Goal: Task Accomplishment & Management: Manage account settings

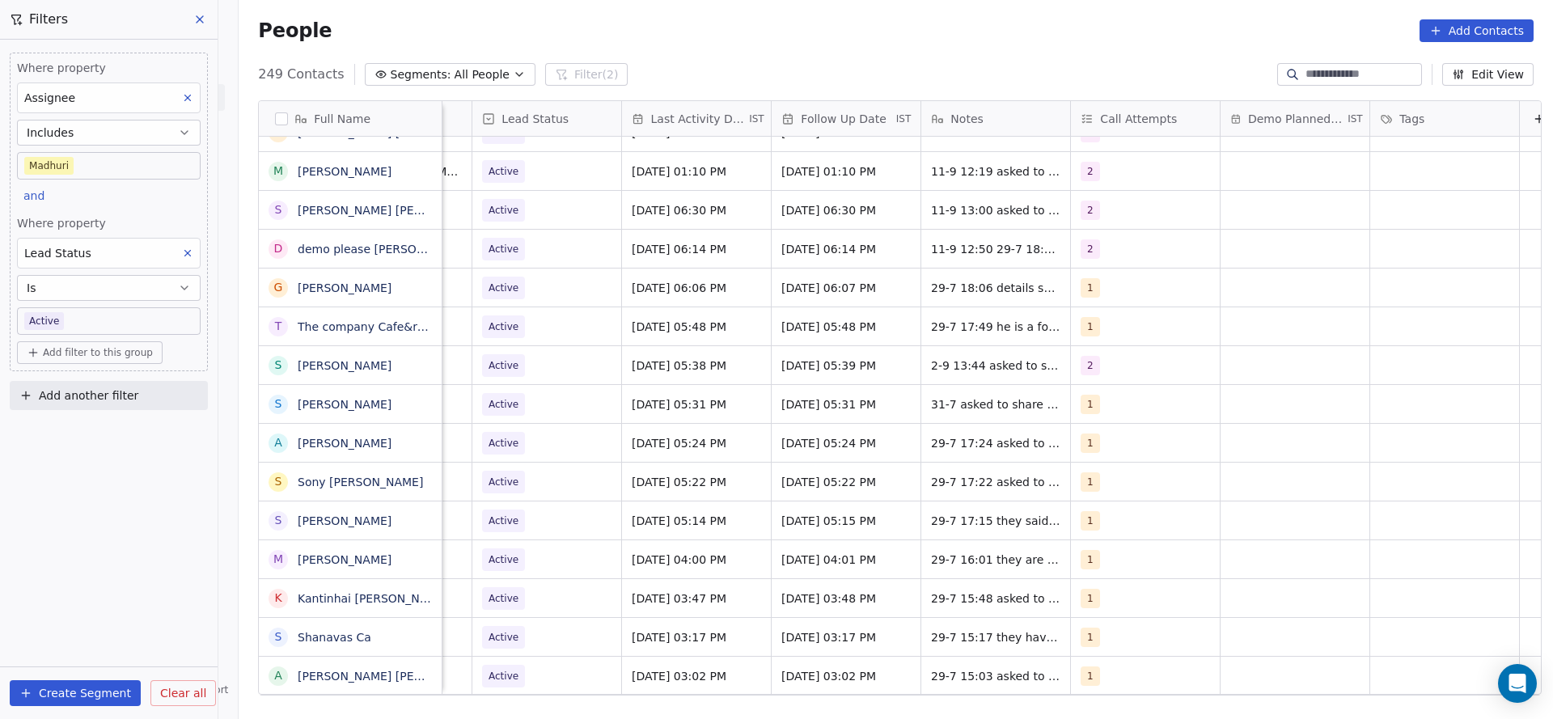
scroll to position [0, 2068]
click at [1109, 284] on div "1" at bounding box center [1128, 287] width 99 height 19
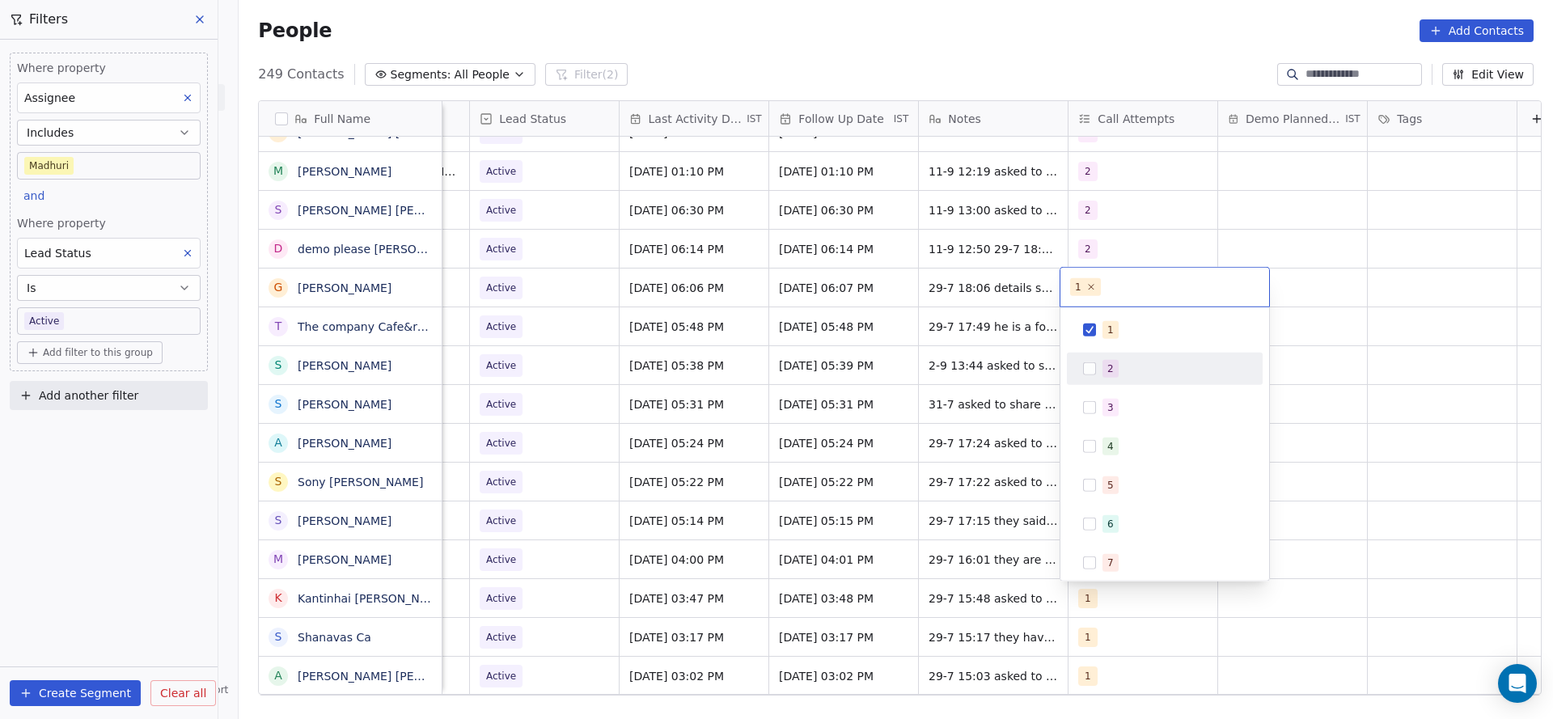
click at [1123, 371] on div "2" at bounding box center [1175, 369] width 144 height 18
drag, startPoint x: 1119, startPoint y: 330, endPoint x: 1060, endPoint y: 353, distance: 62.8
click at [1119, 331] on div "1" at bounding box center [1175, 330] width 144 height 18
click at [955, 355] on html "On2Cook India Pvt. Ltd. Contacts People Marketing Workflows Campaigns Sales Pip…" at bounding box center [776, 359] width 1553 height 719
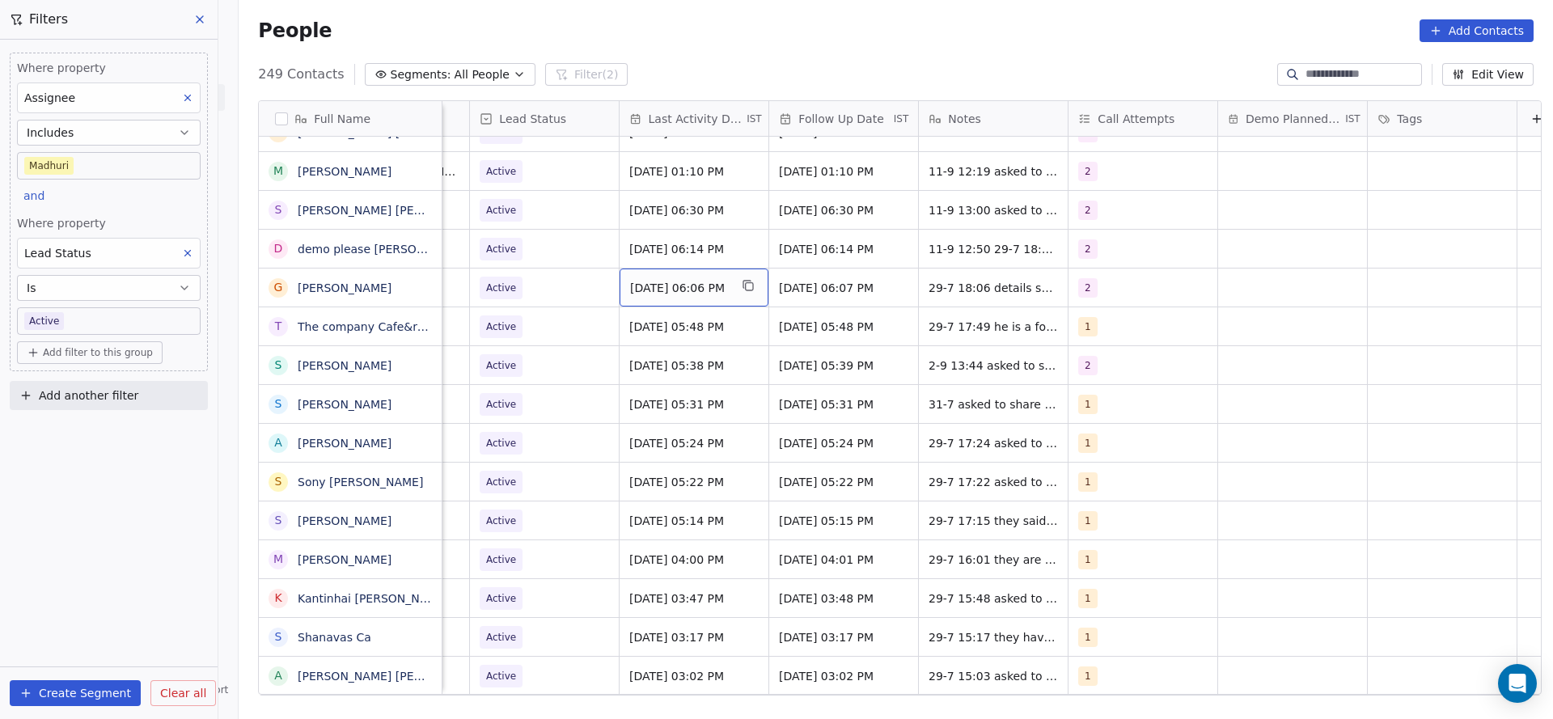
click at [639, 285] on span "[DATE] 06:06 PM" at bounding box center [679, 288] width 99 height 16
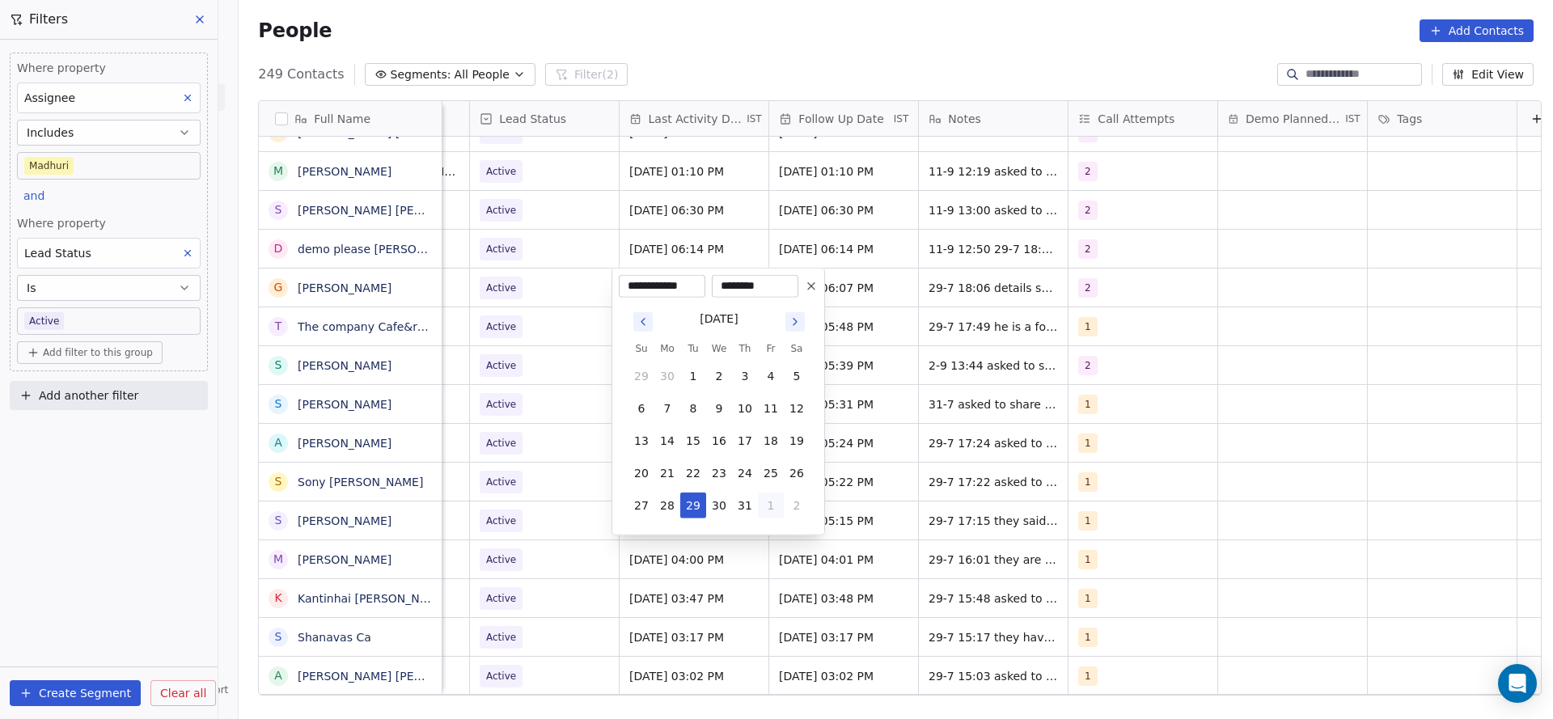
click at [770, 514] on button "1" at bounding box center [771, 506] width 26 height 26
click at [778, 534] on button "5" at bounding box center [771, 538] width 26 height 26
click at [749, 411] on button "11" at bounding box center [745, 409] width 26 height 26
type input "**********"
click at [1050, 237] on html "On2Cook India Pvt. Ltd. Contacts People Marketing Workflows Campaigns Sales Pip…" at bounding box center [776, 359] width 1553 height 719
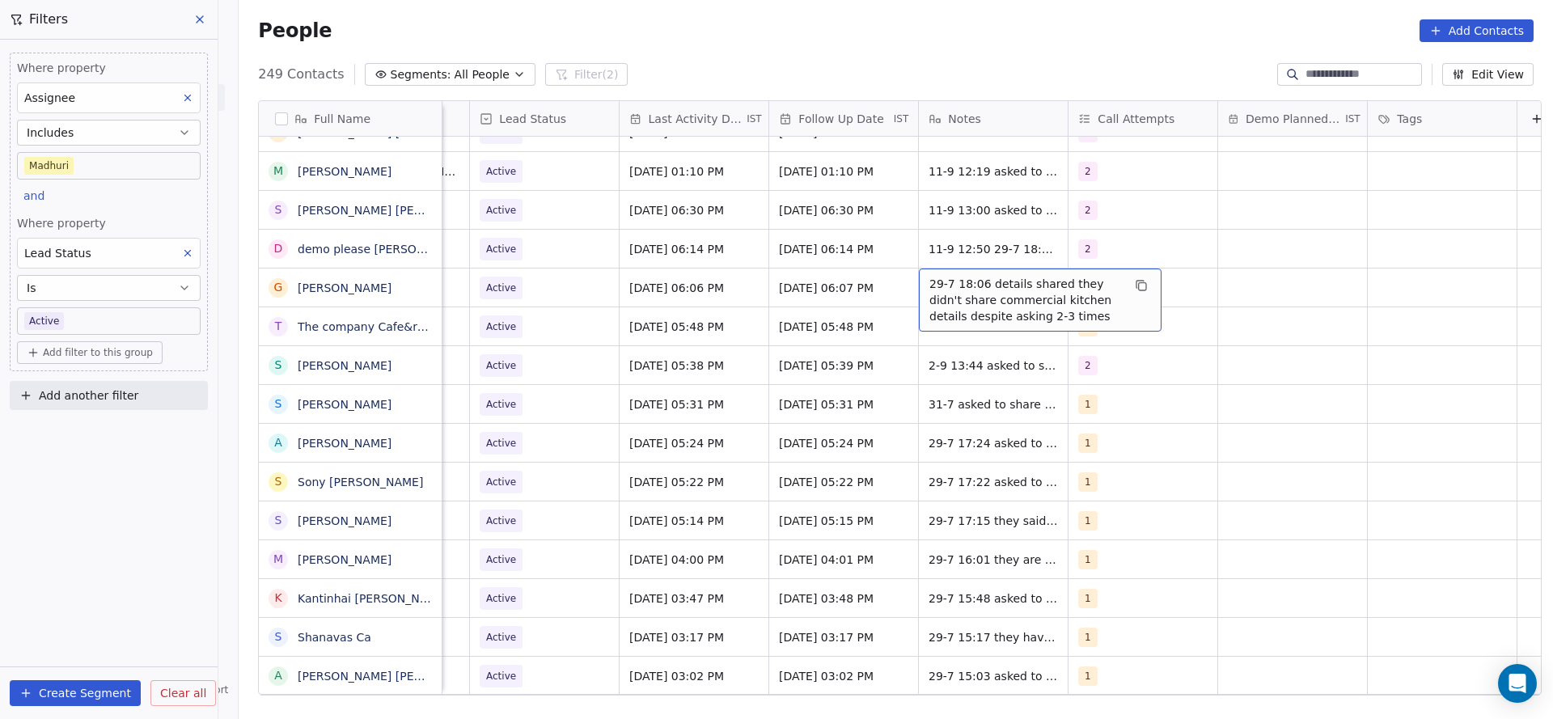
click at [967, 286] on span "29-7 18:06 details shared they didn't share commercial kitchen details despite …" at bounding box center [1025, 300] width 193 height 49
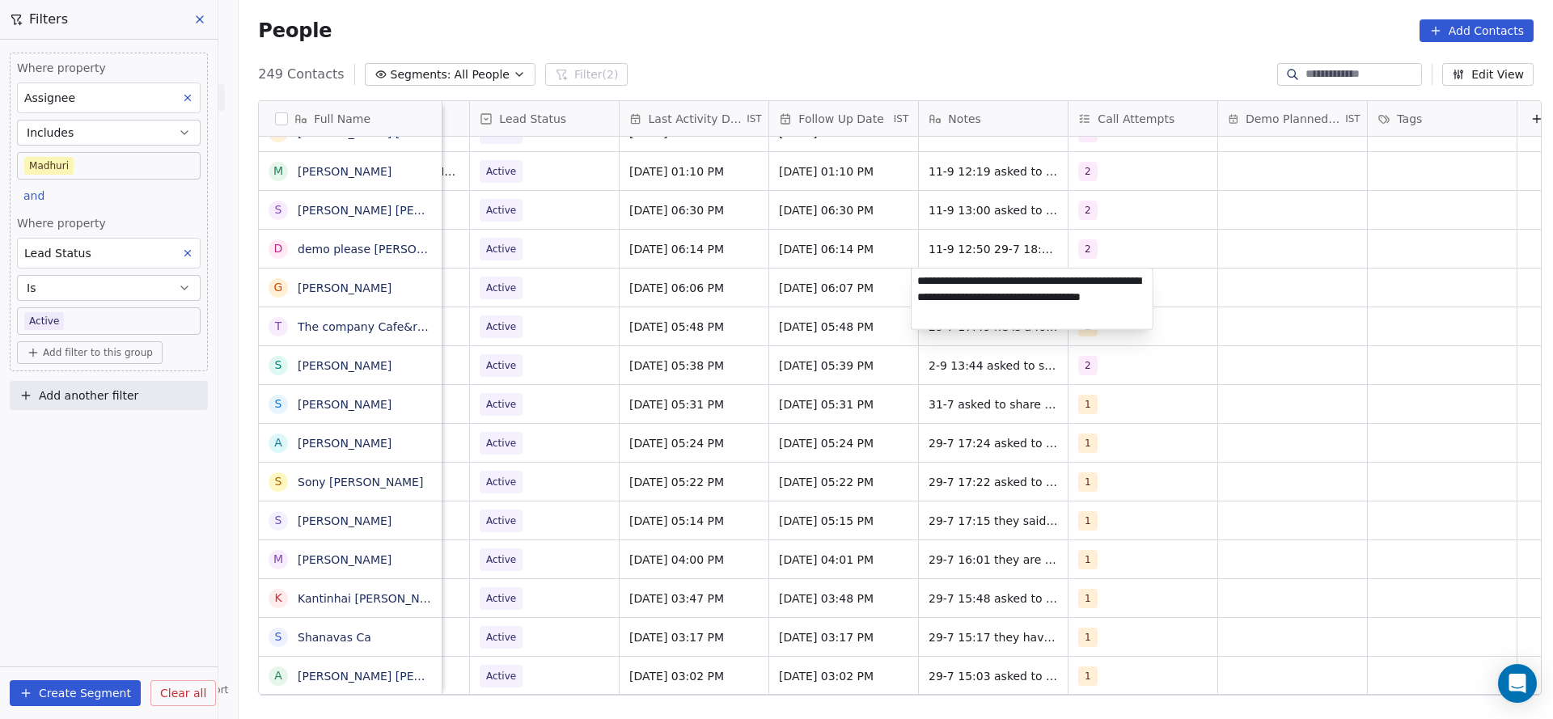
click at [914, 279] on textarea "**********" at bounding box center [1032, 299] width 241 height 61
type textarea "**********"
click at [599, 337] on html "On2Cook India Pvt. Ltd. Contacts People Marketing Workflows Campaigns Sales Pip…" at bounding box center [776, 359] width 1553 height 719
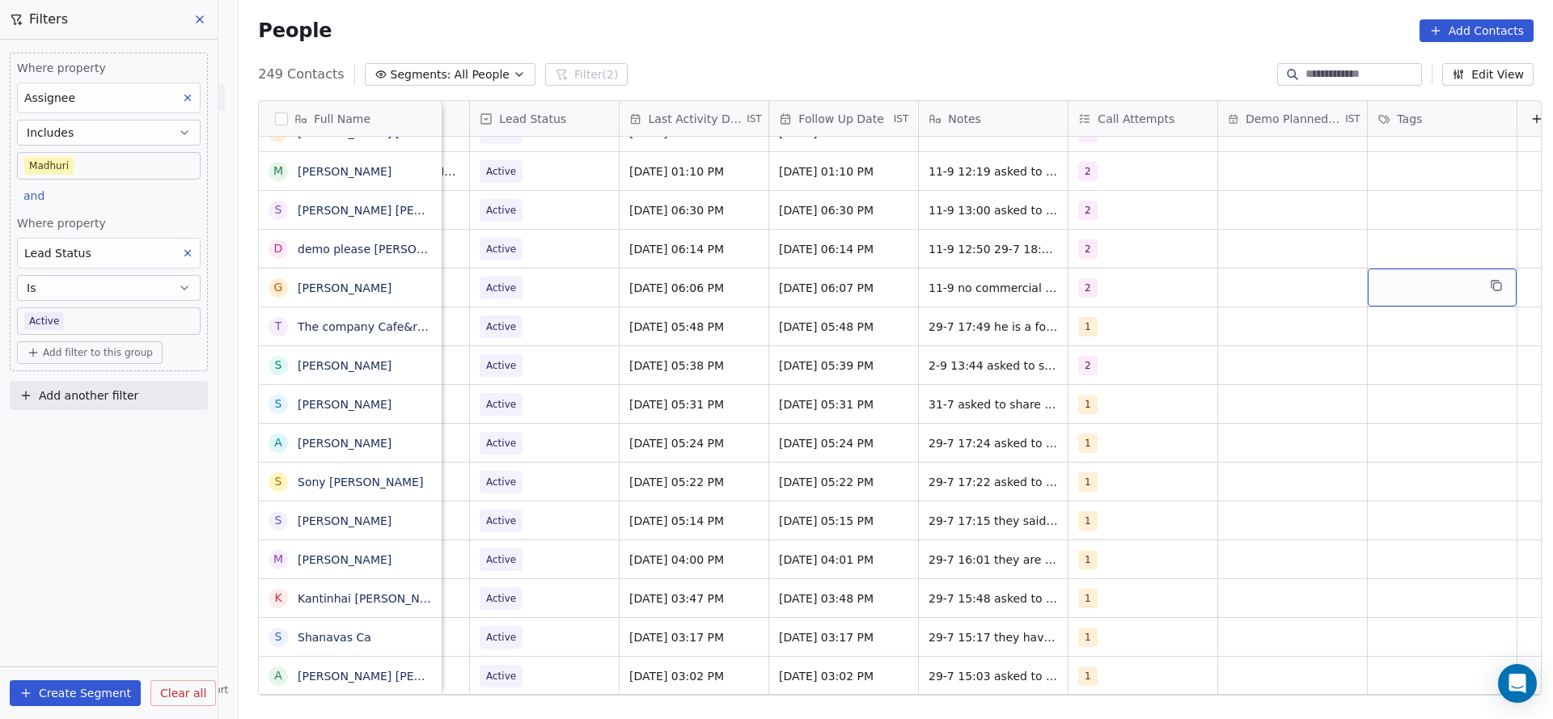
click at [1407, 300] on div "grid" at bounding box center [1442, 288] width 149 height 38
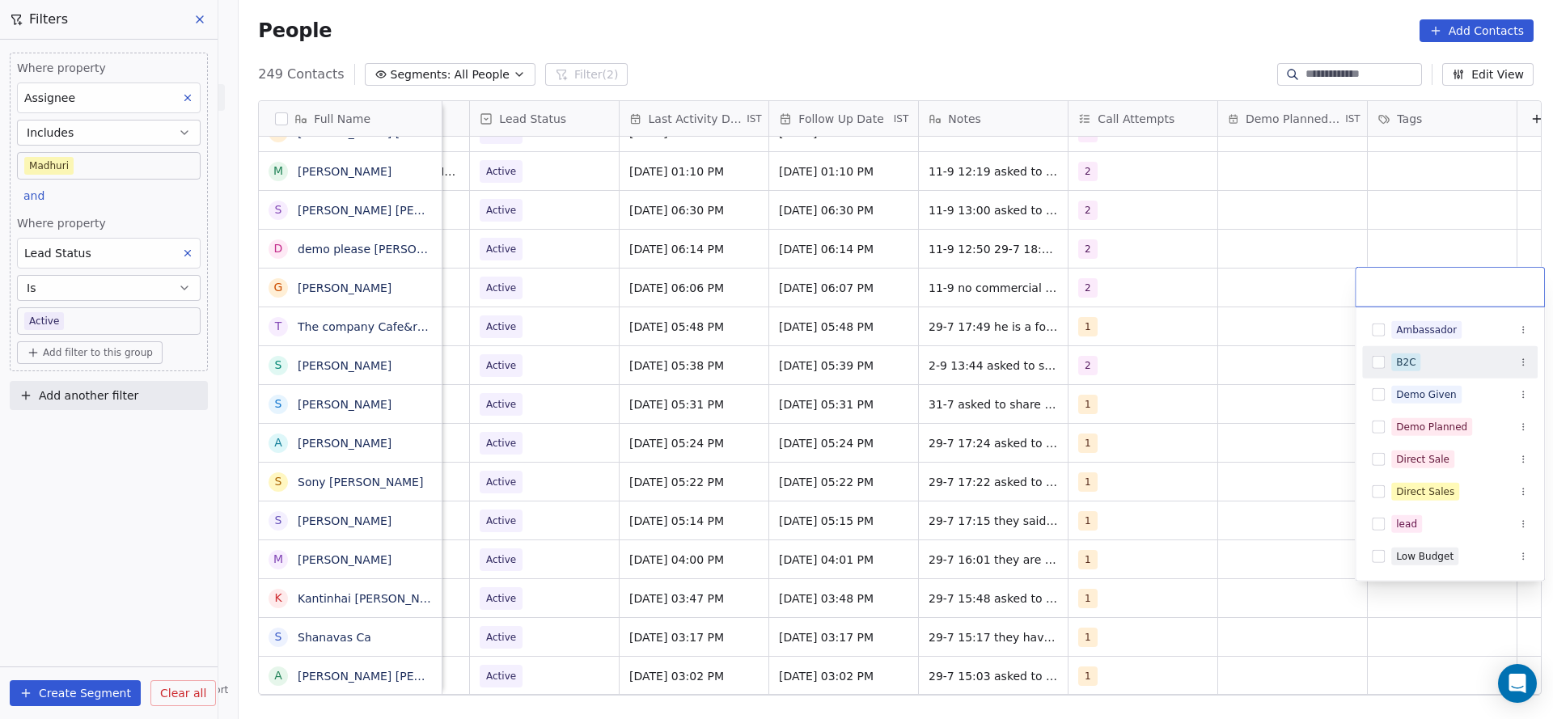
click at [1424, 362] on div "B2C" at bounding box center [1459, 362] width 137 height 18
click at [1022, 372] on html "On2Cook India Pvt. Ltd. Contacts People Marketing Workflows Campaigns Sales Pip…" at bounding box center [776, 359] width 1553 height 719
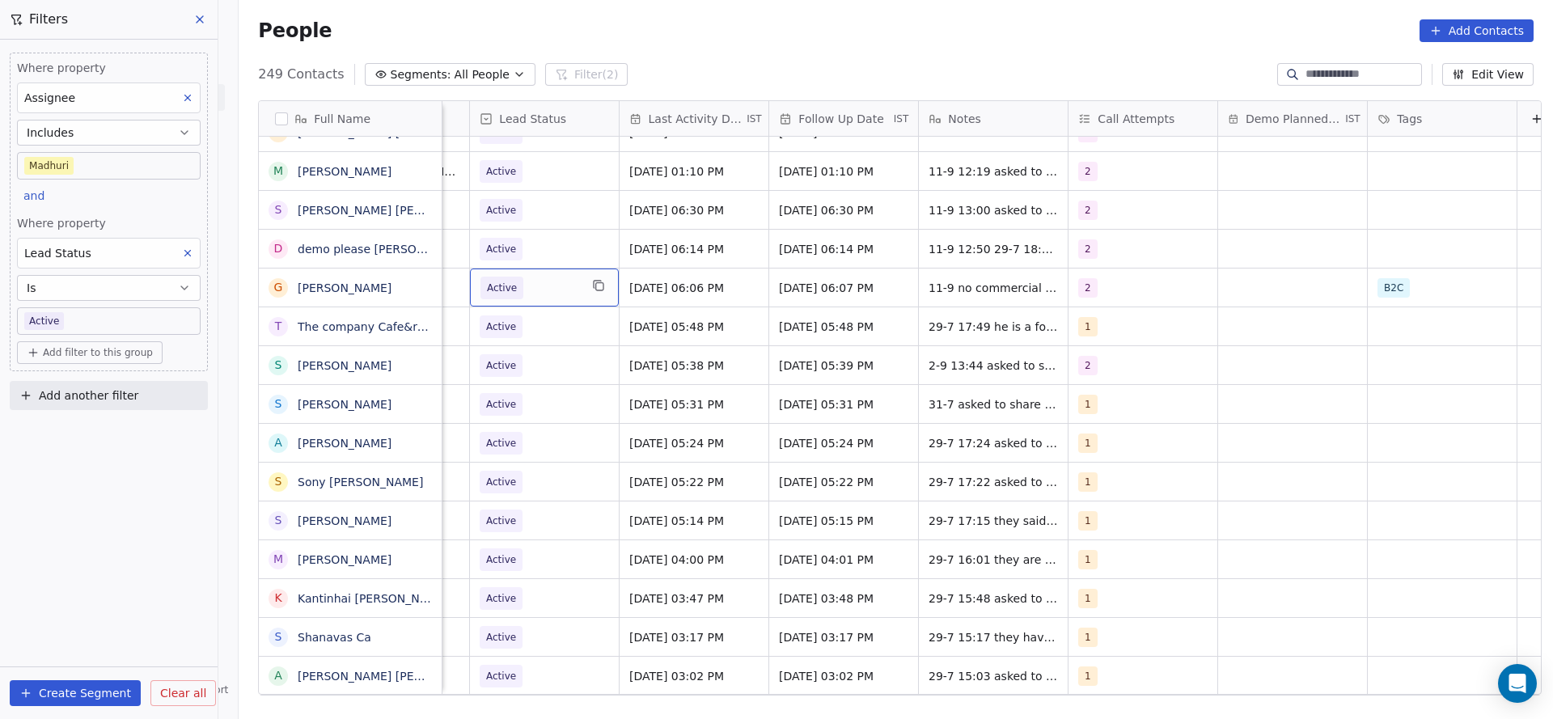
click at [505, 286] on span "Active" at bounding box center [502, 288] width 30 height 16
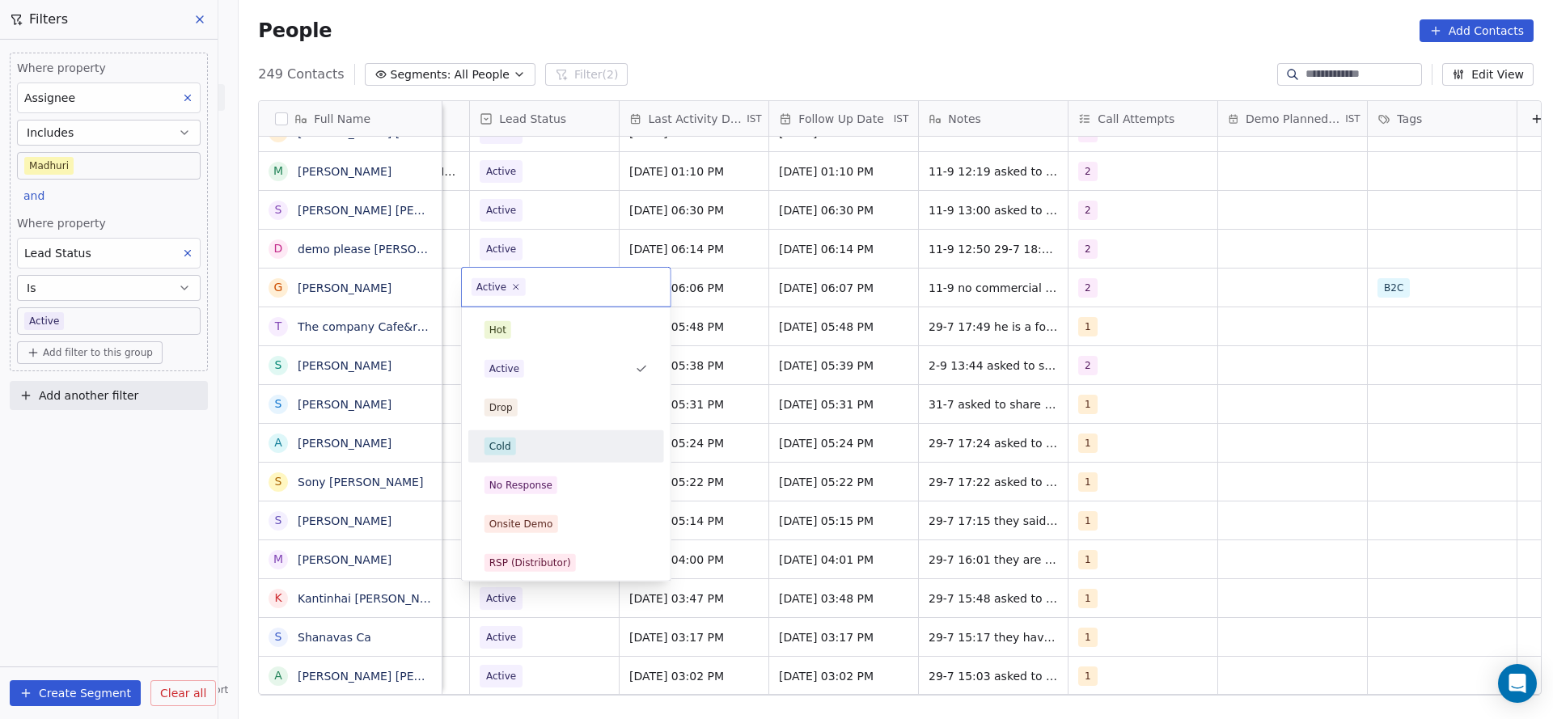
click at [559, 444] on div "Cold" at bounding box center [566, 447] width 163 height 18
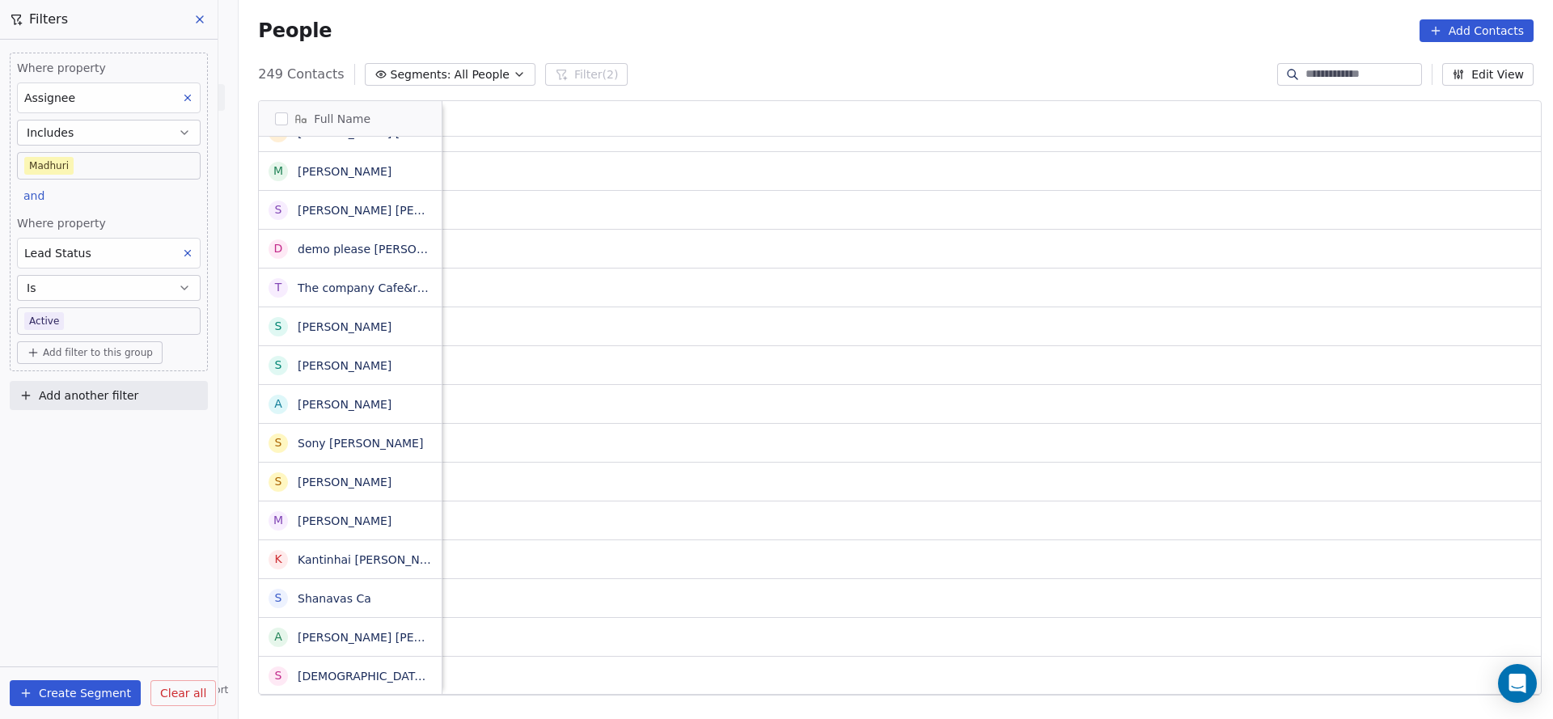
scroll to position [0, 2101]
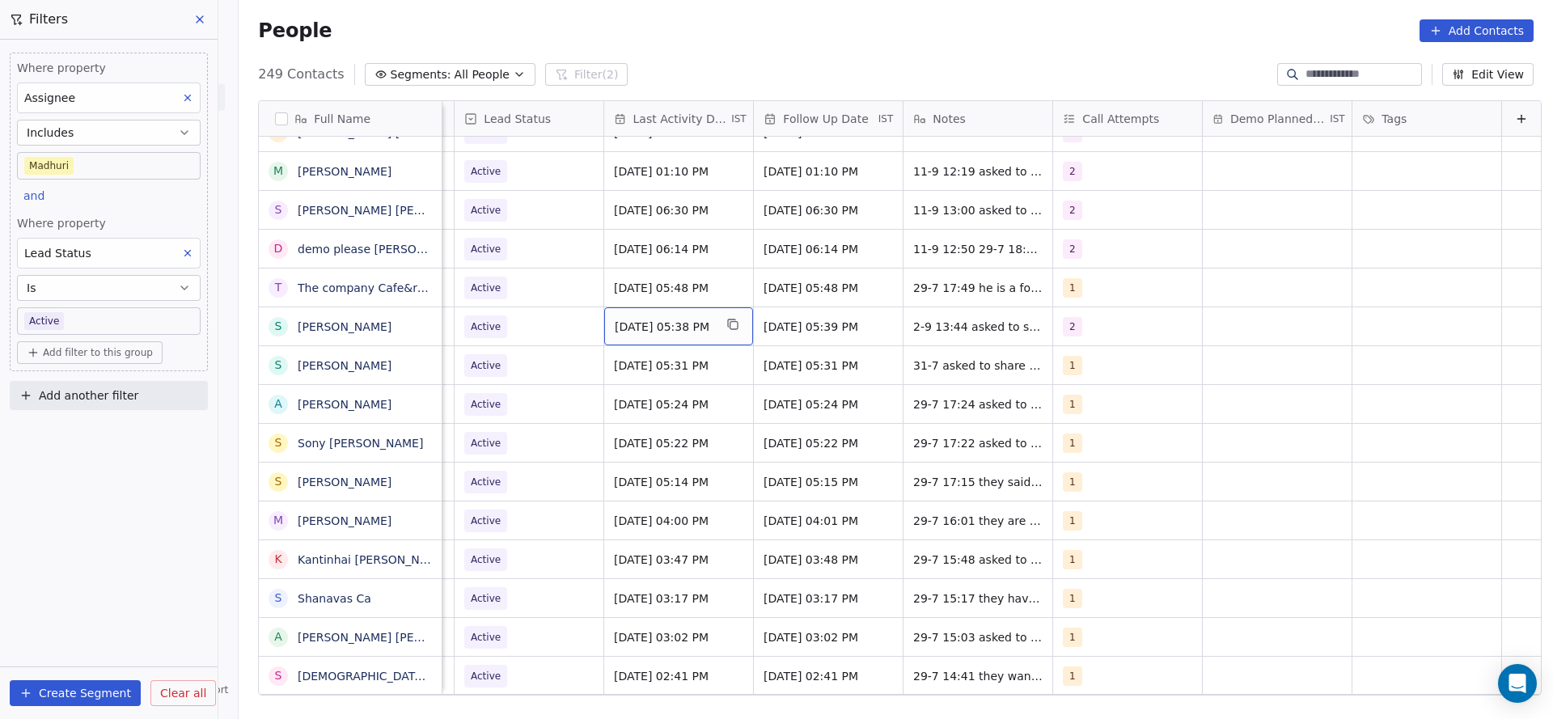
click at [648, 332] on span "[DATE] 05:38 PM" at bounding box center [664, 327] width 99 height 16
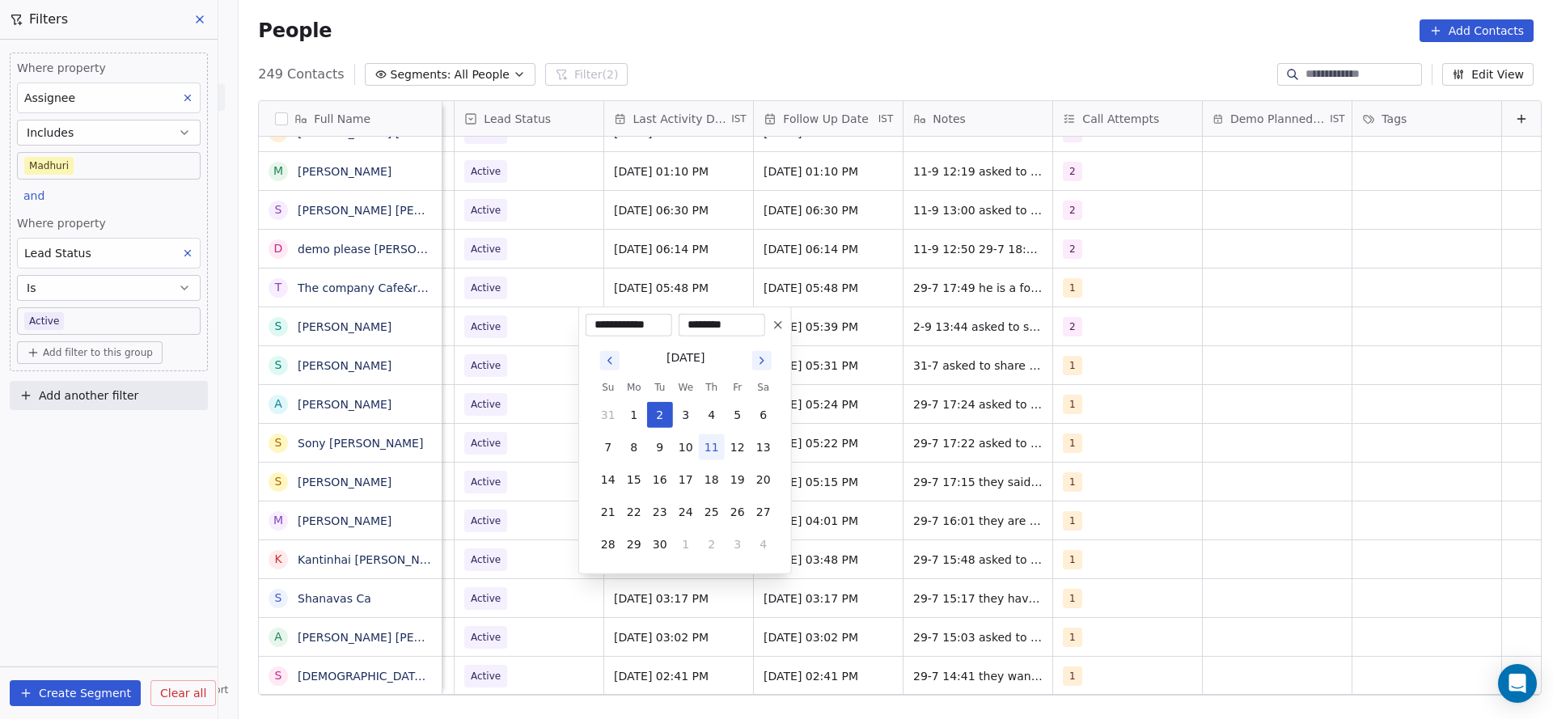
click at [658, 279] on html "On2Cook India Pvt. Ltd. Contacts People Marketing Workflows Campaigns Sales Pip…" at bounding box center [776, 359] width 1553 height 719
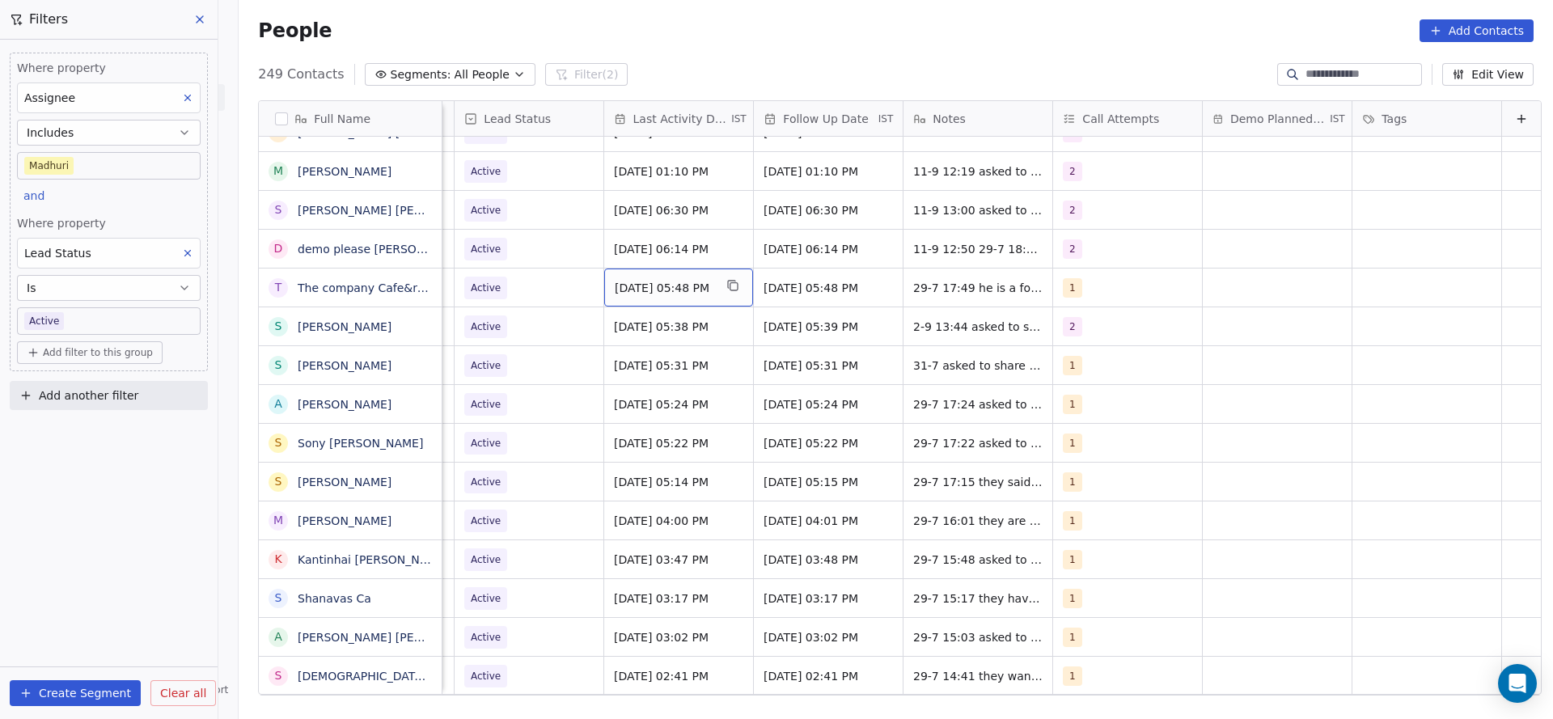
click at [658, 280] on span "[DATE] 05:48 PM" at bounding box center [664, 288] width 99 height 16
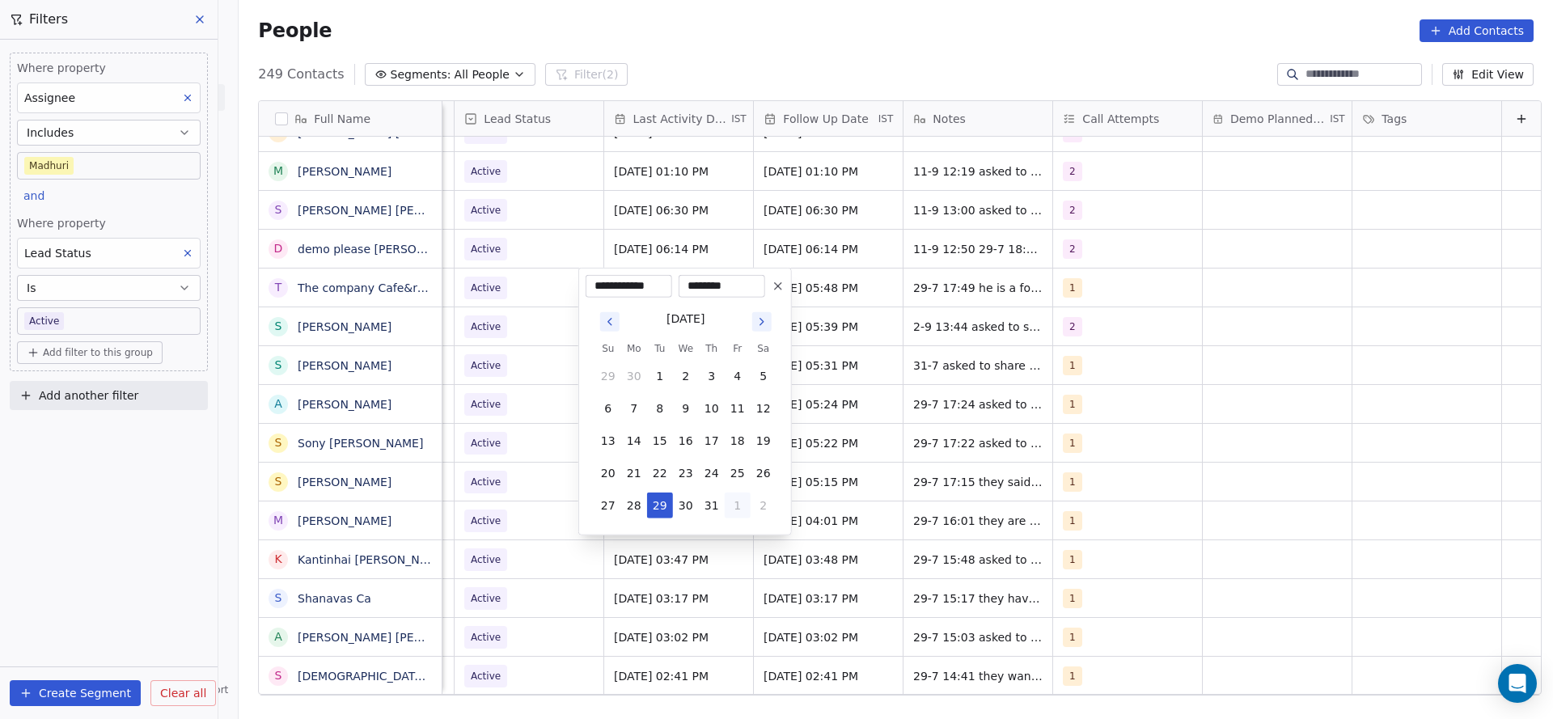
click at [739, 509] on button "1" at bounding box center [738, 506] width 26 height 26
click at [715, 534] on button "4" at bounding box center [712, 538] width 26 height 26
click at [711, 411] on button "11" at bounding box center [712, 409] width 26 height 26
type input "**********"
click at [946, 367] on html "On2Cook India Pvt. Ltd. Contacts People Marketing Workflows Campaigns Sales Pip…" at bounding box center [776, 359] width 1553 height 719
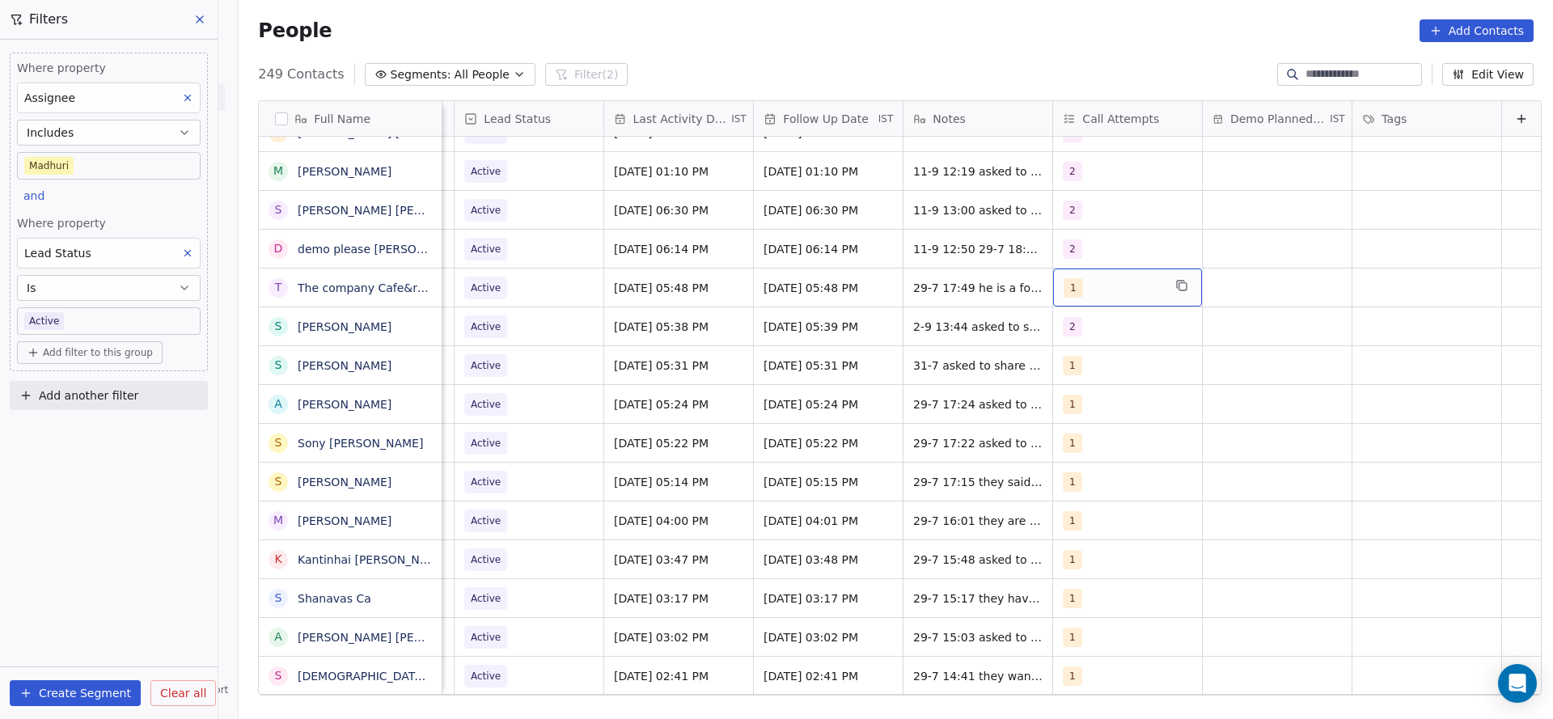
click at [1119, 291] on div "1" at bounding box center [1113, 287] width 99 height 19
click at [1093, 368] on div "2" at bounding box center [1141, 369] width 144 height 18
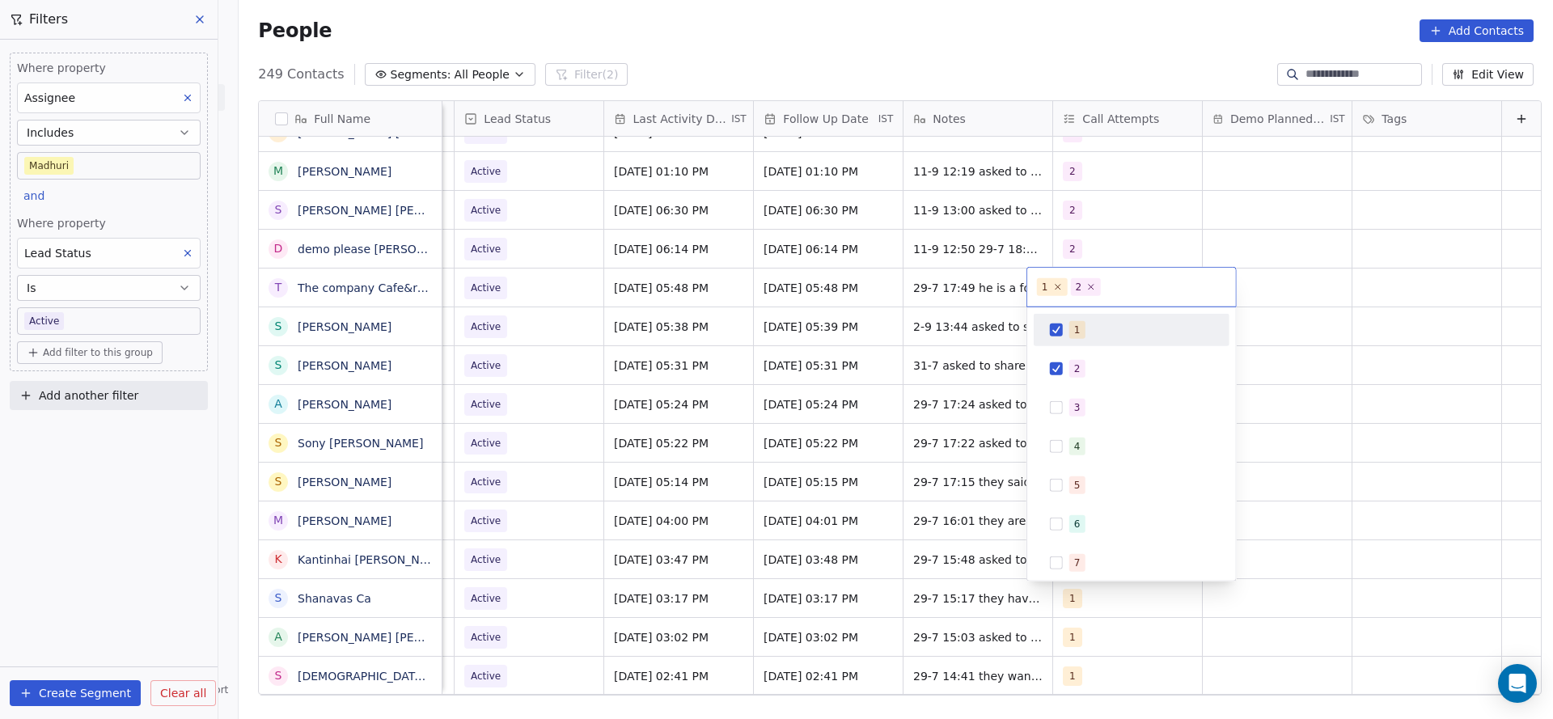
click at [1103, 330] on div "1" at bounding box center [1141, 330] width 144 height 18
click at [995, 337] on html "On2Cook India Pvt. Ltd. Contacts People Marketing Workflows Campaigns Sales Pip…" at bounding box center [776, 359] width 1553 height 719
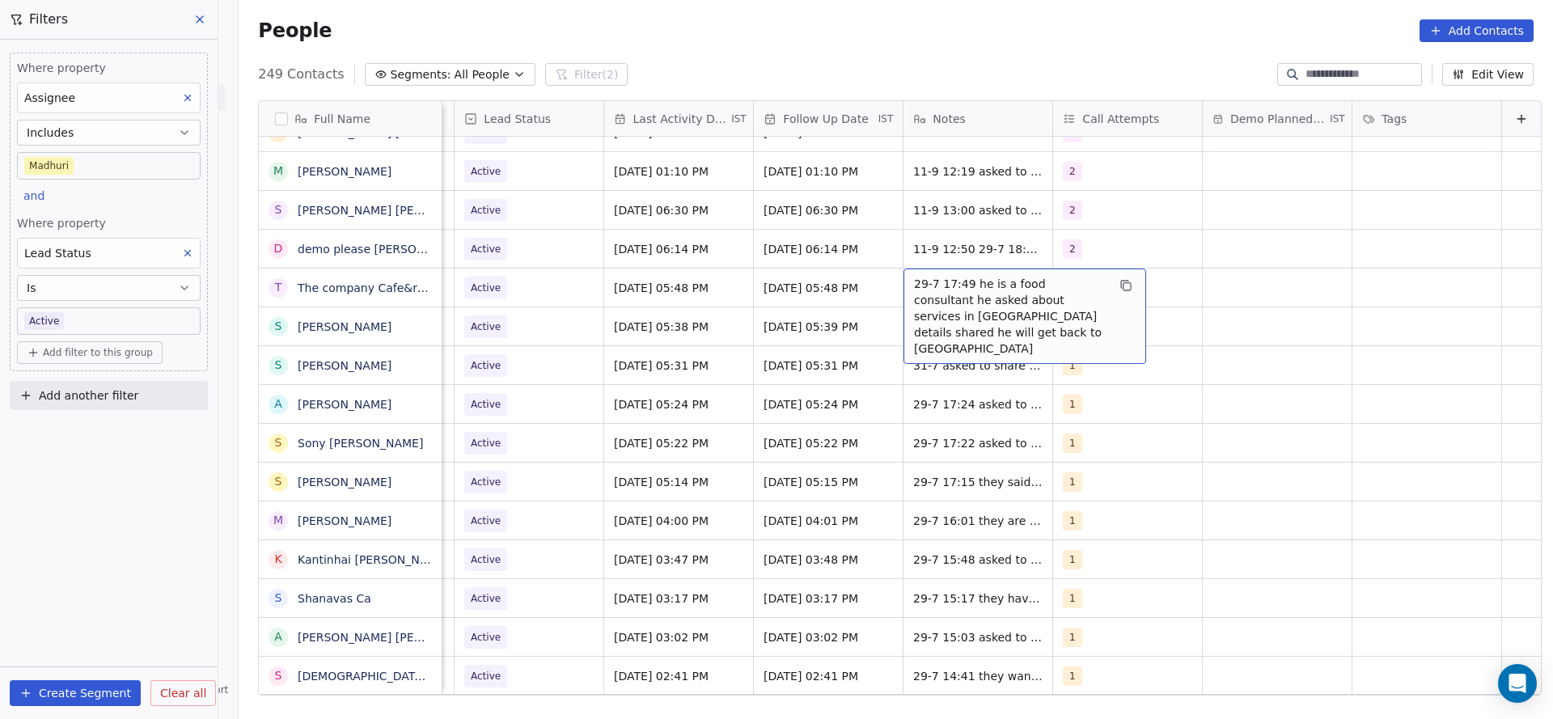
click at [914, 286] on span "29-7 17:49 he is a food consultant he asked about services in [GEOGRAPHIC_DATA]…" at bounding box center [1010, 316] width 193 height 81
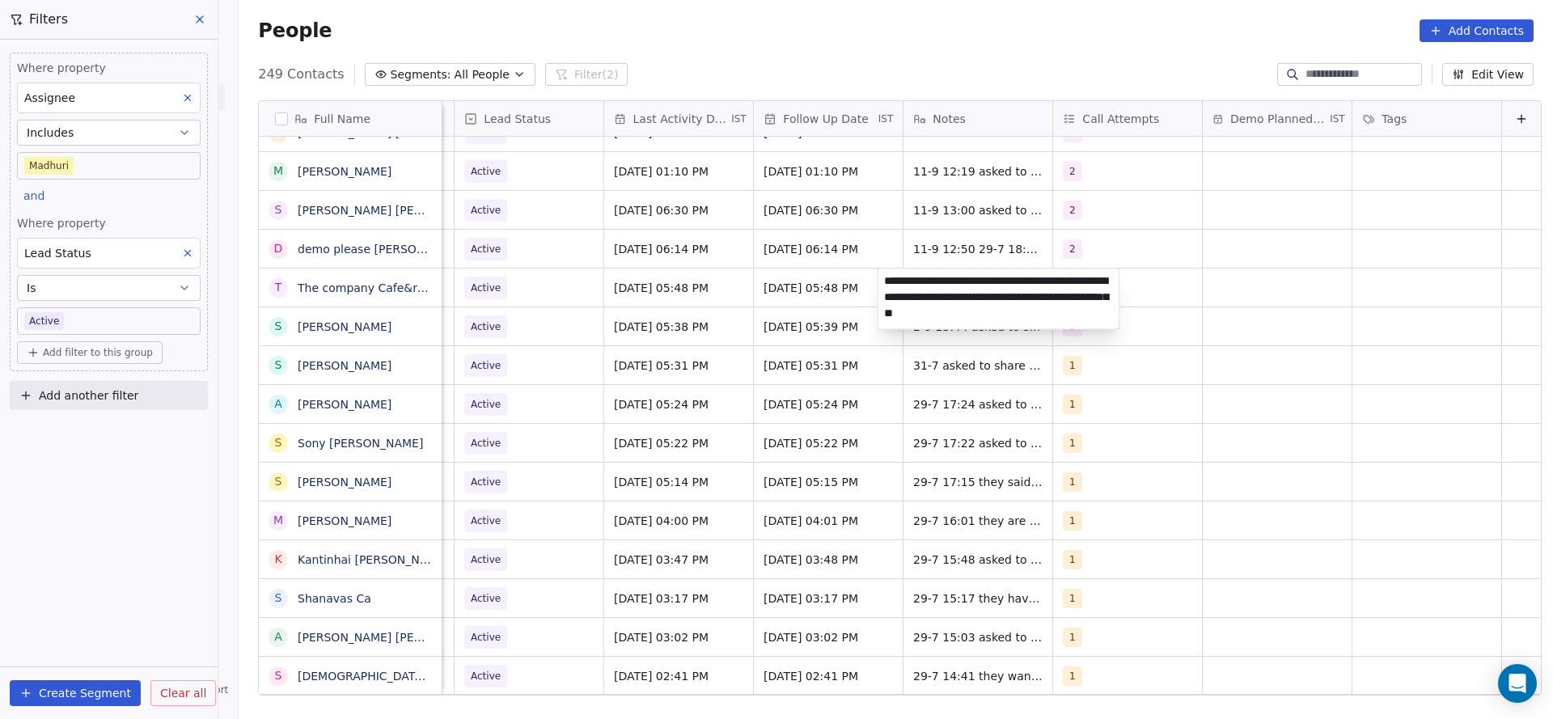
click at [881, 277] on textarea "**********" at bounding box center [998, 299] width 241 height 61
type textarea "**********"
click at [233, 447] on html "On2Cook India Pvt. Ltd. Contacts People Marketing Workflows Campaigns Sales Pip…" at bounding box center [776, 359] width 1553 height 719
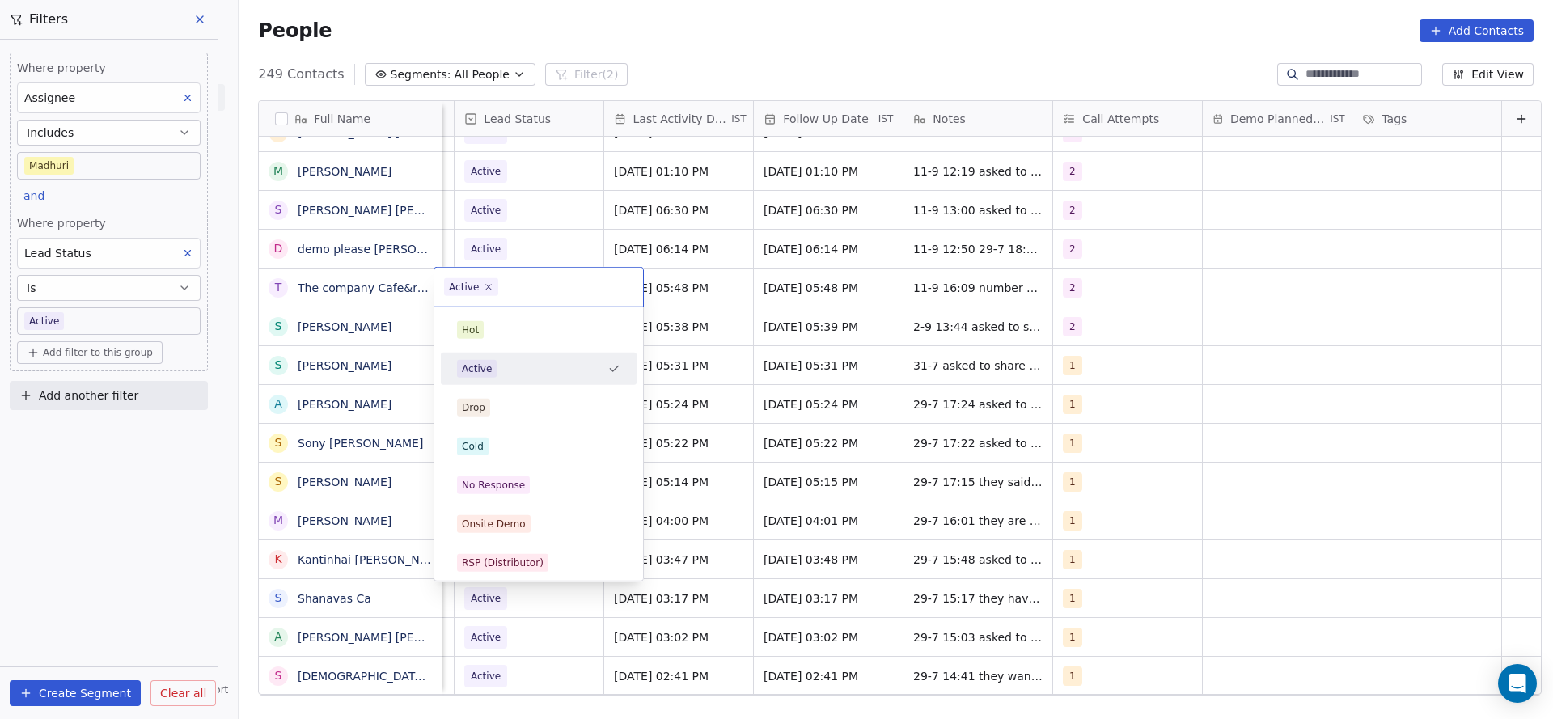
scroll to position [0, 2094]
click at [523, 494] on div "No Response" at bounding box center [538, 485] width 183 height 26
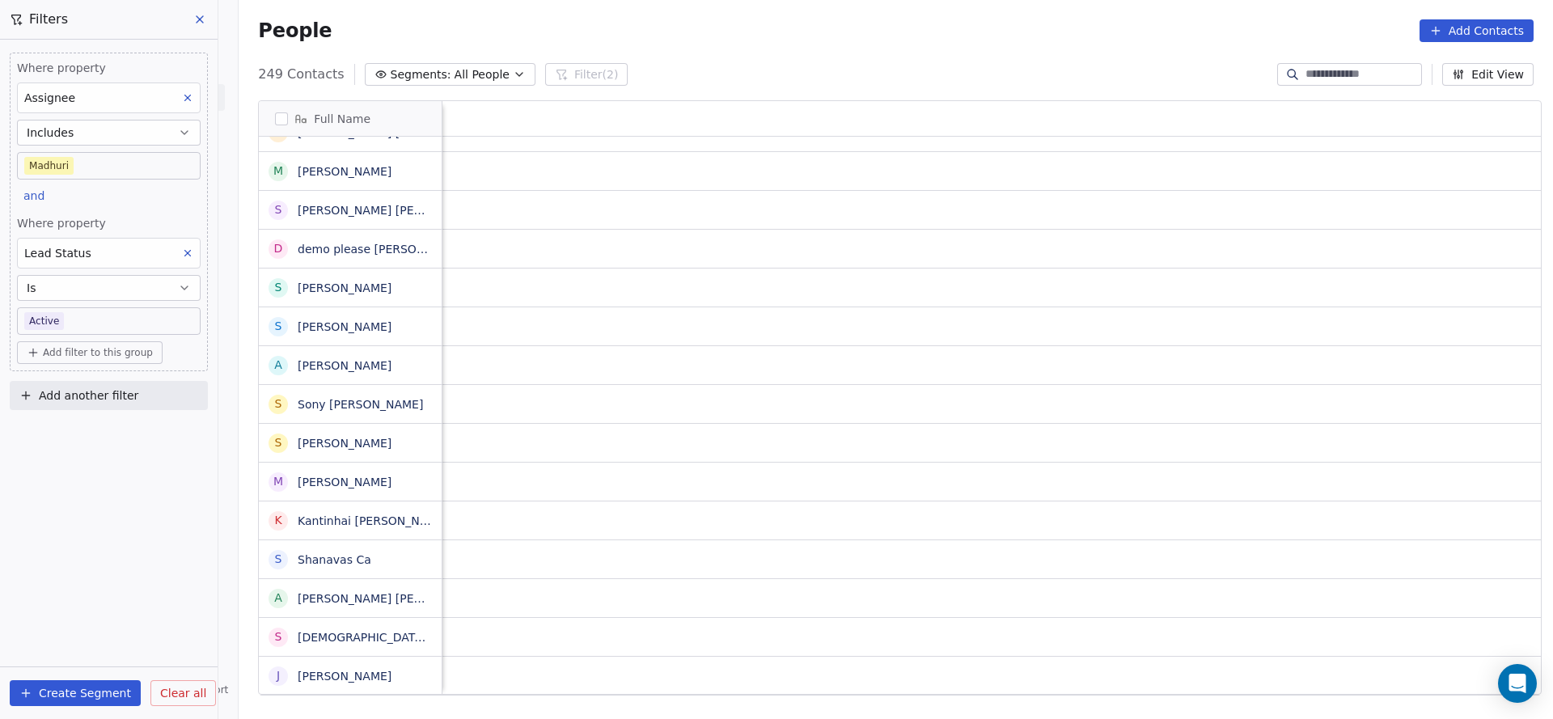
scroll to position [0, 2101]
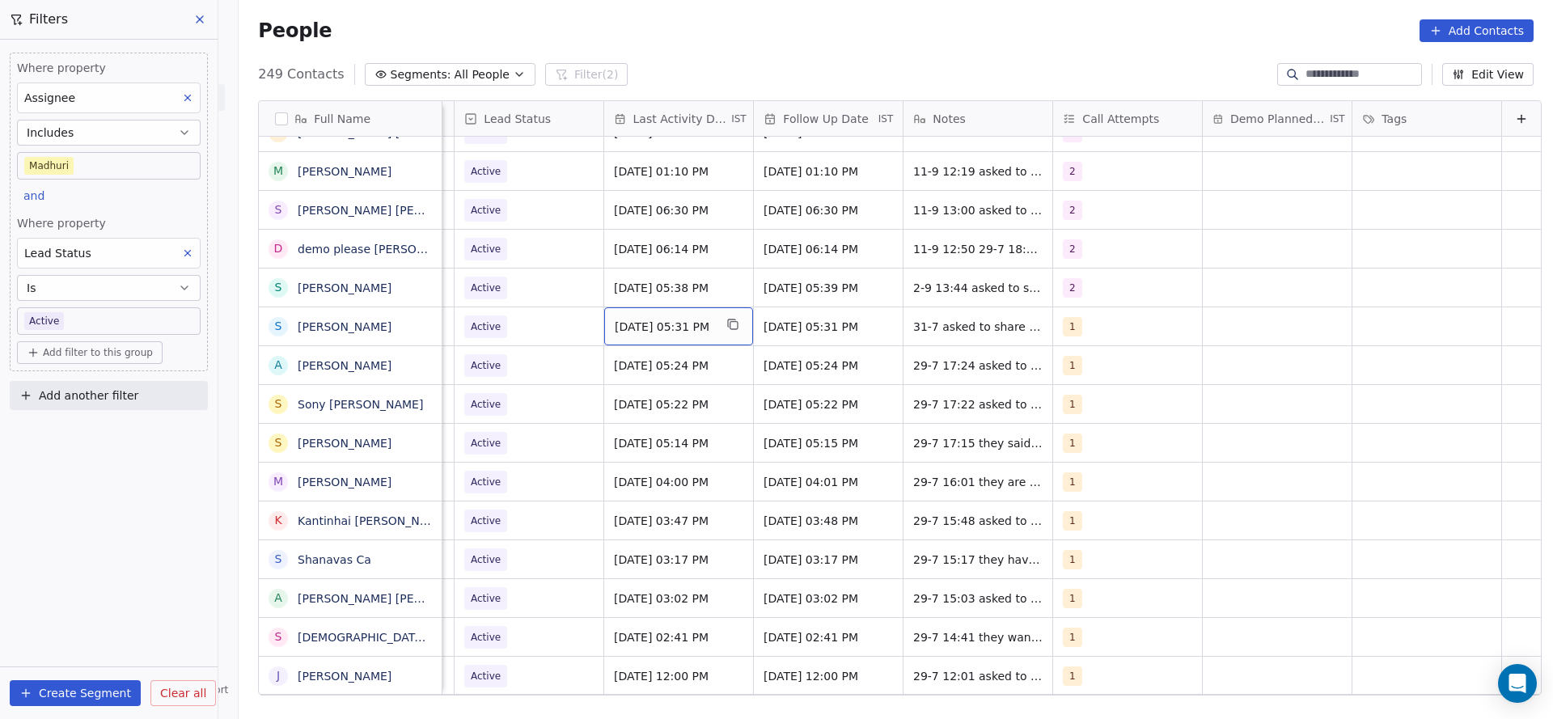
click at [662, 337] on div "[DATE] 05:31 PM" at bounding box center [678, 326] width 149 height 38
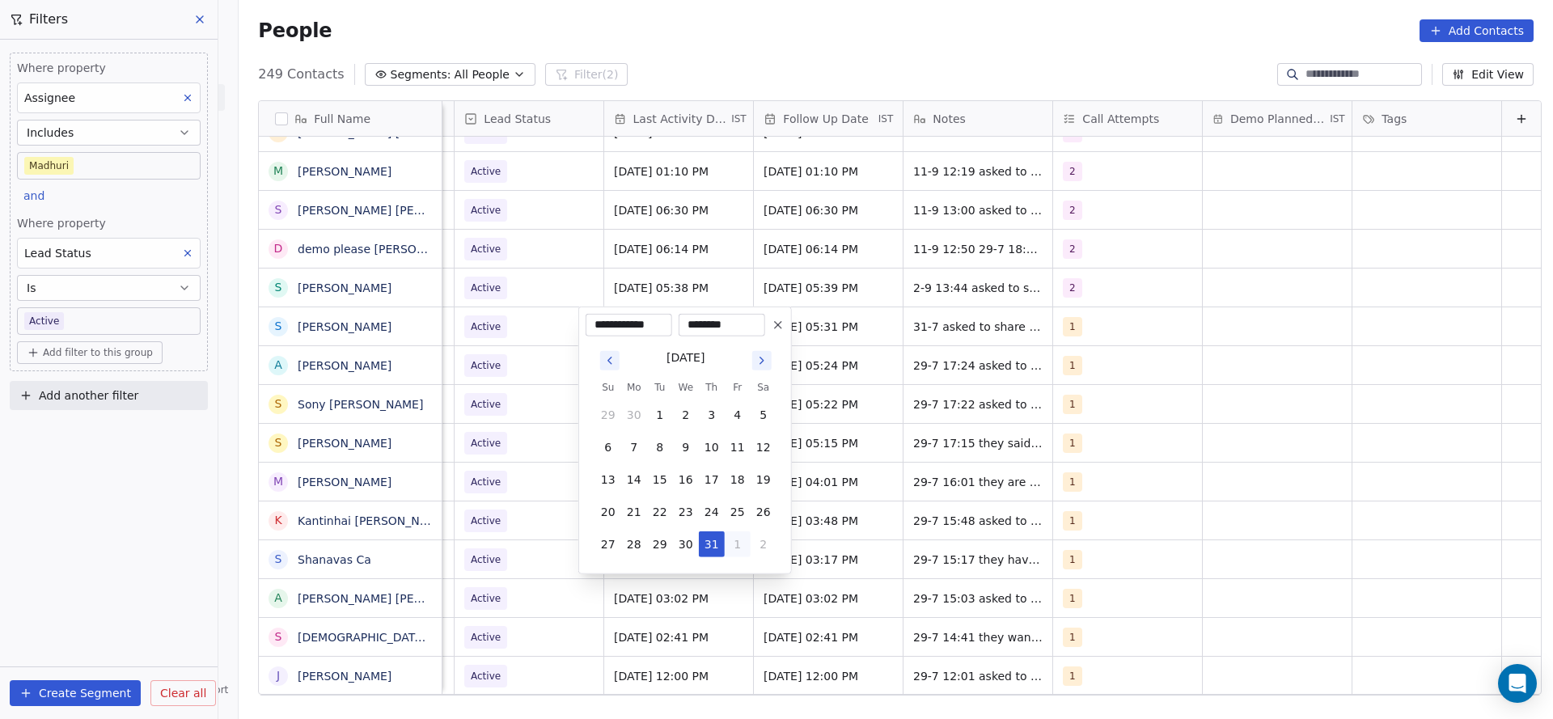
click at [731, 543] on button "1" at bounding box center [738, 544] width 26 height 26
click at [718, 573] on button "4" at bounding box center [712, 577] width 26 height 26
click at [709, 441] on button "11" at bounding box center [712, 447] width 26 height 26
type input "**********"
click at [523, 455] on html "On2Cook India Pvt. Ltd. Contacts People Marketing Workflows Campaigns Sales Pip…" at bounding box center [776, 359] width 1553 height 719
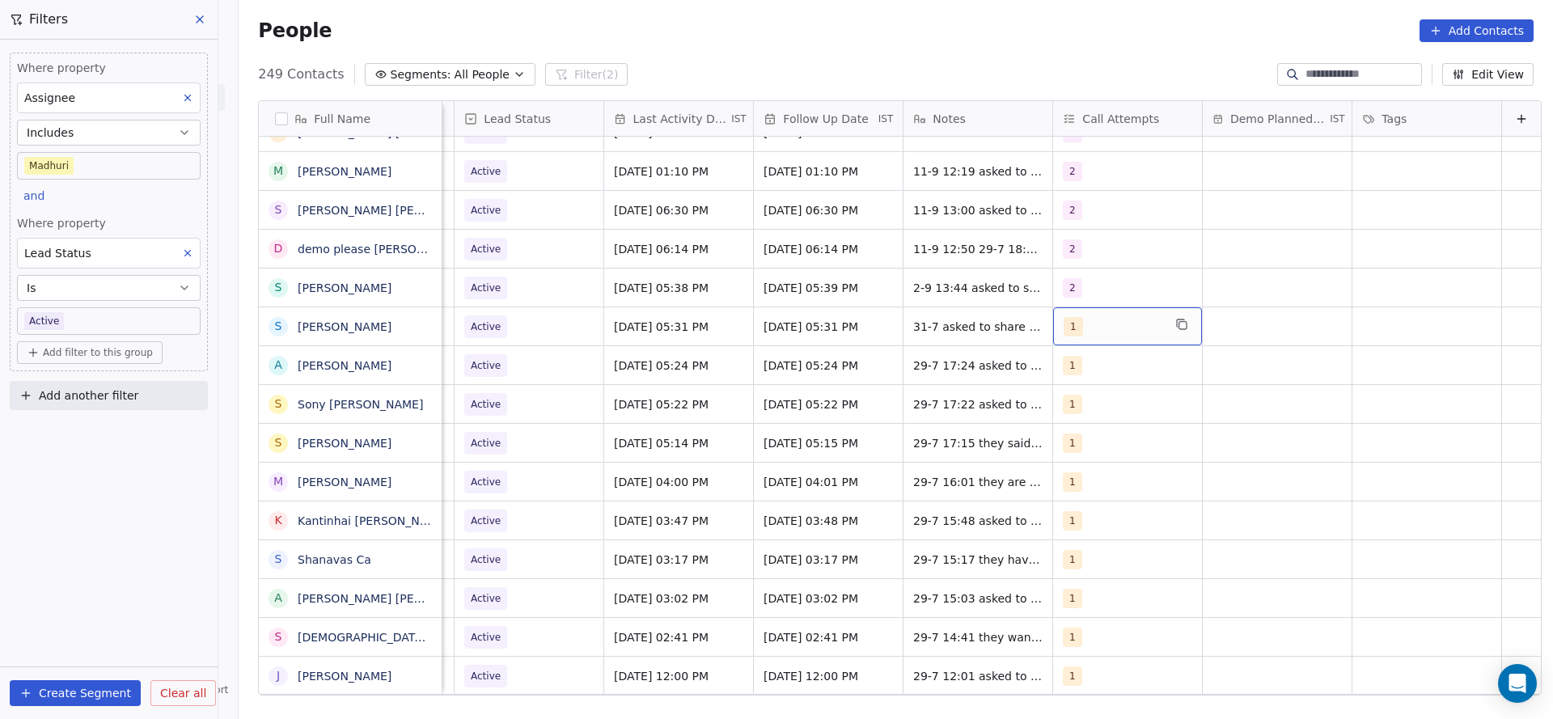
click at [1104, 330] on div "1" at bounding box center [1113, 326] width 99 height 19
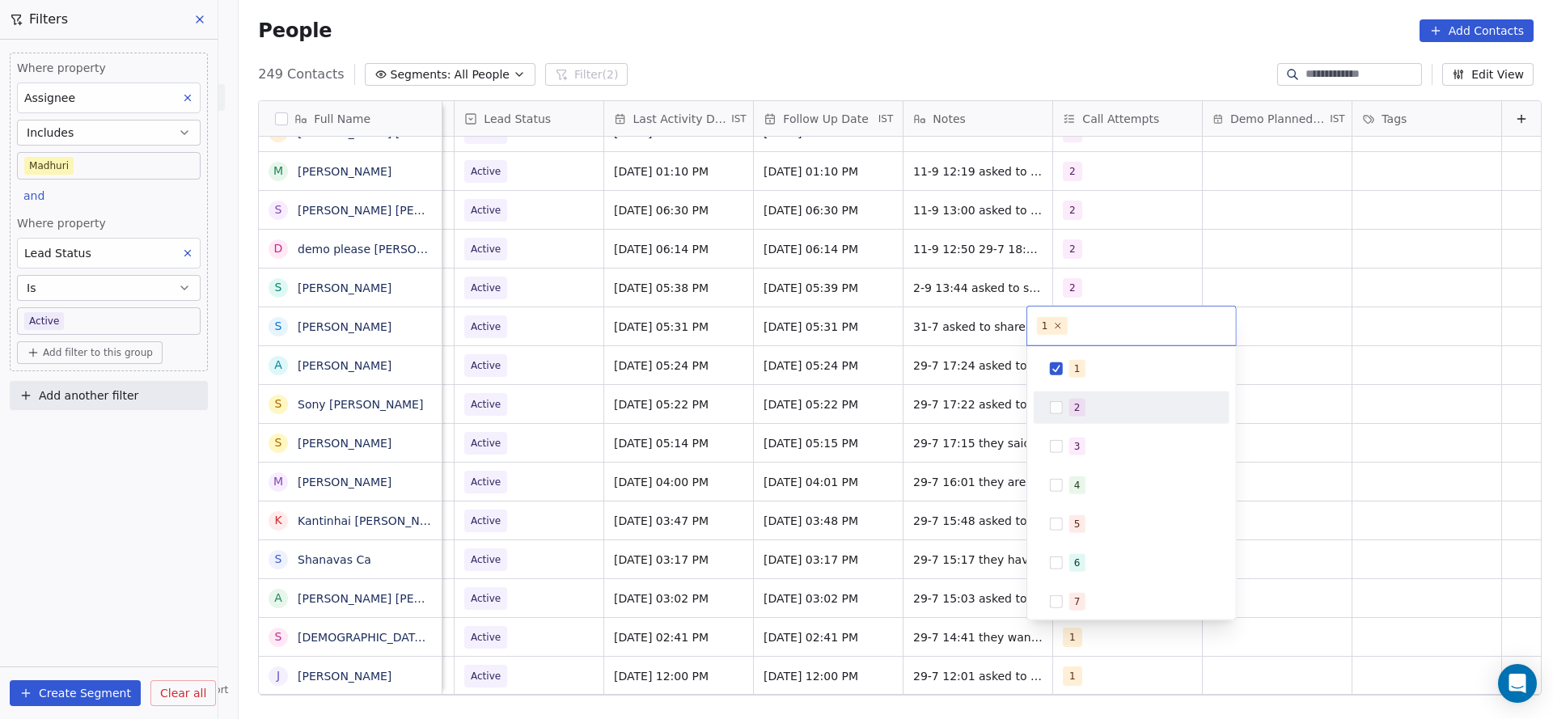
click at [1065, 400] on div "2" at bounding box center [1131, 408] width 183 height 26
click at [1071, 362] on span "1" at bounding box center [1077, 369] width 16 height 18
click at [930, 399] on html "On2Cook India Pvt. Ltd. Contacts People Marketing Workflows Campaigns Sales Pip…" at bounding box center [776, 359] width 1553 height 719
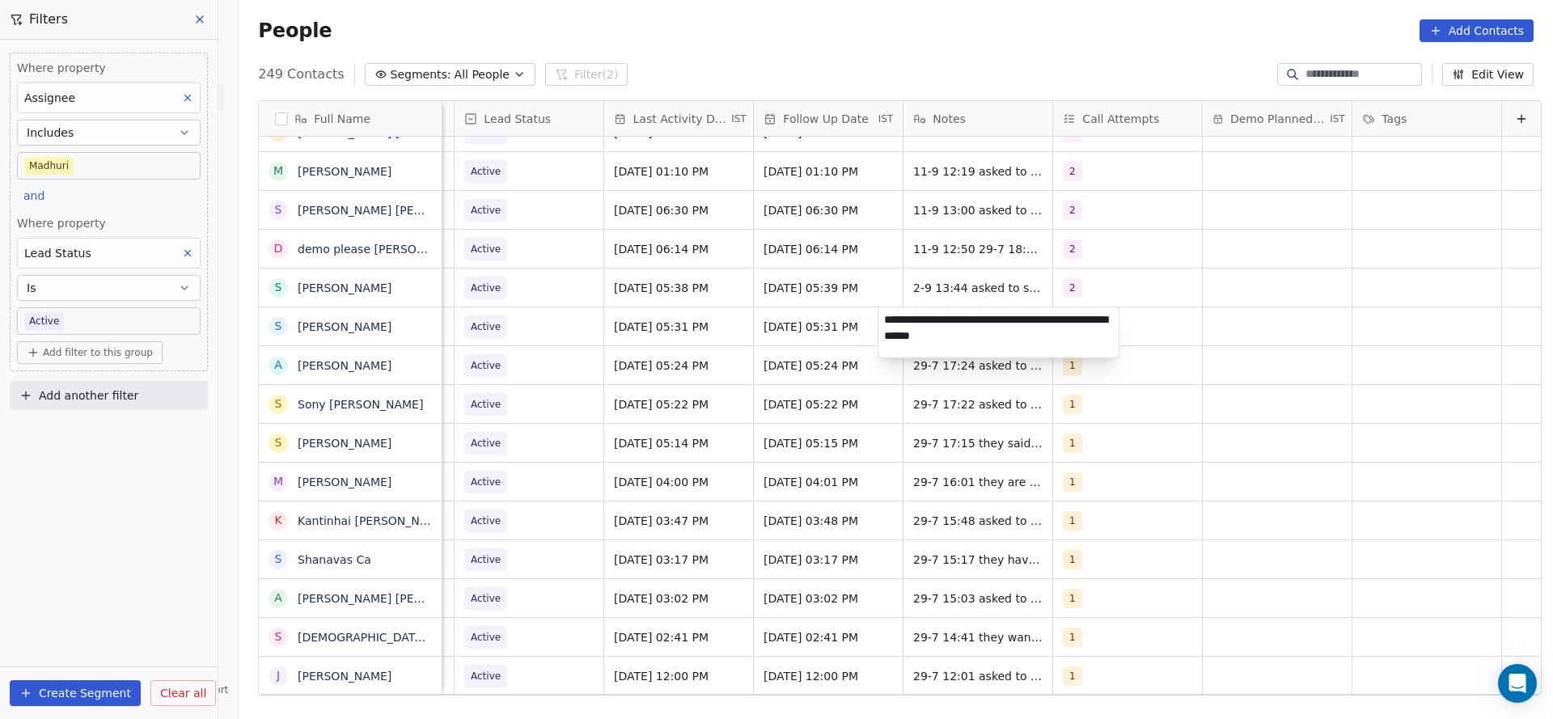
click at [881, 320] on textarea "**********" at bounding box center [998, 332] width 241 height 50
type textarea "**********"
click at [1306, 345] on html "On2Cook India Pvt. Ltd. Contacts People Marketing Workflows Campaigns Sales Pip…" at bounding box center [776, 359] width 1553 height 719
click at [974, 320] on textarea "**********" at bounding box center [998, 337] width 241 height 61
type textarea "**********"
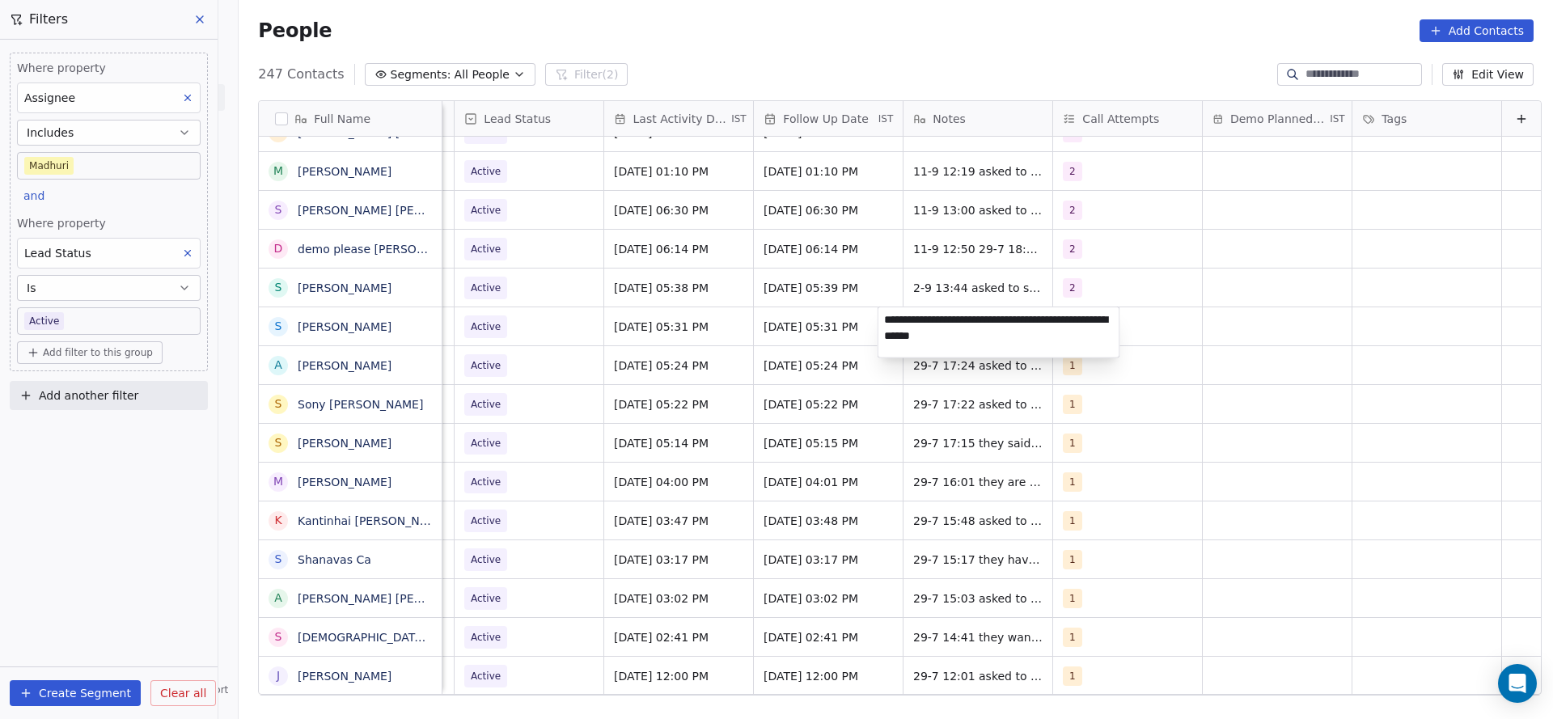
click at [1072, 277] on html "On2Cook India Pvt. Ltd. Contacts People Marketing Workflows Campaigns Sales Pip…" at bounding box center [776, 359] width 1553 height 719
click at [510, 325] on span "Active" at bounding box center [514, 326] width 99 height 23
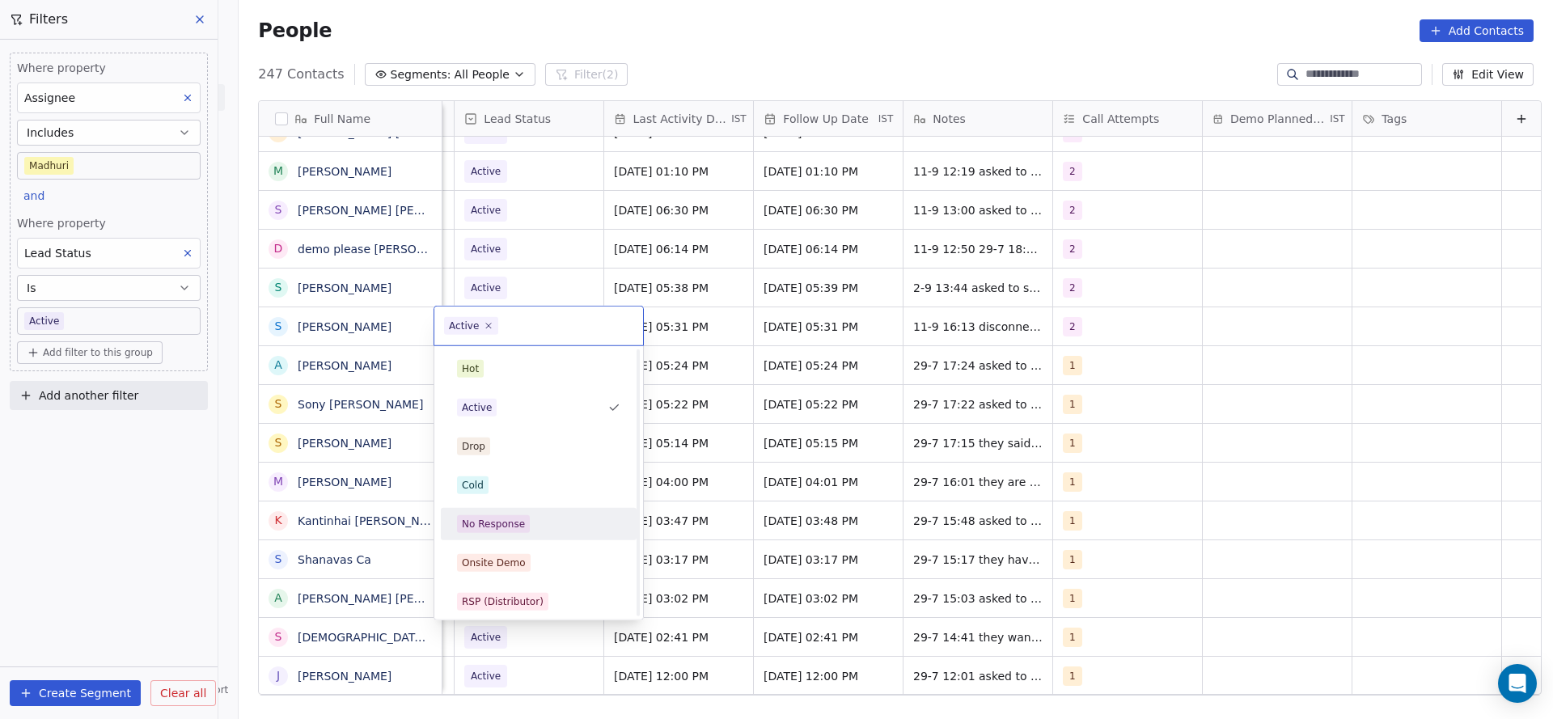
scroll to position [121, 0]
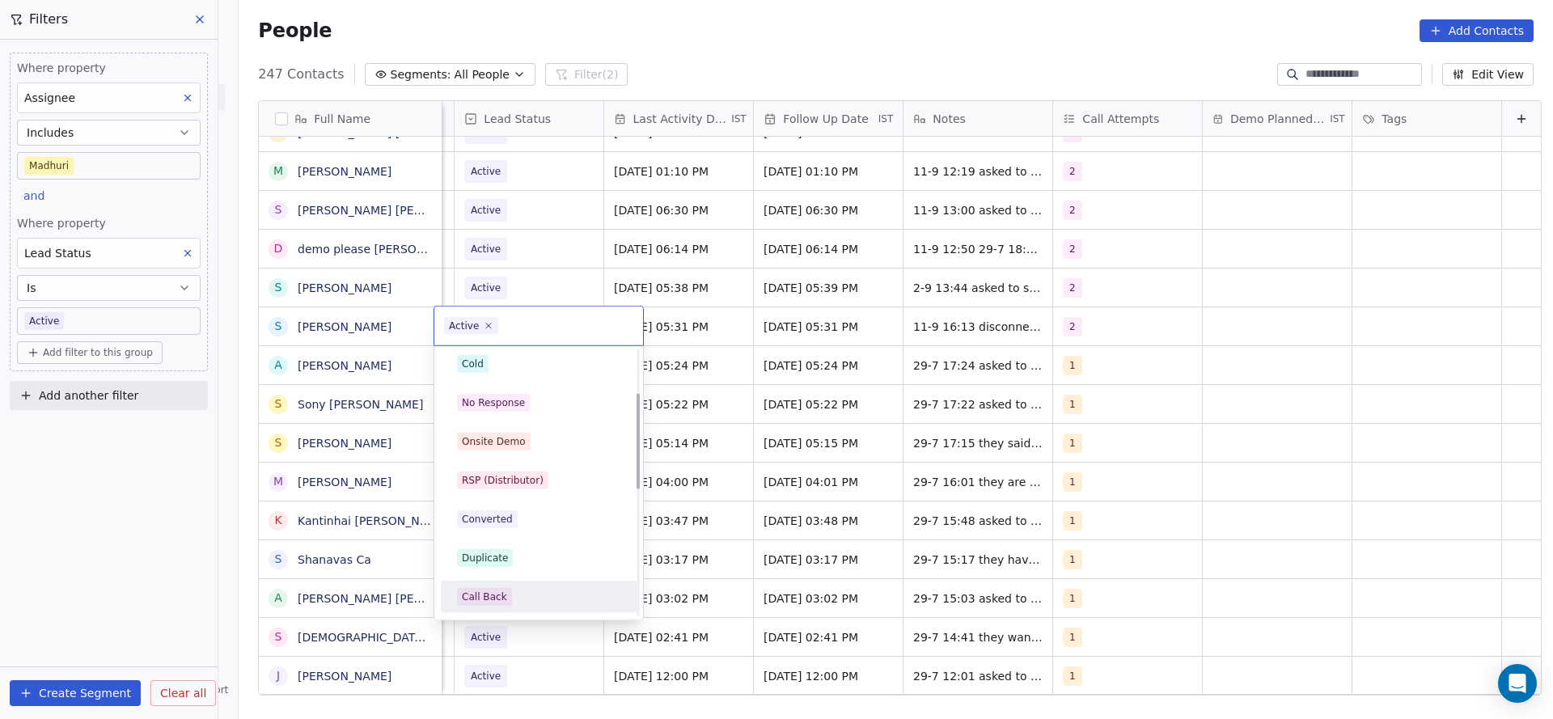
click at [512, 590] on div "Call Back" at bounding box center [538, 597] width 163 height 18
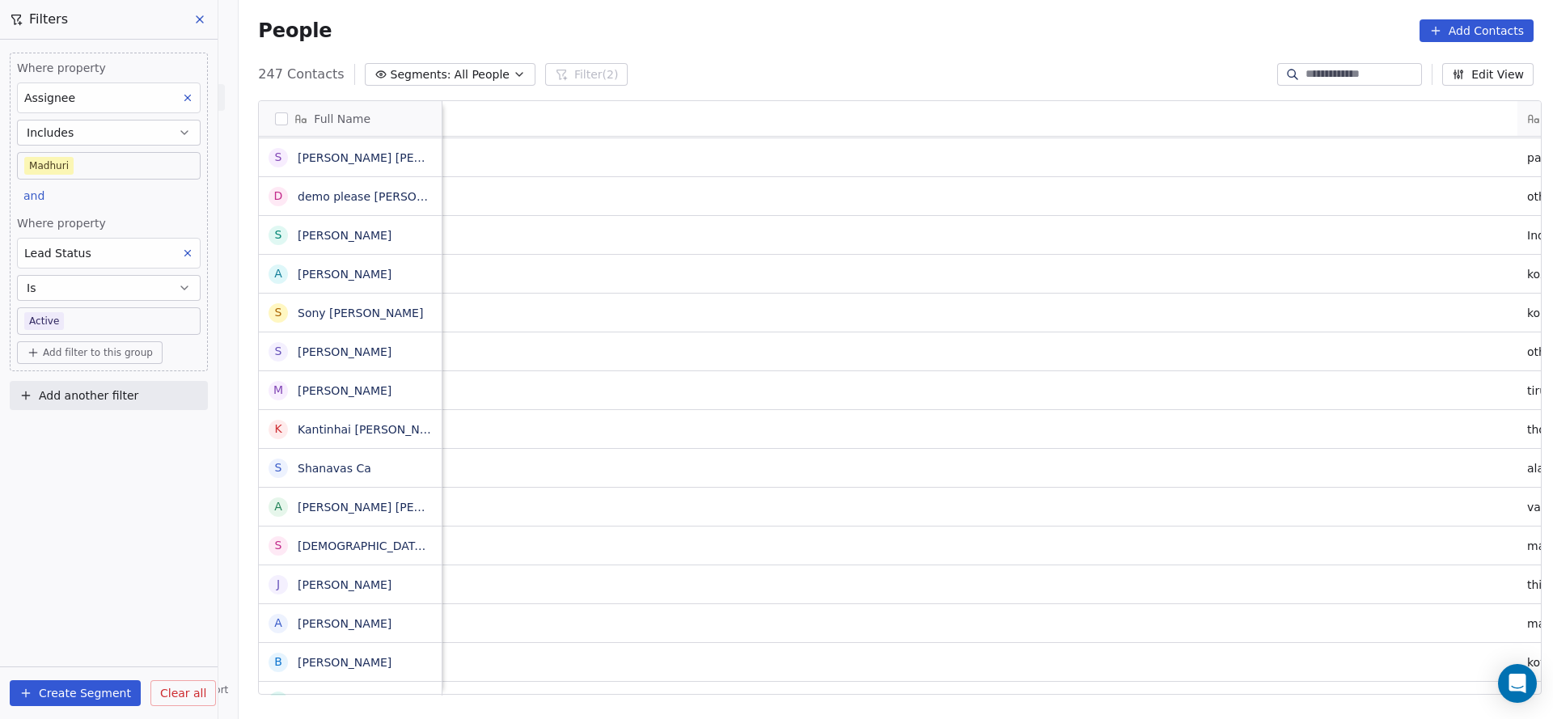
scroll to position [0, 2101]
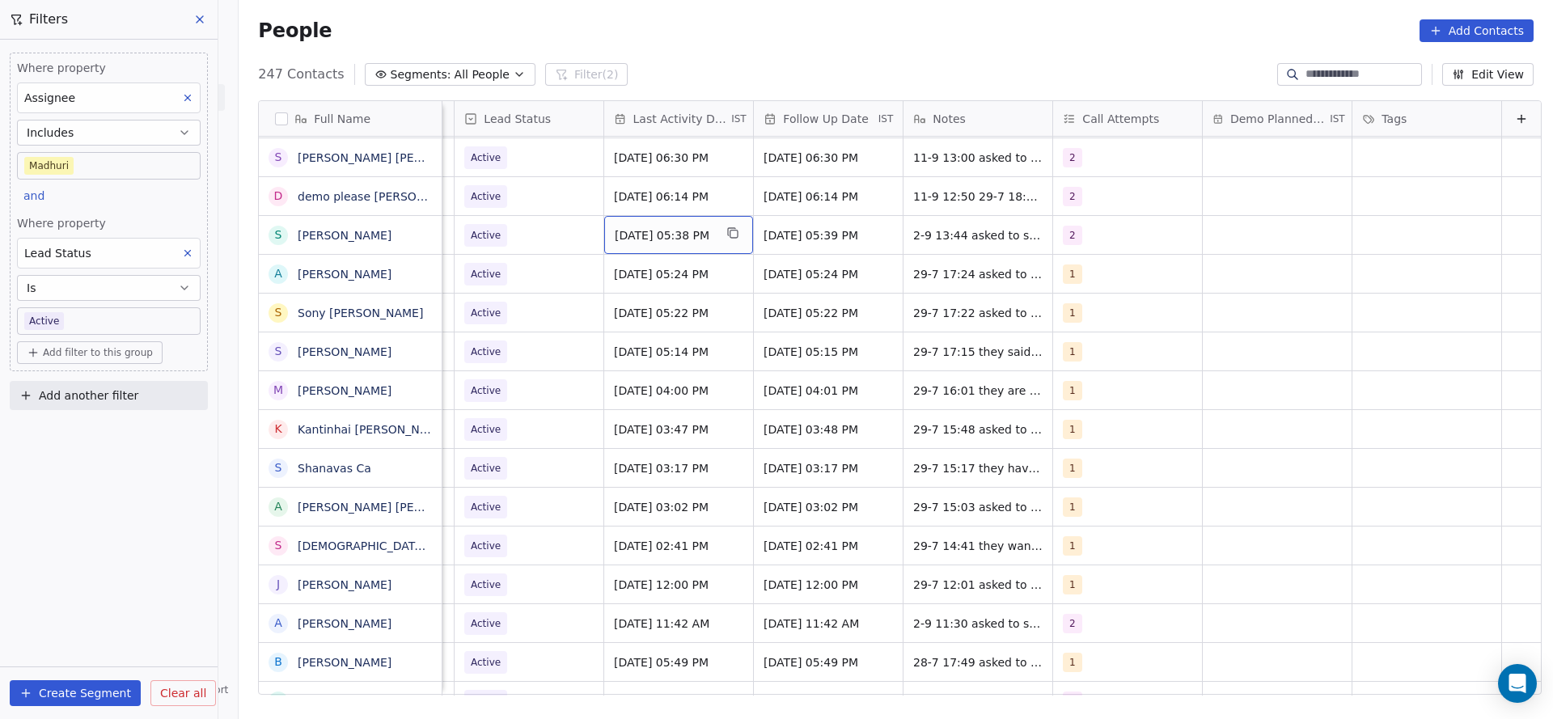
click at [650, 243] on div "[DATE] 05:38 PM" at bounding box center [678, 235] width 149 height 38
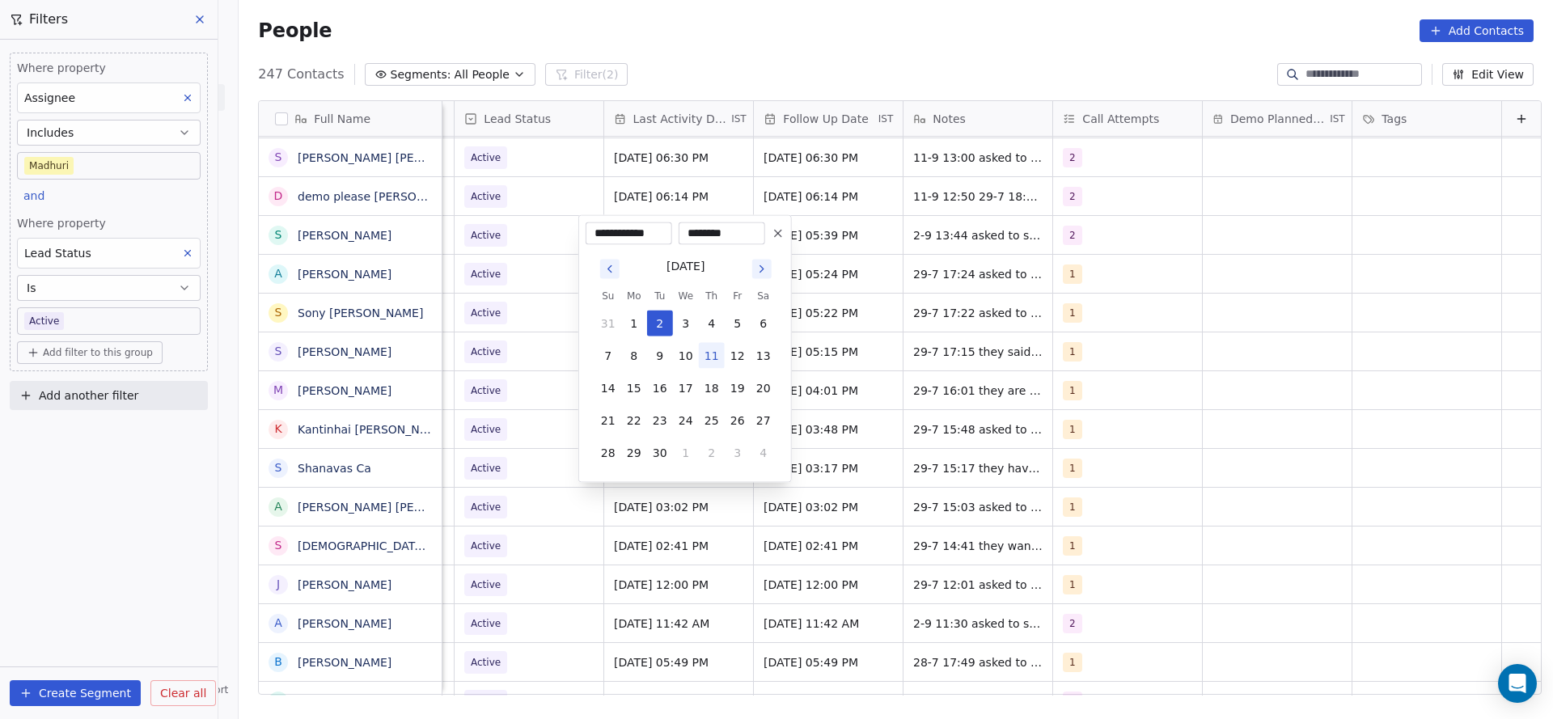
click at [713, 362] on button "11" at bounding box center [712, 356] width 26 height 26
type input "**********"
click at [950, 286] on html "On2Cook India Pvt. Ltd. Contacts People Marketing Workflows Campaigns Sales Pip…" at bounding box center [776, 359] width 1553 height 719
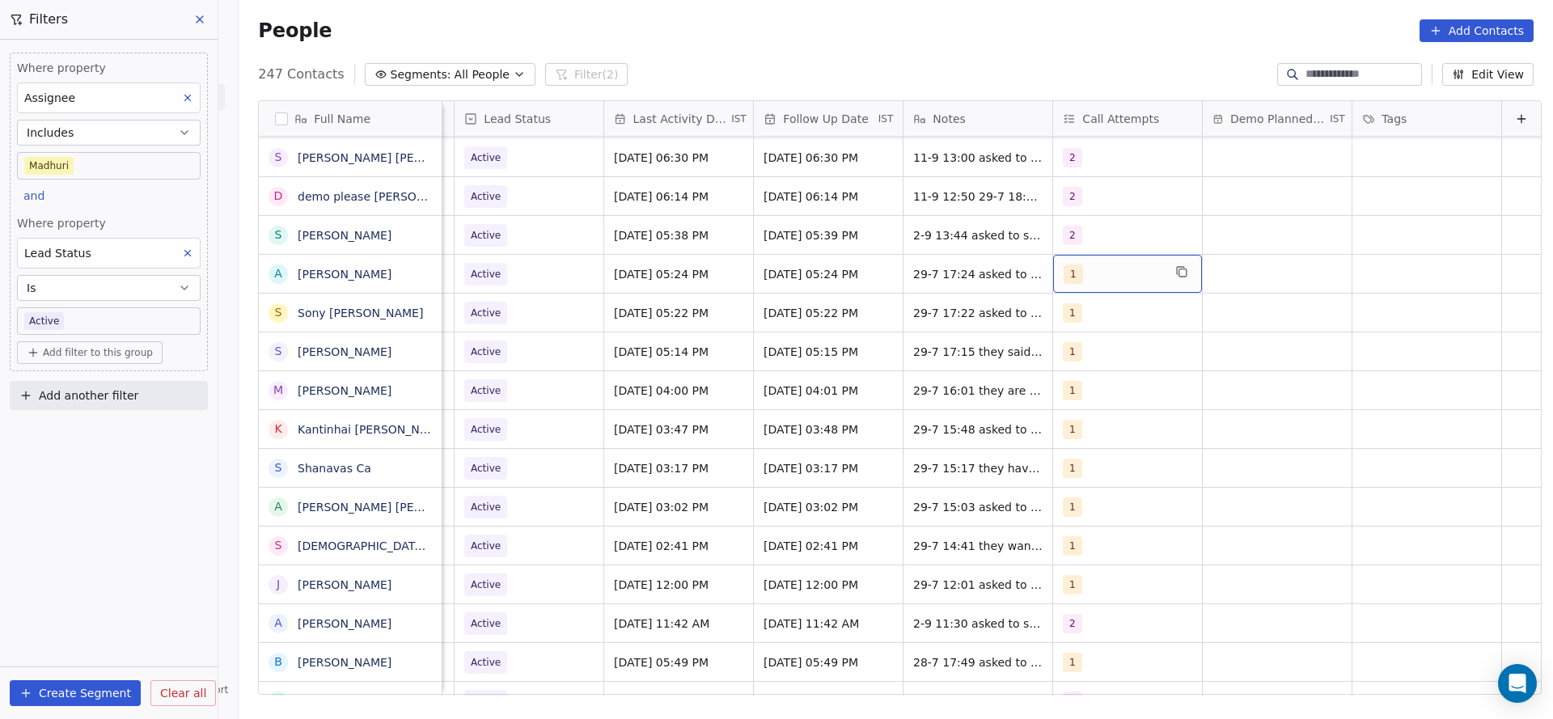
click at [1087, 269] on div "1" at bounding box center [1113, 274] width 99 height 19
click at [1061, 351] on button "Suggestions" at bounding box center [1056, 355] width 13 height 13
click at [1066, 330] on div "1" at bounding box center [1132, 316] width 196 height 32
click at [743, 360] on html "On2Cook India Pvt. Ltd. Contacts People Marketing Workflows Campaigns Sales Pip…" at bounding box center [776, 359] width 1553 height 719
click at [914, 232] on span "2-9 13:44 asked to share details 29-7 17:39 did not pickup wa sent" at bounding box center [1010, 247] width 193 height 49
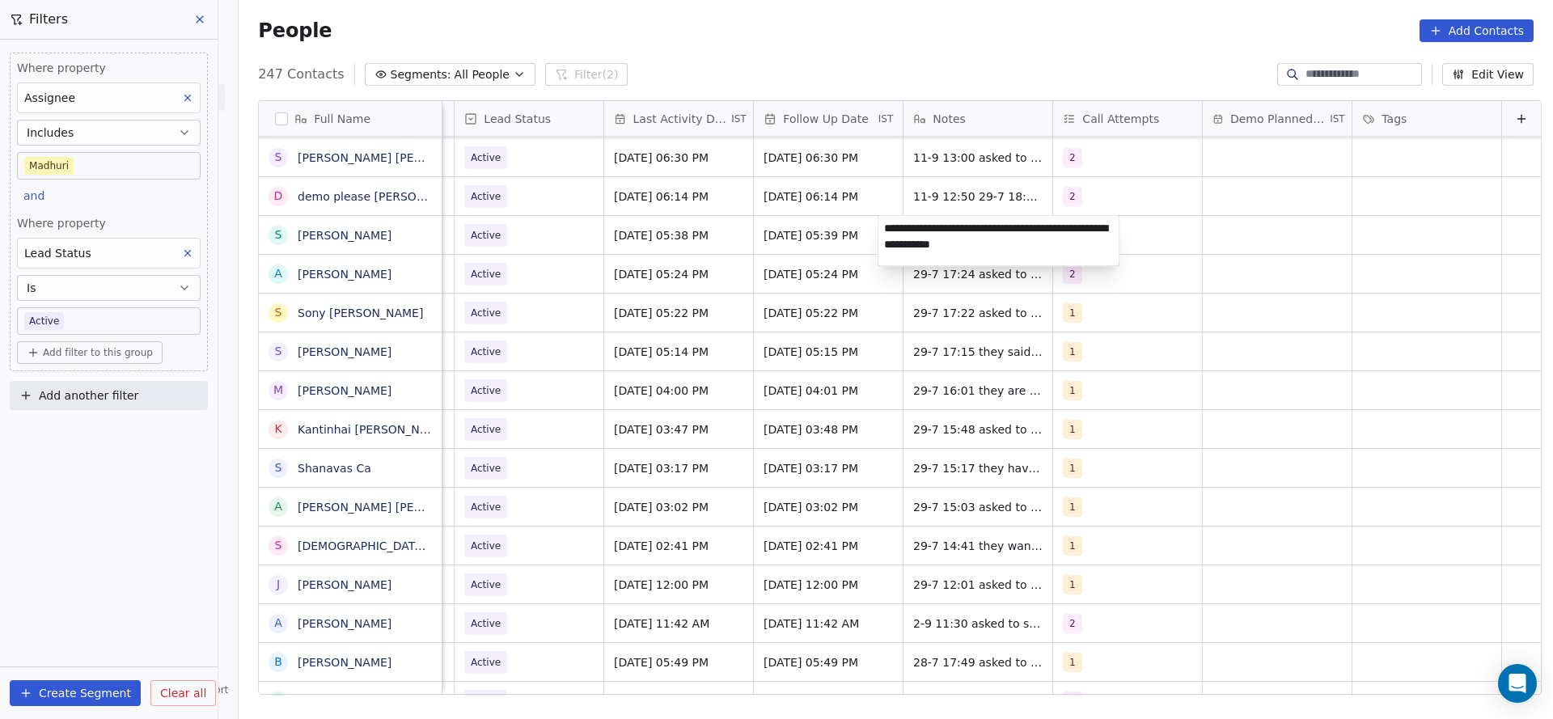
click at [887, 231] on textarea "**********" at bounding box center [998, 241] width 241 height 50
type textarea "**********"
click at [510, 347] on html "On2Cook India Pvt. Ltd. Contacts People Marketing Workflows Campaigns Sales Pip…" at bounding box center [776, 359] width 1553 height 719
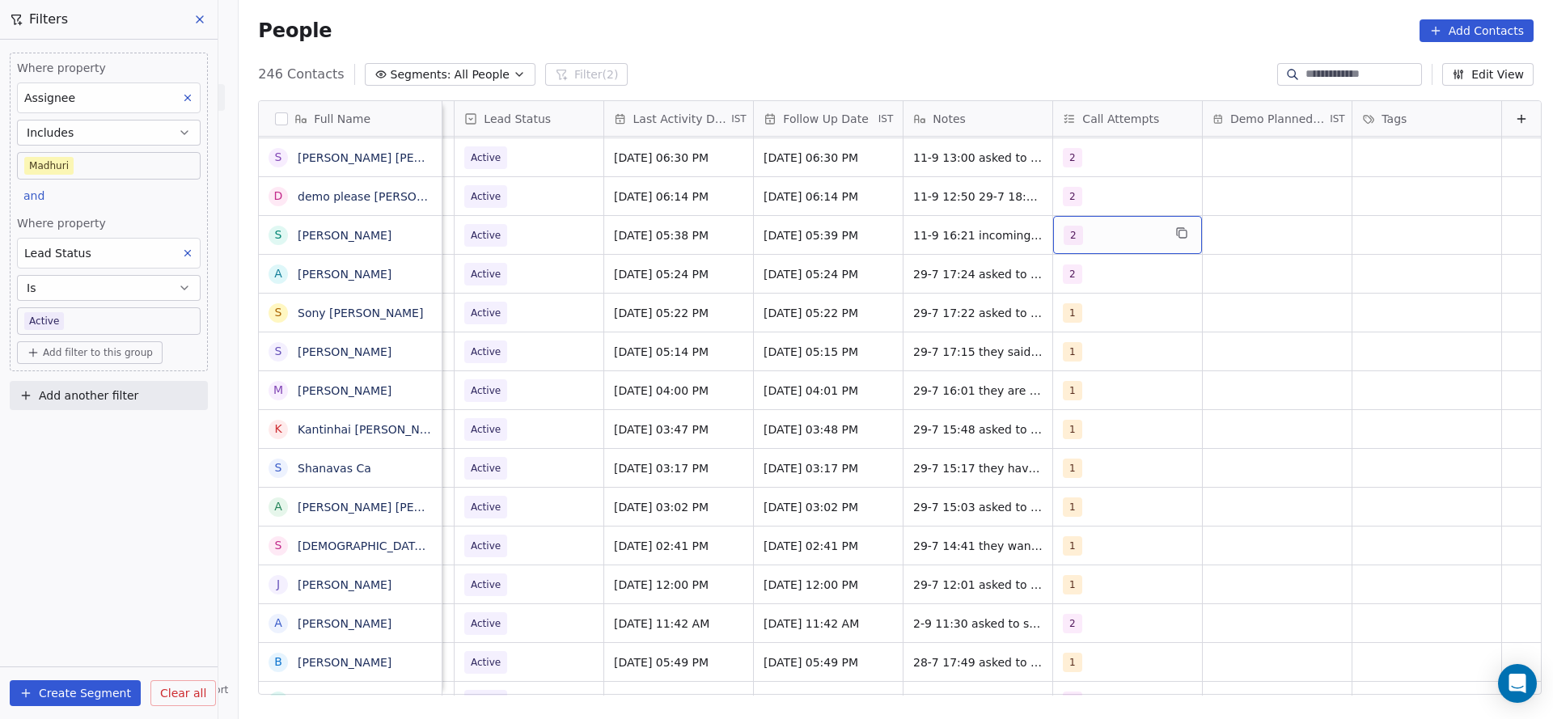
click at [1071, 230] on div "2" at bounding box center [1113, 235] width 99 height 19
click at [1082, 353] on span "3" at bounding box center [1077, 355] width 16 height 18
click at [1091, 326] on div "2" at bounding box center [1131, 316] width 183 height 26
click at [828, 330] on html "On2Cook India Pvt. Ltd. Contacts People Marketing Workflows Campaigns Sales Pip…" at bounding box center [776, 359] width 1553 height 719
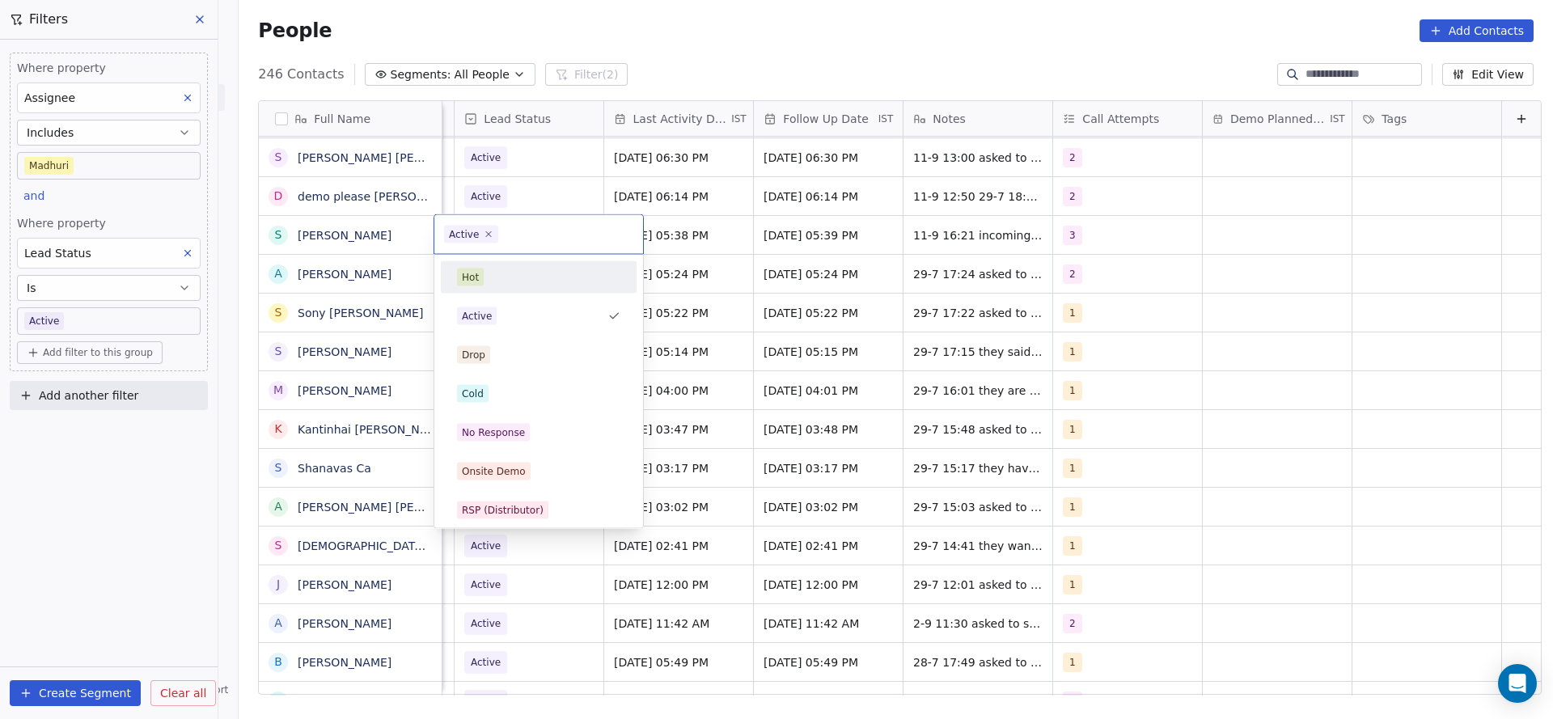
scroll to position [0, 2094]
click at [540, 413] on div "Hot Active Drop Cold No Response Onsite Demo RSP (Distributor) Converted Duplic…" at bounding box center [539, 626] width 196 height 731
click at [541, 433] on div "No Response" at bounding box center [538, 433] width 163 height 18
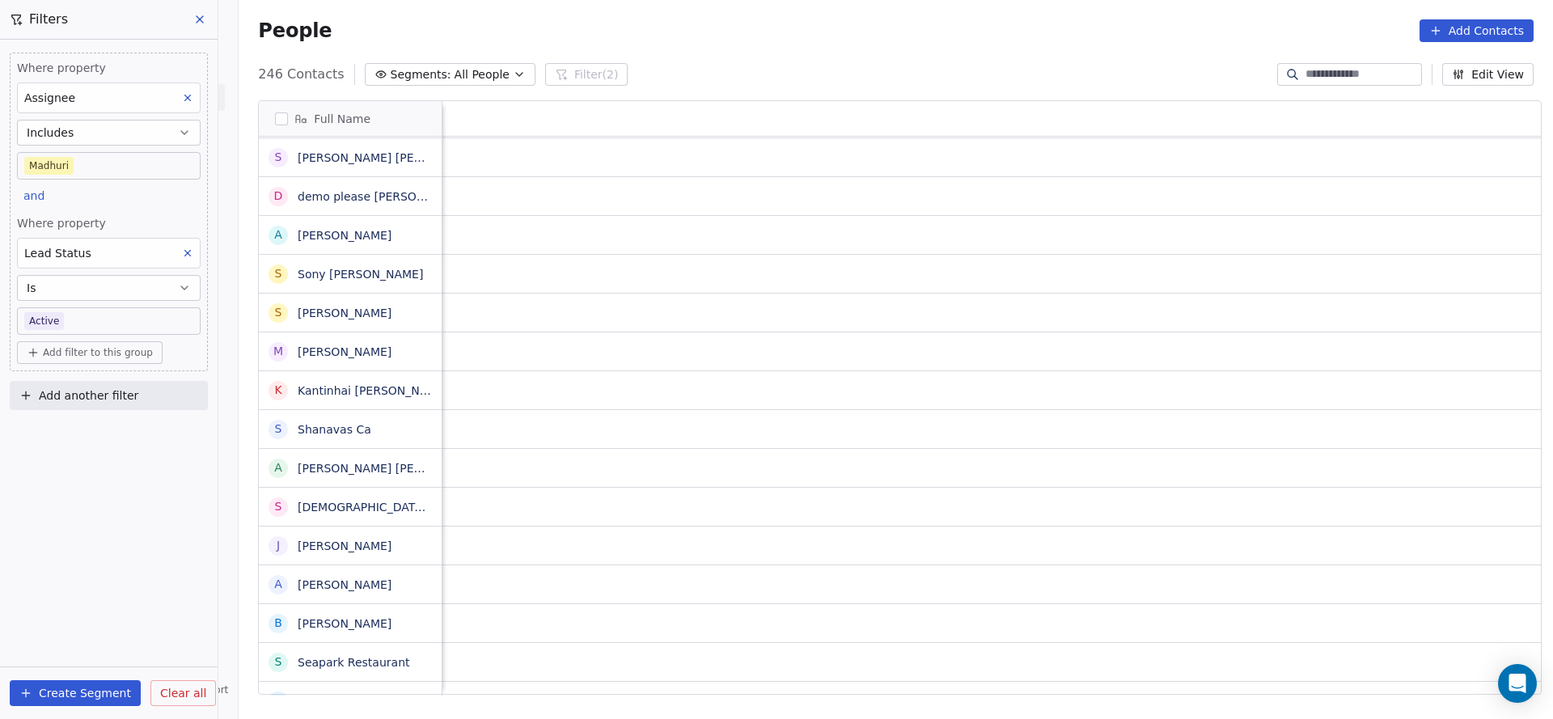
scroll to position [0, 2101]
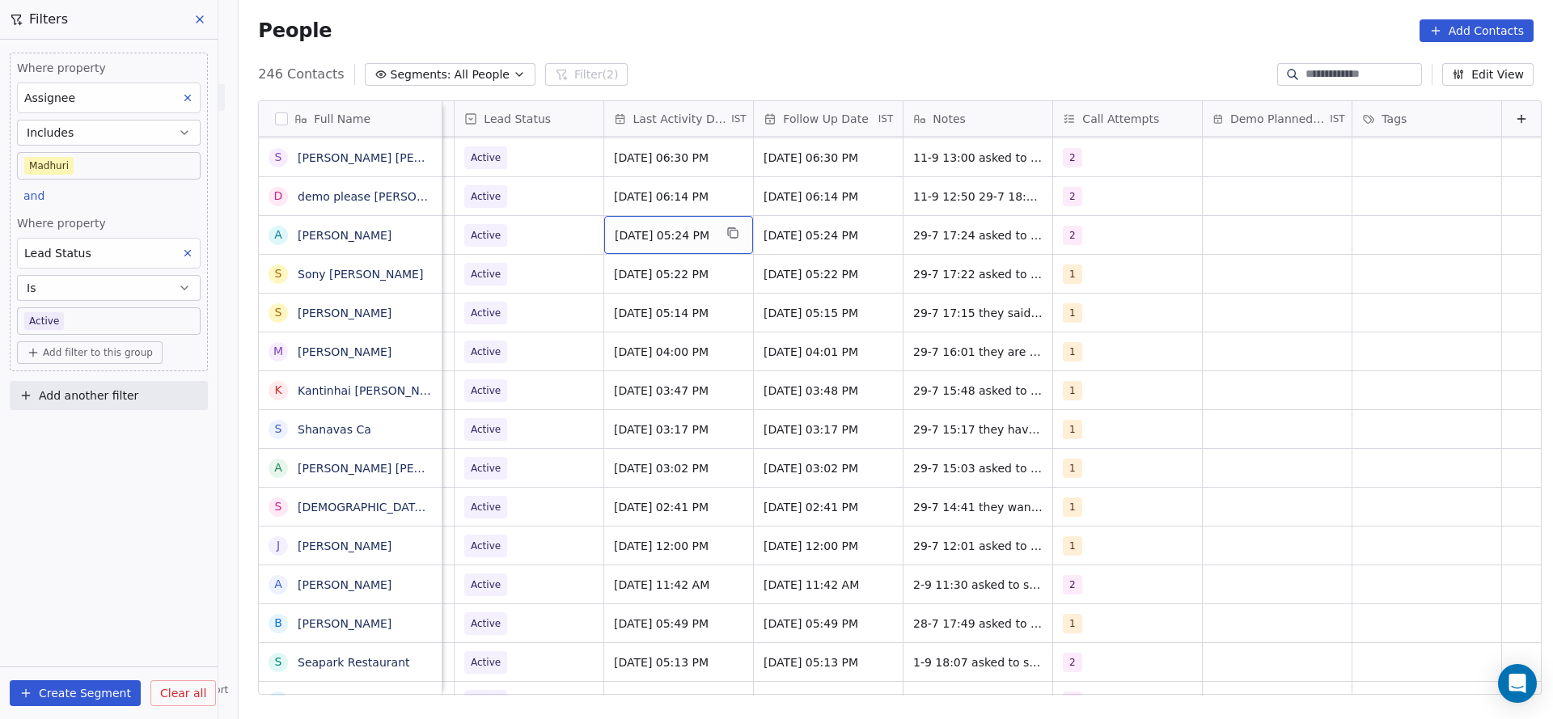
click at [636, 245] on div "[DATE] 05:24 PM" at bounding box center [678, 235] width 149 height 38
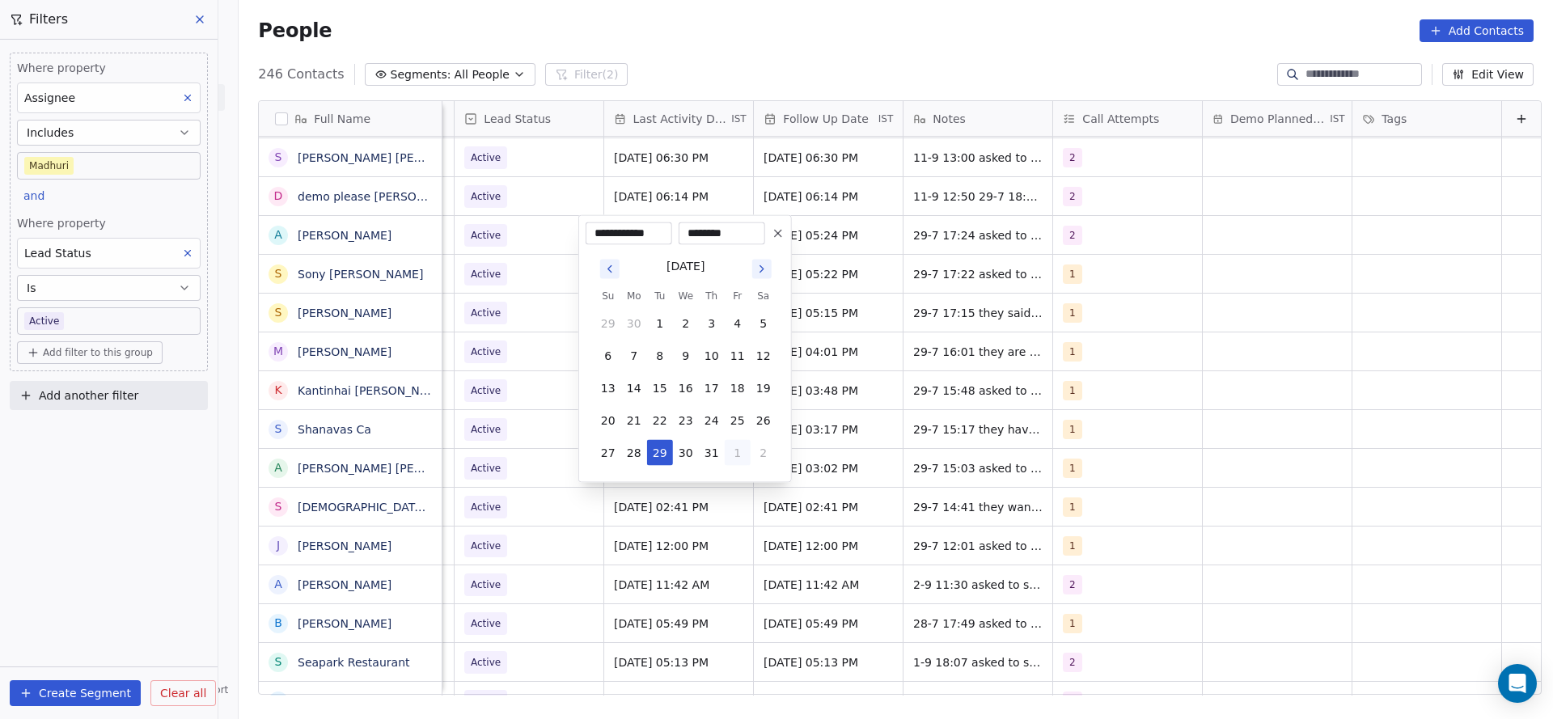
click at [737, 449] on button "1" at bounding box center [738, 453] width 26 height 26
click at [740, 485] on button "5" at bounding box center [738, 485] width 26 height 26
click at [710, 350] on button "11" at bounding box center [712, 356] width 26 height 26
type input "**********"
click at [1063, 355] on html "On2Cook India Pvt. Ltd. Contacts People Marketing Workflows Campaigns Sales Pip…" at bounding box center [776, 359] width 1553 height 719
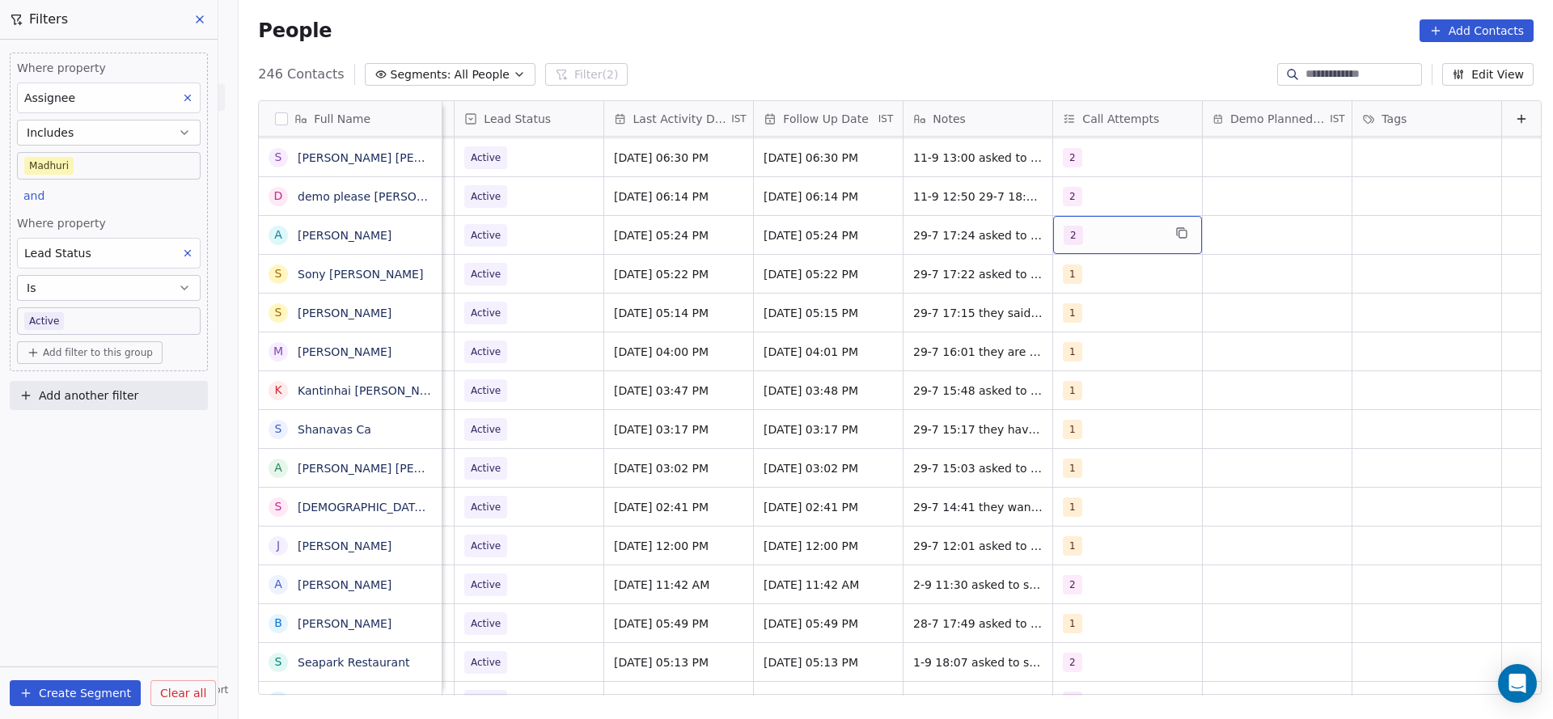
click at [1064, 235] on span "2" at bounding box center [1073, 235] width 19 height 19
click at [1056, 350] on button "Suggestions" at bounding box center [1056, 355] width 13 height 13
click at [1056, 323] on div "2" at bounding box center [1131, 316] width 183 height 26
click at [879, 327] on html "On2Cook India Pvt. Ltd. Contacts People Marketing Workflows Campaigns Sales Pip…" at bounding box center [776, 359] width 1553 height 719
click at [917, 233] on span "29-7 17:24 asked to share details" at bounding box center [1009, 235] width 190 height 16
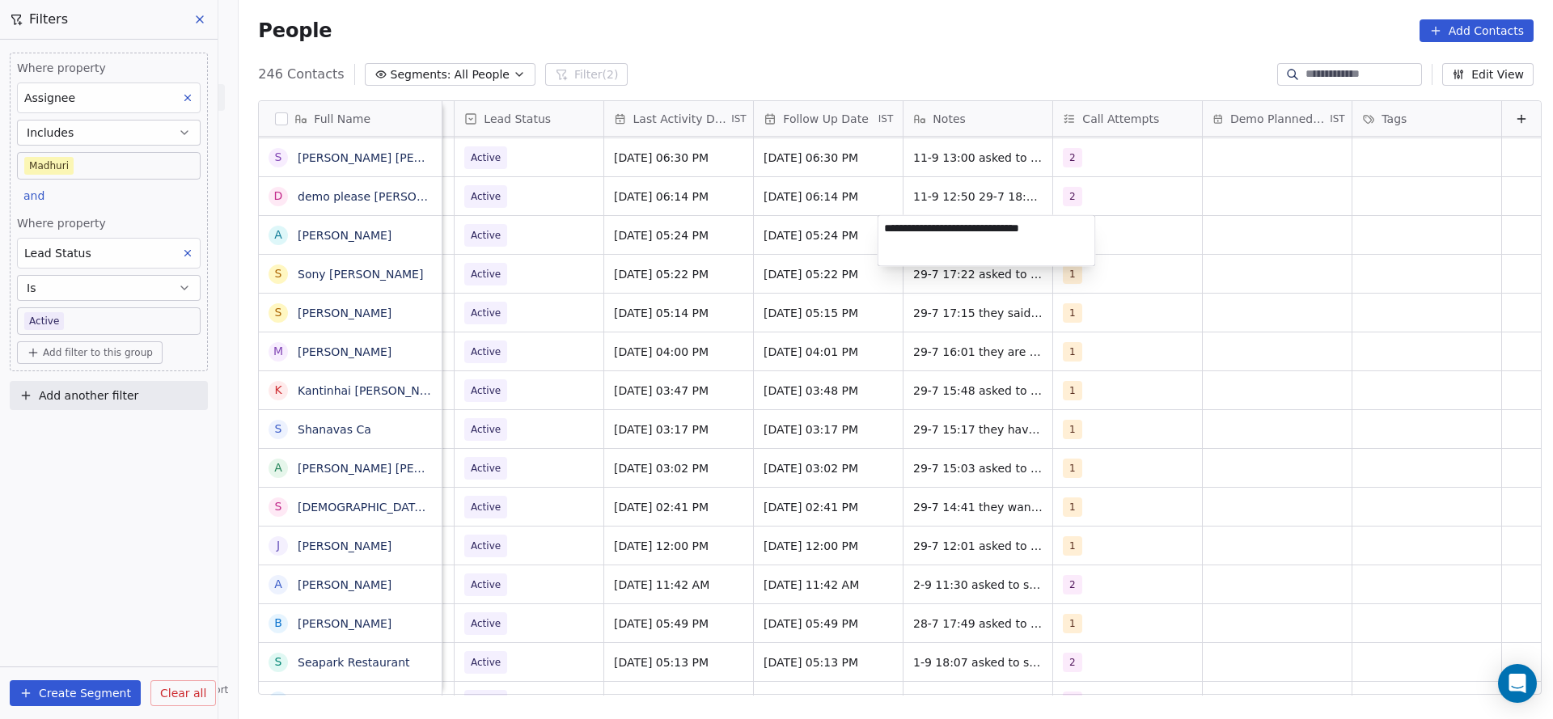
click at [887, 227] on textarea "**********" at bounding box center [986, 241] width 217 height 50
type textarea "**********"
click at [629, 284] on html "On2Cook India Pvt. Ltd. Contacts People Marketing Workflows Campaigns Sales Pip…" at bounding box center [776, 359] width 1553 height 719
click at [1064, 243] on div "3" at bounding box center [1113, 235] width 99 height 19
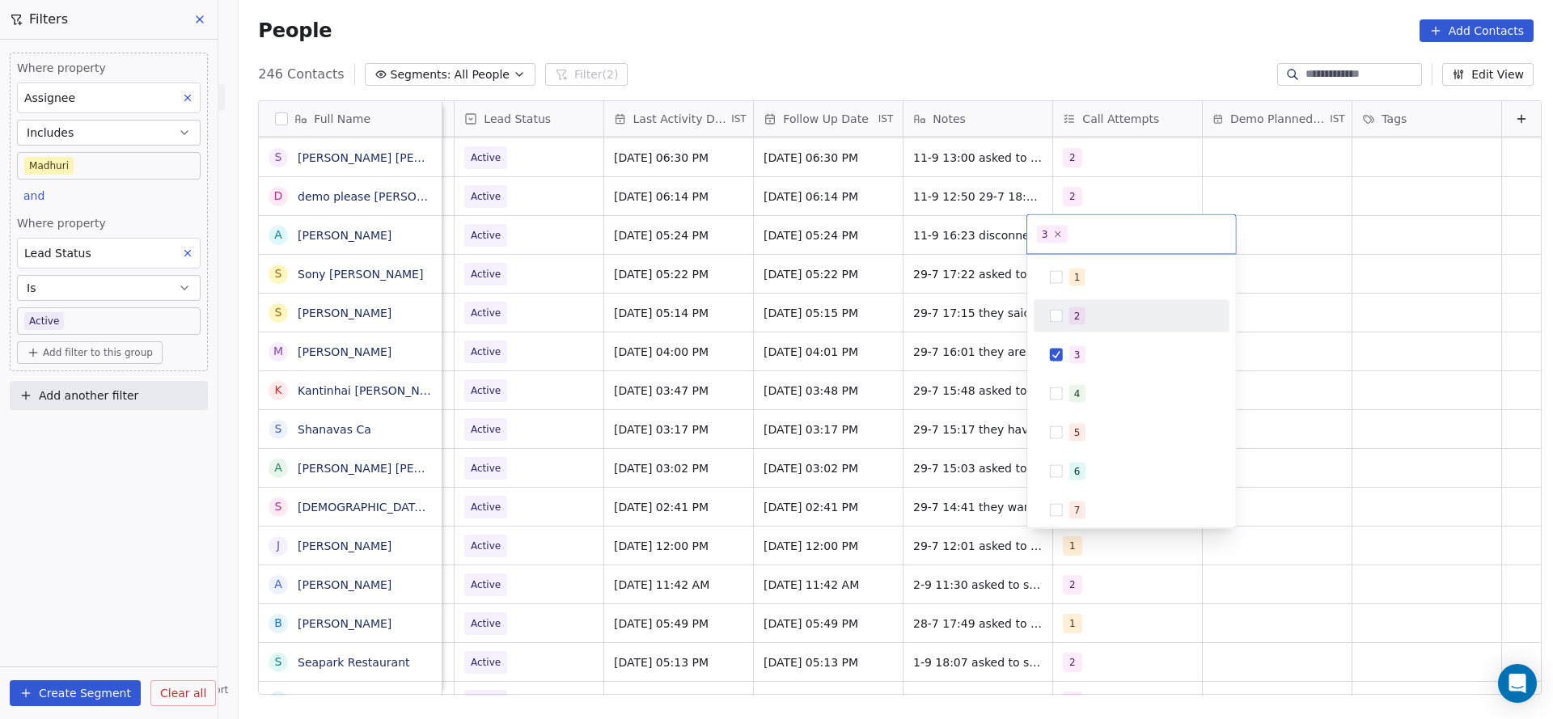
click at [1069, 315] on span "2" at bounding box center [1077, 316] width 16 height 18
click at [1056, 366] on div "3" at bounding box center [1131, 355] width 183 height 26
click at [678, 362] on html "On2Cook India Pvt. Ltd. Contacts People Marketing Workflows Campaigns Sales Pip…" at bounding box center [776, 359] width 1553 height 719
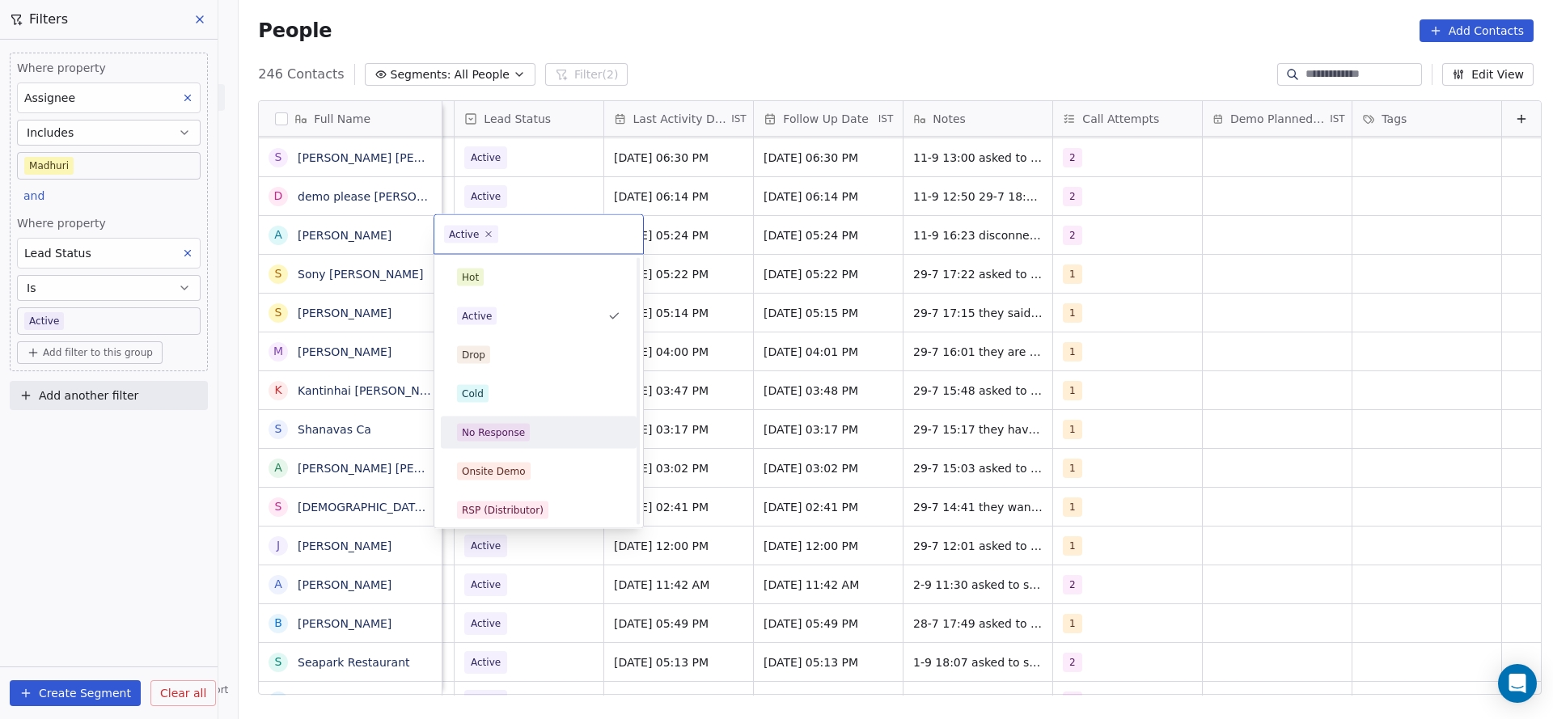
scroll to position [121, 0]
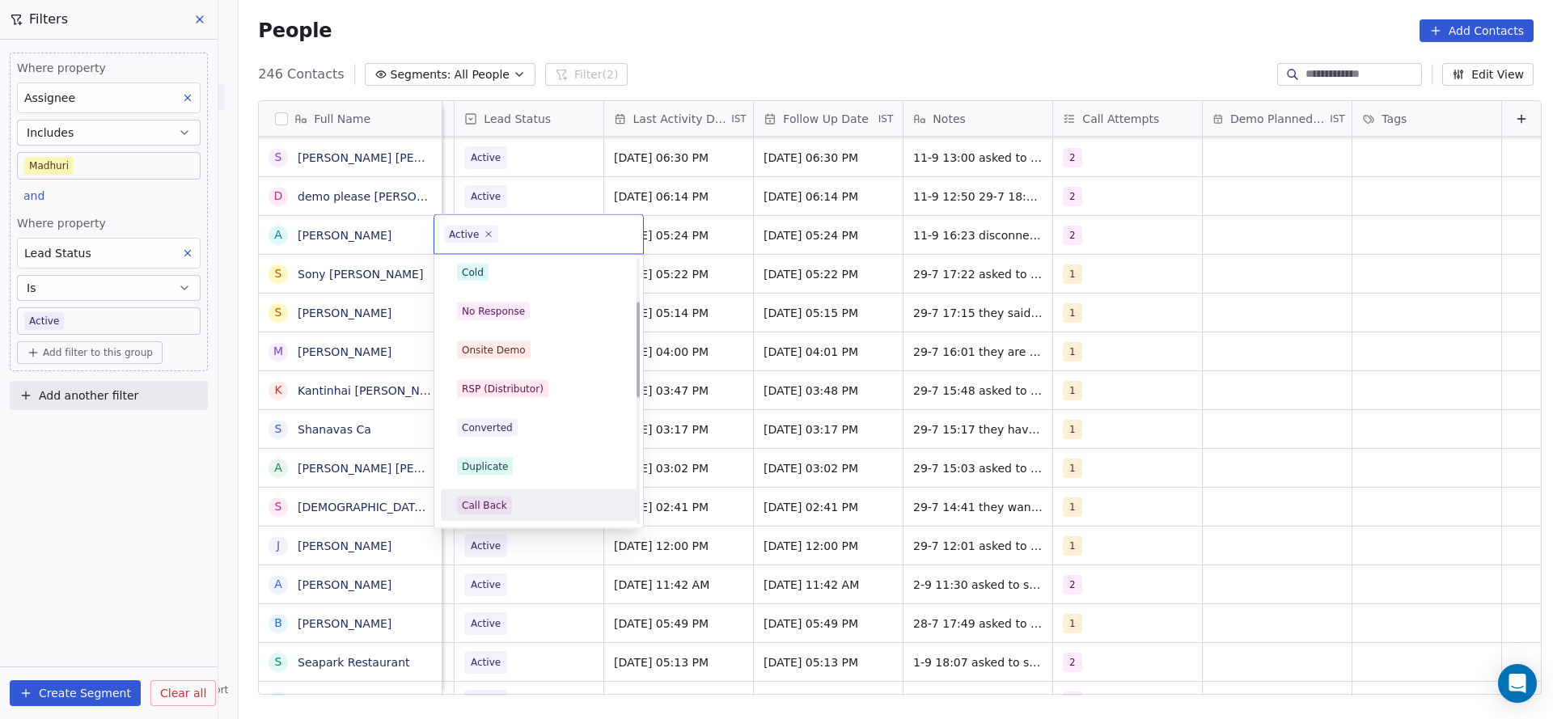
click at [519, 494] on div "Call Back" at bounding box center [538, 506] width 183 height 26
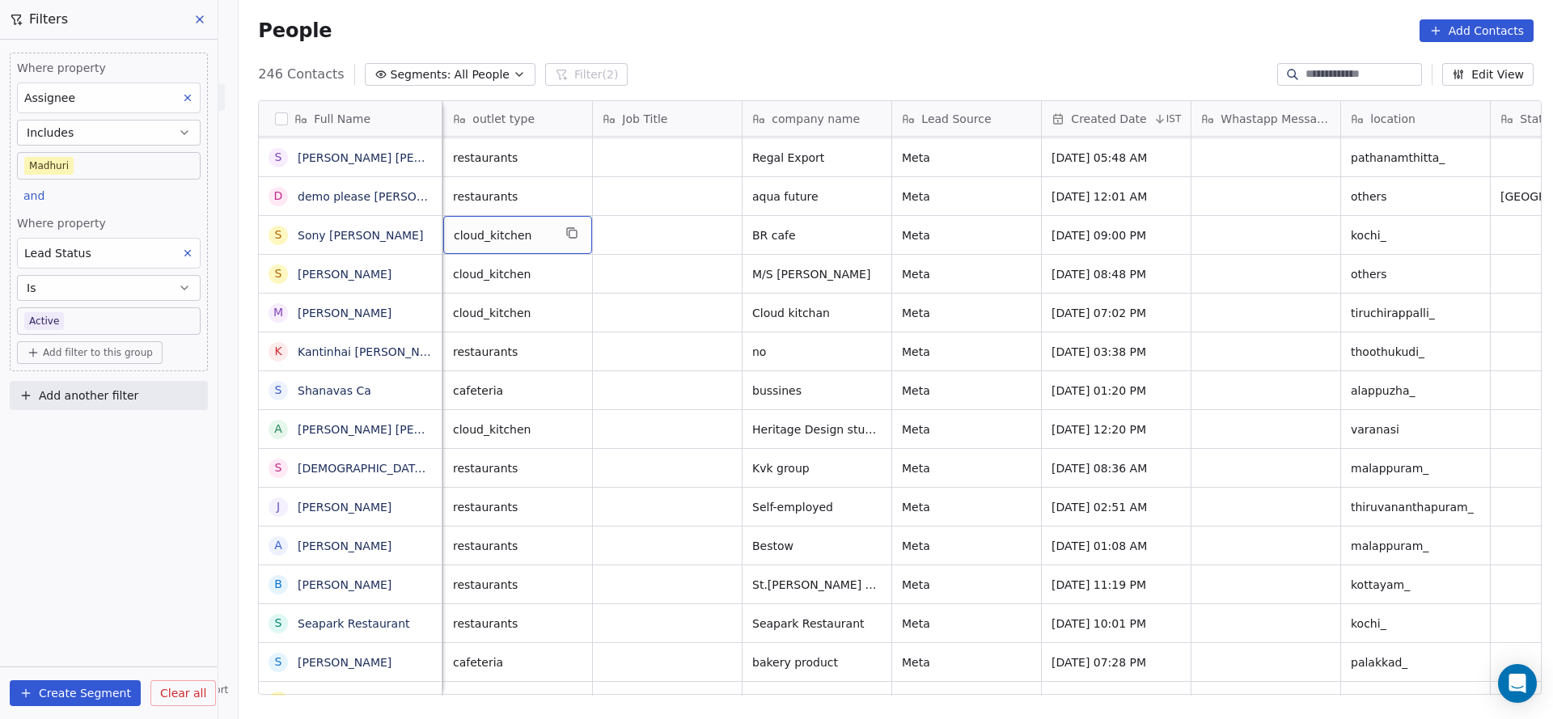
scroll to position [0, 150]
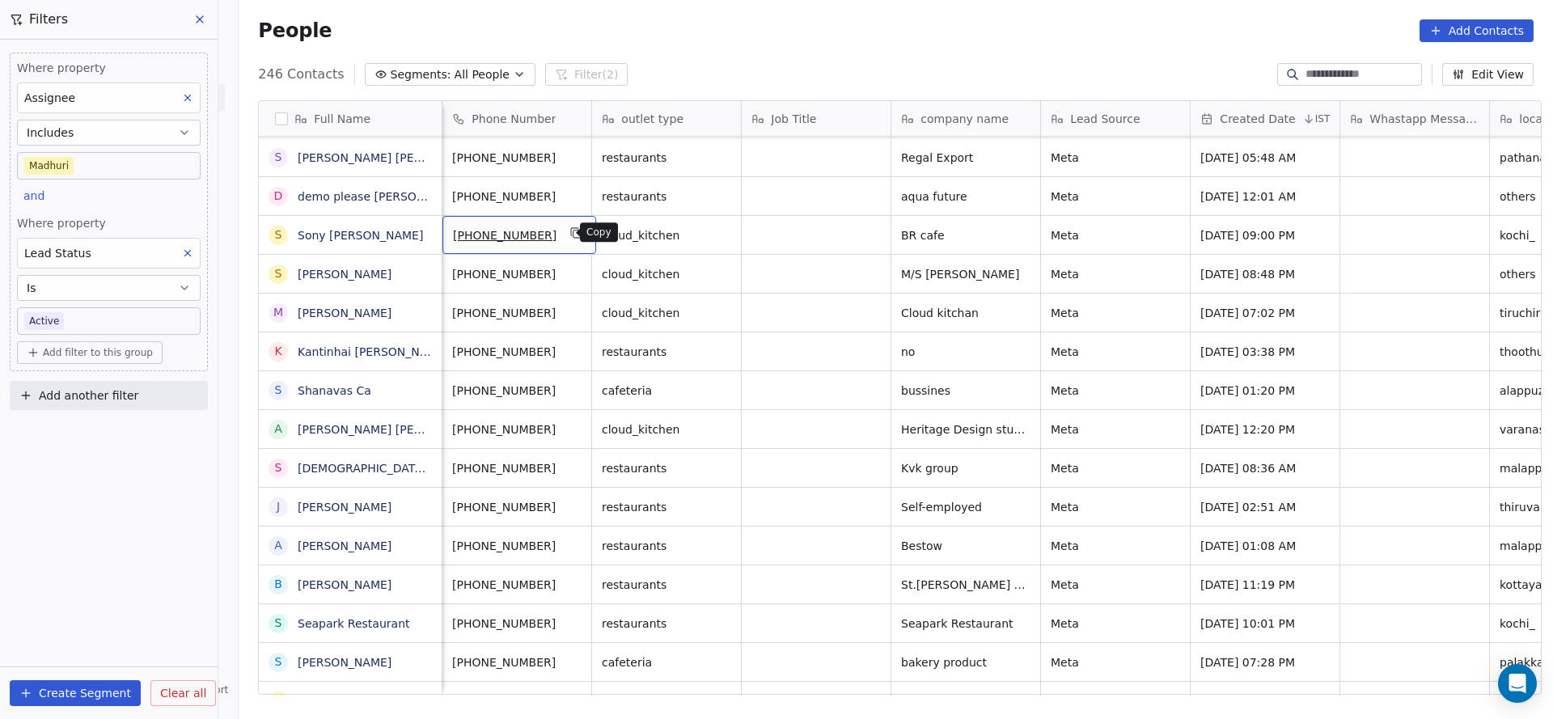
click at [574, 231] on icon "grid" at bounding box center [577, 234] width 7 height 7
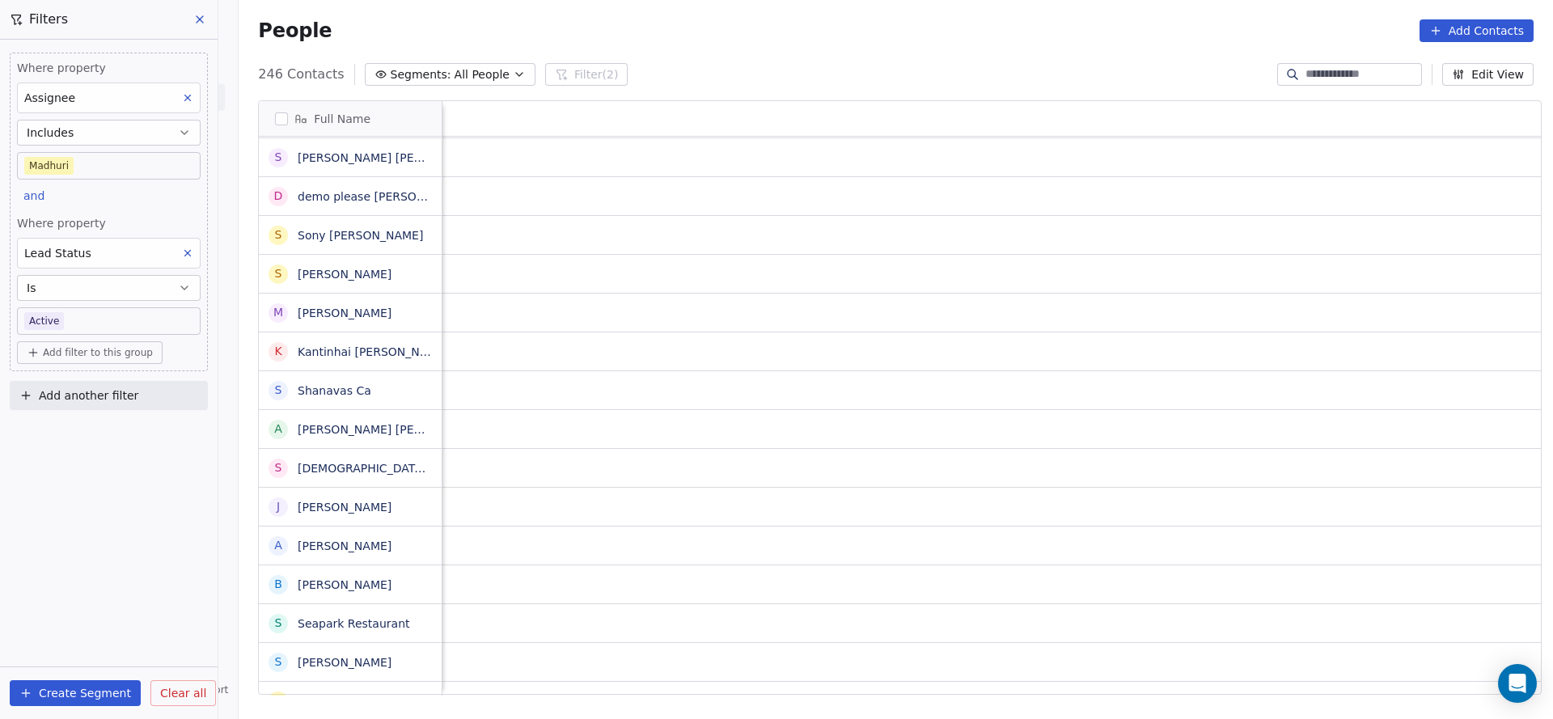
scroll to position [0, 1822]
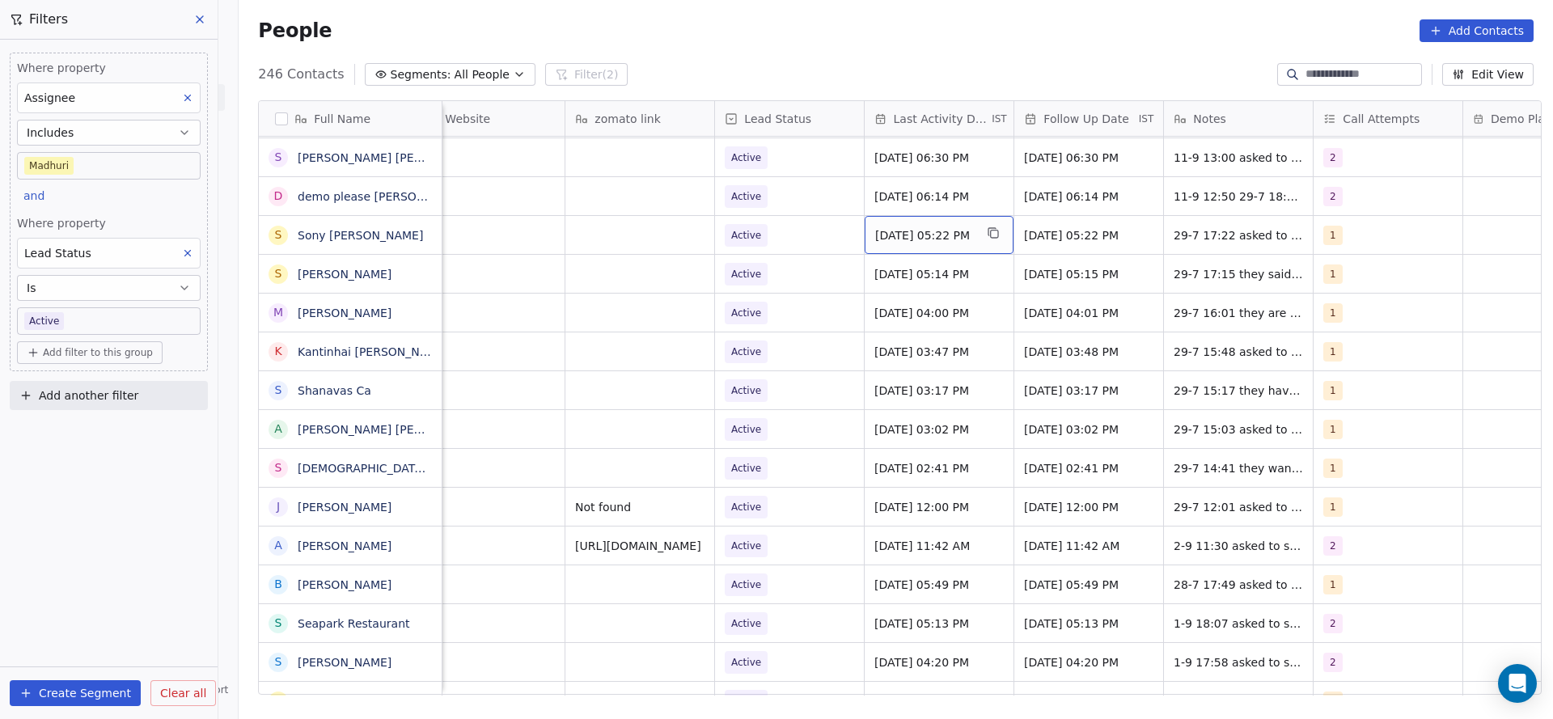
click at [918, 243] on div "[DATE] 05:22 PM" at bounding box center [939, 235] width 149 height 38
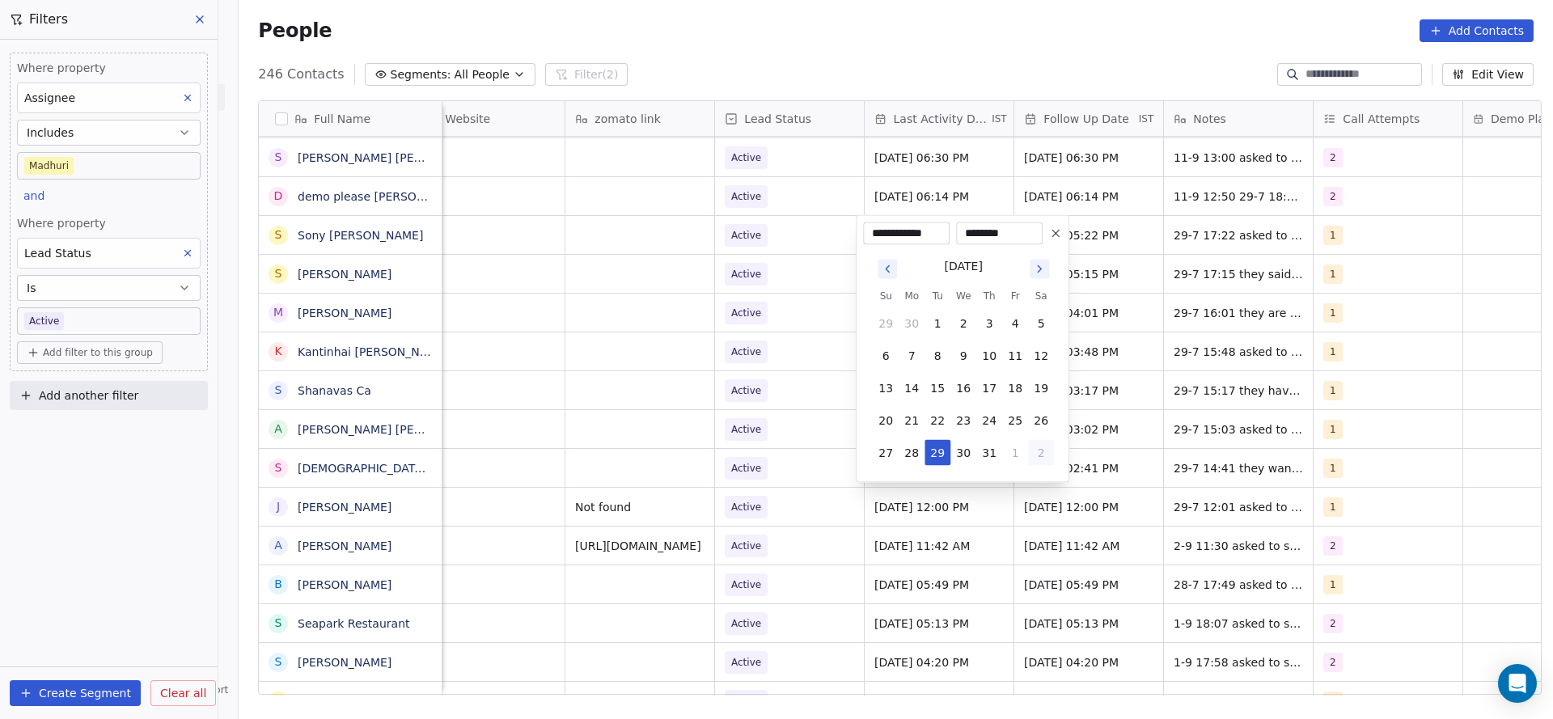
click at [1031, 451] on button "2" at bounding box center [1041, 453] width 26 height 26
click at [1025, 483] on button "5" at bounding box center [1015, 485] width 26 height 26
click at [984, 345] on button "11" at bounding box center [989, 356] width 26 height 26
type input "**********"
click at [769, 357] on html "On2Cook India Pvt. Ltd. Contacts People Marketing Workflows Campaigns Sales Pip…" at bounding box center [776, 359] width 1553 height 719
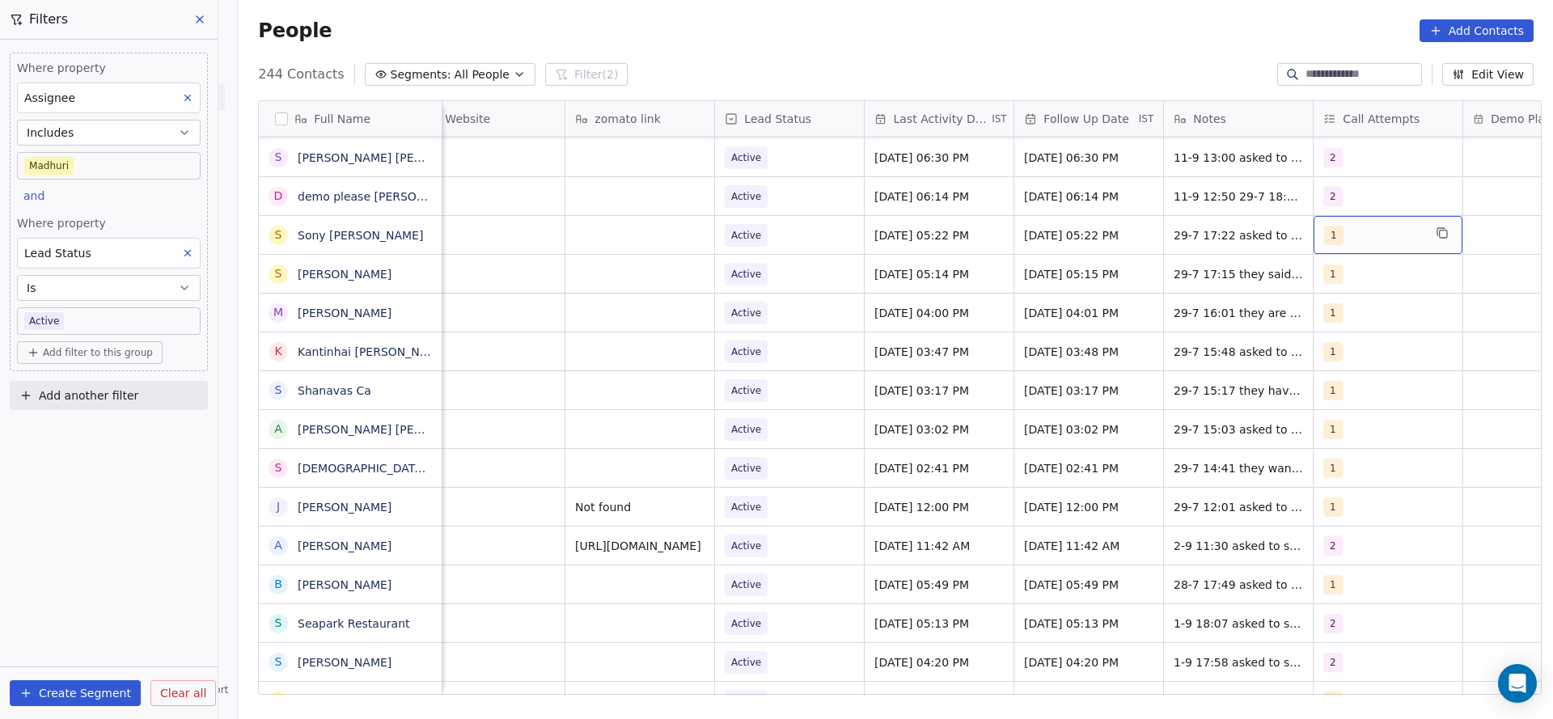
click at [1369, 239] on div "1" at bounding box center [1373, 235] width 99 height 19
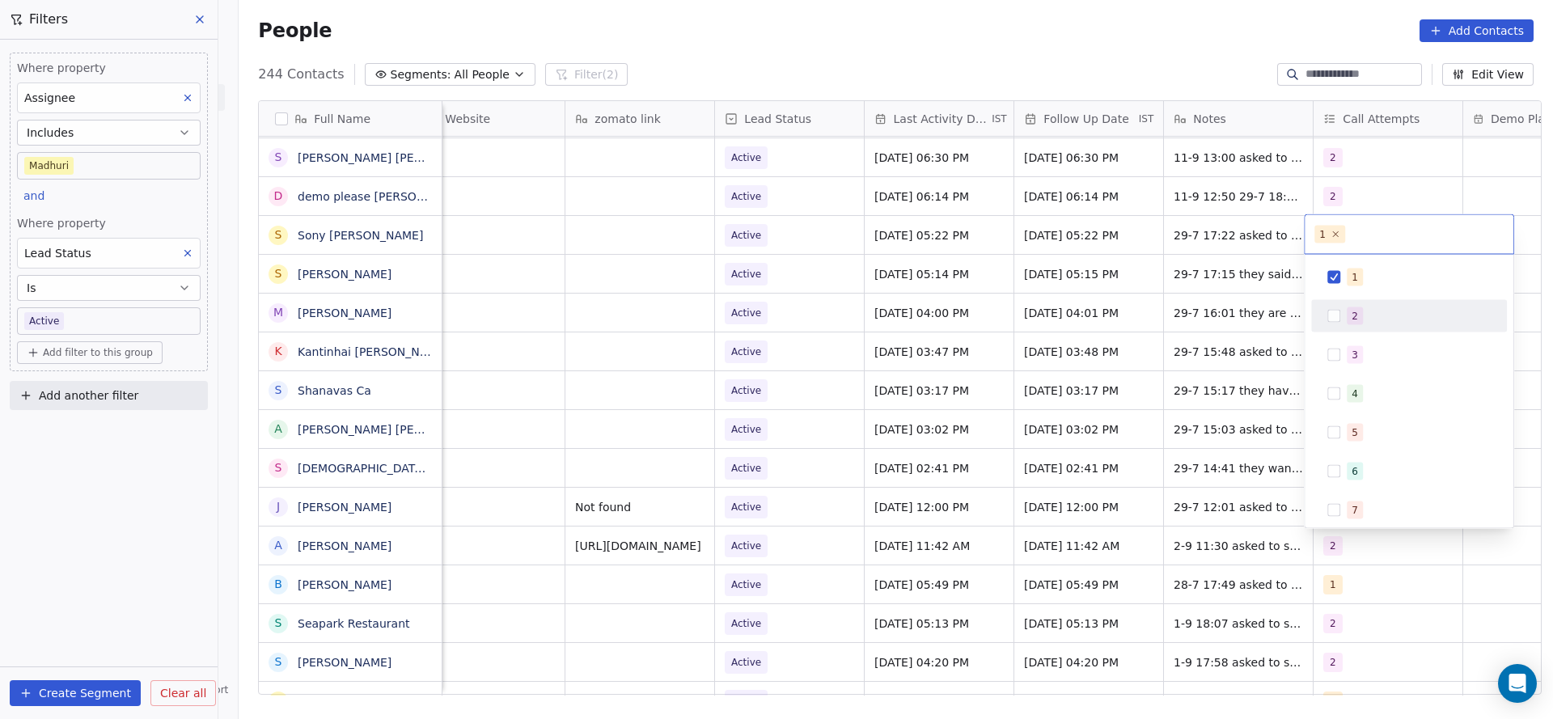
click at [1359, 315] on span "2" at bounding box center [1355, 316] width 16 height 18
click at [1369, 275] on div "1" at bounding box center [1419, 278] width 144 height 18
click at [1125, 338] on html "On2Cook India Pvt. Ltd. Contacts People Marketing Workflows Campaigns Sales Pip…" at bounding box center [776, 359] width 1553 height 719
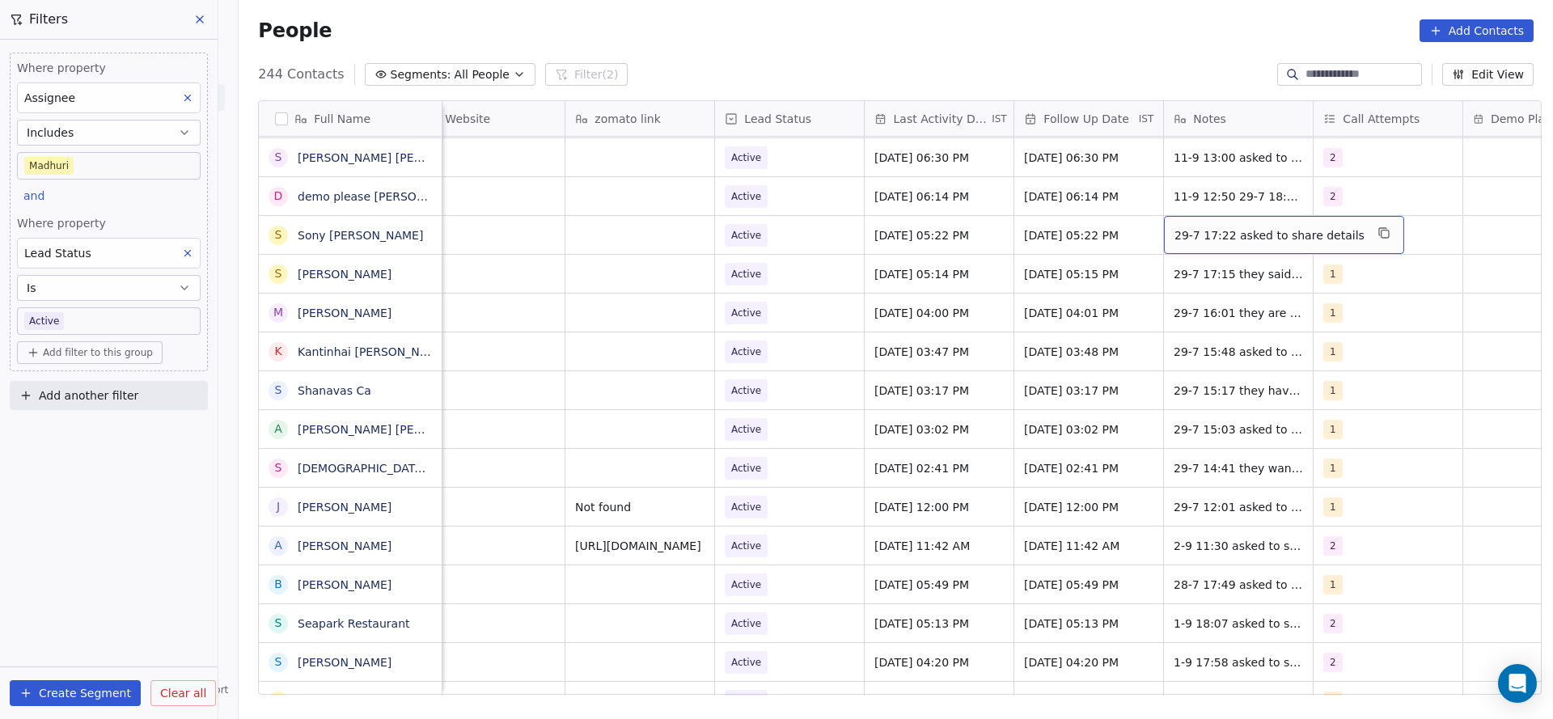
click at [1178, 238] on span "29-7 17:22 asked to share details" at bounding box center [1270, 235] width 190 height 16
click at [1159, 230] on textarea "**********" at bounding box center [1264, 241] width 217 height 50
type textarea "**********"
click at [931, 301] on html "On2Cook India Pvt. Ltd. Contacts People Marketing Workflows Campaigns Sales Pip…" at bounding box center [776, 359] width 1553 height 719
click at [784, 238] on span "Active" at bounding box center [775, 235] width 99 height 23
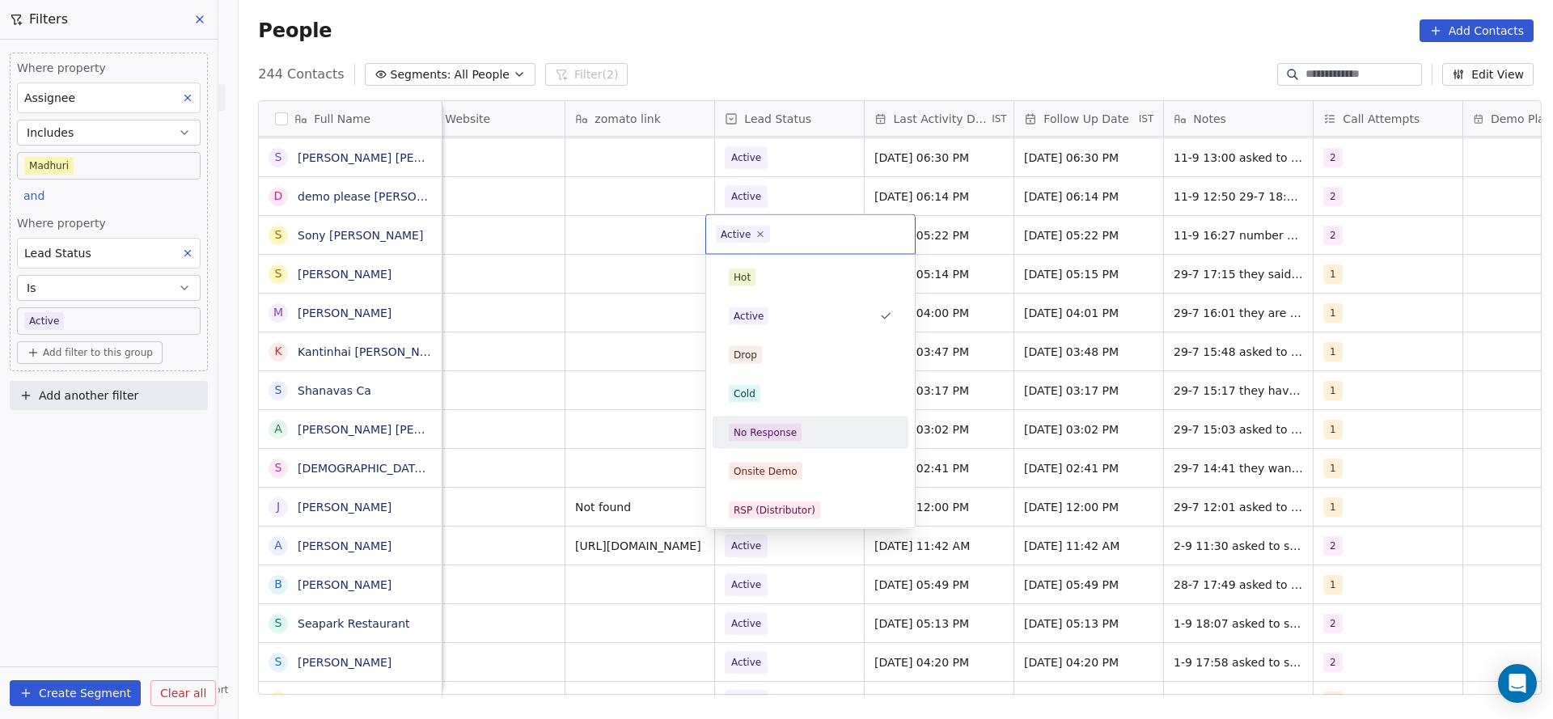
click at [792, 425] on div "No Response" at bounding box center [765, 432] width 63 height 15
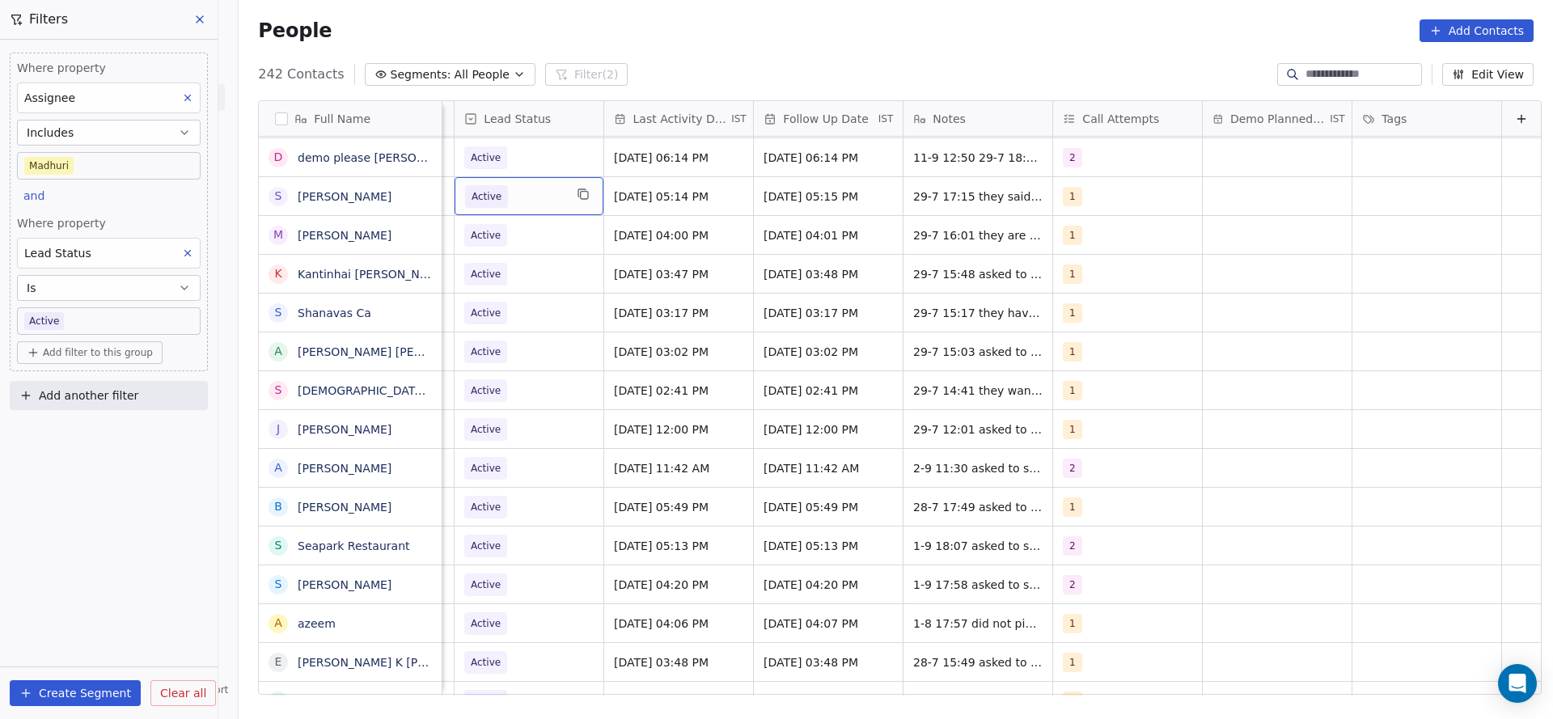
scroll to position [0, 2094]
click at [945, 158] on span "11-9 12:50 29-7 18:14 asked to wa he was driving" at bounding box center [1010, 162] width 193 height 32
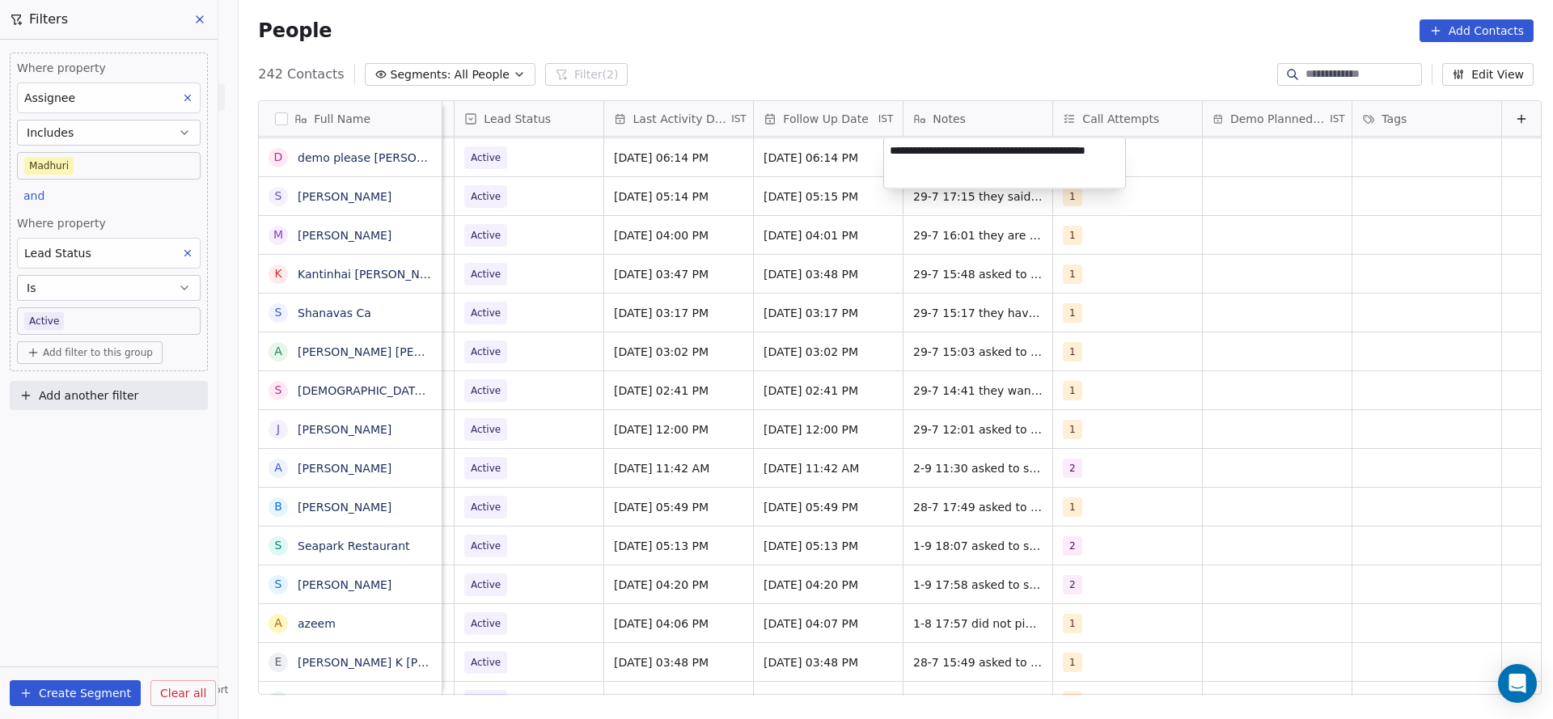
click at [943, 143] on textarea "**********" at bounding box center [1004, 163] width 241 height 50
click at [772, 247] on html "On2Cook India Pvt. Ltd. Contacts People Marketing Workflows Campaigns Sales Pip…" at bounding box center [776, 359] width 1553 height 719
click at [948, 156] on span "11-9 12:50 29-7 18:14 asked to wa he was driving" at bounding box center [1010, 162] width 193 height 32
click at [946, 152] on textarea "**********" at bounding box center [1004, 163] width 241 height 50
type textarea "**********"
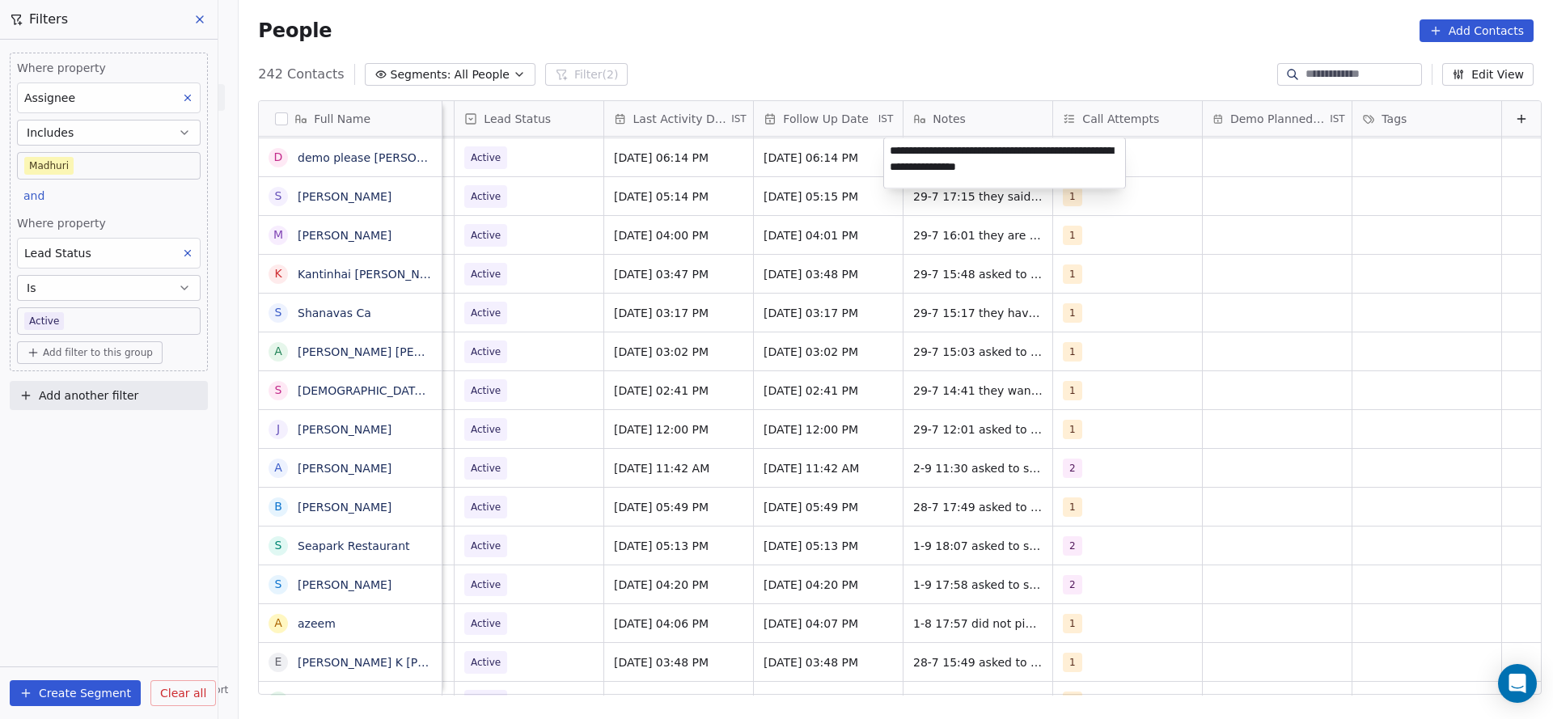
click at [786, 253] on html "On2Cook India Pvt. Ltd. Contacts People Marketing Workflows Campaigns Sales Pip…" at bounding box center [776, 359] width 1553 height 719
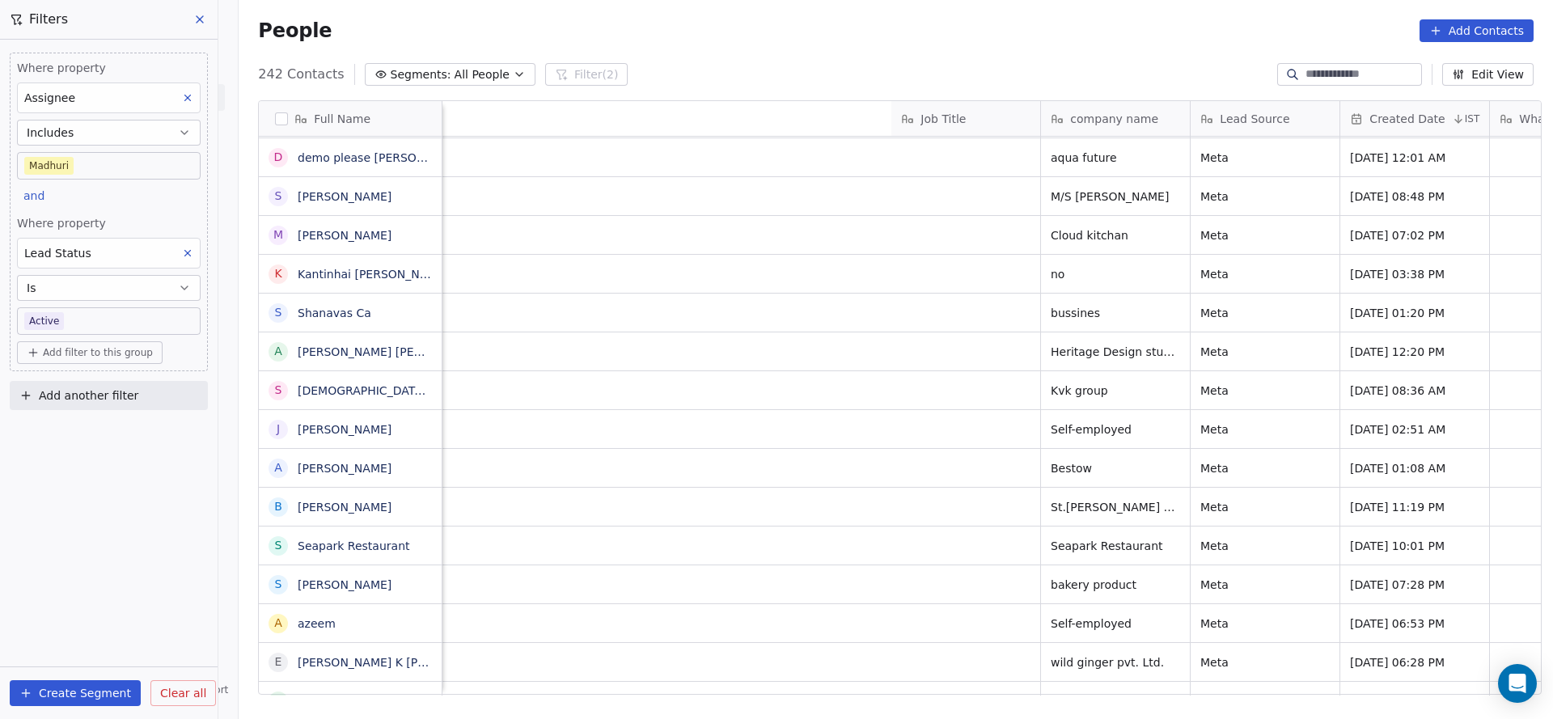
scroll to position [0, 2101]
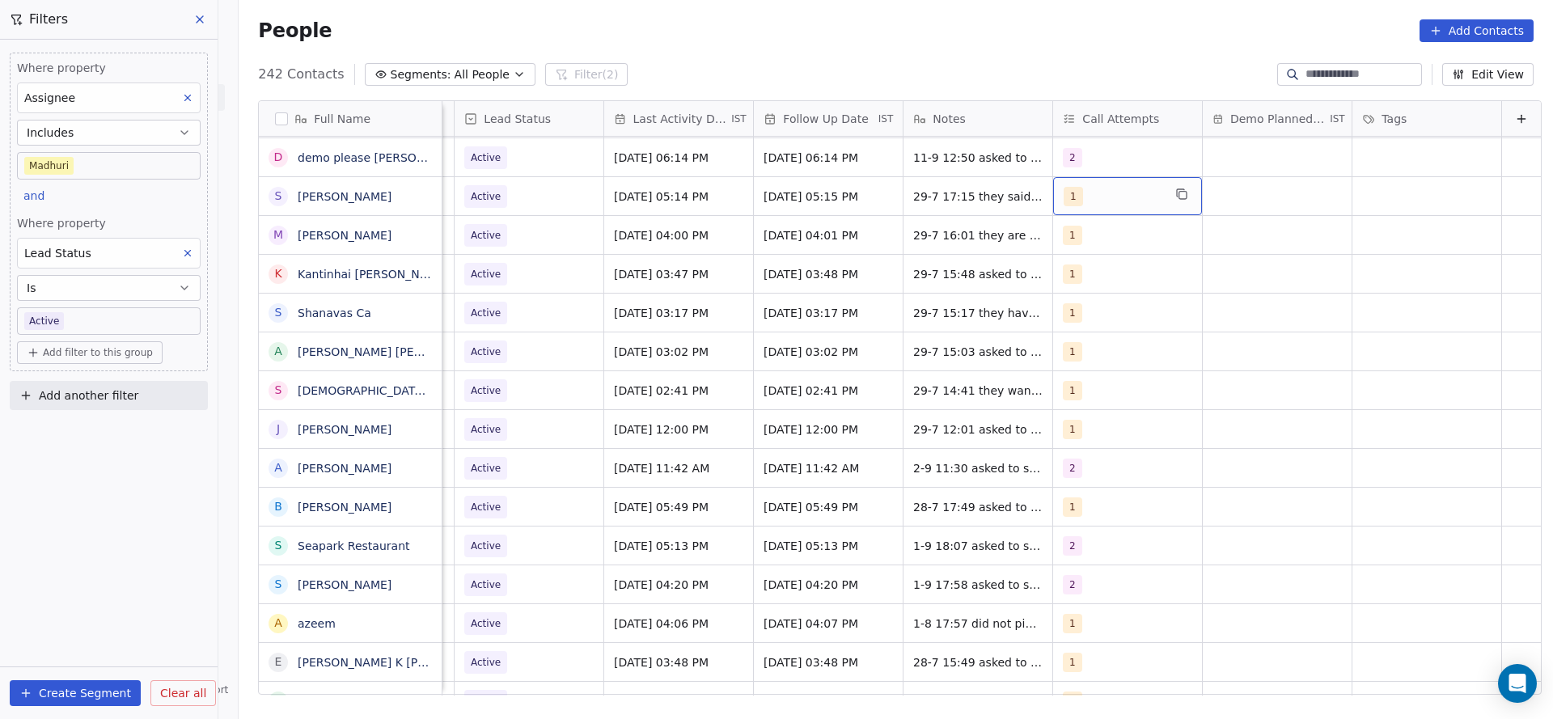
click at [1065, 182] on div "1" at bounding box center [1127, 196] width 149 height 38
click at [1070, 274] on span "2" at bounding box center [1077, 278] width 16 height 18
click at [1071, 248] on div "1" at bounding box center [1131, 239] width 183 height 26
click at [803, 289] on html "On2Cook India Pvt. Ltd. Contacts People Marketing Workflows Campaigns Sales Pip…" at bounding box center [776, 359] width 1553 height 719
click at [626, 198] on span "[DATE] 05:14 PM" at bounding box center [664, 196] width 99 height 16
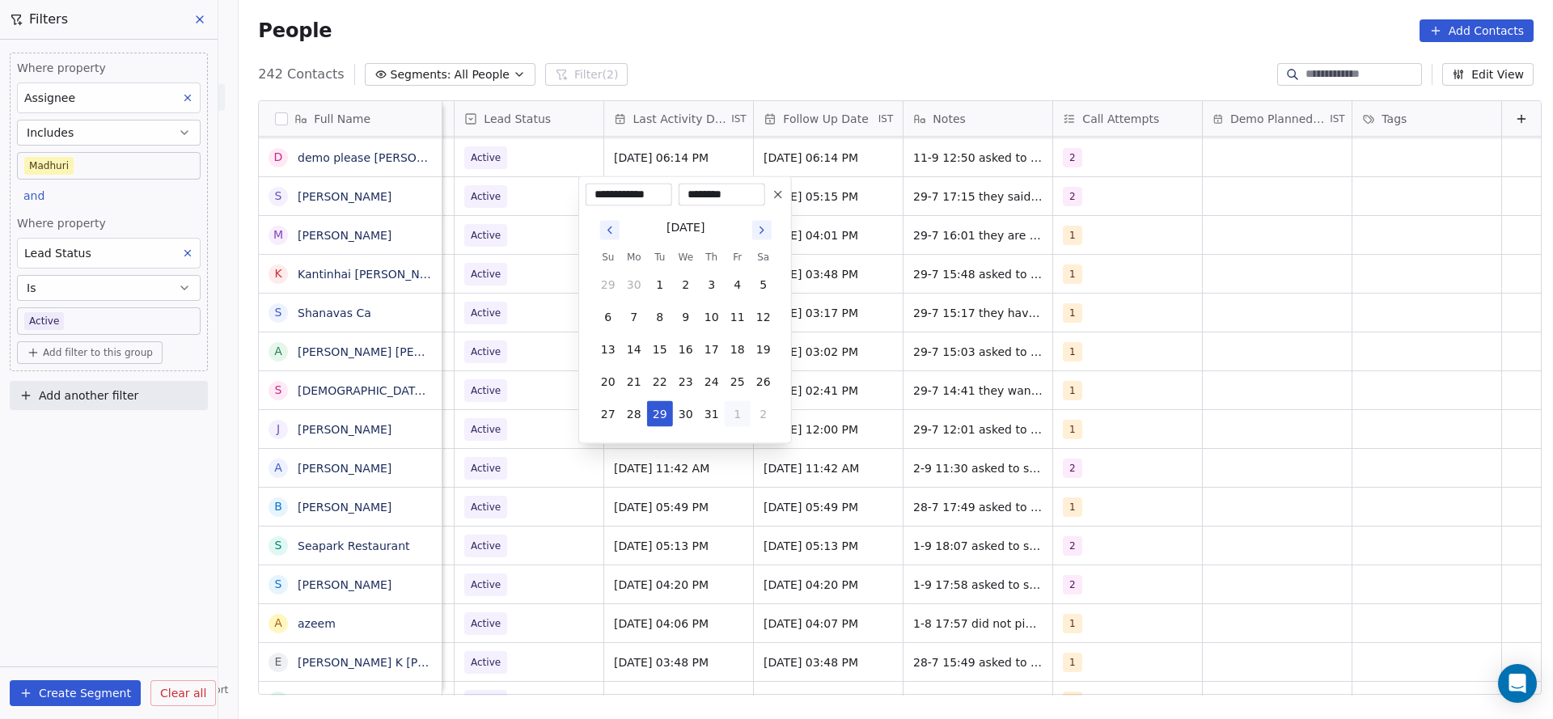
click at [743, 416] on button "1" at bounding box center [738, 414] width 26 height 26
click at [706, 446] on button "4" at bounding box center [712, 447] width 26 height 26
click at [705, 327] on button "11" at bounding box center [712, 317] width 26 height 26
type input "**********"
click at [517, 324] on html "On2Cook India Pvt. Ltd. Contacts People Marketing Workflows Campaigns Sales Pip…" at bounding box center [776, 359] width 1553 height 719
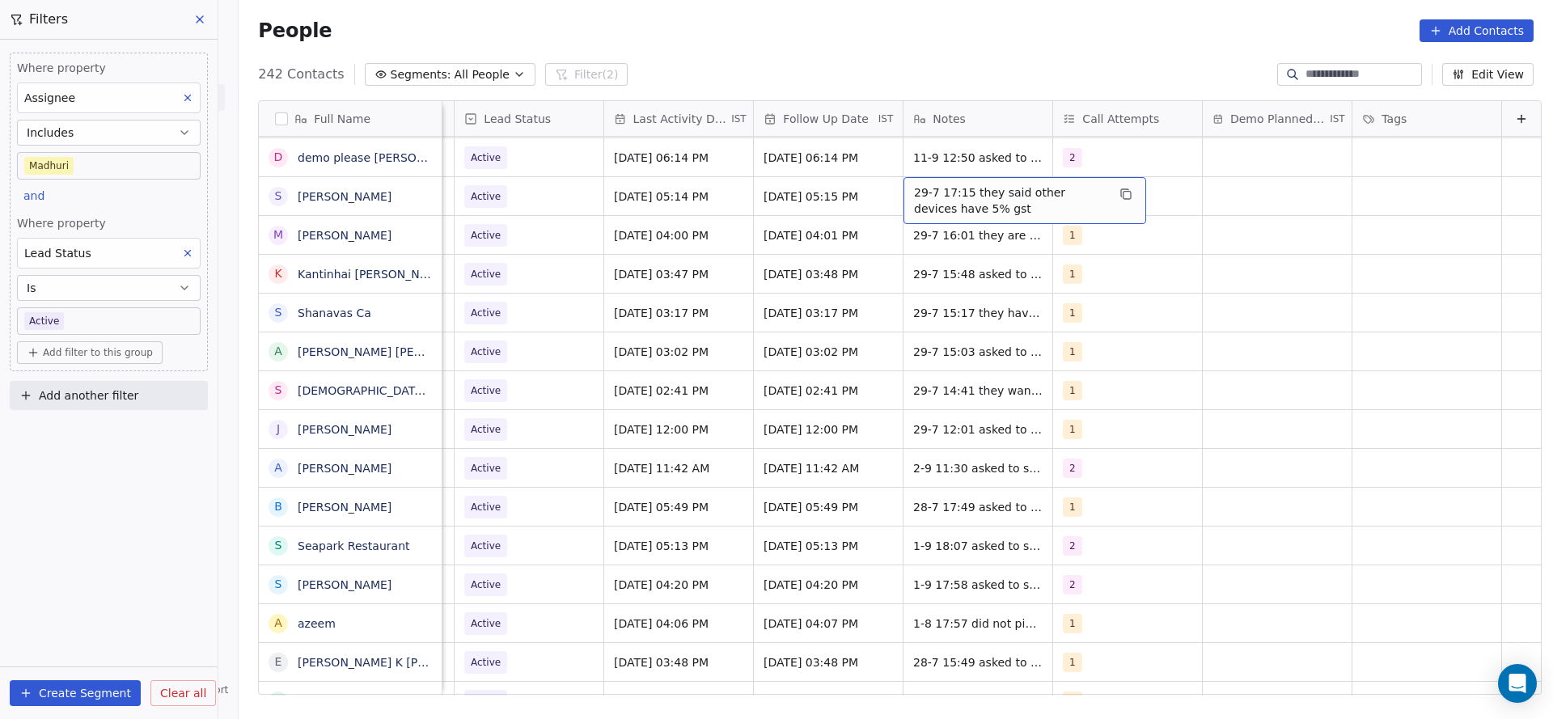
click at [941, 210] on span "29-7 17:15 they said other devices have 5% gst" at bounding box center [1010, 200] width 193 height 32
click at [882, 186] on textarea "**********" at bounding box center [998, 202] width 241 height 50
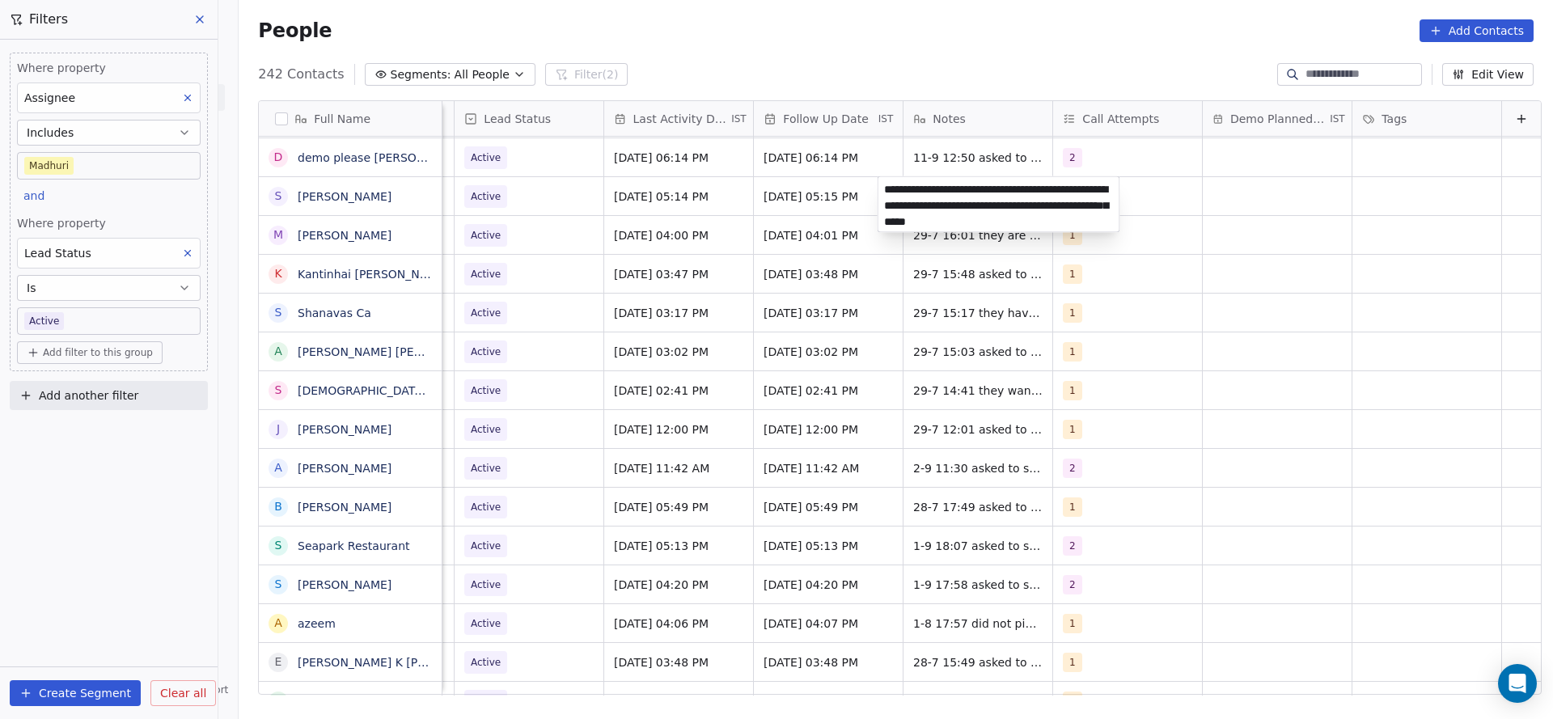
type textarea "**********"
click at [416, 214] on html "On2Cook India Pvt. Ltd. Contacts People Marketing Workflows Campaigns Sales Pip…" at bounding box center [776, 359] width 1553 height 719
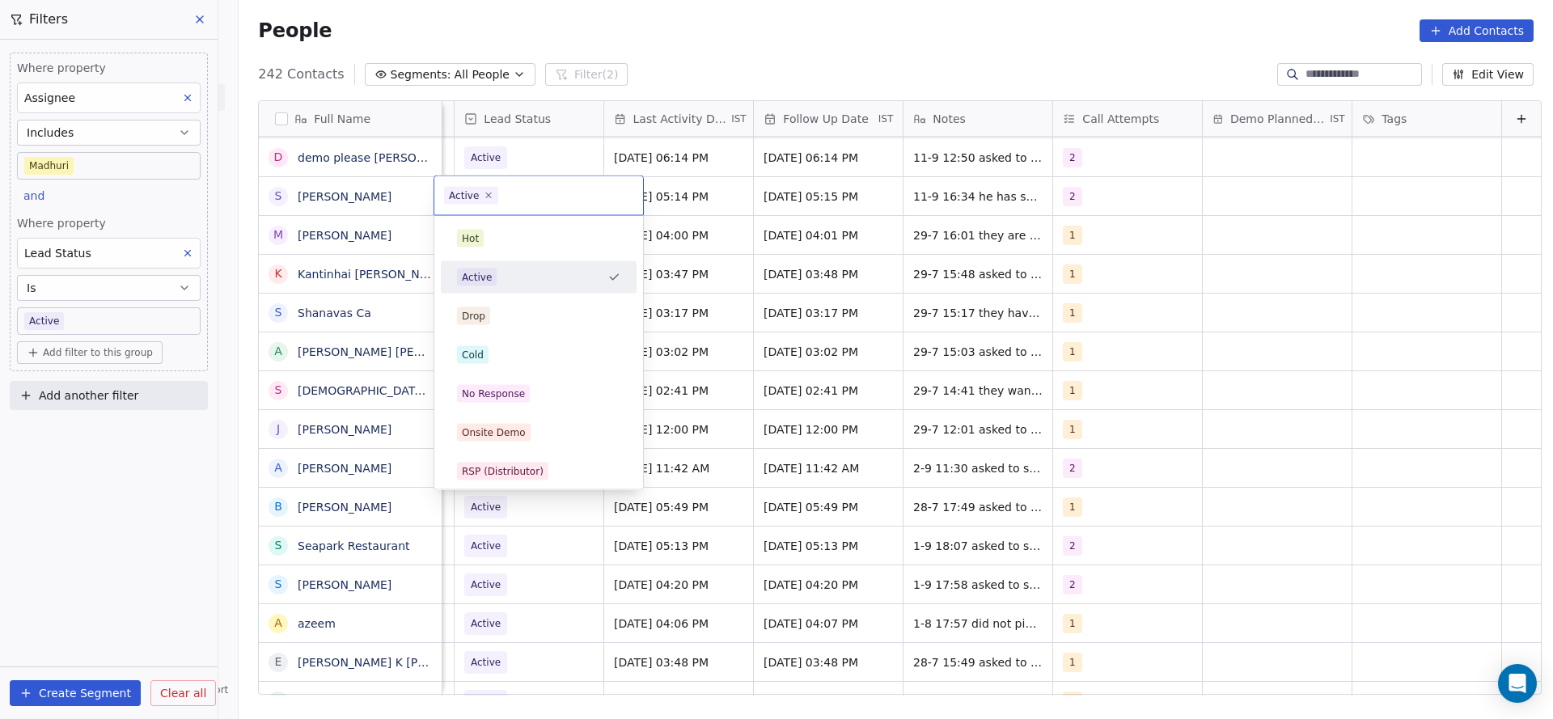
scroll to position [0, 2094]
click at [492, 354] on div "Cold" at bounding box center [538, 355] width 163 height 18
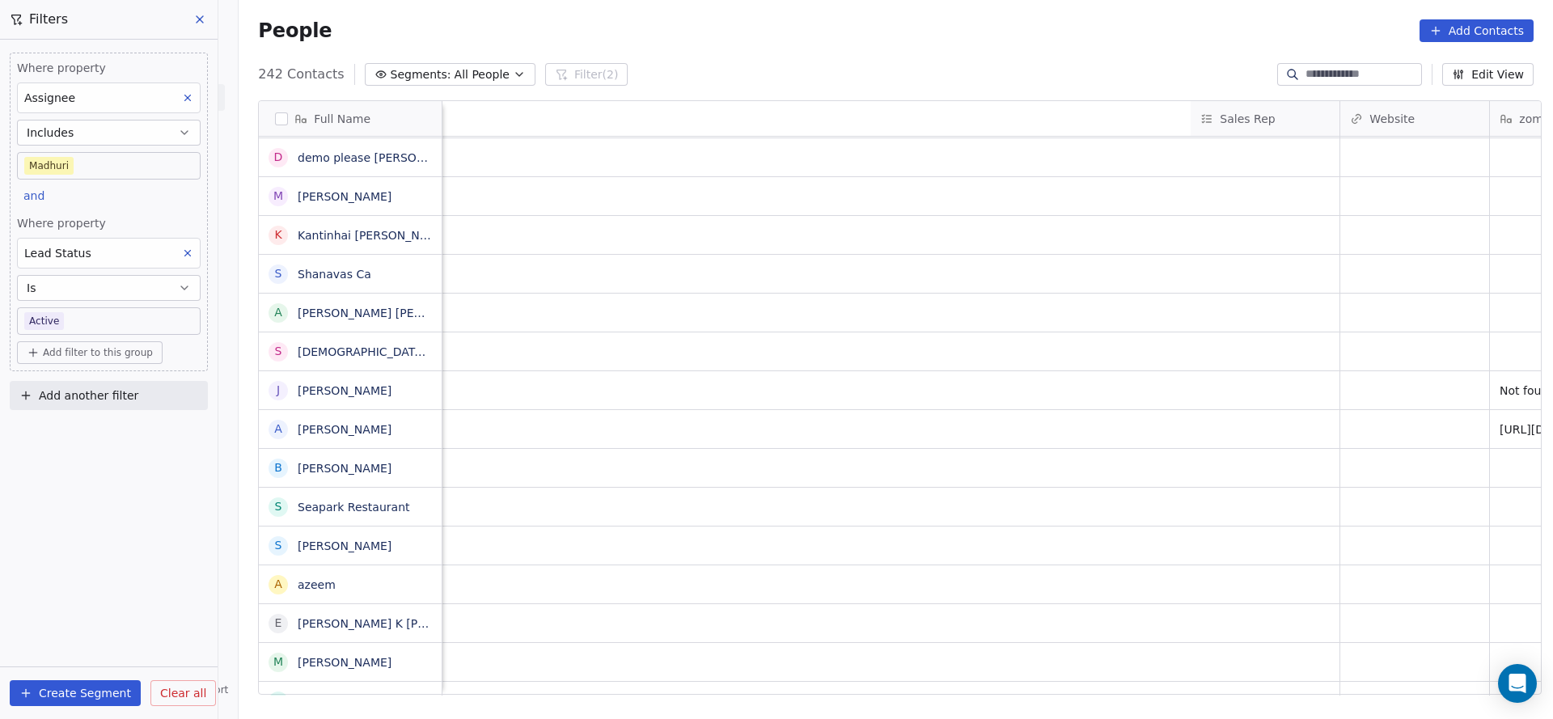
scroll to position [0, 2101]
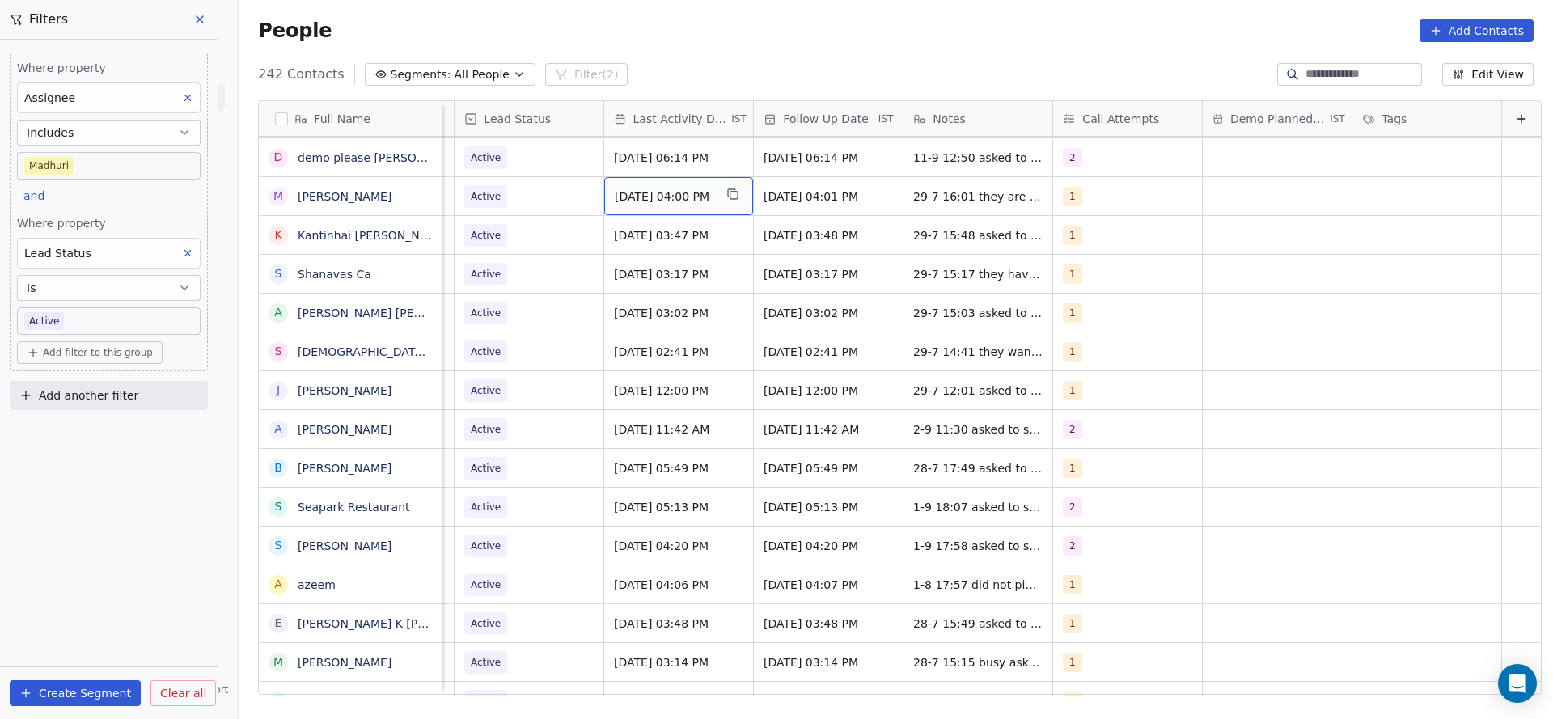
click at [615, 190] on span "[DATE] 04:00 PM" at bounding box center [664, 196] width 99 height 16
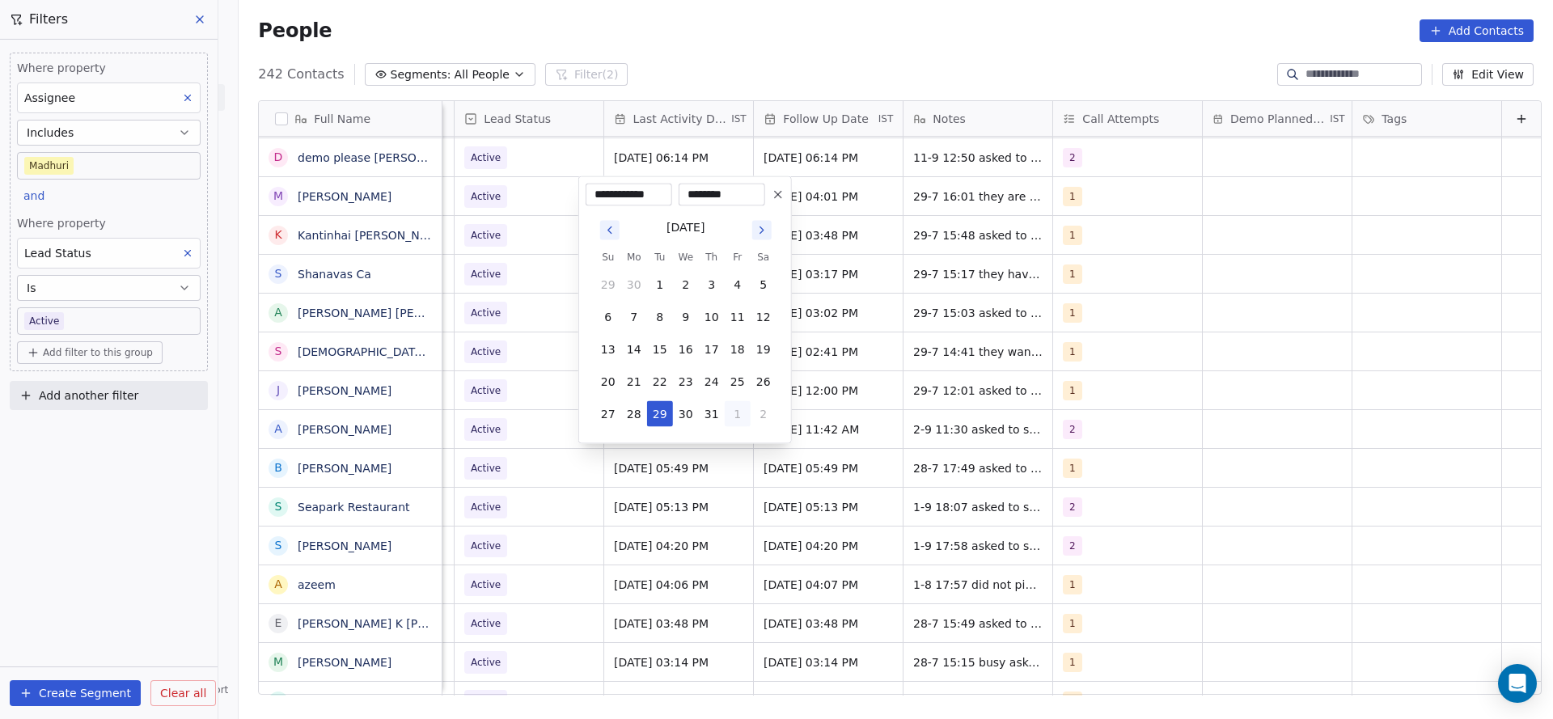
click at [742, 425] on button "1" at bounding box center [738, 414] width 26 height 26
click at [758, 453] on button "6" at bounding box center [764, 447] width 26 height 26
click at [711, 324] on button "11" at bounding box center [712, 317] width 26 height 26
type input "**********"
click at [1060, 319] on html "On2Cook India Pvt. Ltd. Contacts People Marketing Workflows Campaigns Sales Pip…" at bounding box center [776, 359] width 1553 height 719
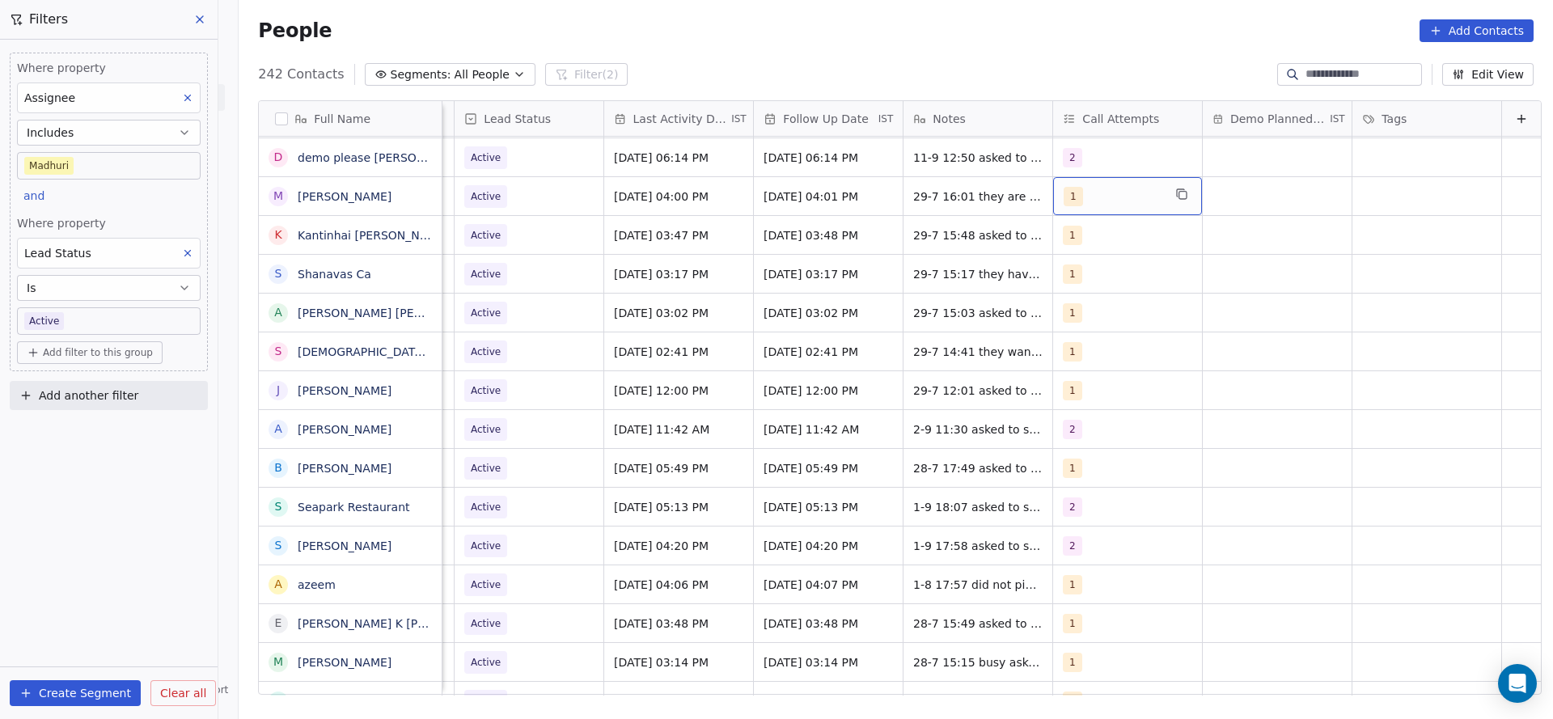
click at [1097, 208] on div "1" at bounding box center [1127, 196] width 149 height 38
click at [1070, 271] on span "2" at bounding box center [1077, 278] width 16 height 18
click at [1069, 243] on span "1" at bounding box center [1077, 239] width 16 height 18
click at [900, 274] on html "On2Cook India Pvt. Ltd. Contacts People Marketing Workflows Campaigns Sales Pip…" at bounding box center [776, 359] width 1553 height 719
click at [914, 206] on span "29-7 16:01 they are planning new details shared" at bounding box center [1010, 200] width 193 height 32
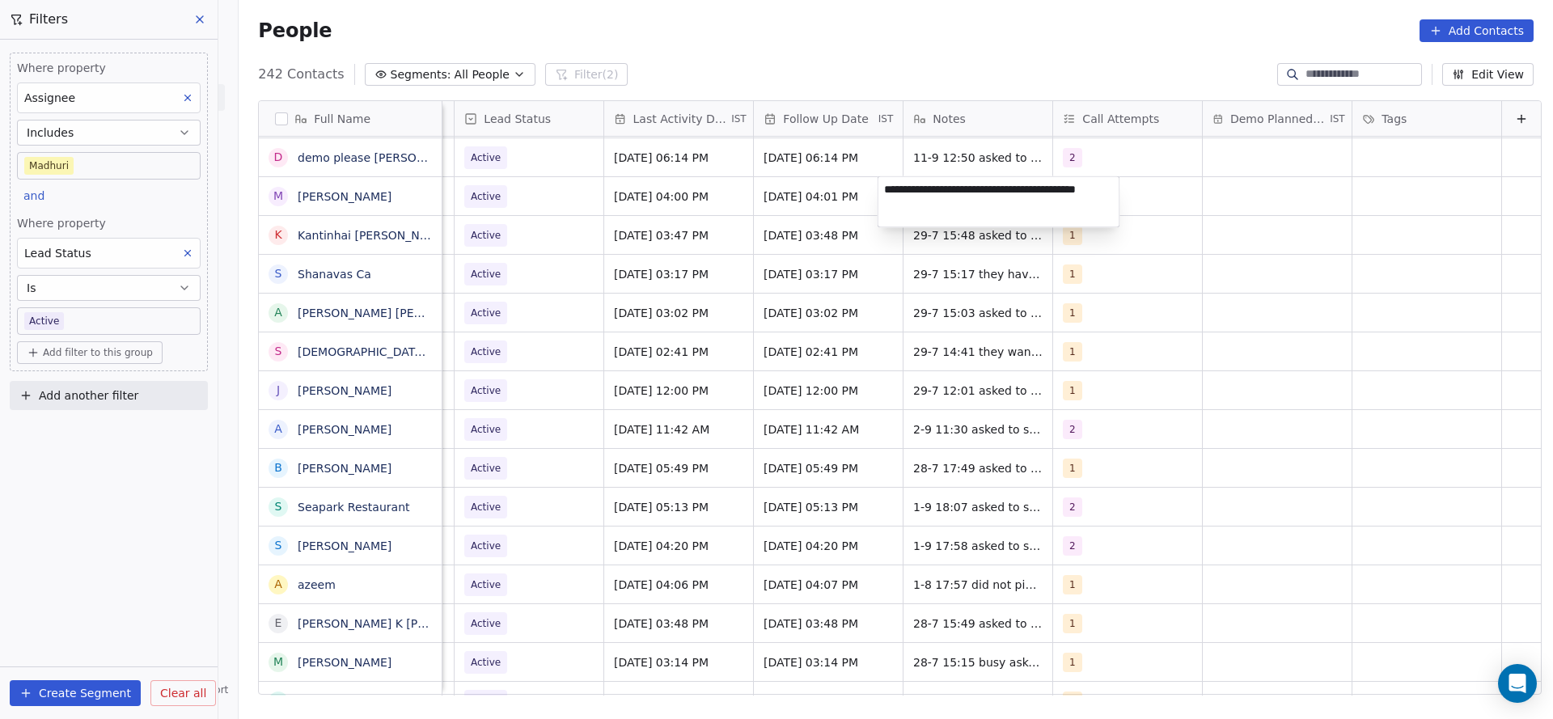
click at [882, 193] on textarea "**********" at bounding box center [998, 202] width 241 height 50
type textarea "**********"
click at [655, 272] on html "On2Cook India Pvt. Ltd. Contacts People Marketing Workflows Campaigns Sales Pip…" at bounding box center [776, 359] width 1553 height 719
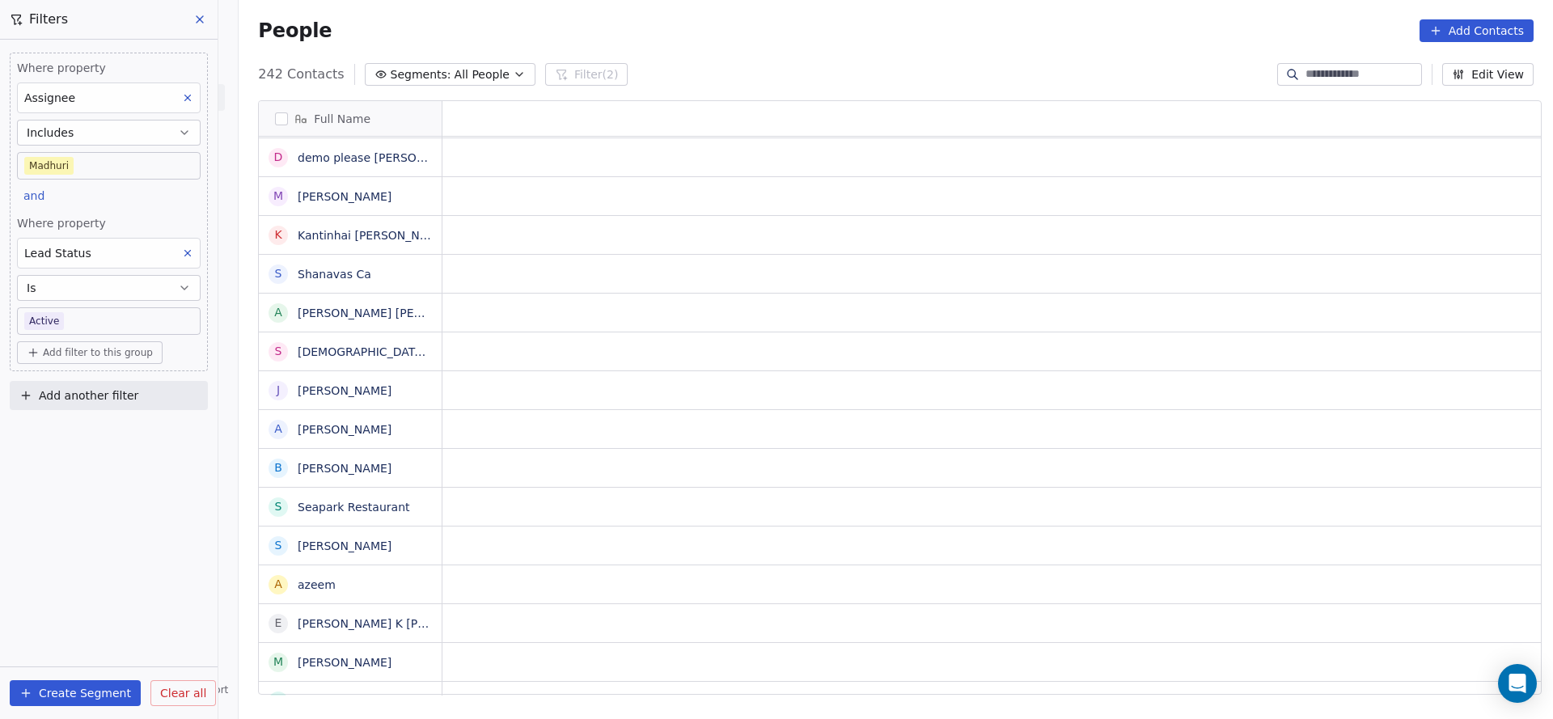
scroll to position [0, 0]
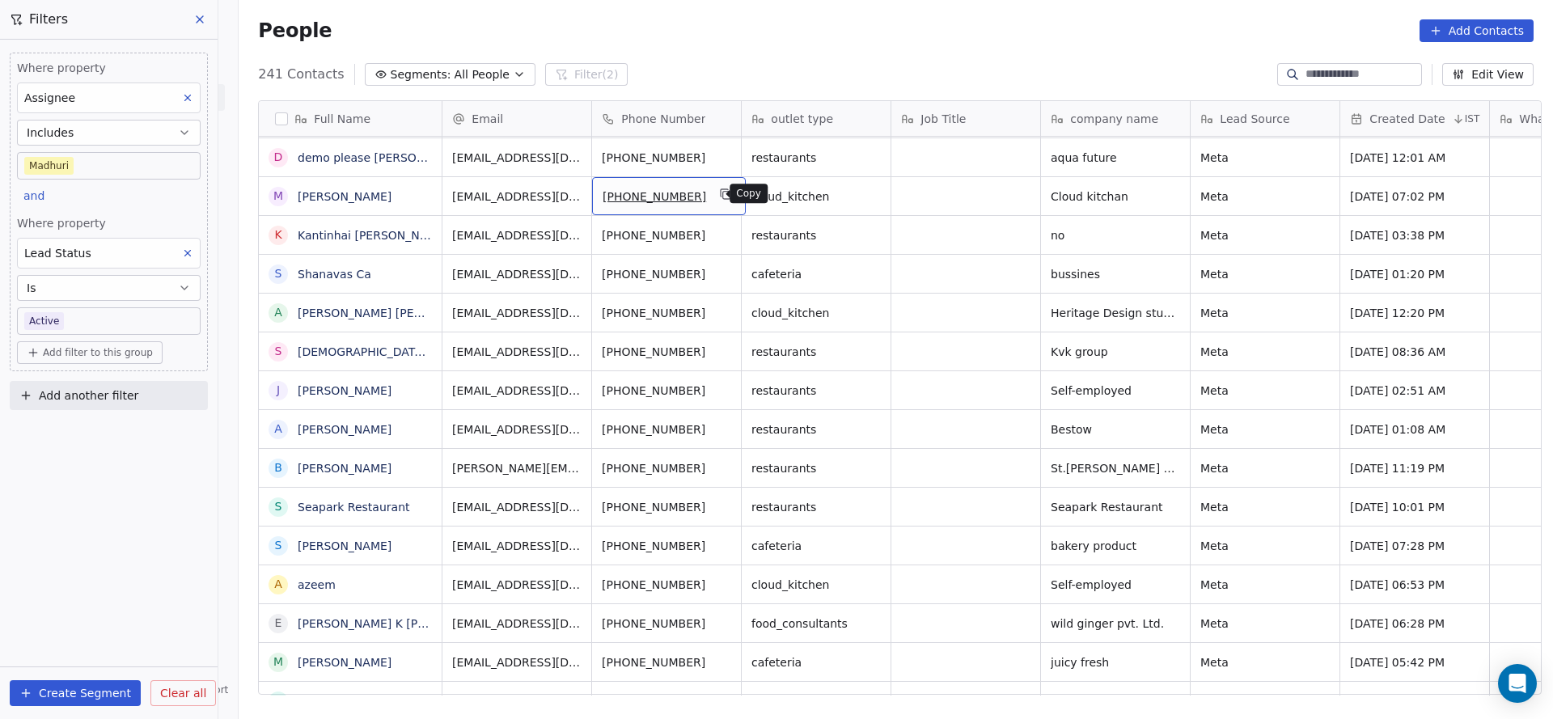
click at [720, 199] on icon "grid" at bounding box center [726, 194] width 13 height 13
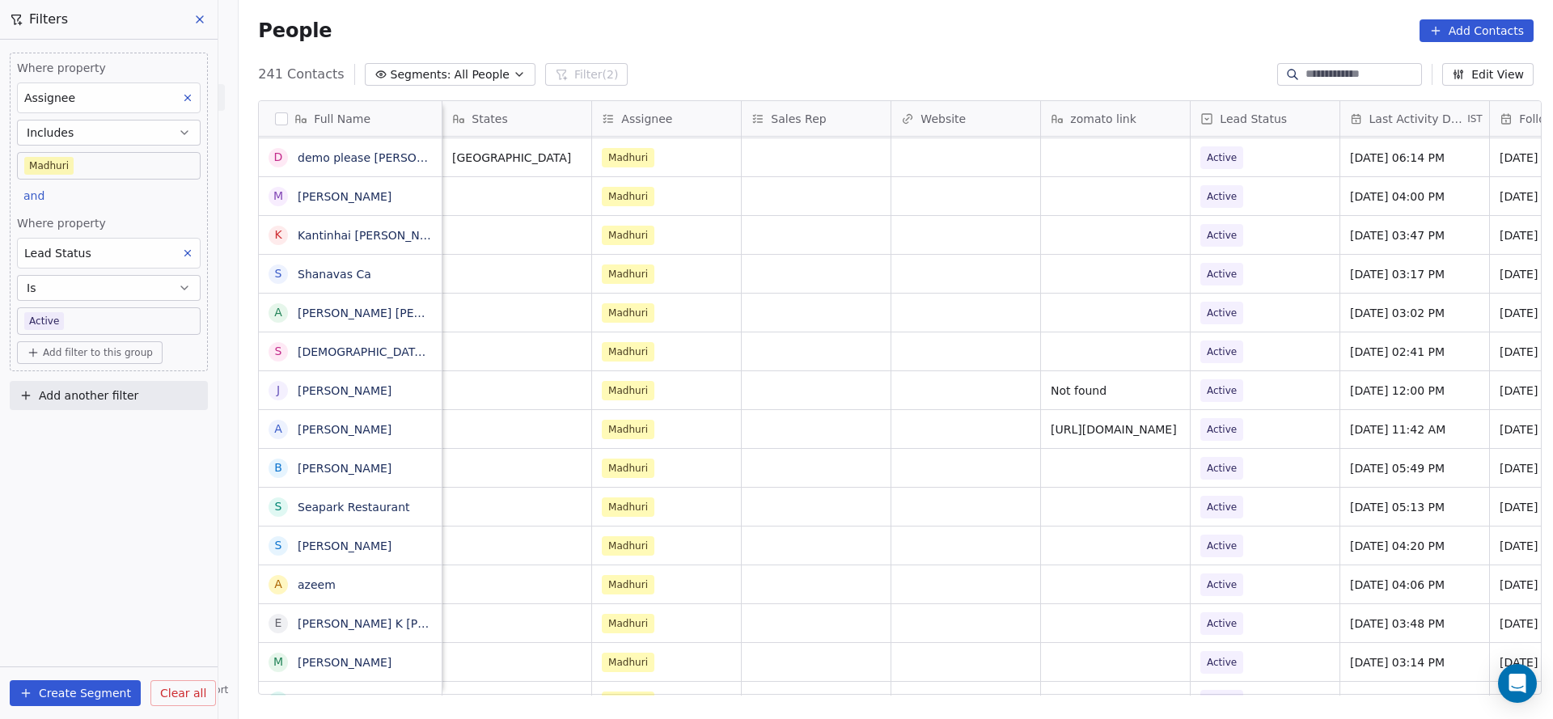
scroll to position [0, 1048]
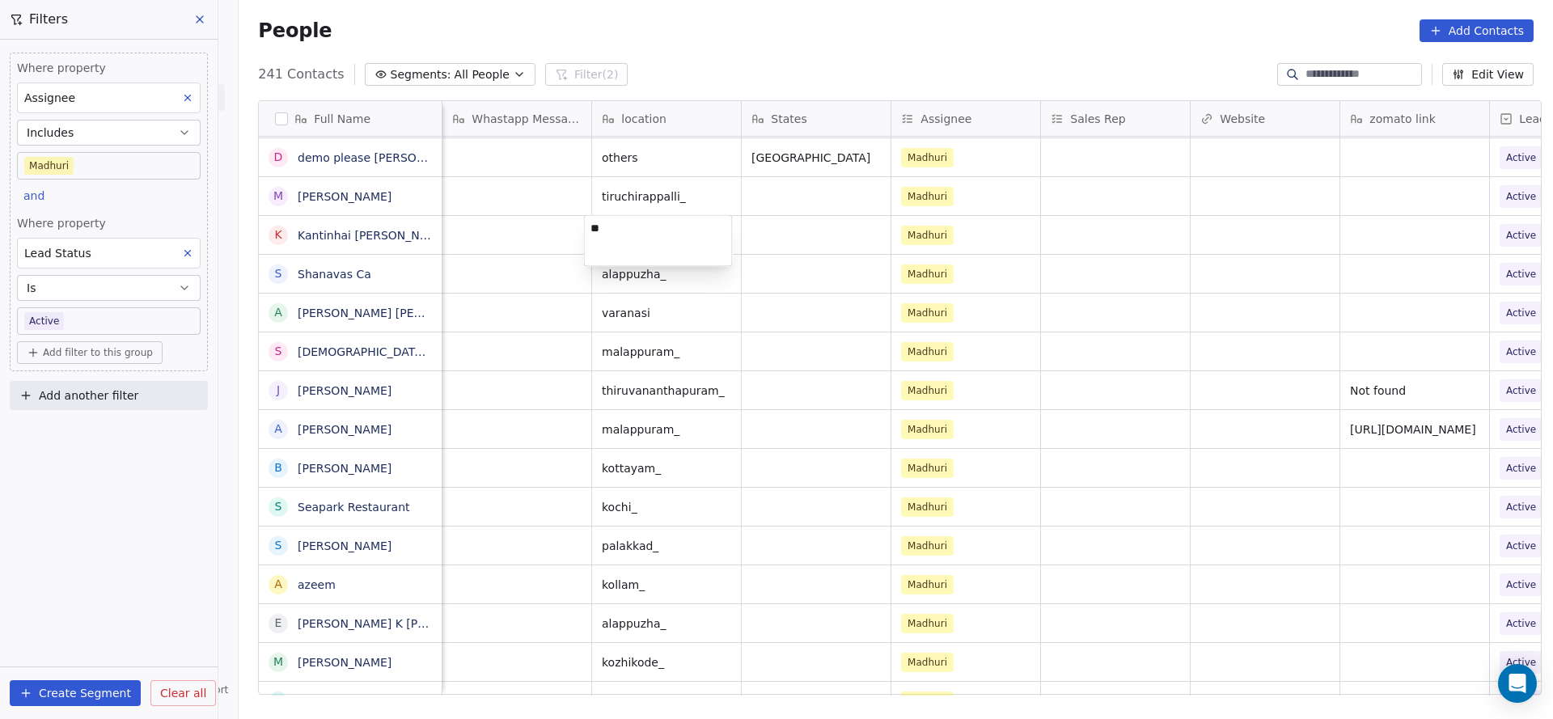
type textarea "*"
type textarea "*****"
click at [839, 248] on html "On2Cook India Pvt. Ltd. Contacts People Marketing Workflows Campaigns Sales Pip…" at bounding box center [776, 359] width 1553 height 719
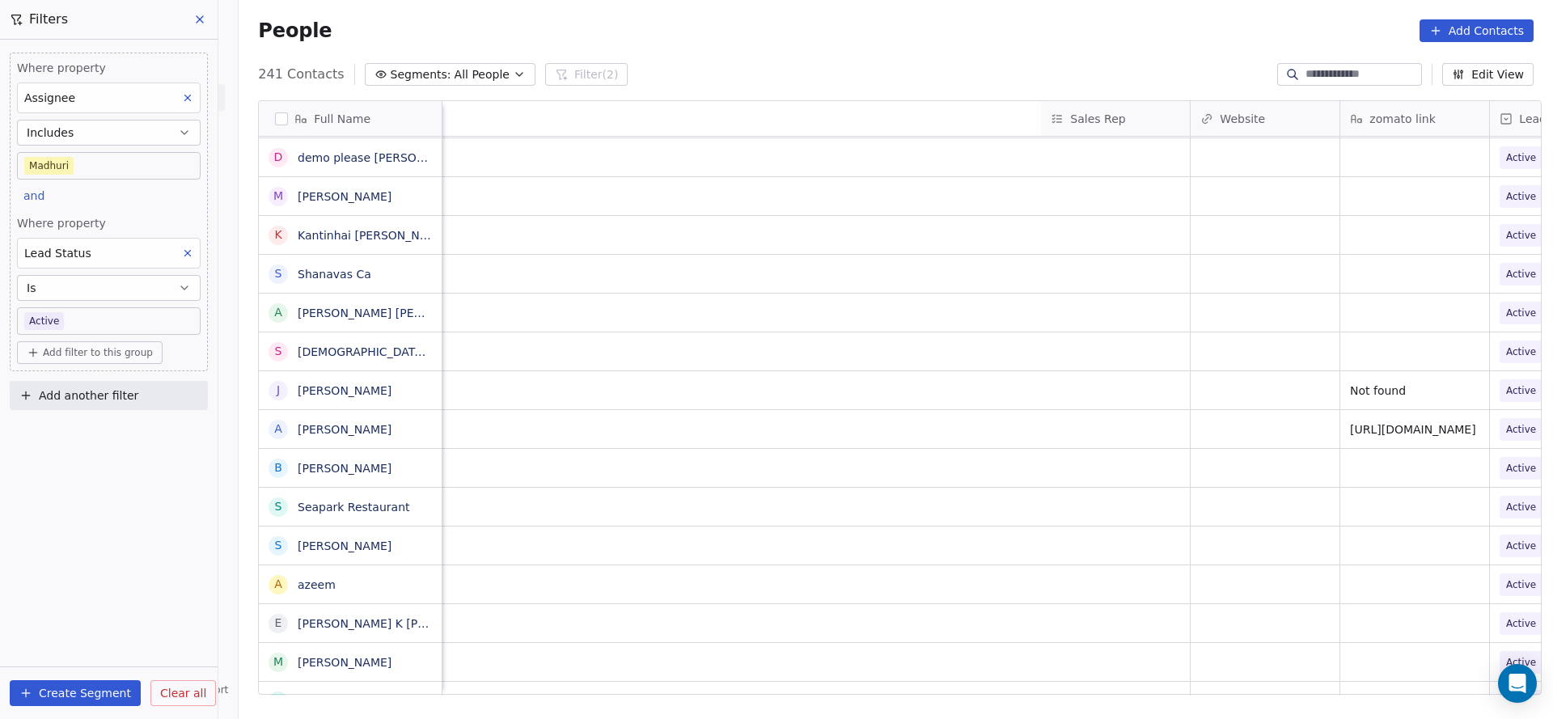
scroll to position [0, 2101]
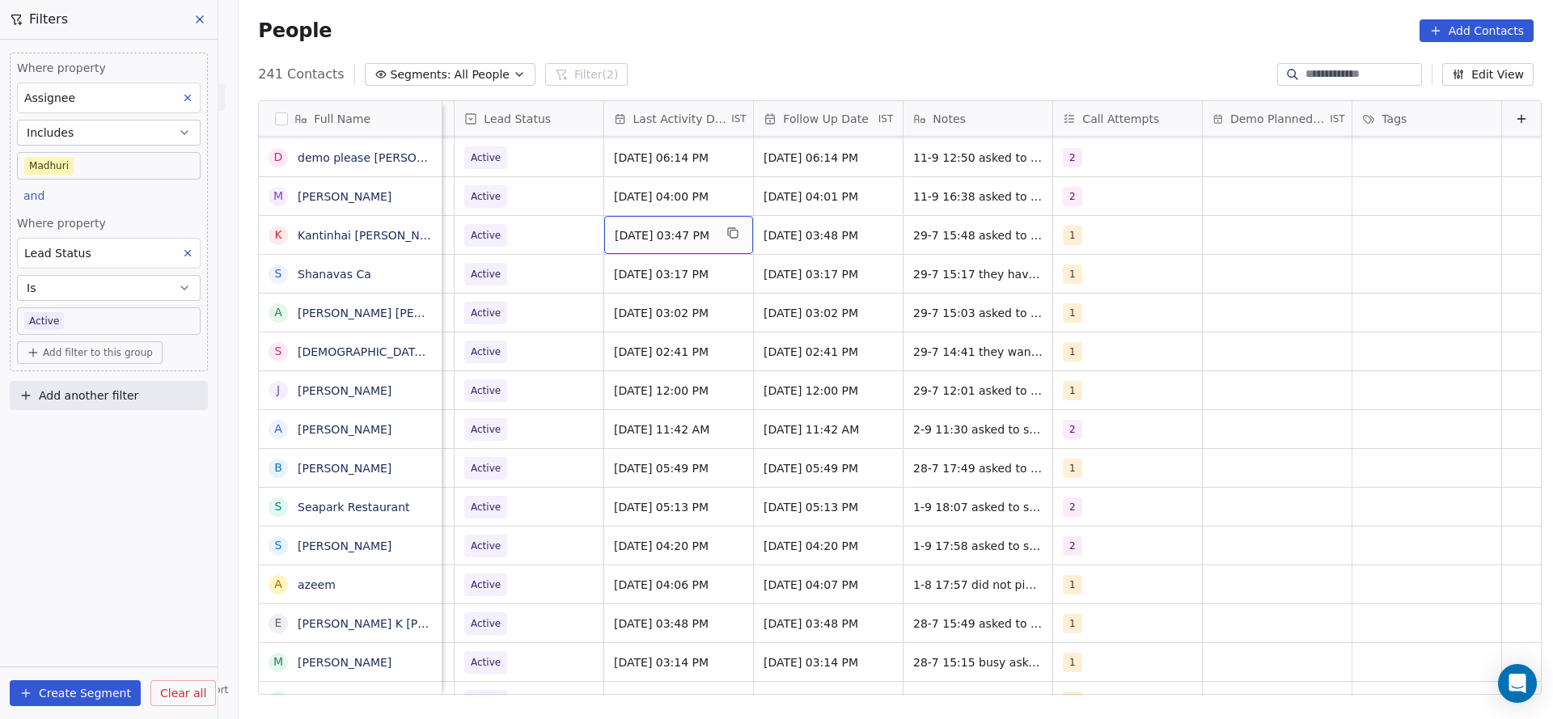
click at [615, 231] on span "[DATE] 03:47 PM" at bounding box center [664, 235] width 99 height 16
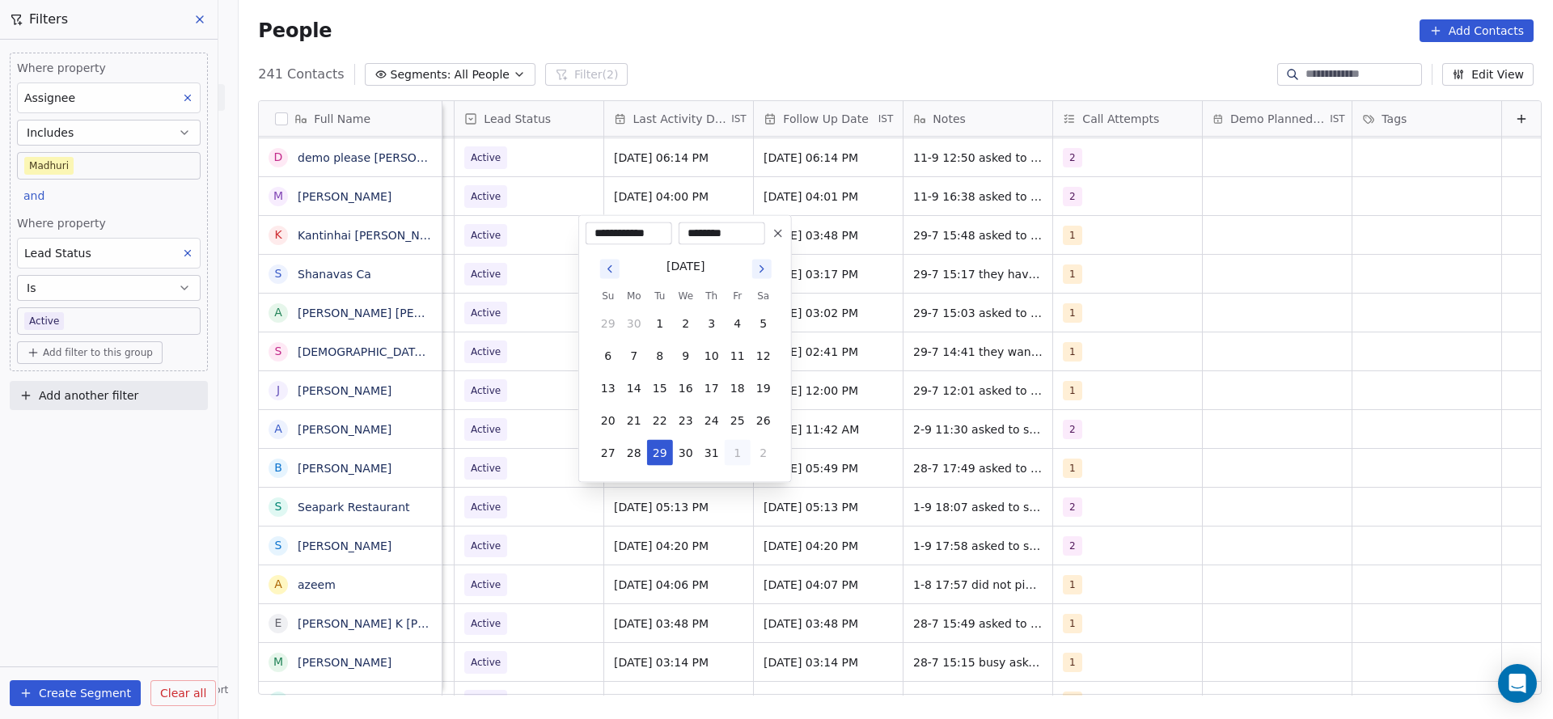
click at [739, 453] on button "1" at bounding box center [738, 453] width 26 height 26
click at [743, 492] on button "5" at bounding box center [738, 485] width 26 height 26
click at [715, 350] on button "11" at bounding box center [712, 356] width 26 height 26
type input "**********"
click at [1136, 289] on html "On2Cook India Pvt. Ltd. Contacts People Marketing Workflows Campaigns Sales Pip…" at bounding box center [776, 359] width 1553 height 719
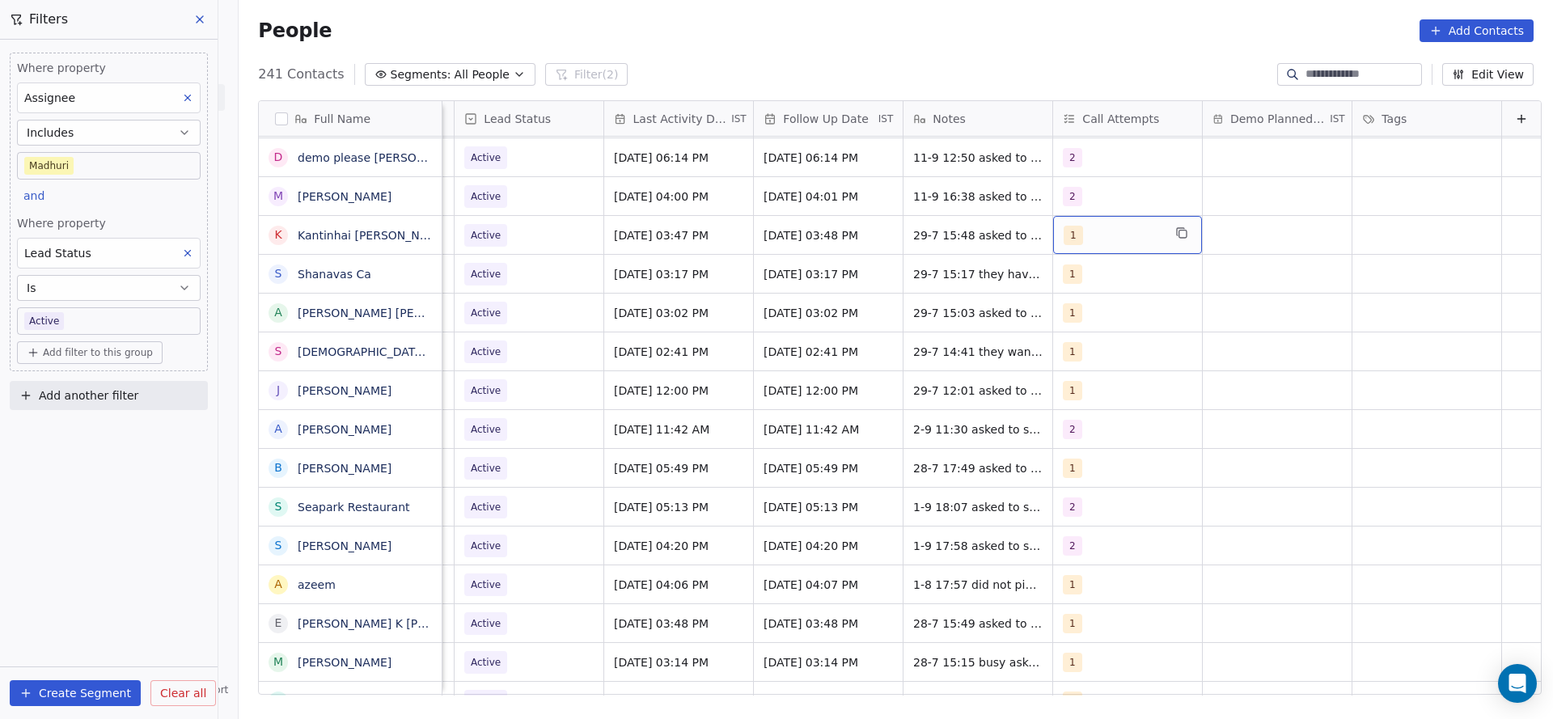
click at [1068, 233] on div "1" at bounding box center [1113, 235] width 99 height 19
click at [1085, 311] on div "2" at bounding box center [1141, 316] width 144 height 18
click at [1079, 278] on span "1" at bounding box center [1077, 278] width 16 height 18
click at [871, 313] on html "On2Cook India Pvt. Ltd. Contacts People Marketing Workflows Campaigns Sales Pip…" at bounding box center [776, 359] width 1553 height 719
click at [914, 230] on span "29-7 15:48 asked to share details they have farsan shop in [GEOGRAPHIC_DATA]" at bounding box center [1010, 247] width 193 height 49
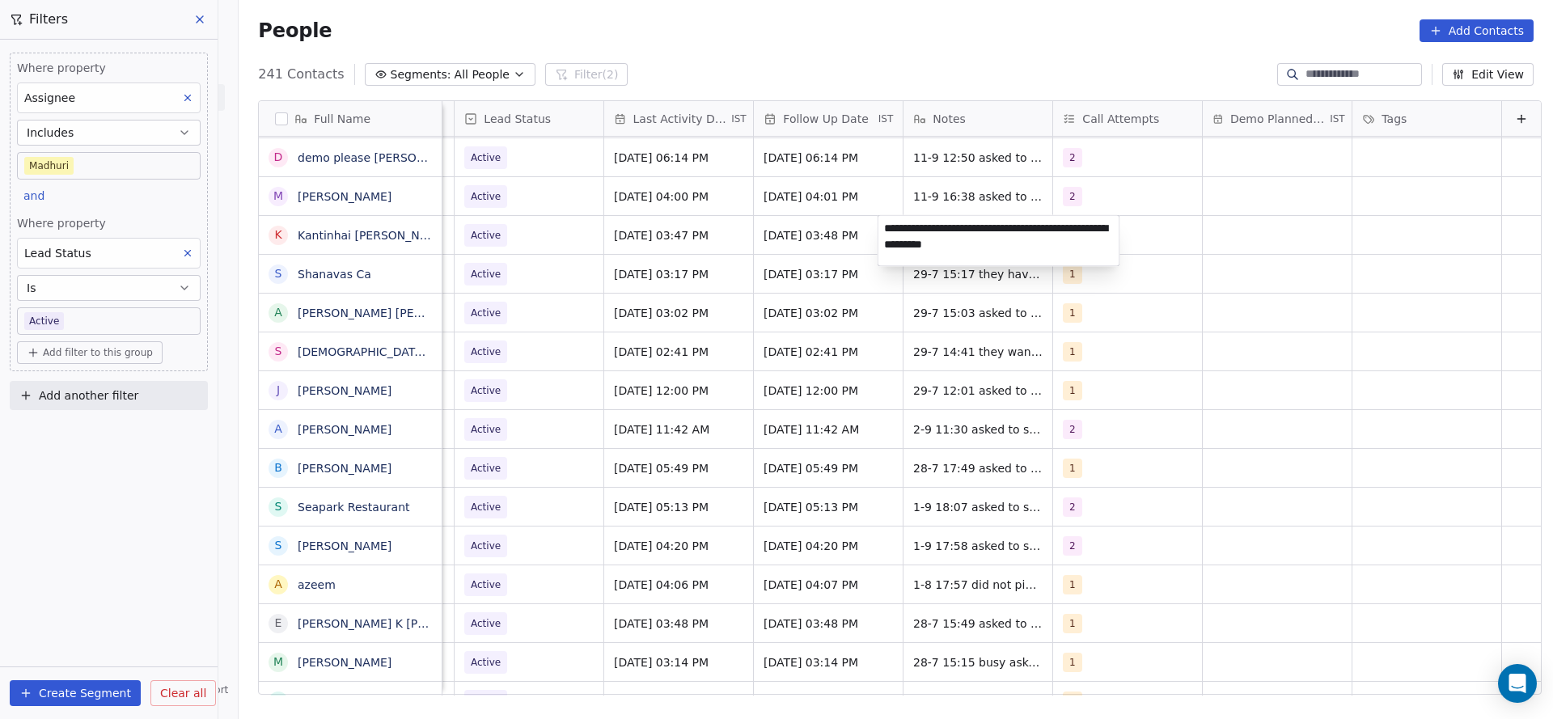
click at [883, 226] on textarea "**********" at bounding box center [998, 241] width 241 height 50
type textarea "**********"
click at [1274, 260] on html "On2Cook India Pvt. Ltd. Contacts People Marketing Workflows Campaigns Sales Pip…" at bounding box center [776, 359] width 1553 height 719
click at [1064, 239] on div "2" at bounding box center [1113, 235] width 99 height 19
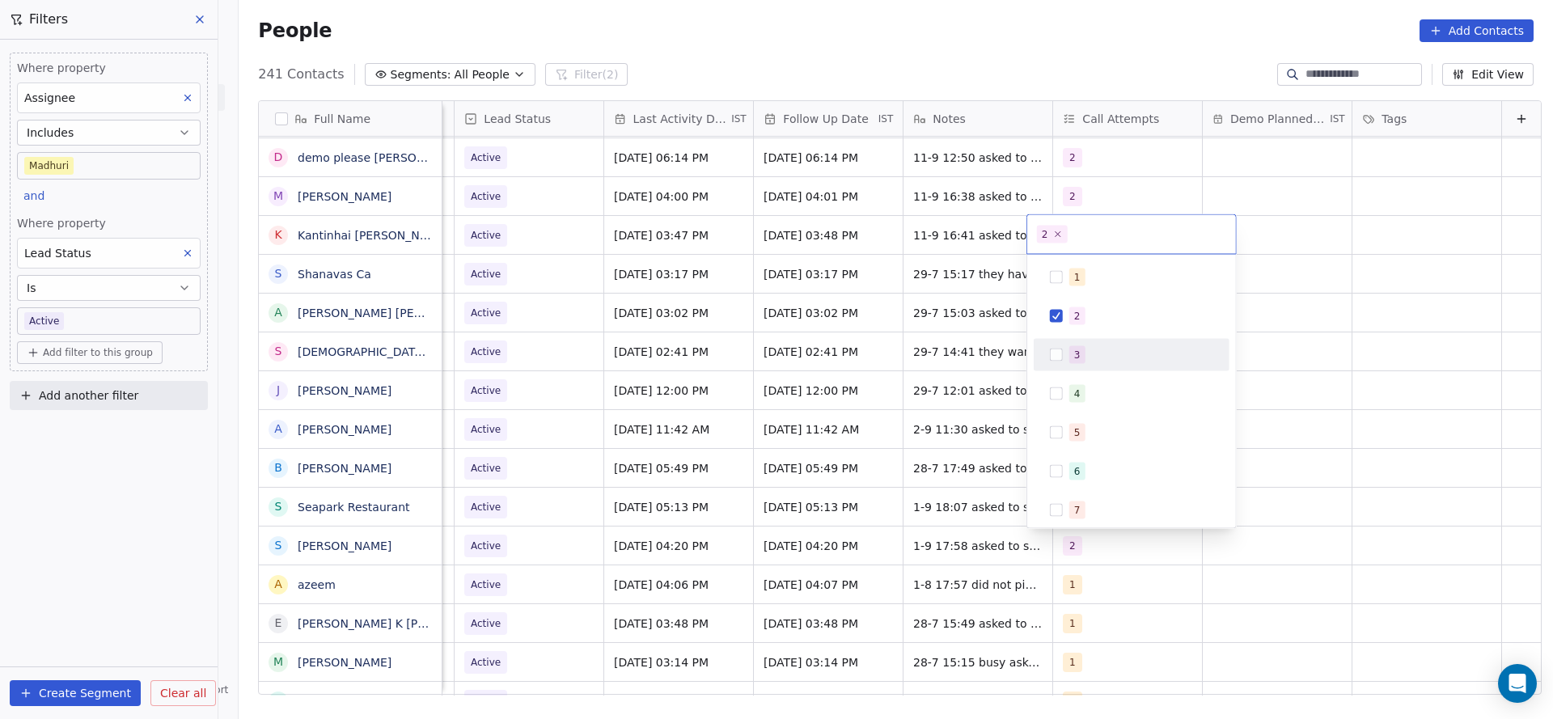
click at [1060, 349] on button "Suggestions" at bounding box center [1056, 355] width 13 height 13
click at [1062, 320] on button "Suggestions" at bounding box center [1056, 316] width 13 height 13
click at [918, 306] on html "On2Cook India Pvt. Ltd. Contacts People Marketing Workflows Campaigns Sales Pip…" at bounding box center [776, 359] width 1553 height 719
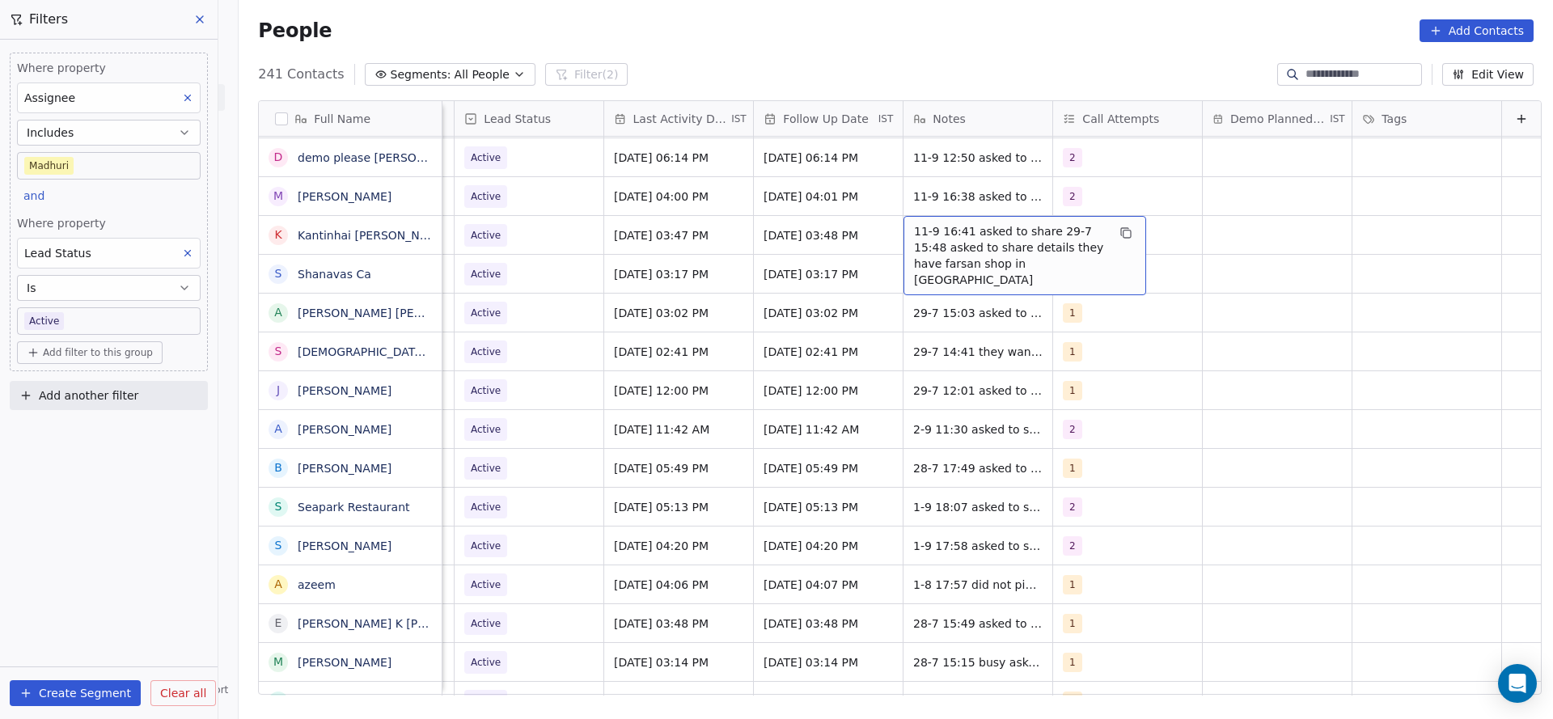
click at [914, 232] on span "11-9 16:41 asked to share 29-7 15:48 asked to share details they have farsan sh…" at bounding box center [1010, 255] width 193 height 65
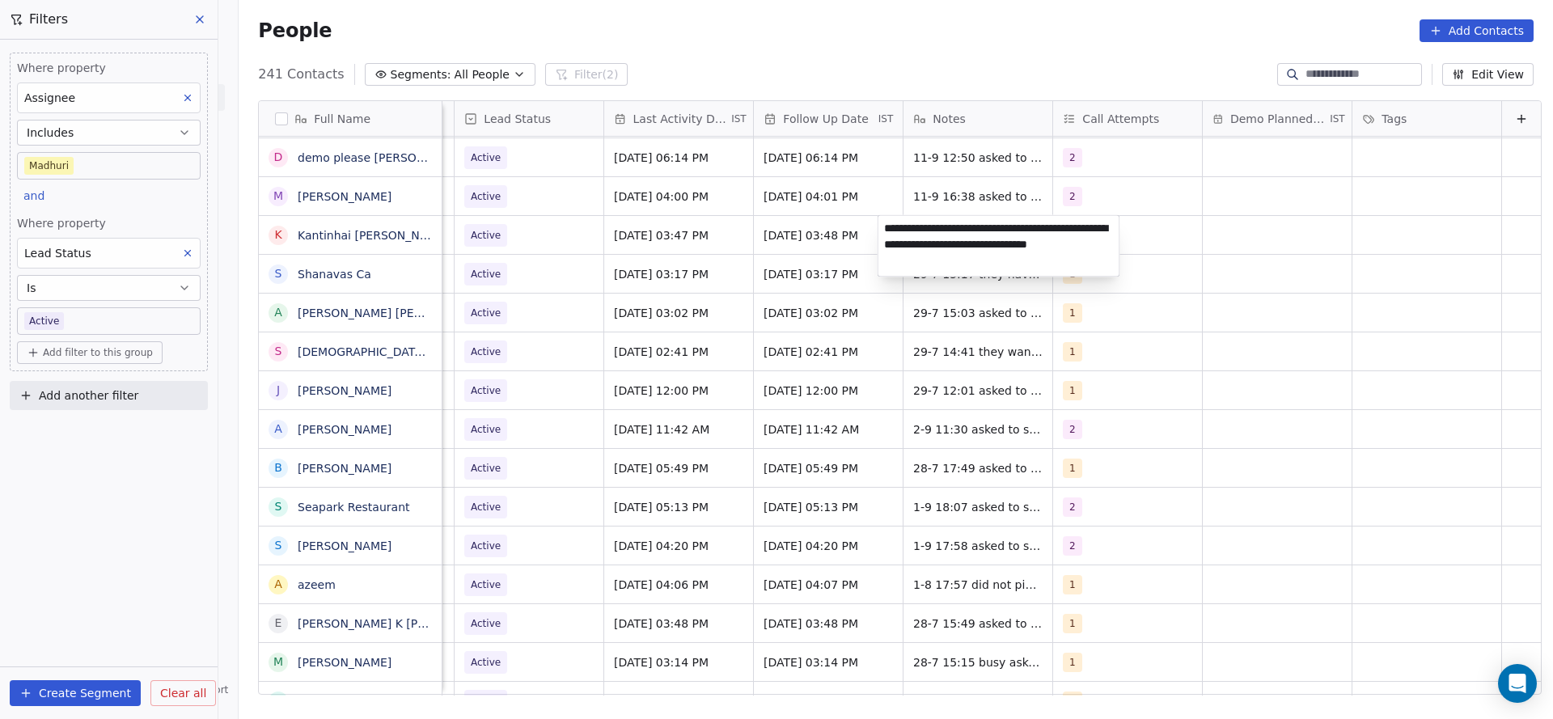
click at [883, 231] on textarea "**********" at bounding box center [998, 246] width 241 height 61
click at [883, 231] on textarea "**********" at bounding box center [998, 244] width 241 height 56
type textarea "**********"
click at [736, 242] on html "On2Cook India Pvt. Ltd. Contacts People Marketing Workflows Campaigns Sales Pip…" at bounding box center [776, 359] width 1553 height 719
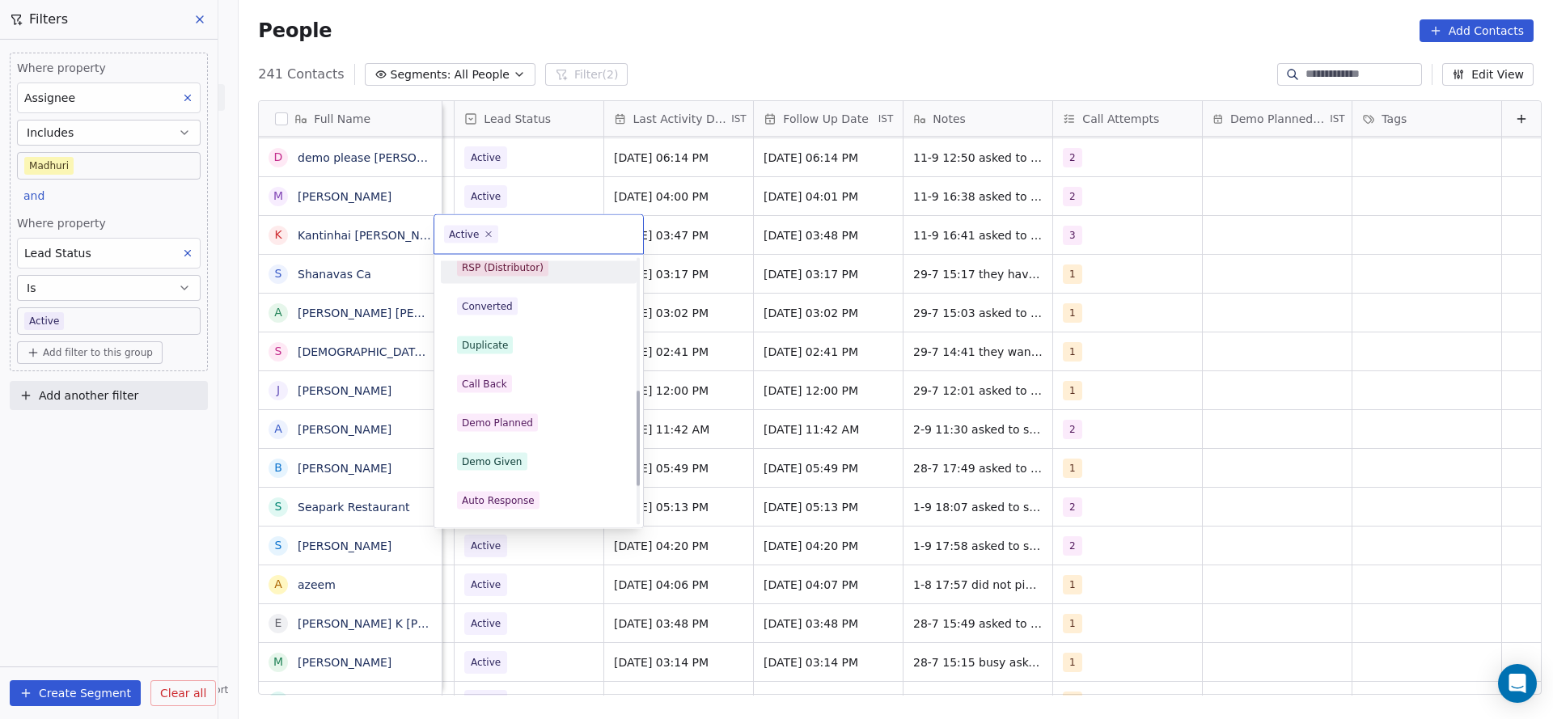
scroll to position [364, 0]
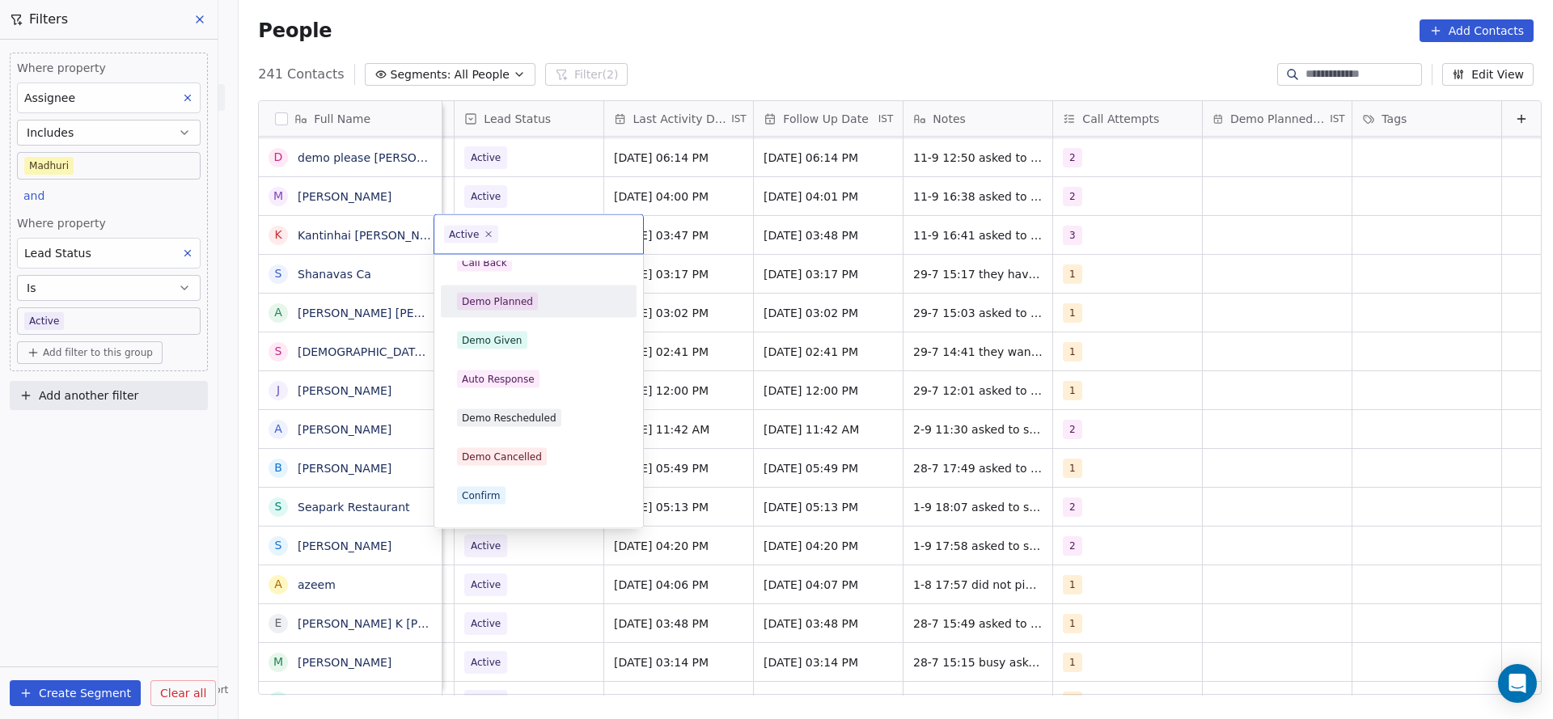
click at [522, 294] on div "Demo Planned" at bounding box center [497, 301] width 71 height 15
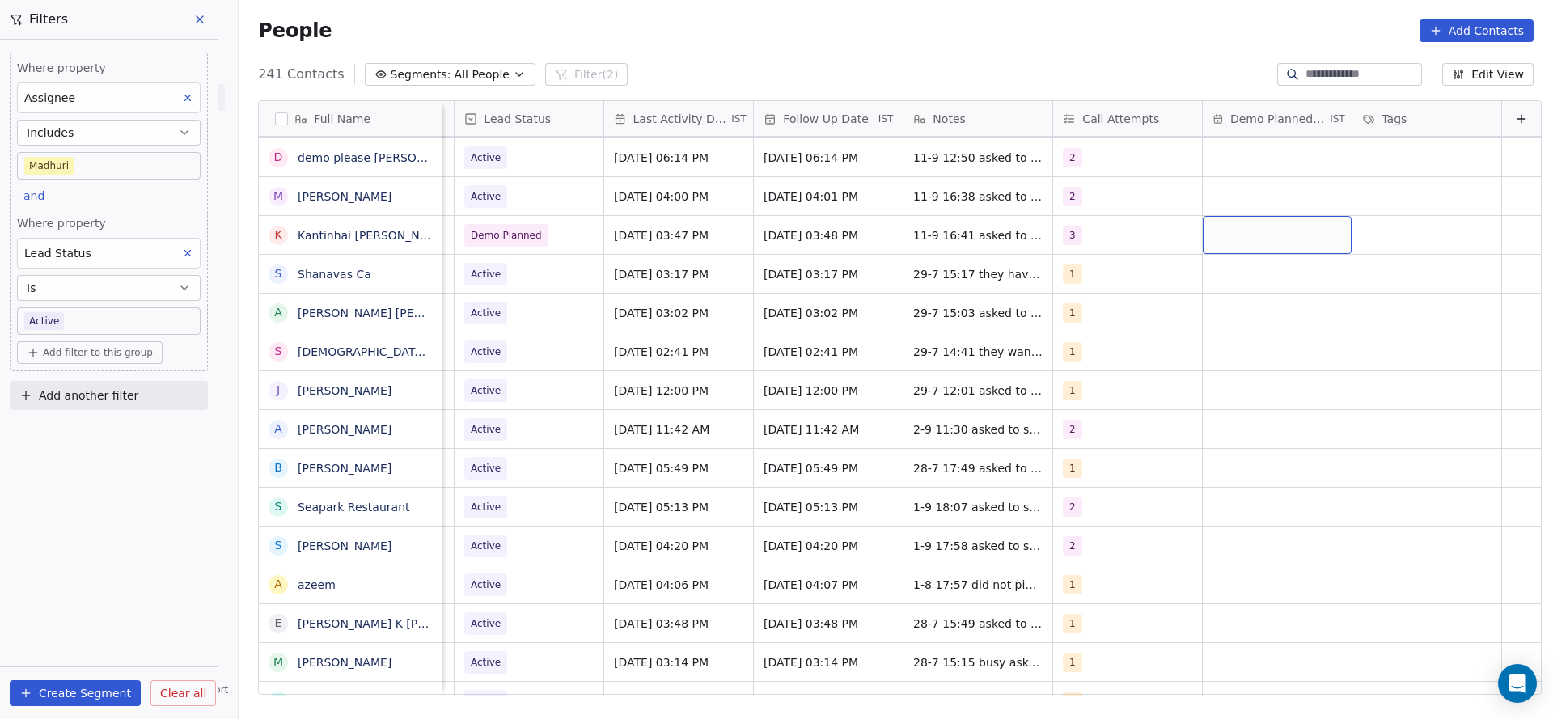
click at [1252, 237] on div "grid" at bounding box center [1277, 235] width 149 height 38
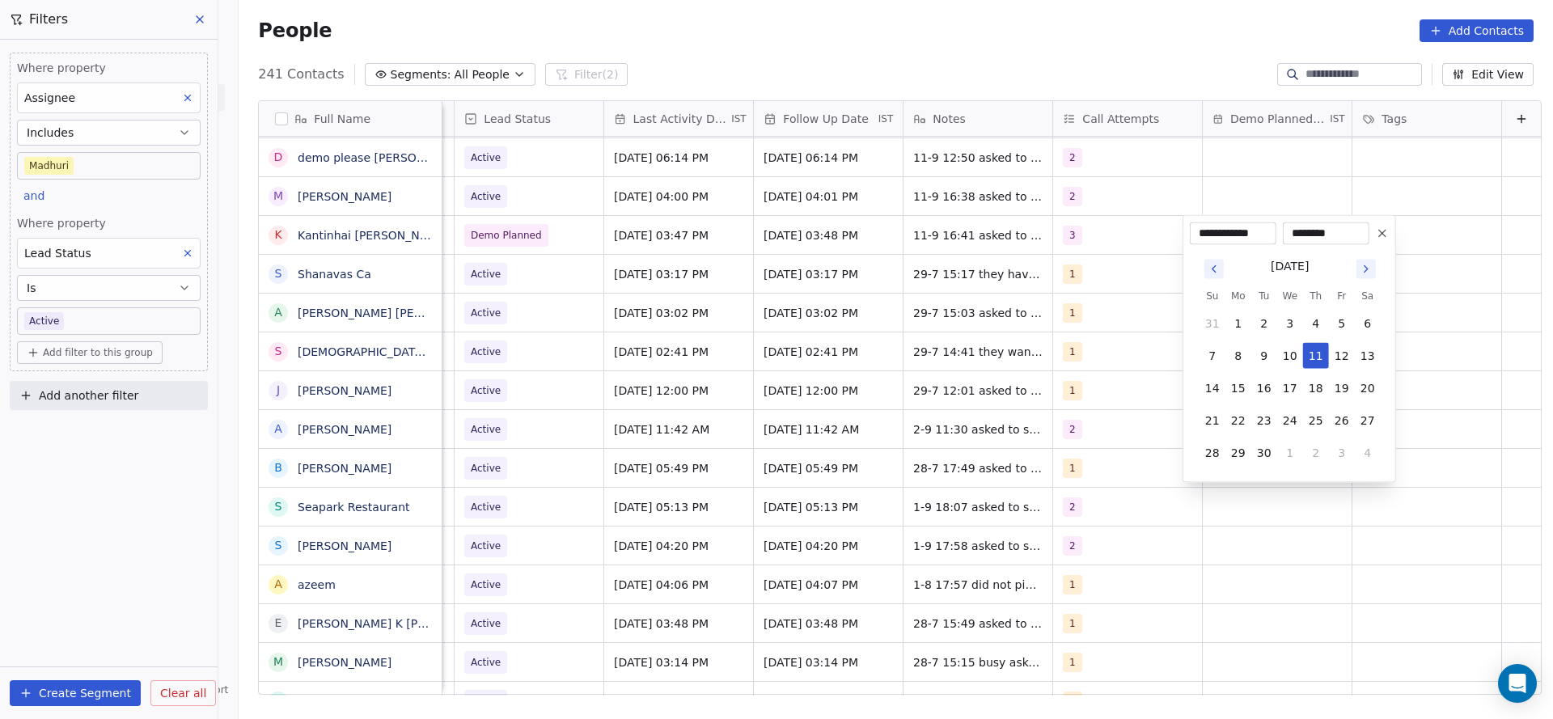
click at [1342, 361] on button "12" at bounding box center [1342, 356] width 26 height 26
type input "**********"
drag, startPoint x: 1060, startPoint y: 322, endPoint x: 1419, endPoint y: 236, distance: 368.5
click at [1060, 320] on html "On2Cook India Pvt. Ltd. Contacts People Marketing Workflows Campaigns Sales Pip…" at bounding box center [776, 359] width 1553 height 719
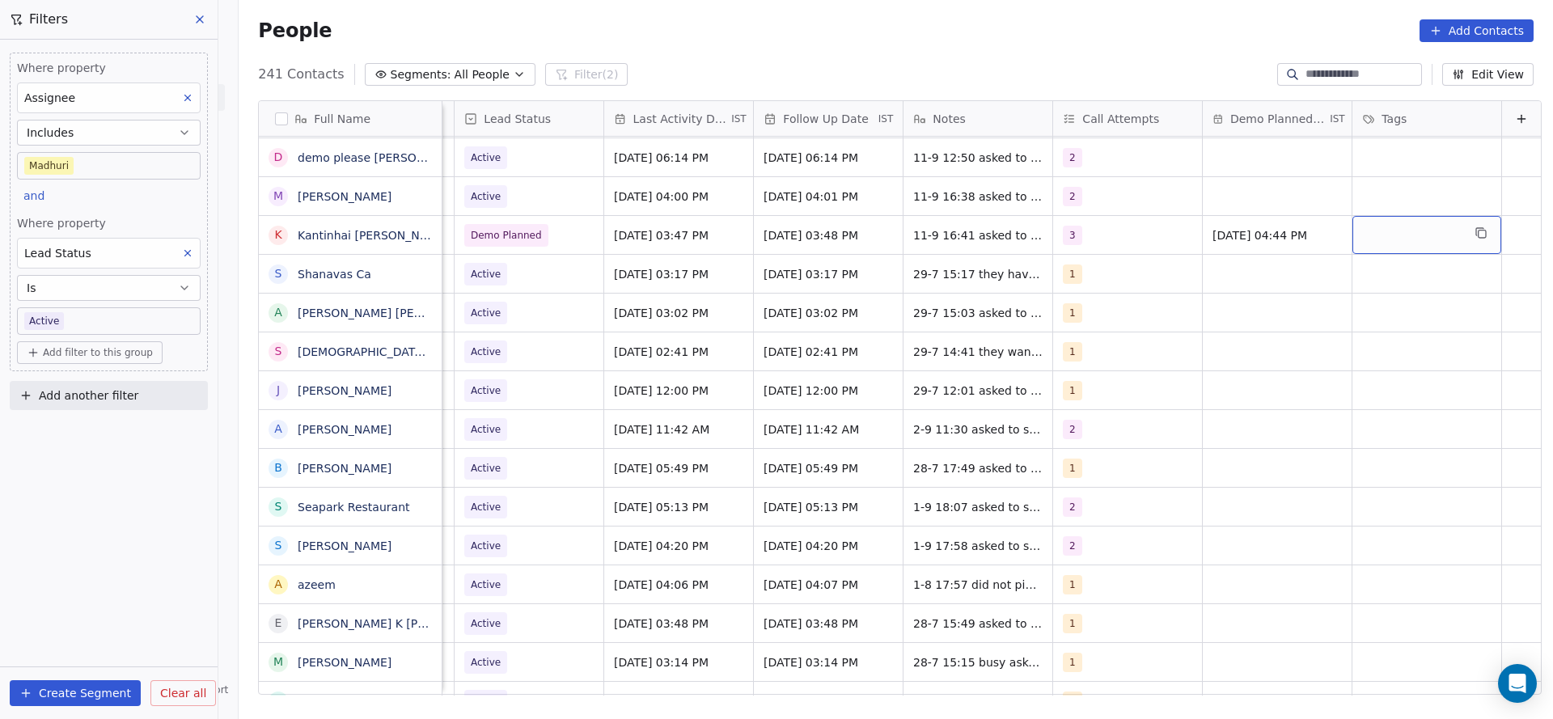
click at [1419, 236] on div "grid" at bounding box center [1426, 235] width 149 height 38
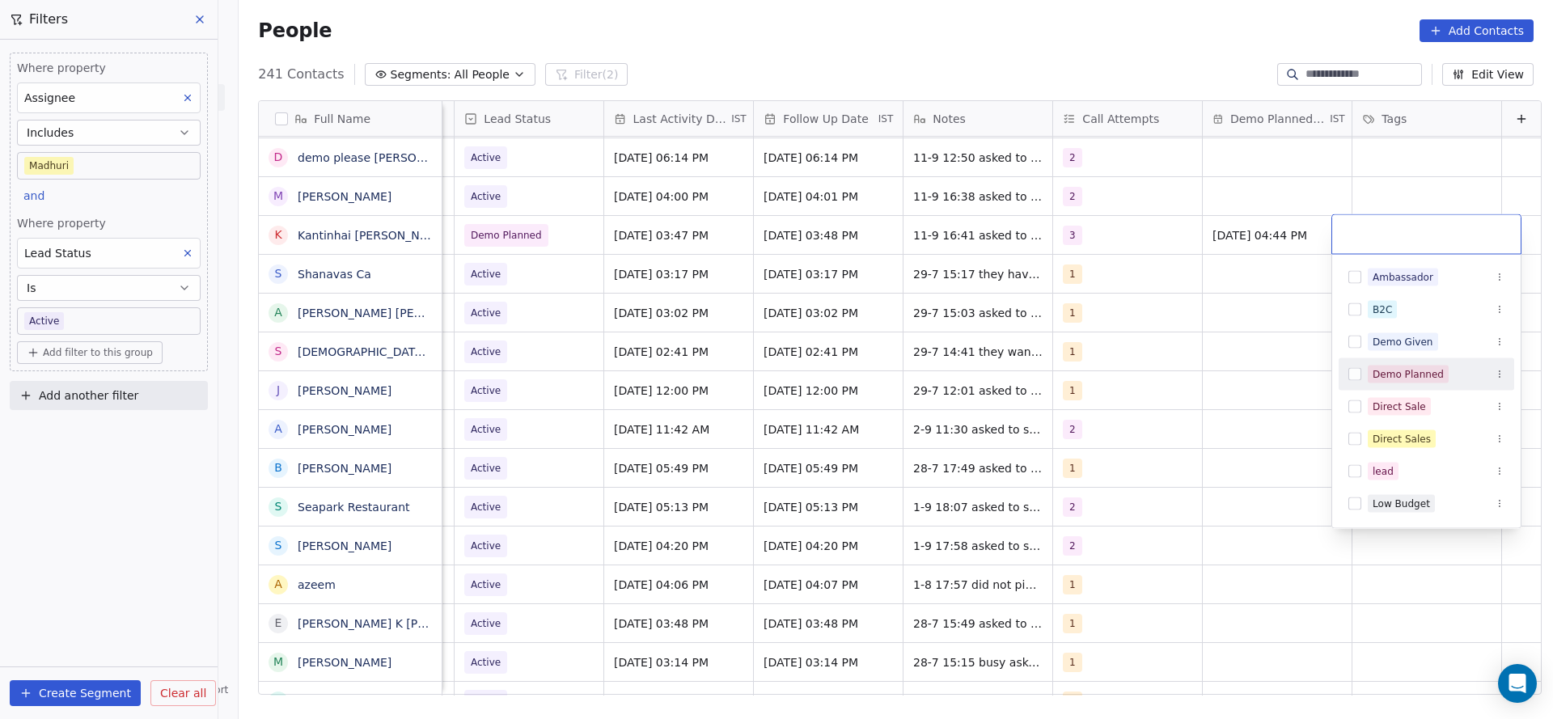
click at [1402, 364] on div "Demo Planned" at bounding box center [1427, 375] width 176 height 26
click at [1217, 366] on html "On2Cook India Pvt. Ltd. Contacts People Marketing Workflows Campaigns Sales Pip…" at bounding box center [776, 359] width 1553 height 719
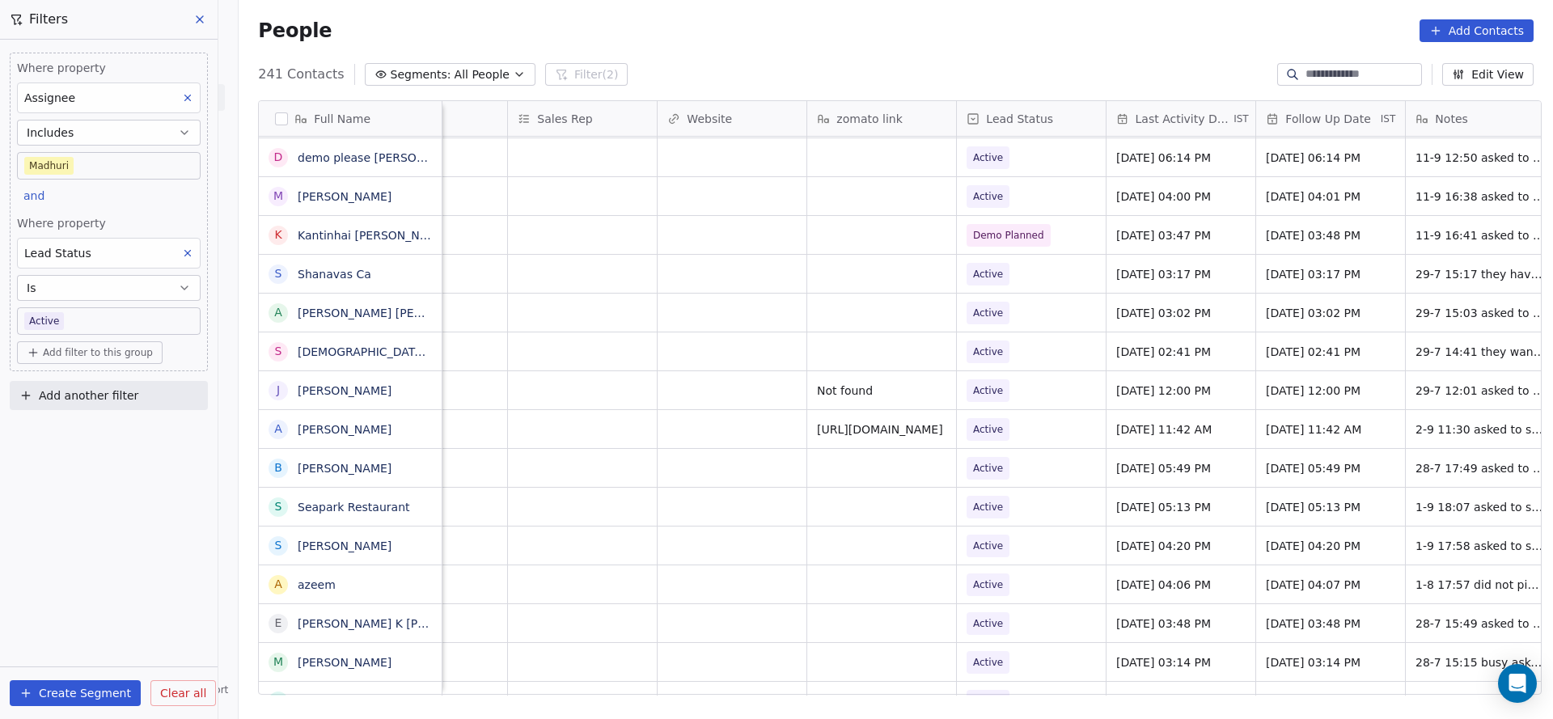
scroll to position [0, 1293]
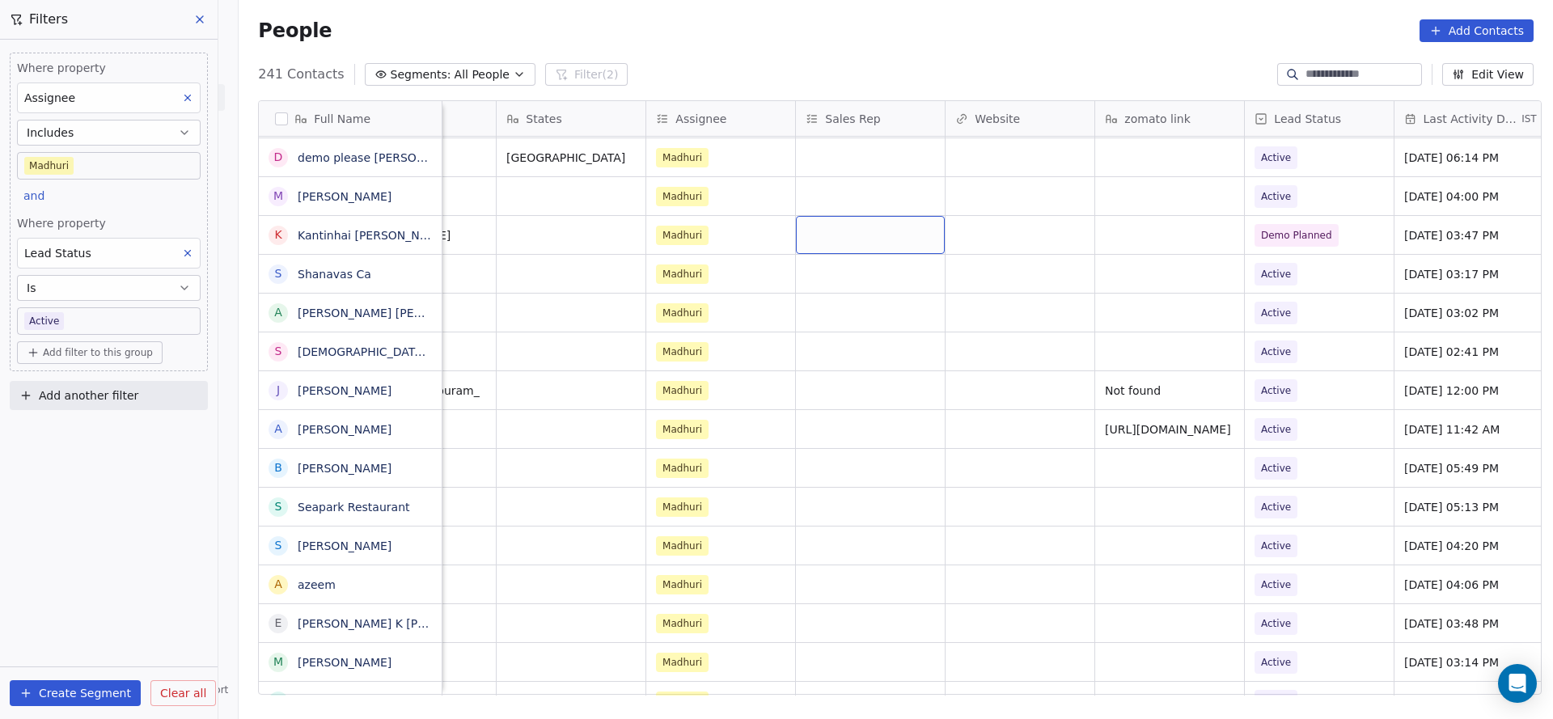
click at [875, 229] on div "grid" at bounding box center [870, 235] width 149 height 38
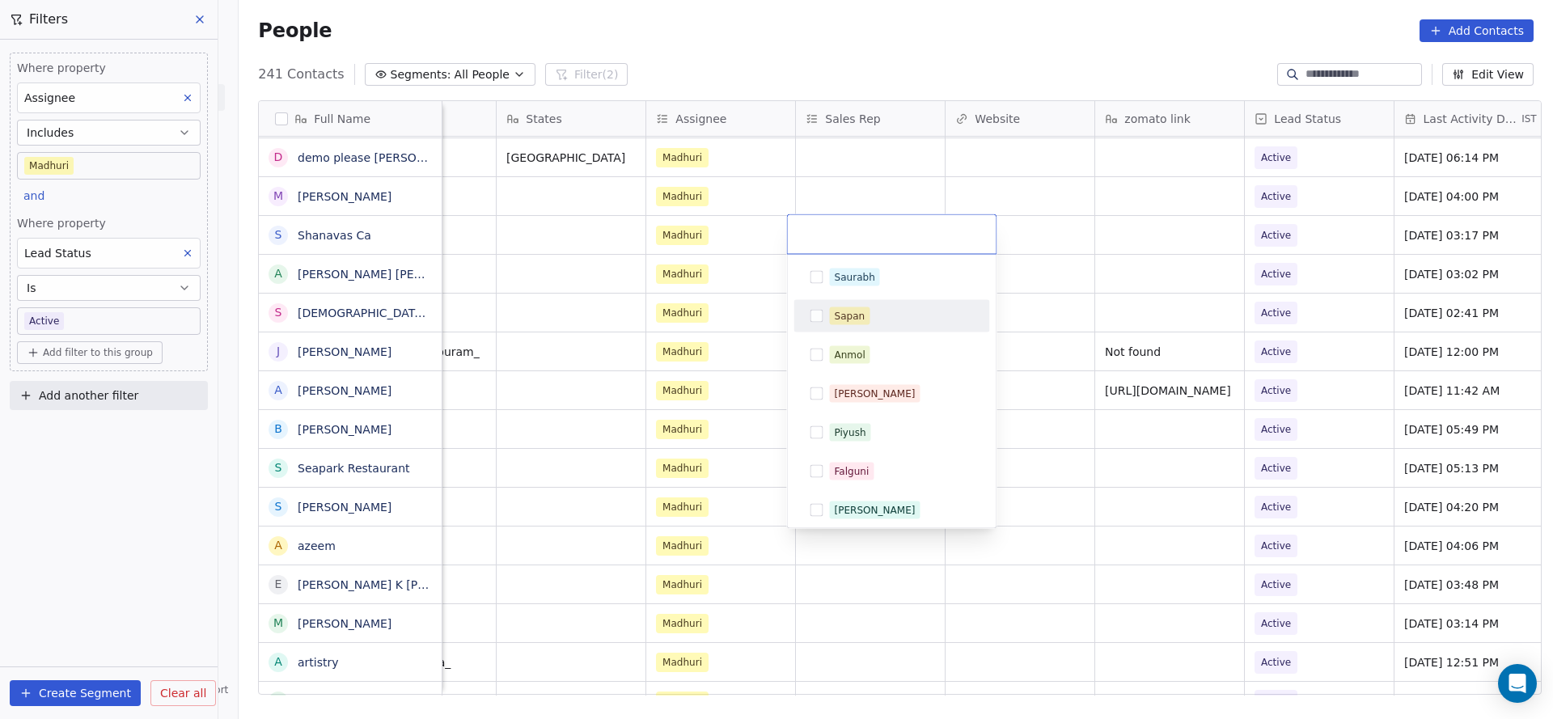
click at [866, 322] on span "Sapan" at bounding box center [850, 316] width 40 height 18
click at [849, 315] on div "Sapan" at bounding box center [850, 316] width 31 height 15
click at [871, 186] on html "On2Cook India Pvt. Ltd. Contacts People Marketing Workflows Campaigns Sales Pip…" at bounding box center [776, 359] width 1553 height 719
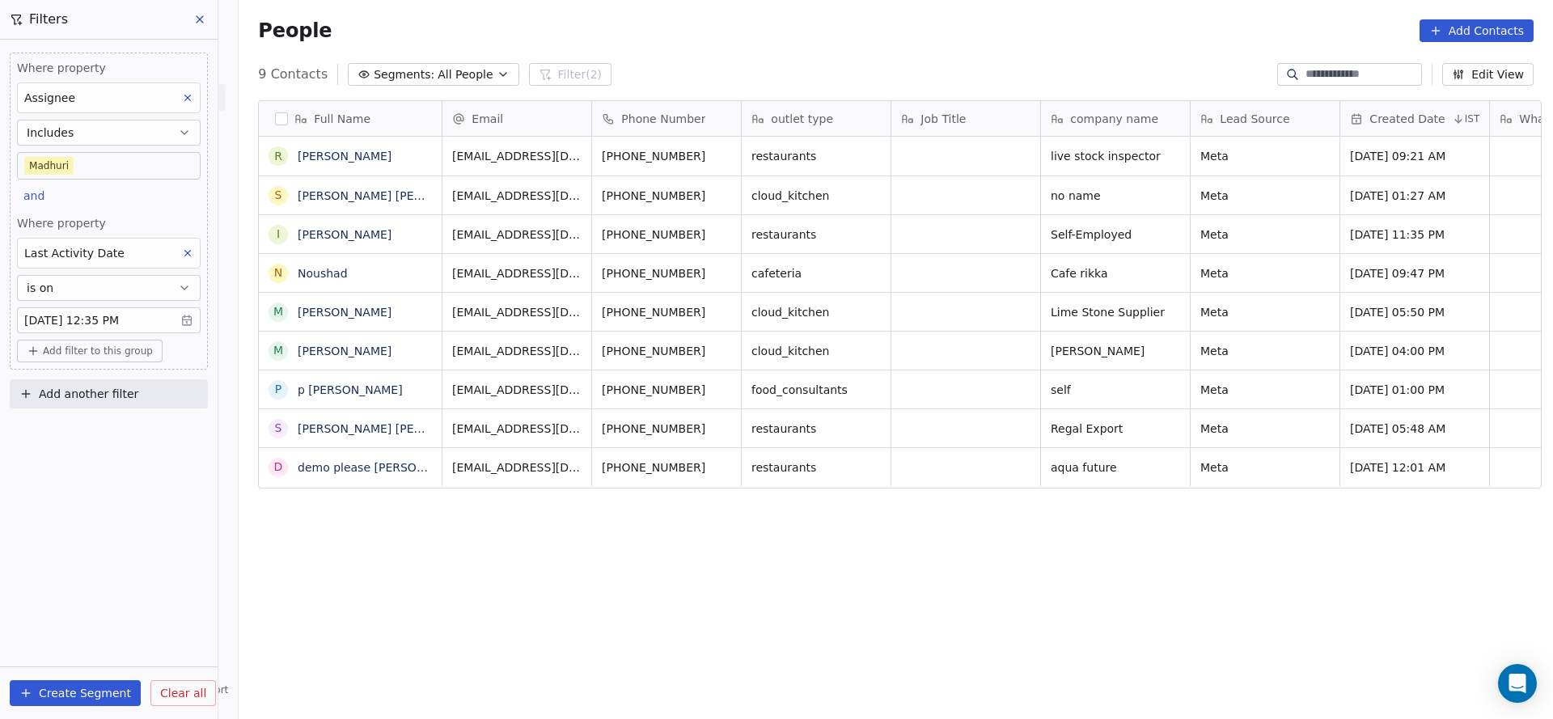
scroll to position [614, 1303]
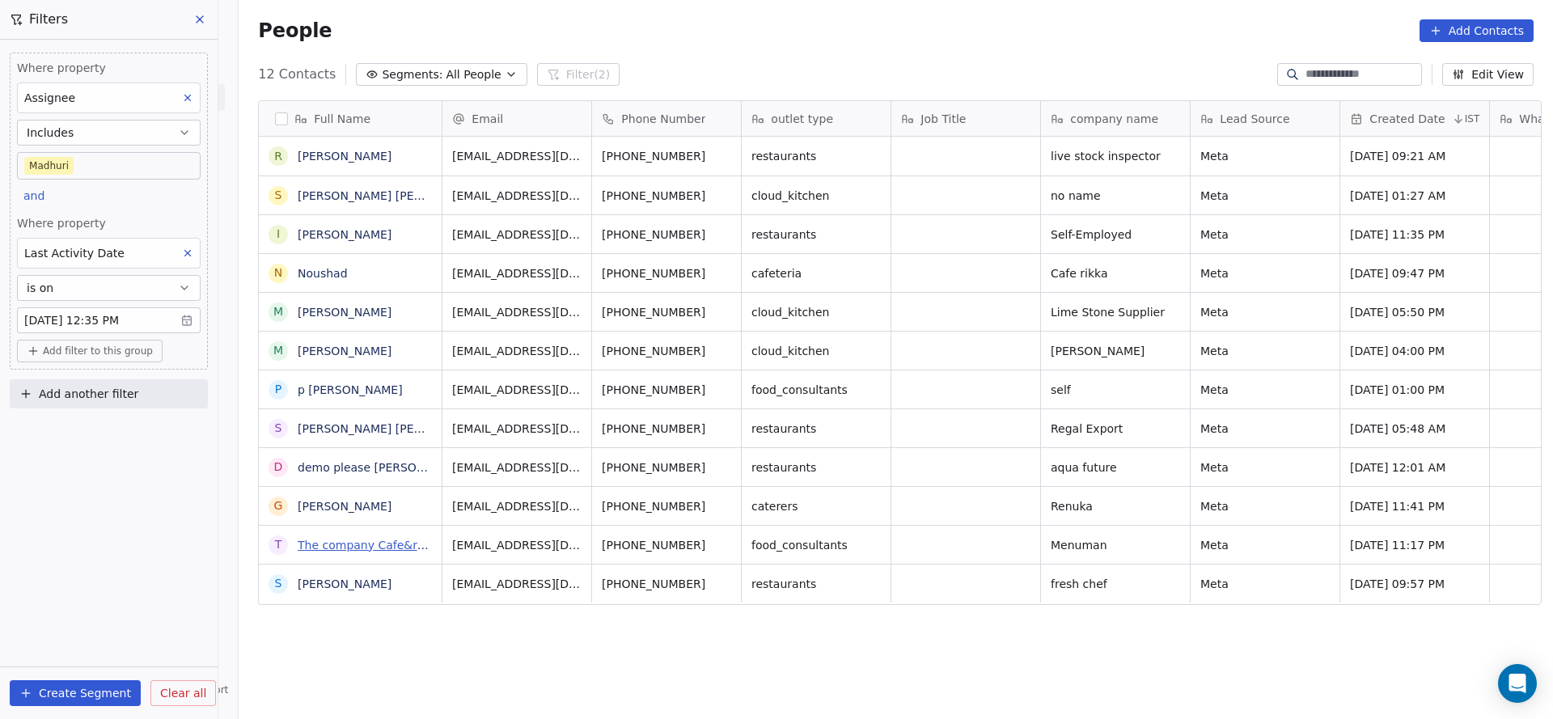
click at [397, 539] on link "The company Cafe&resto consultancy" at bounding box center [405, 545] width 215 height 13
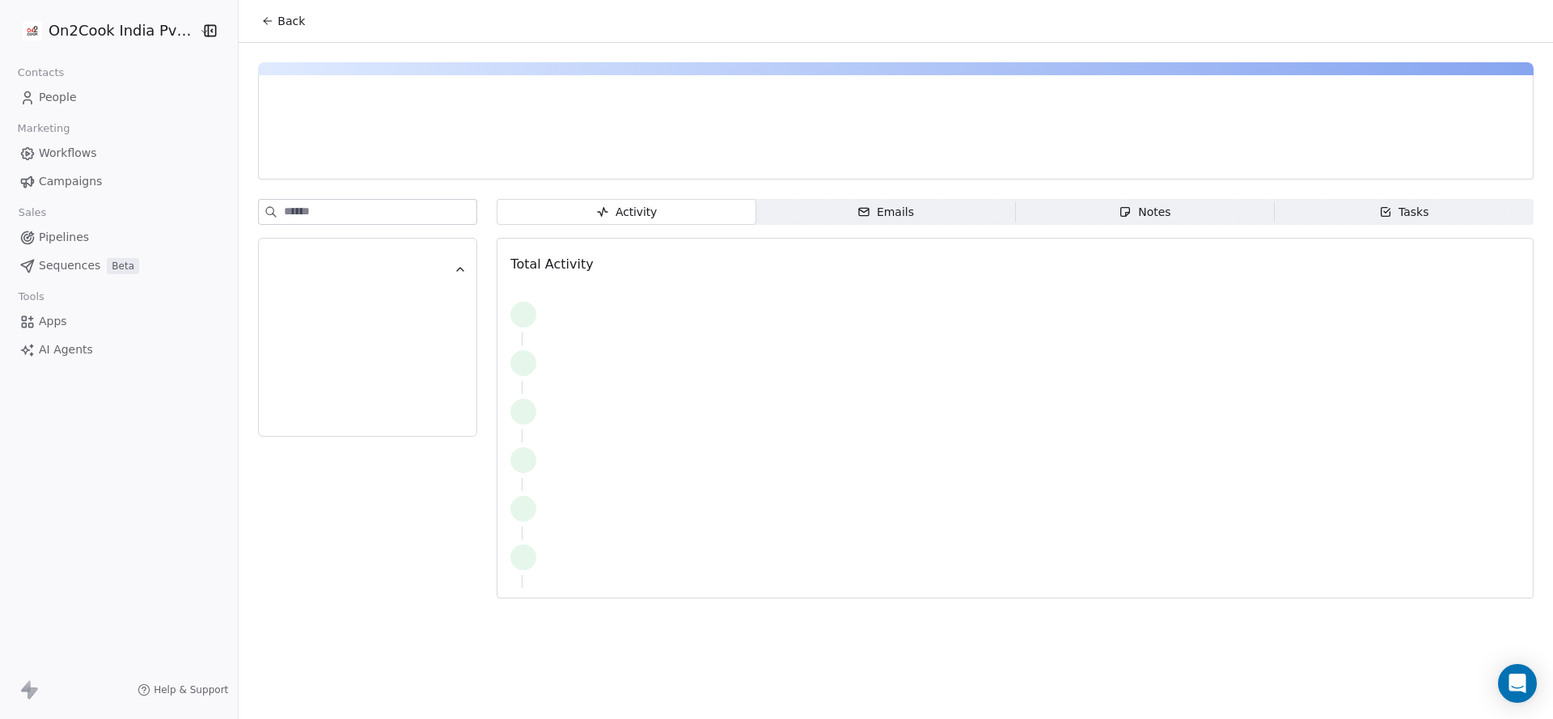
click at [243, 34] on div "Back" at bounding box center [896, 21] width 1314 height 42
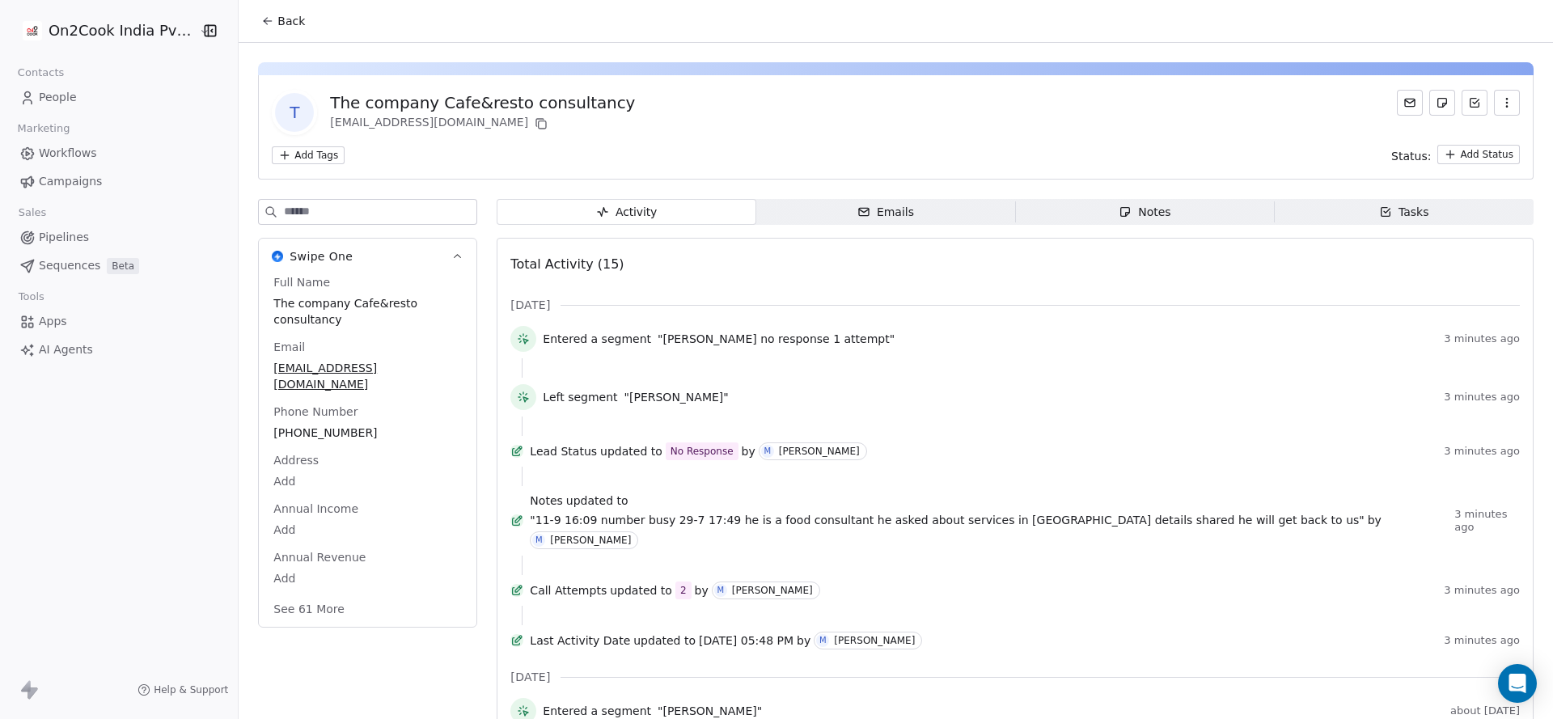
click at [277, 25] on span "Back" at bounding box center [291, 21] width 28 height 16
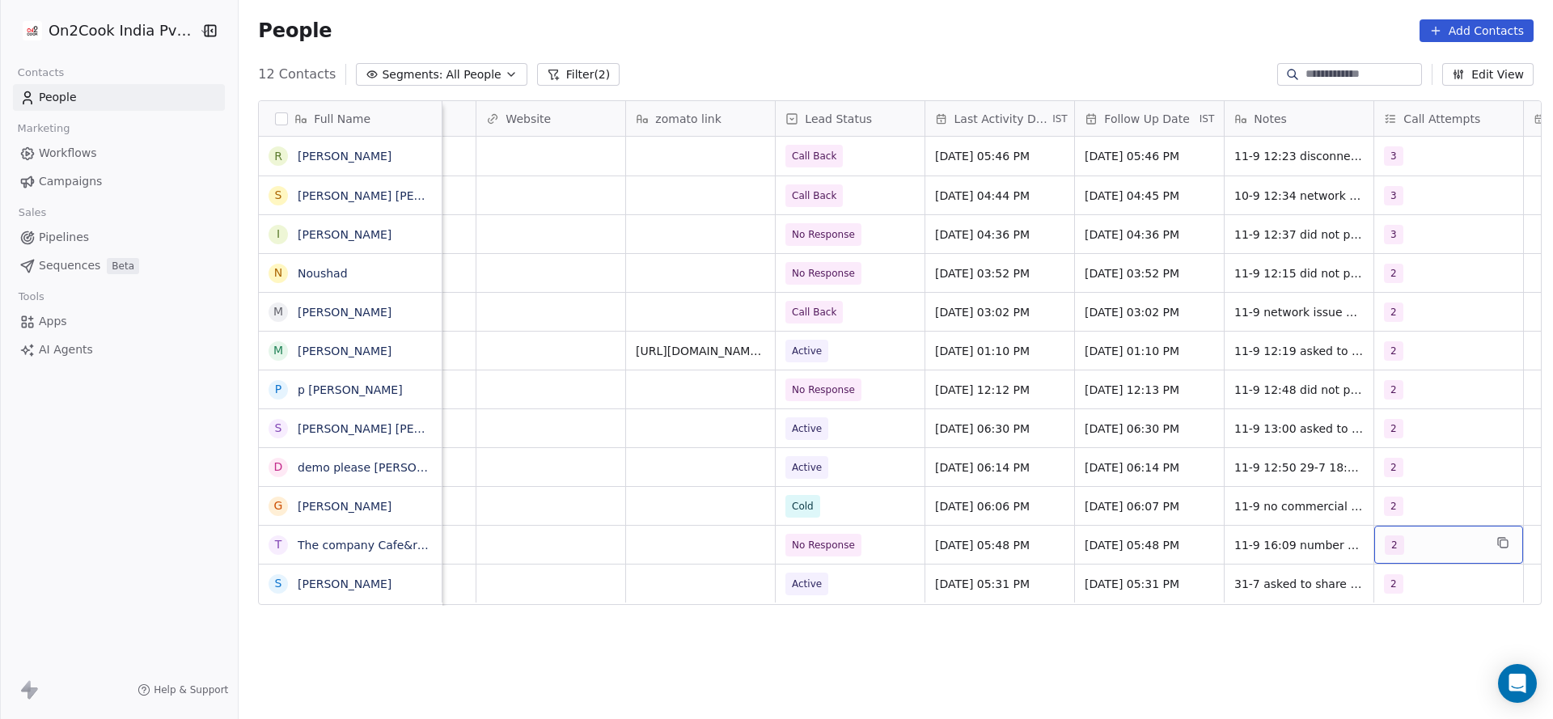
scroll to position [0, 1912]
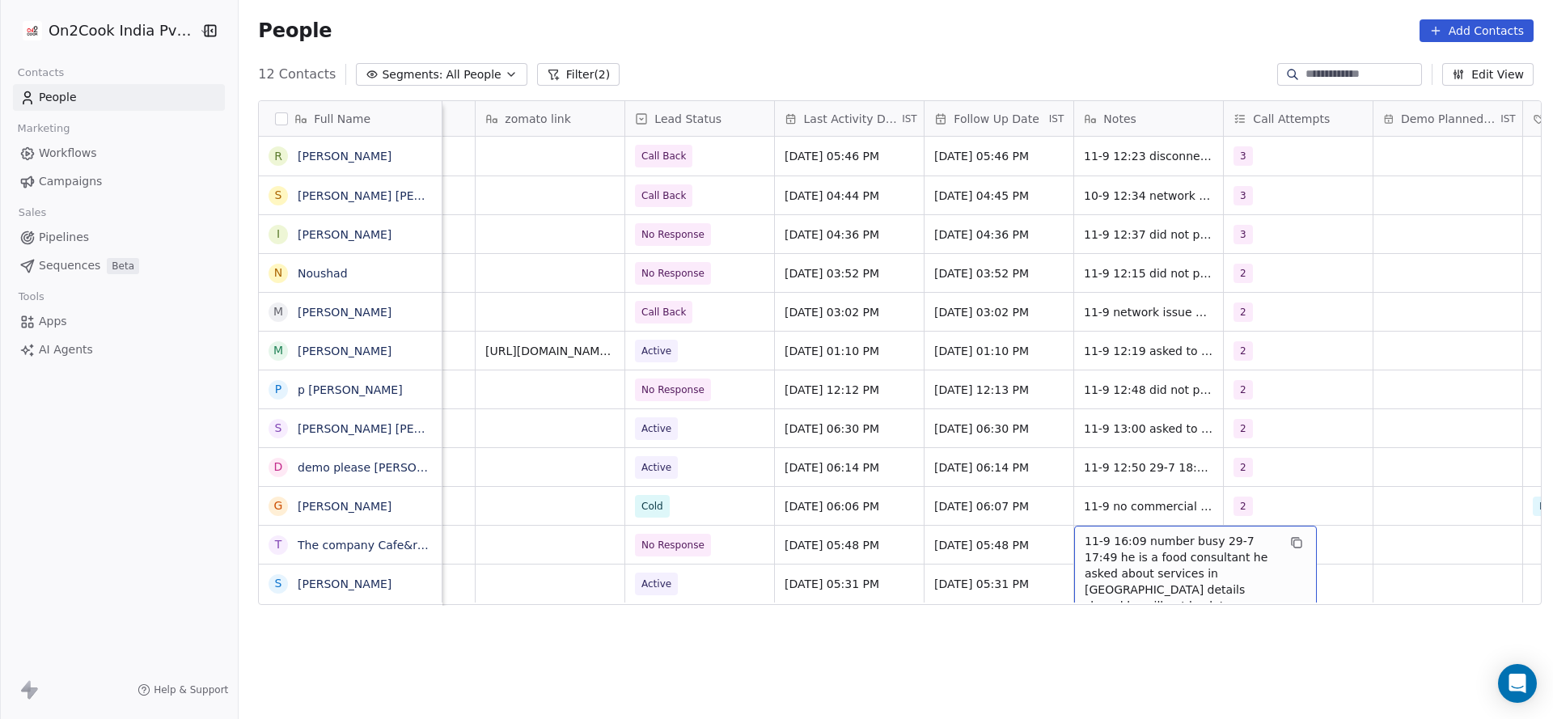
click at [1095, 541] on span "11-9 16:09 number busy 29-7 17:49 he is a food consultant he asked about servic…" at bounding box center [1181, 581] width 193 height 97
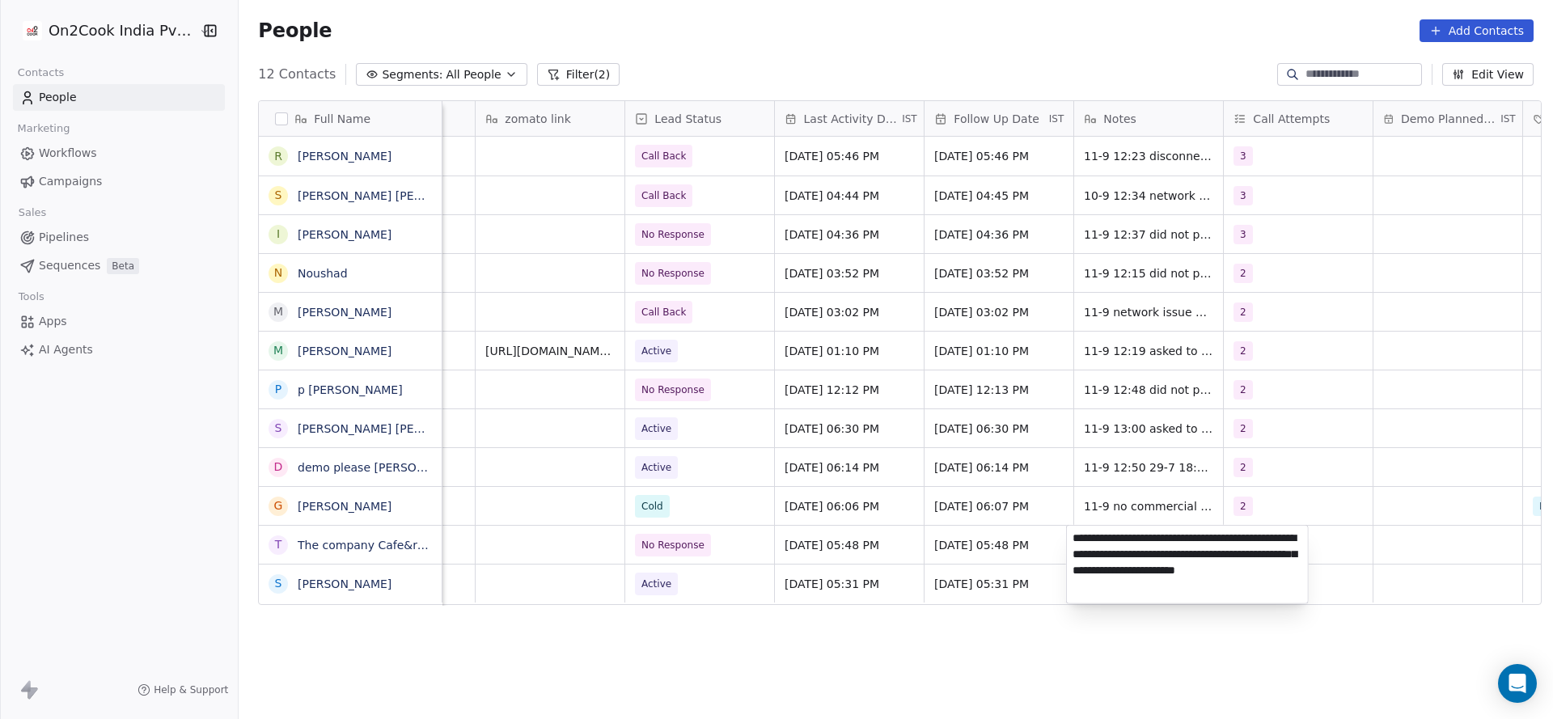
click at [1073, 532] on textarea "**********" at bounding box center [1187, 565] width 241 height 78
type textarea "**********"
click at [747, 544] on html "On2Cook India Pvt. Ltd. Contacts People Marketing Workflows Campaigns Sales Pip…" at bounding box center [776, 359] width 1553 height 719
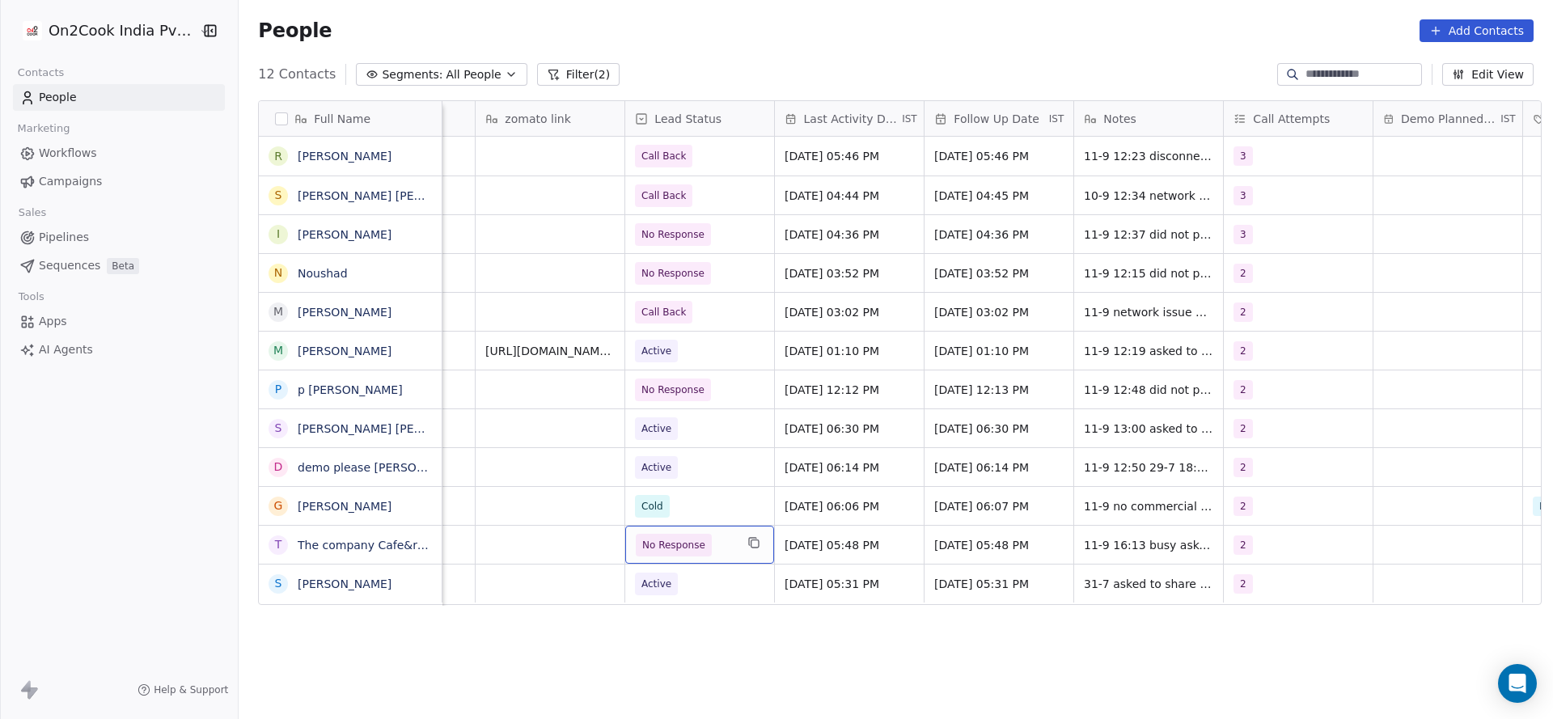
click at [712, 534] on span "No Response" at bounding box center [685, 545] width 99 height 23
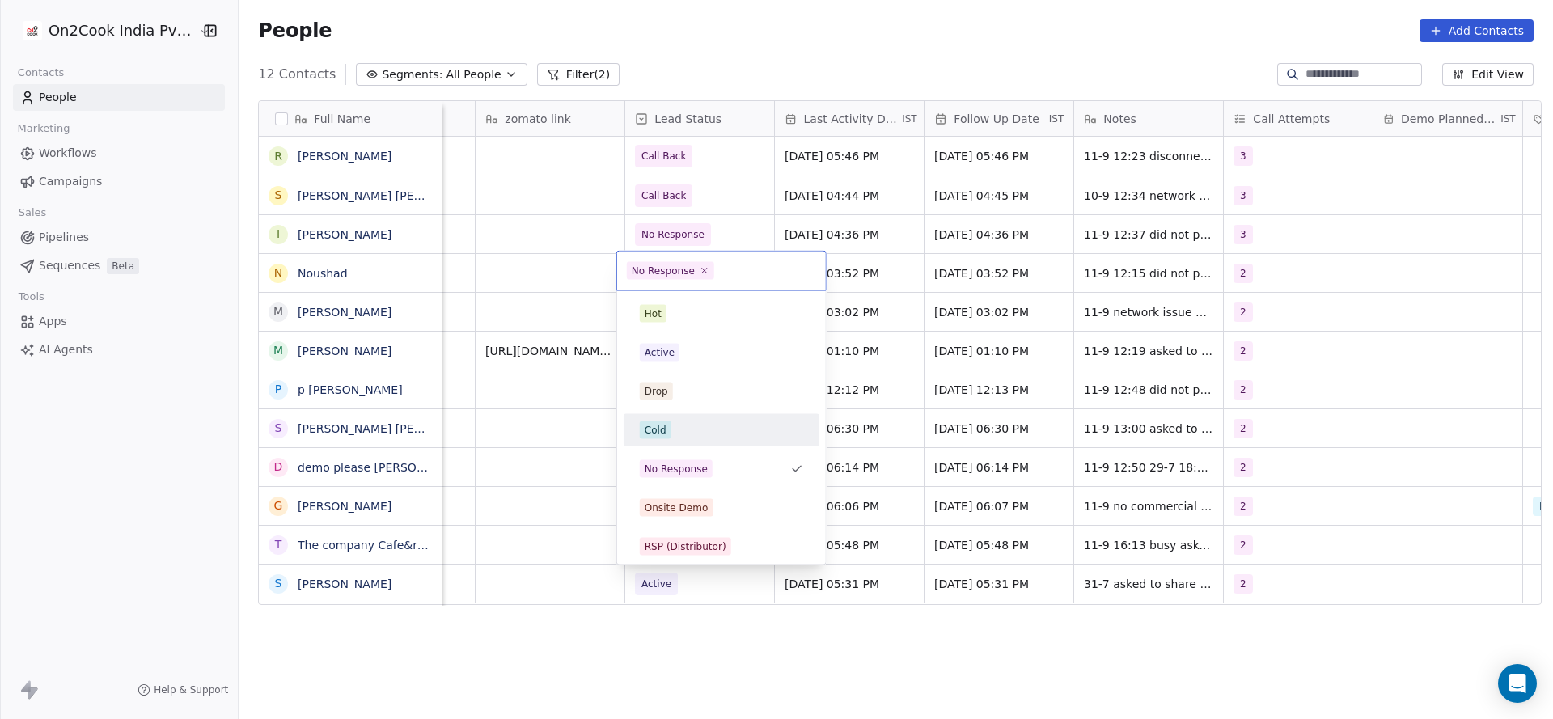
scroll to position [121, 0]
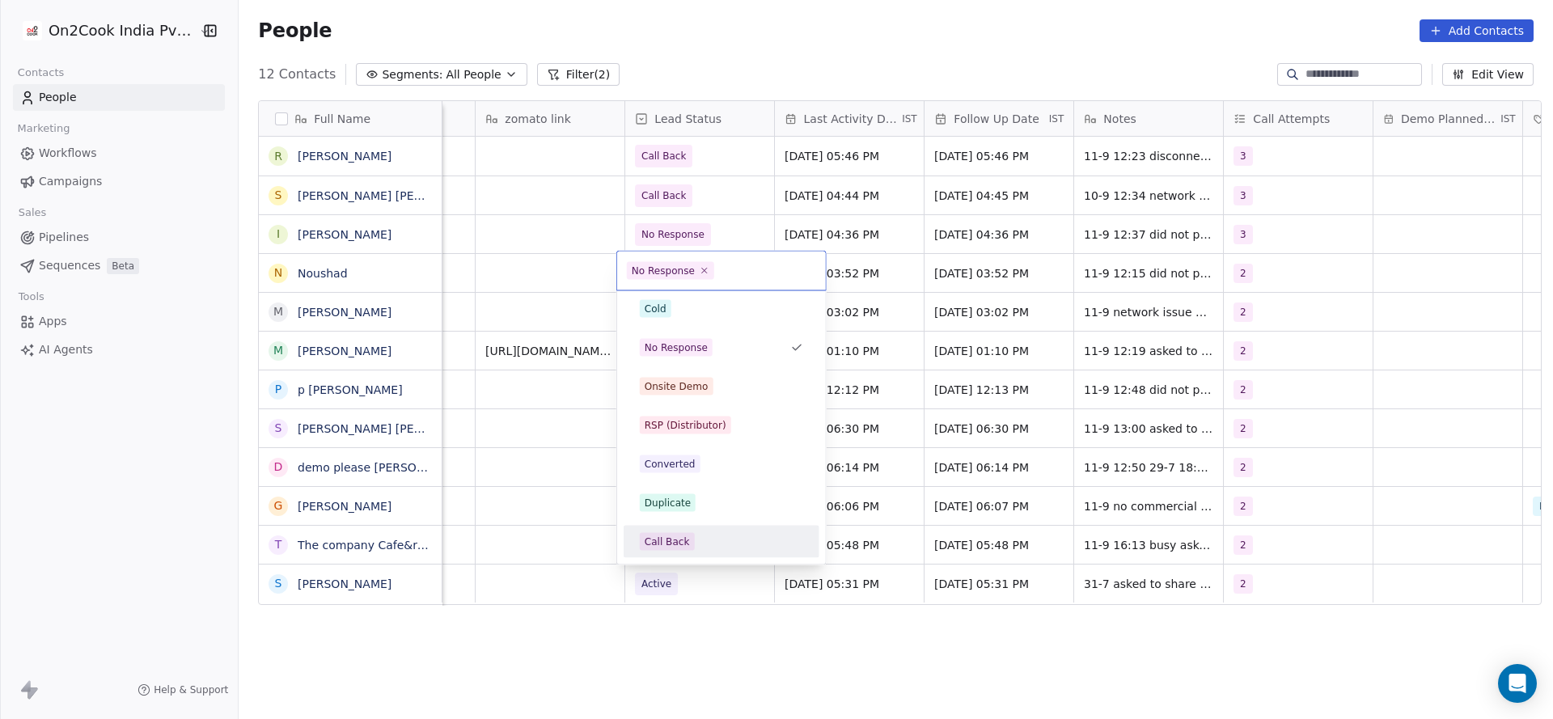
click at [715, 533] on div "Call Back" at bounding box center [721, 542] width 163 height 18
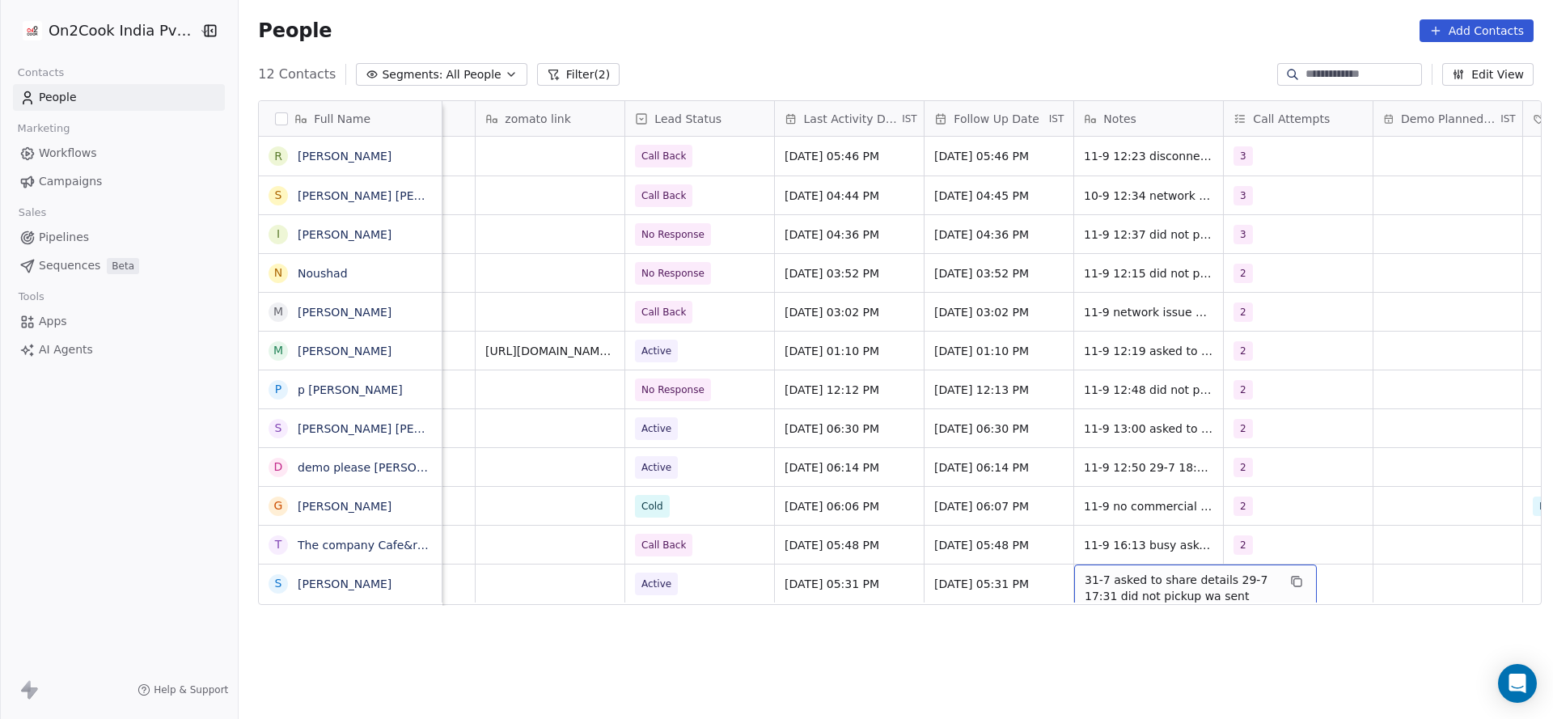
click at [1104, 580] on span "31-7 asked to share details 29-7 17:31 did not pickup wa sent" at bounding box center [1181, 588] width 193 height 32
click at [1074, 573] on textarea "**********" at bounding box center [1187, 590] width 241 height 50
type textarea "**********"
click at [781, 599] on html "On2Cook India Pvt. Ltd. Contacts People Marketing Workflows Campaigns Sales Pip…" at bounding box center [776, 359] width 1553 height 719
click at [1128, 581] on span "31-7 asked to share details 29-7 17:31 did not pickup wa sent" at bounding box center [1181, 588] width 193 height 32
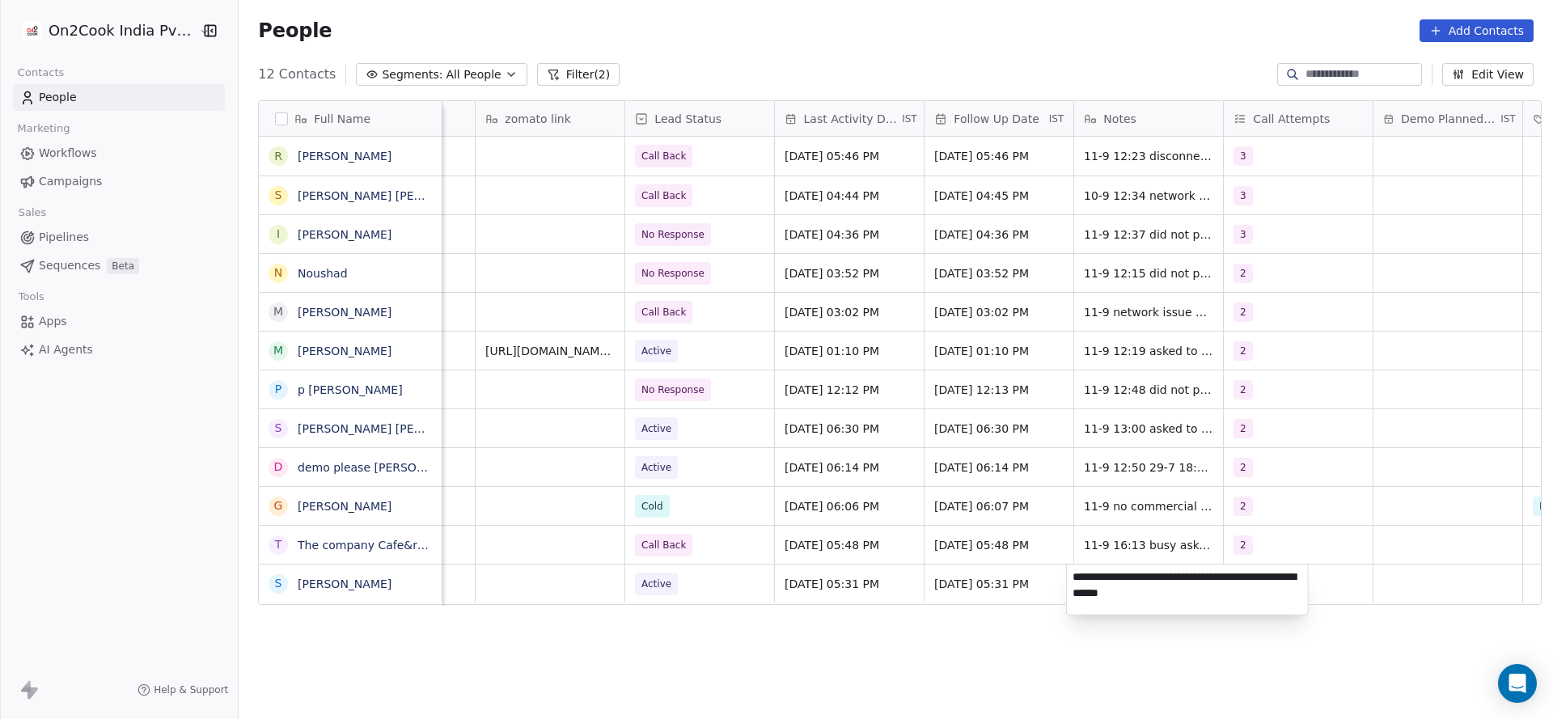
click at [1071, 574] on textarea "**********" at bounding box center [1187, 590] width 241 height 50
type textarea "**********"
click at [536, 520] on html "On2Cook India Pvt. Ltd. Contacts People Marketing Workflows Campaigns Sales Pip…" at bounding box center [776, 359] width 1553 height 719
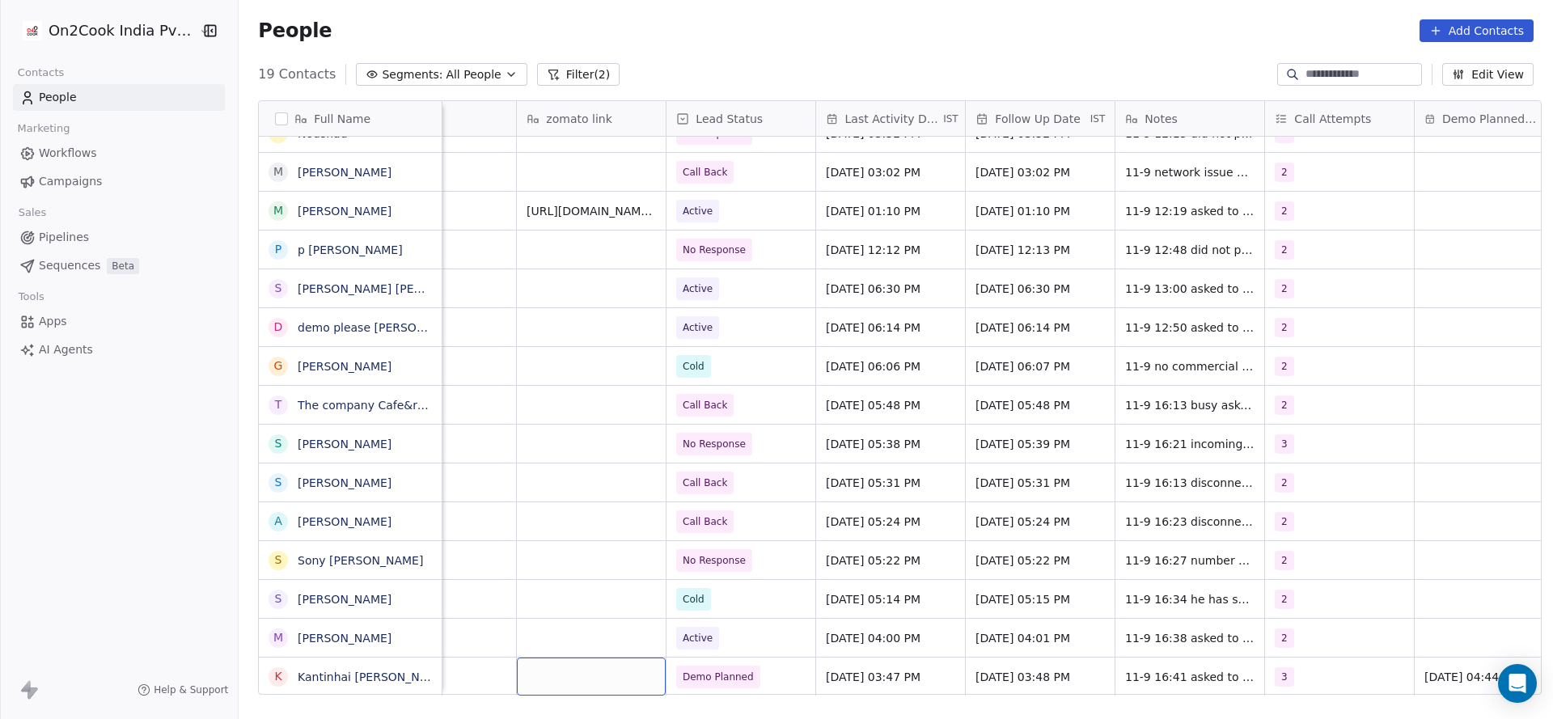
scroll to position [18, 1467]
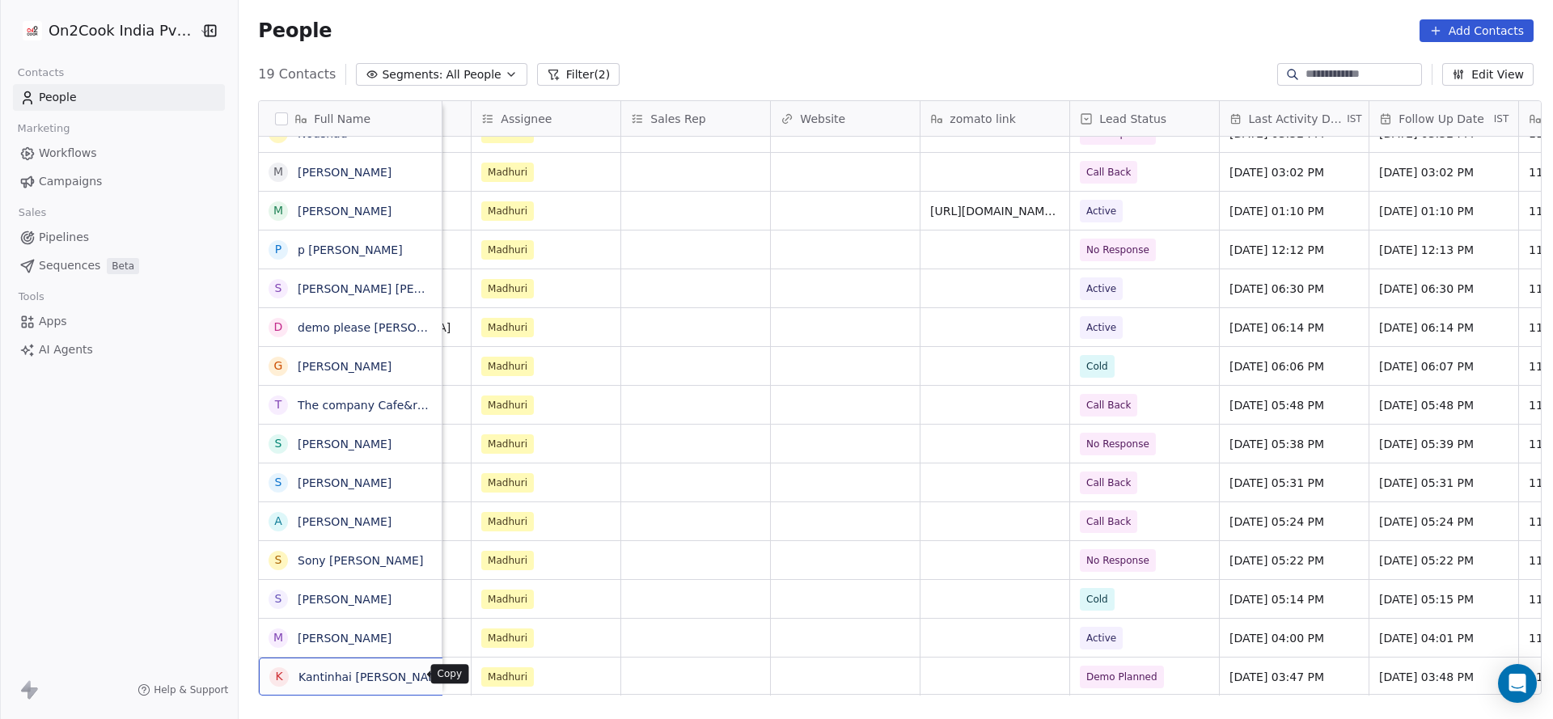
drag, startPoint x: 419, startPoint y: 670, endPoint x: 663, endPoint y: 705, distance: 246.9
click at [448, 679] on body "On2Cook India Pvt. Ltd. Contacts People Marketing Workflows Campaigns Sales Pip…" at bounding box center [776, 359] width 1553 height 719
click at [463, 677] on icon "grid" at bounding box center [469, 674] width 13 height 13
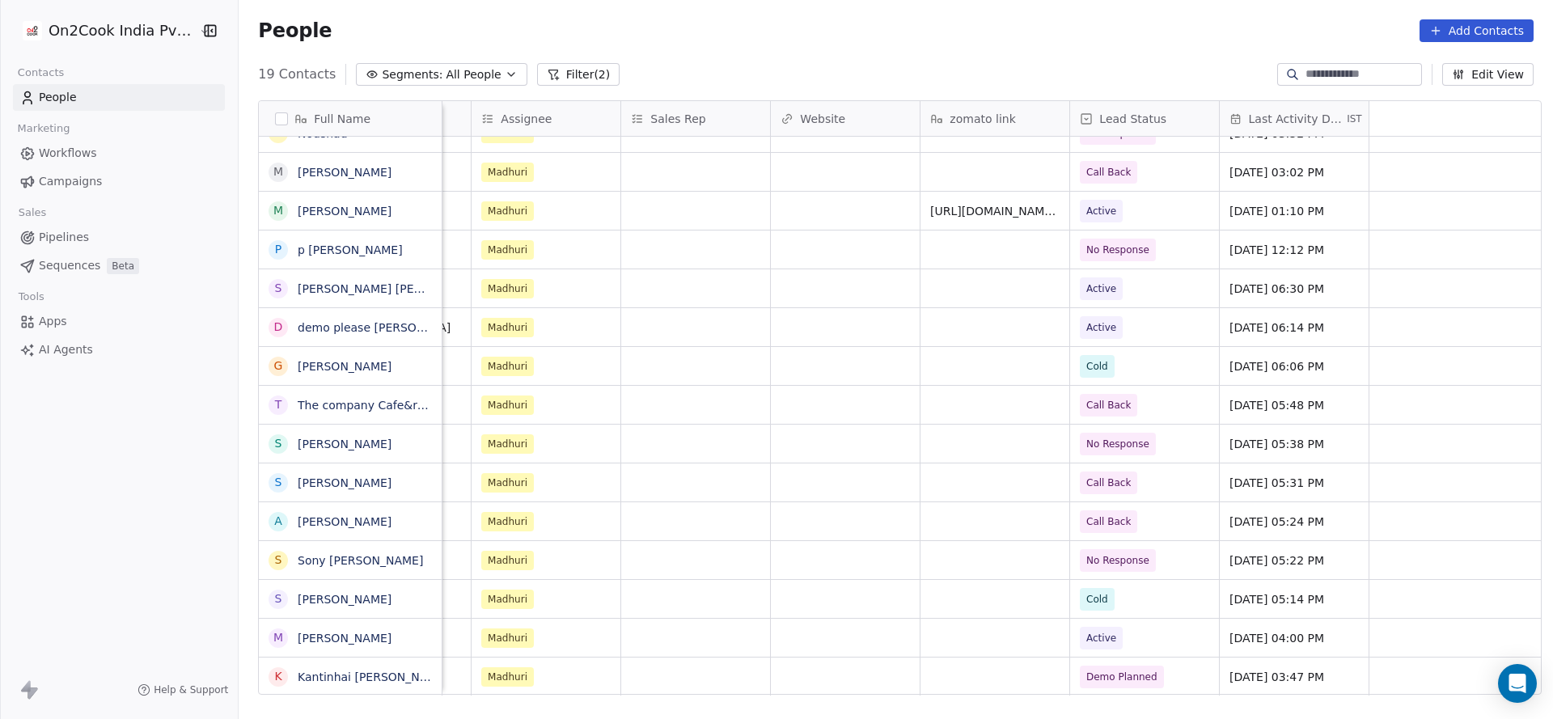
scroll to position [18, 0]
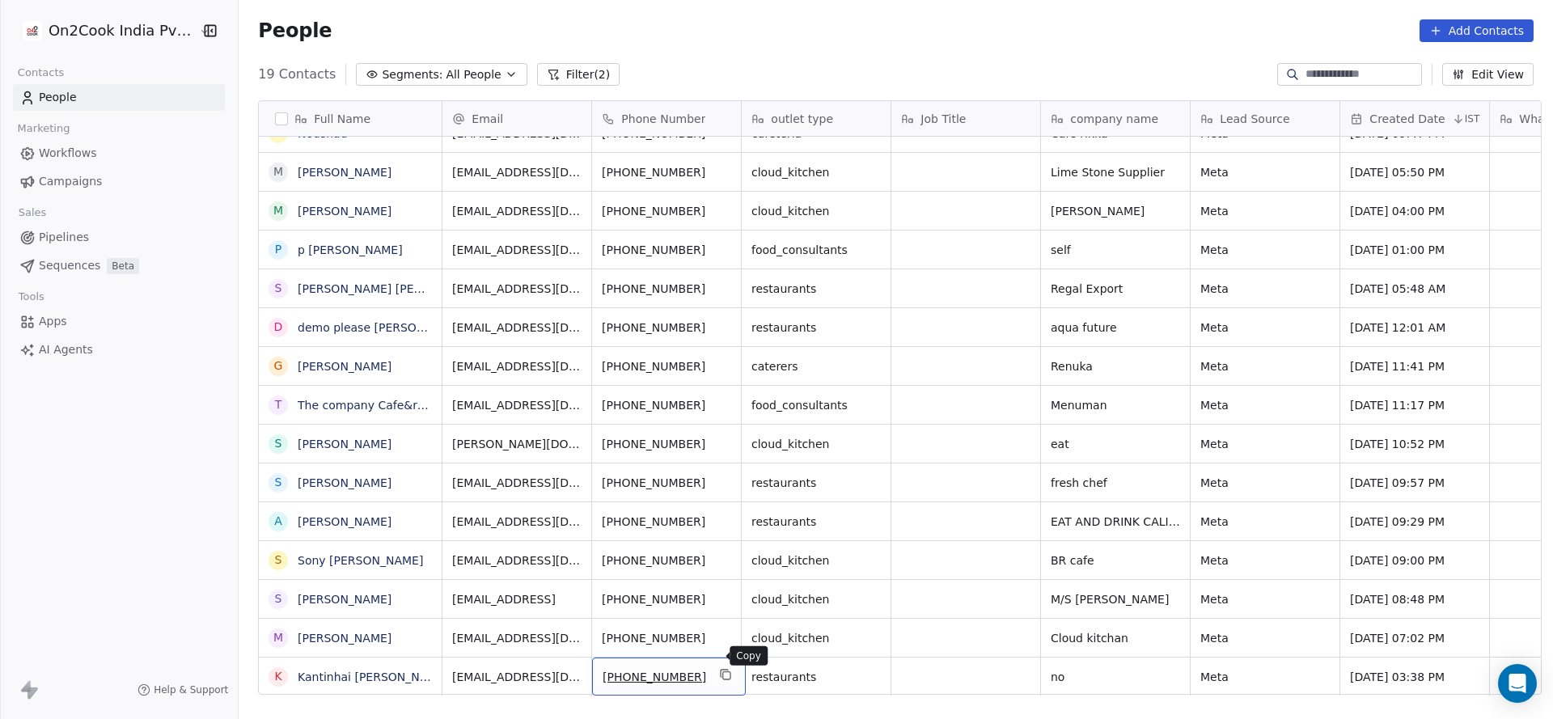
click at [720, 668] on icon "grid" at bounding box center [726, 674] width 13 height 13
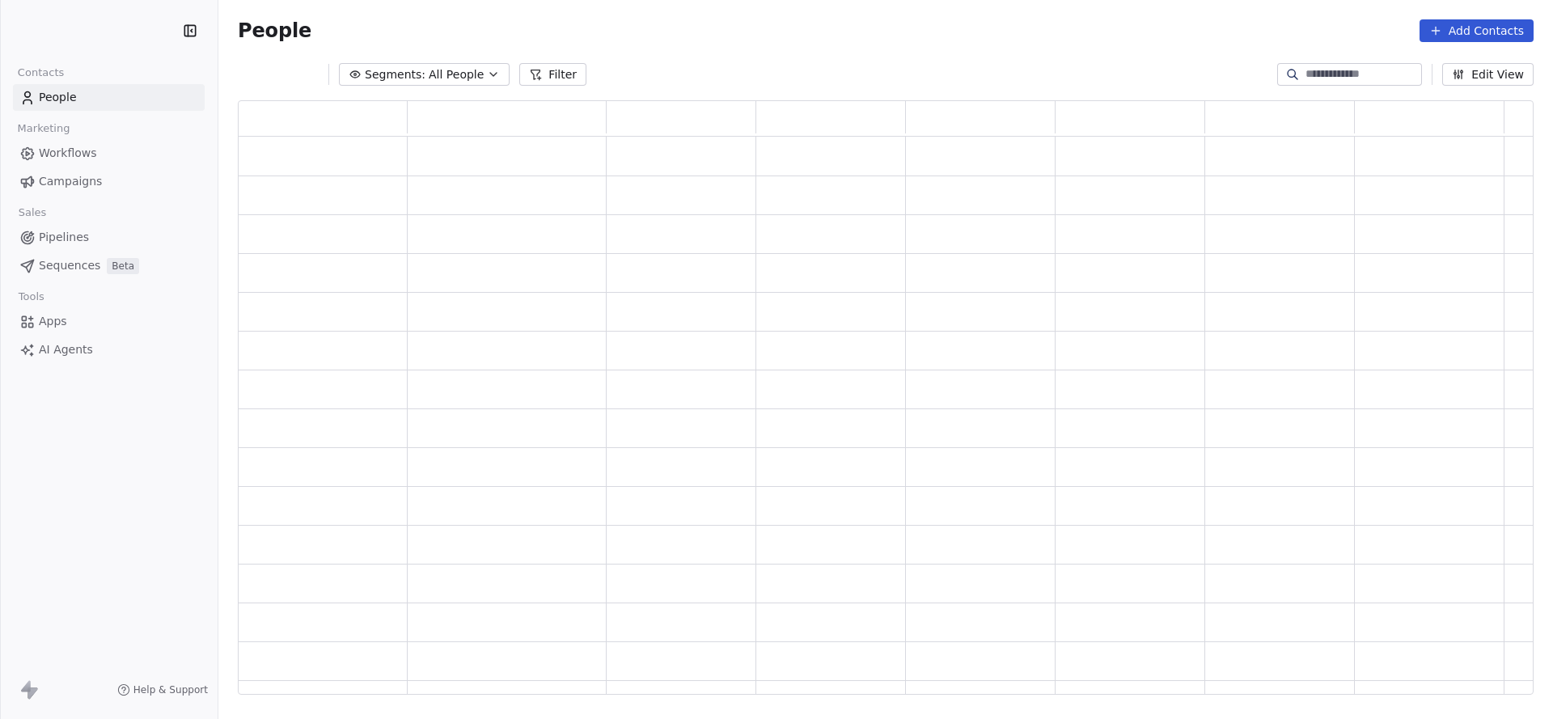
click at [1366, 68] on input at bounding box center [1362, 74] width 113 height 16
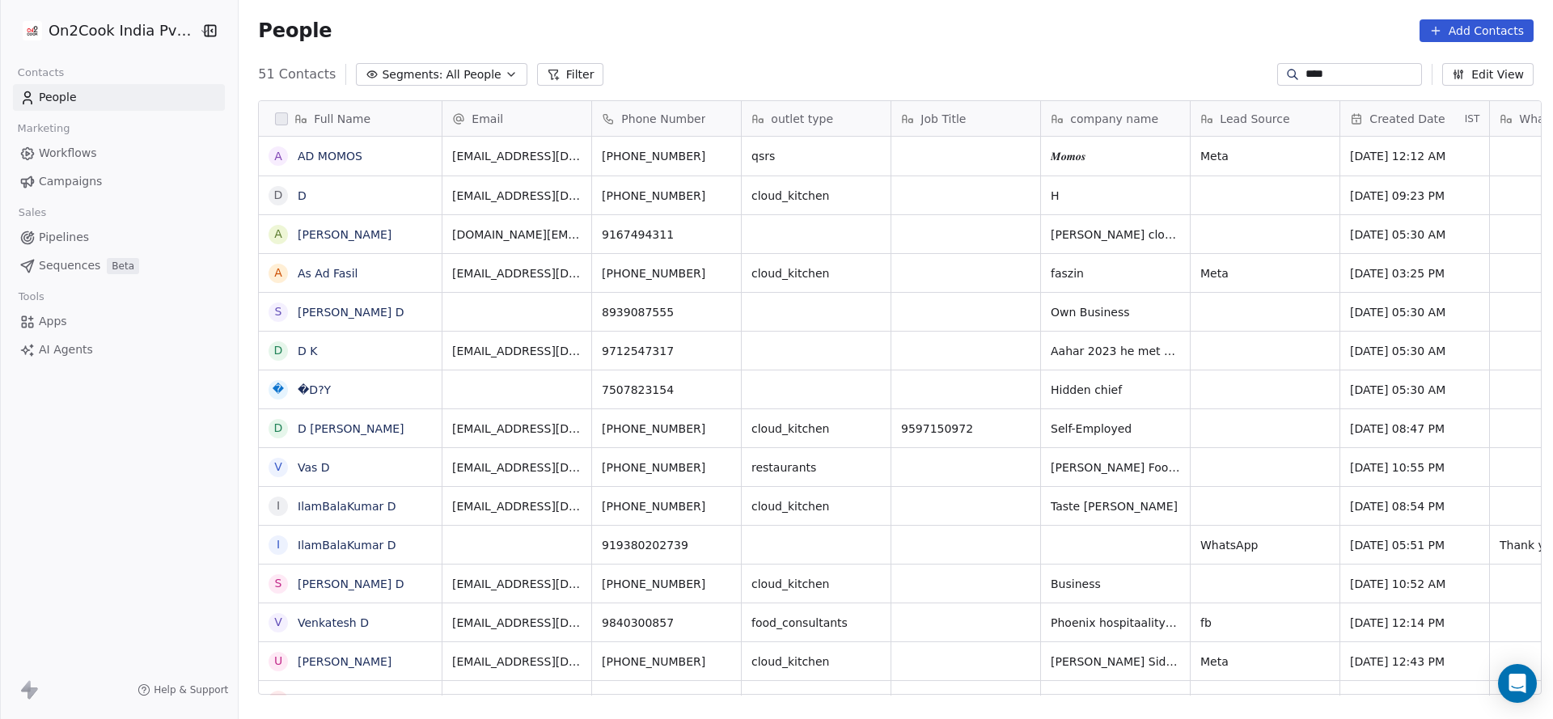
type input "****"
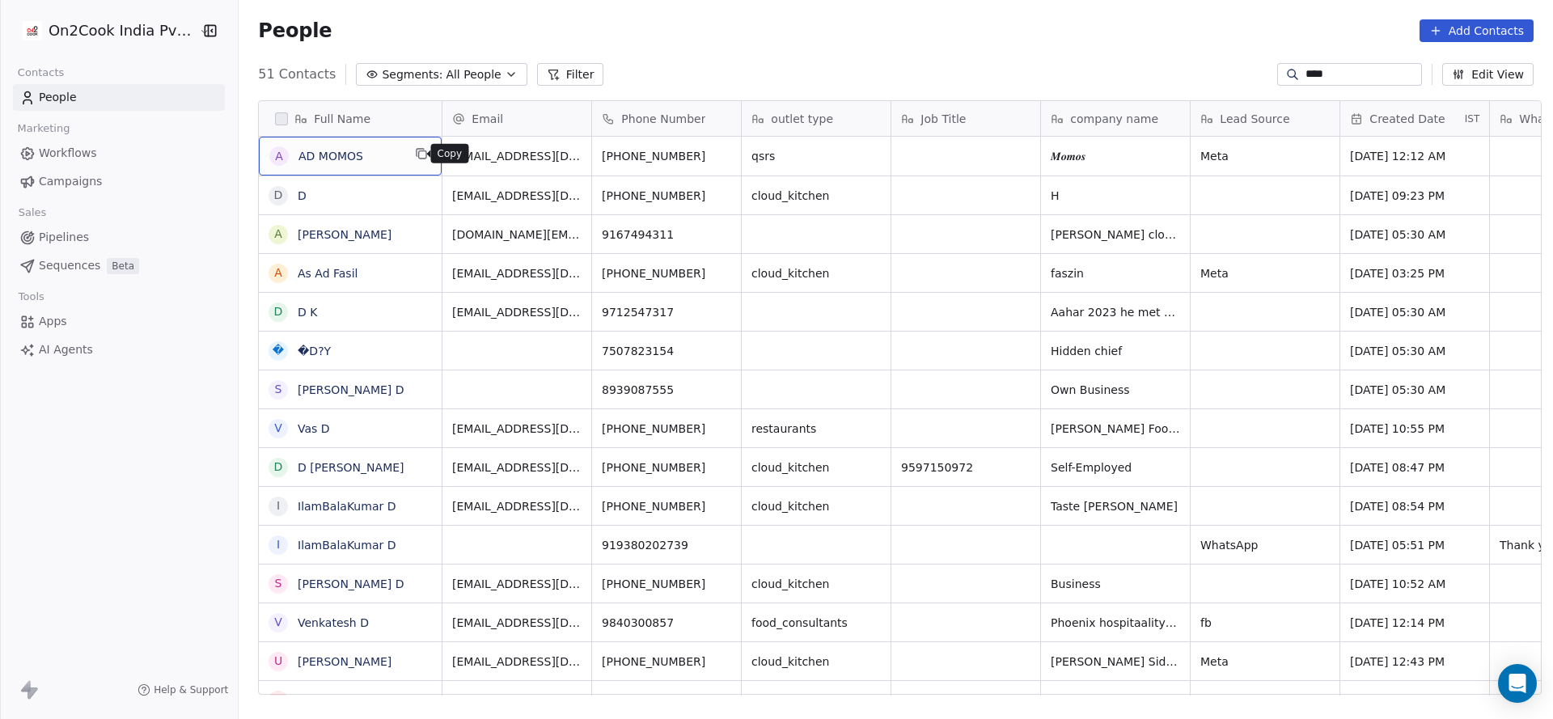
click at [412, 161] on button "grid" at bounding box center [421, 153] width 19 height 19
click at [720, 157] on icon "grid" at bounding box center [726, 153] width 13 height 13
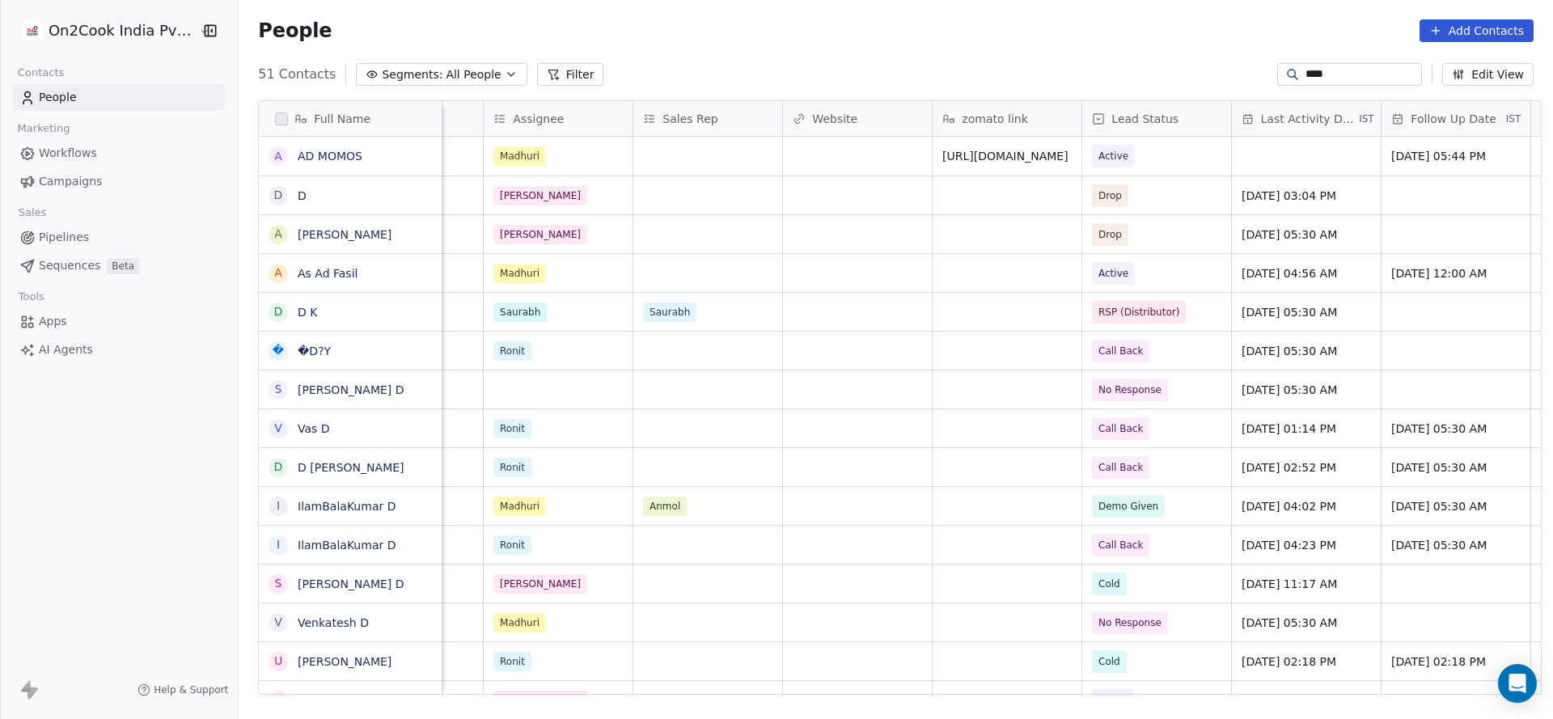
scroll to position [0, 1814]
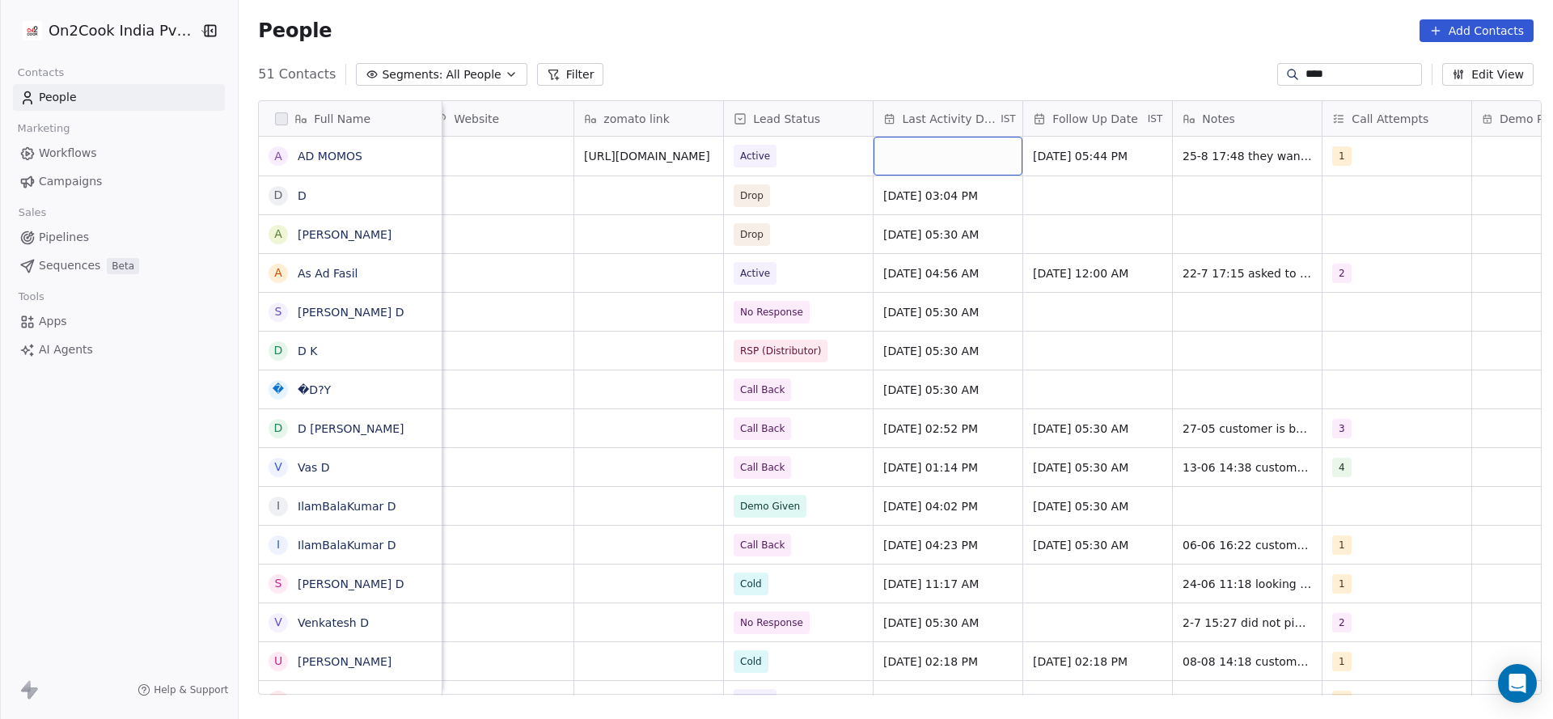
click at [916, 171] on div "grid" at bounding box center [948, 156] width 149 height 39
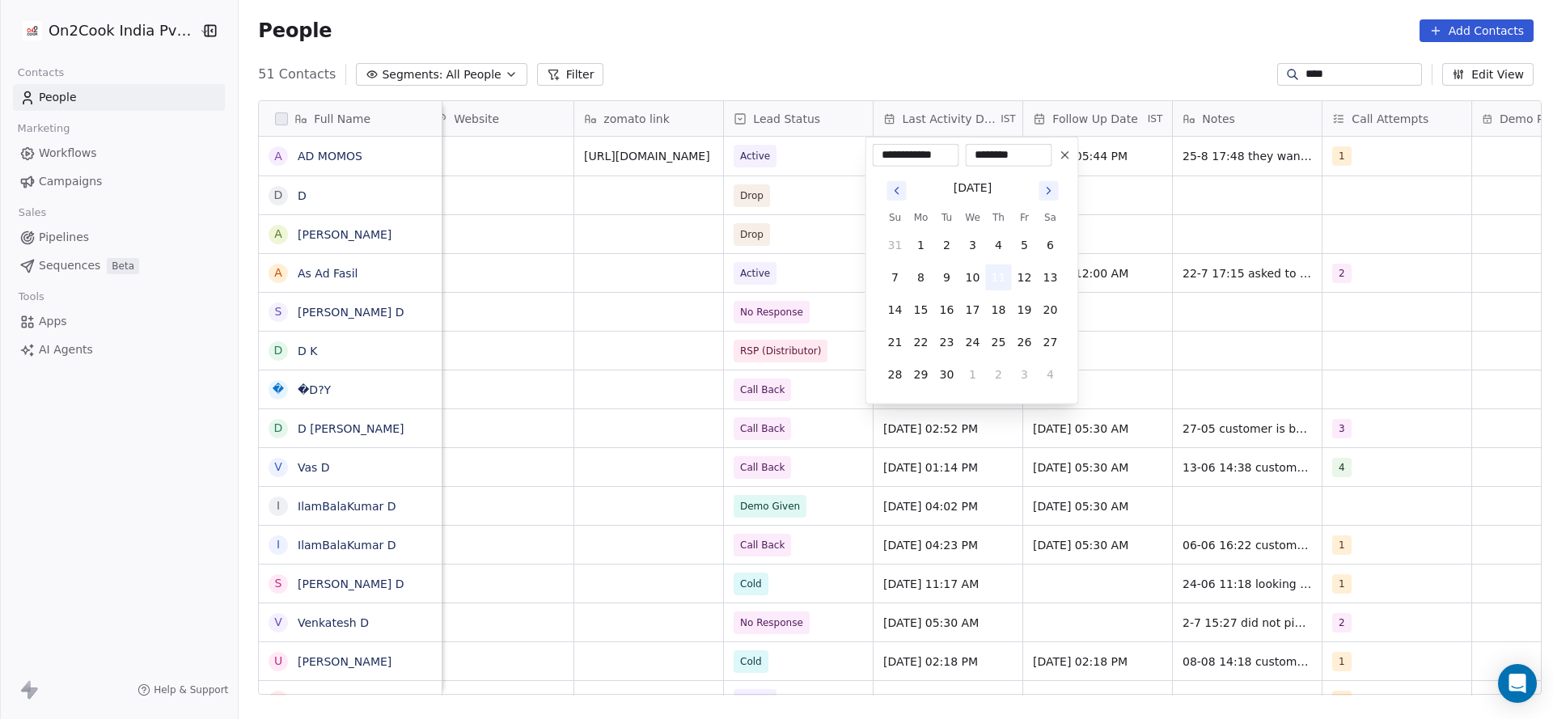
click at [992, 269] on button "11" at bounding box center [999, 278] width 26 height 26
click at [847, 301] on html "On2Cook India Pvt. Ltd. Contacts People Marketing Workflows Campaigns Sales Pip…" at bounding box center [776, 359] width 1553 height 719
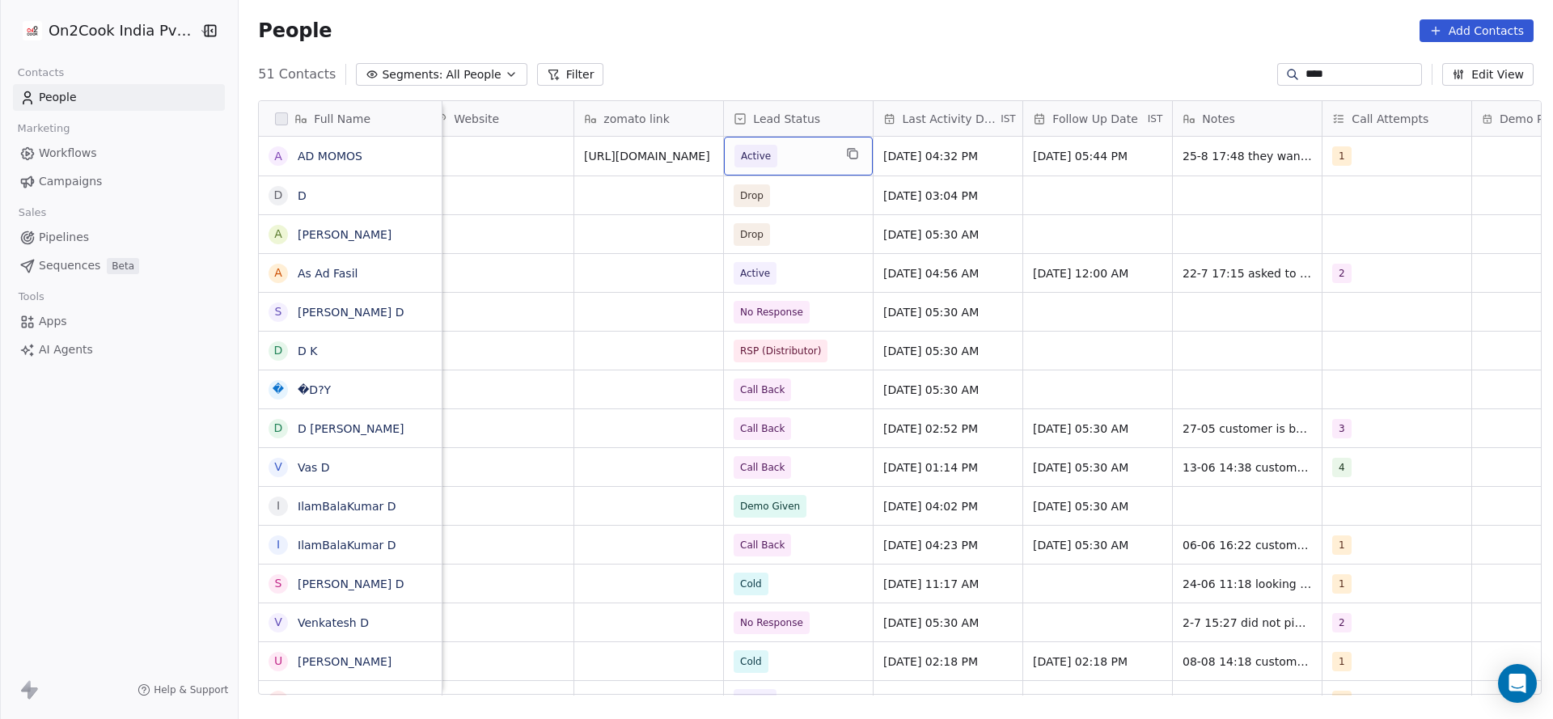
click at [785, 154] on span "Active" at bounding box center [783, 156] width 99 height 23
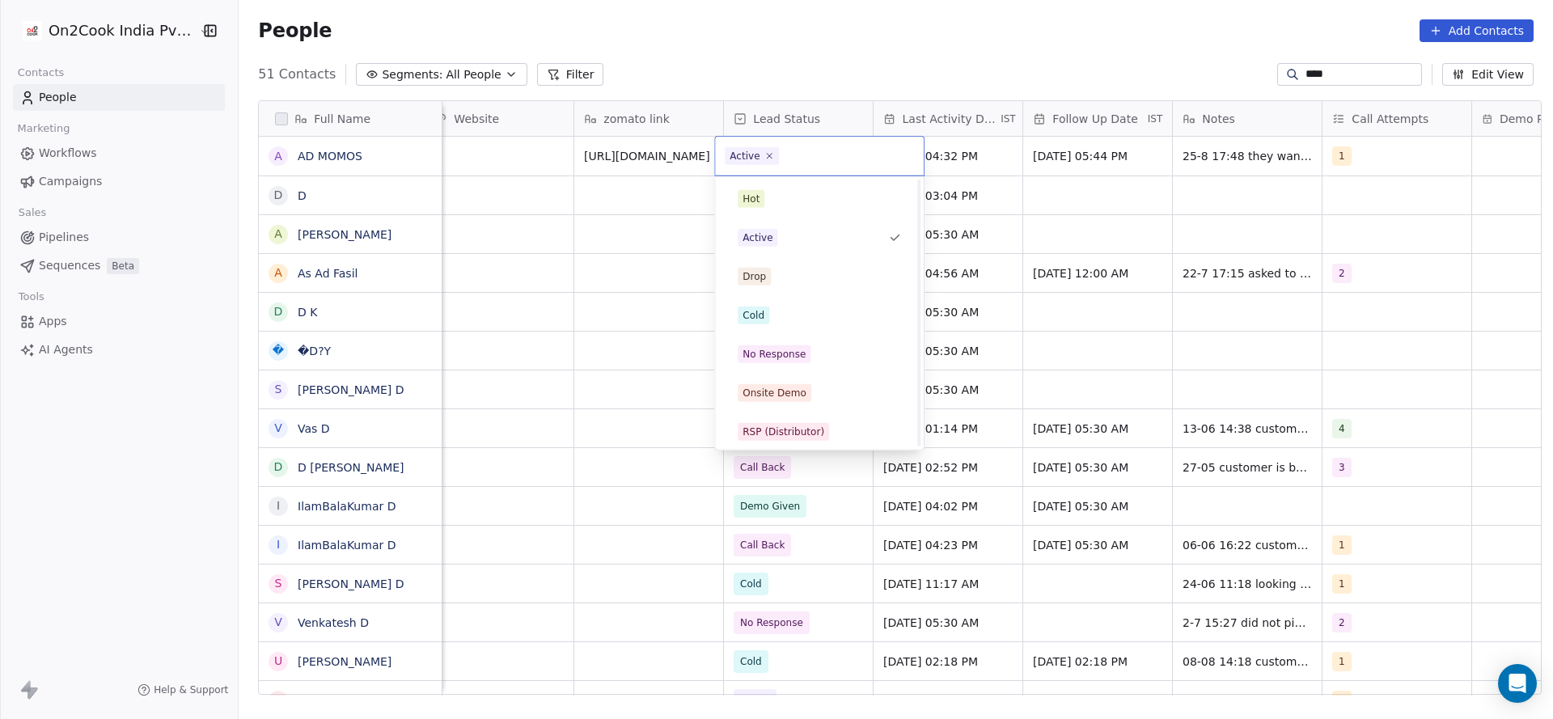
scroll to position [121, 0]
click at [789, 270] on div "Onsite Demo" at bounding box center [775, 272] width 64 height 15
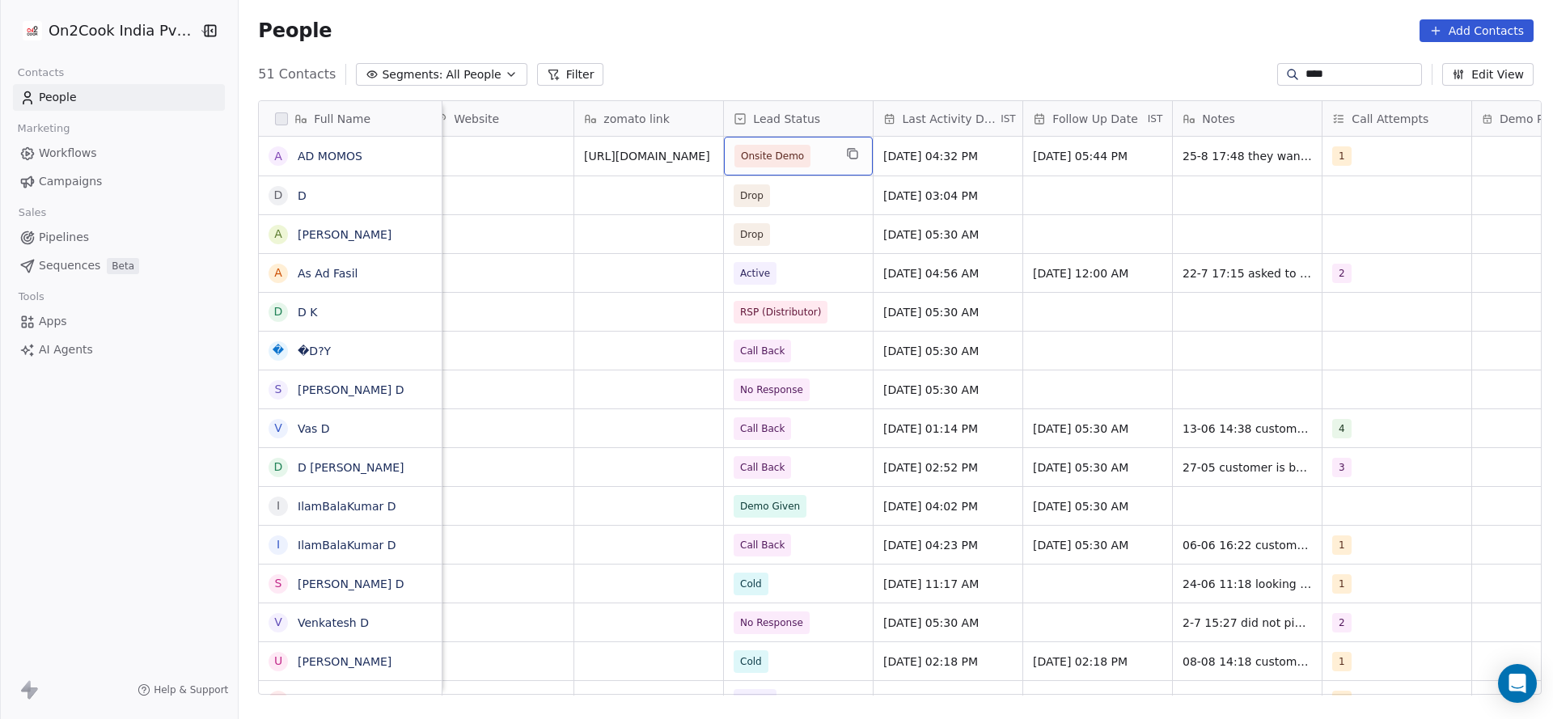
scroll to position [0, 2101]
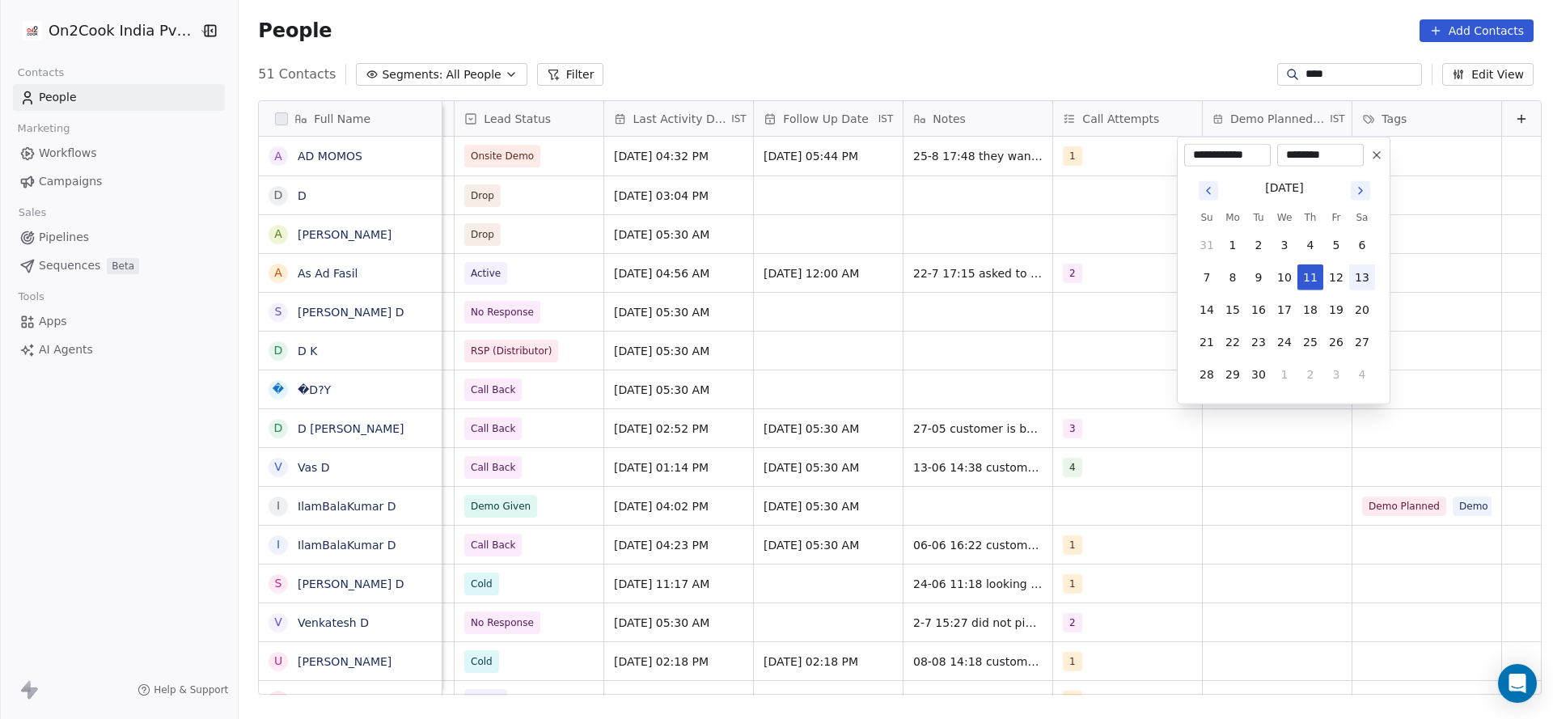
click at [1364, 275] on button "13" at bounding box center [1362, 278] width 26 height 26
type input "**********"
click at [1097, 276] on html "On2Cook India Pvt. Ltd. Contacts People Marketing Workflows Campaigns Sales Pip…" at bounding box center [776, 359] width 1553 height 719
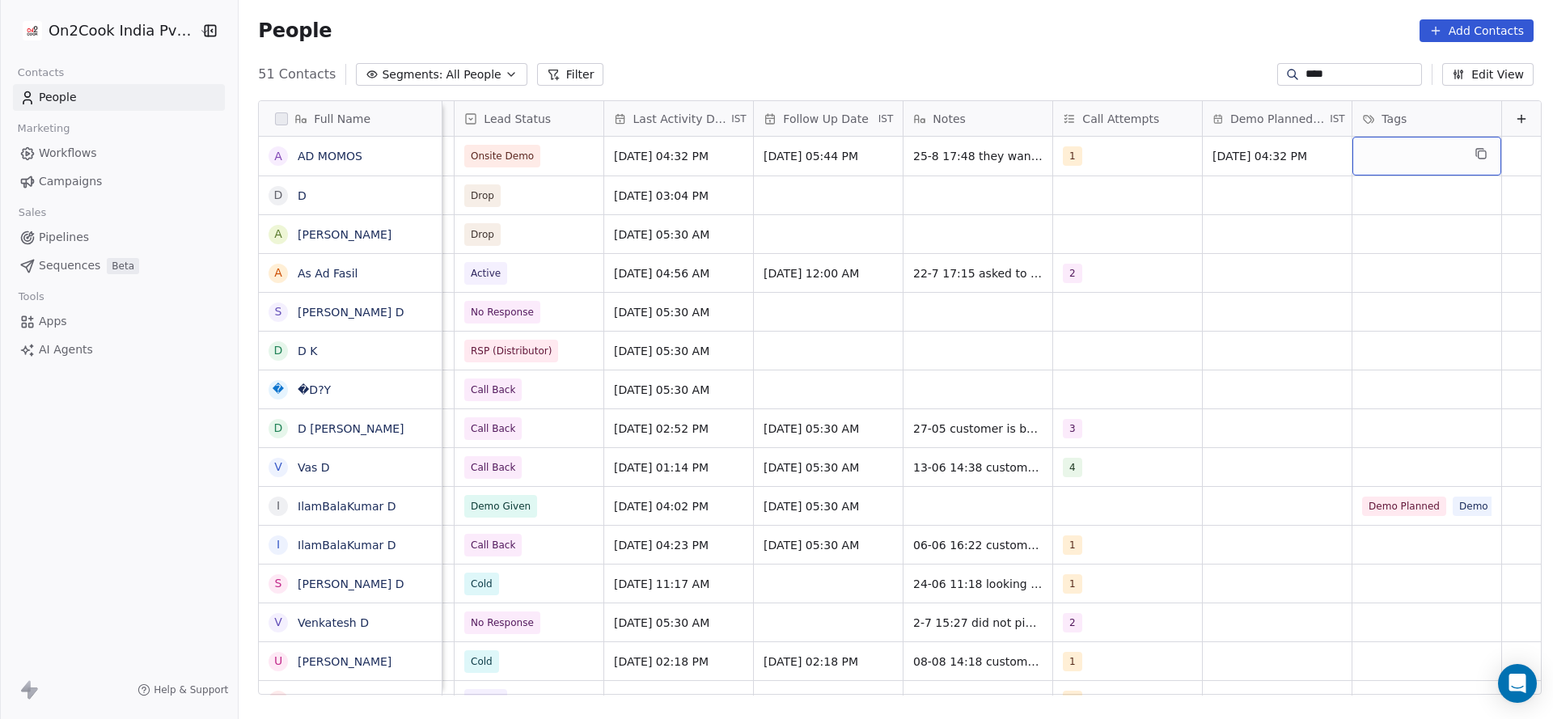
click at [1372, 161] on div "grid" at bounding box center [1426, 156] width 149 height 39
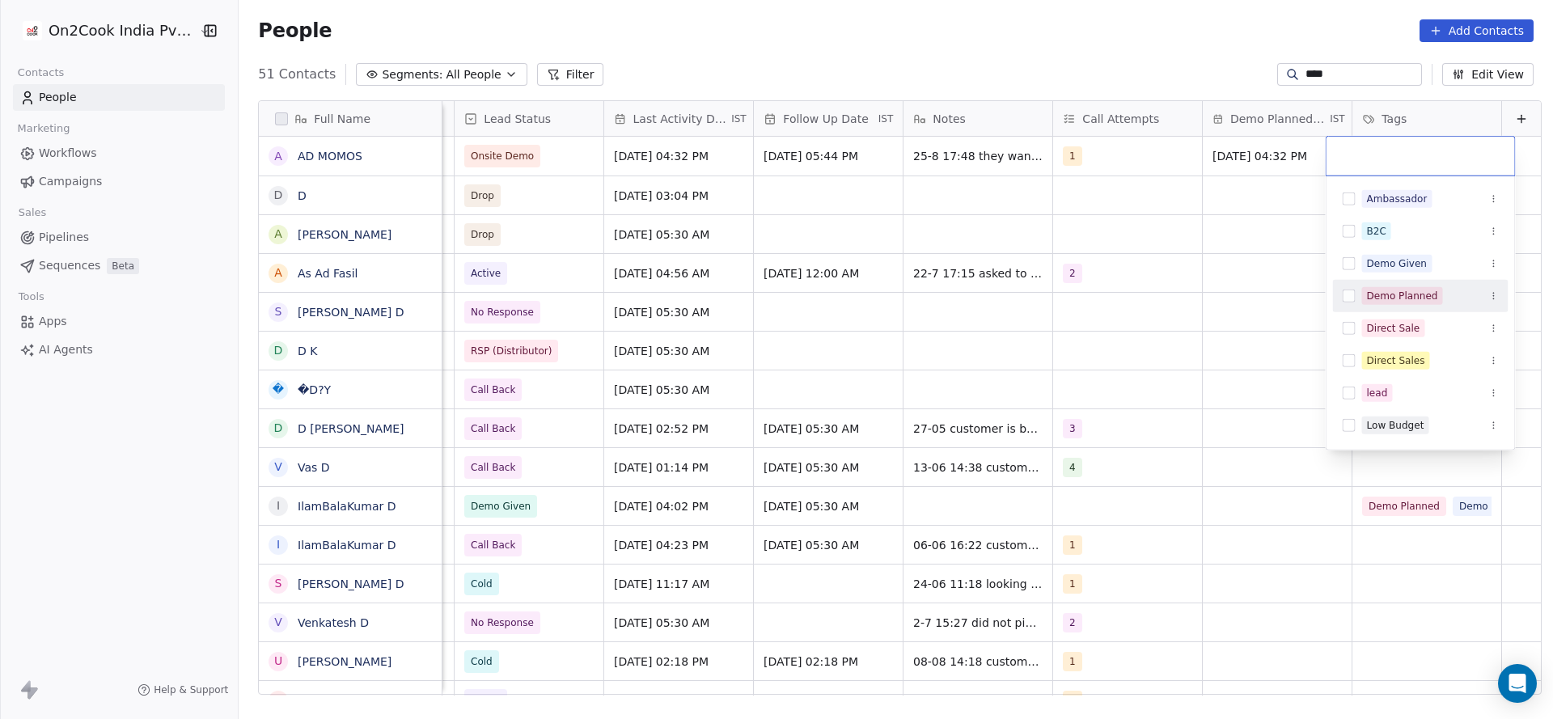
click at [1392, 295] on div "Demo Planned" at bounding box center [1402, 296] width 71 height 15
drag, startPoint x: 980, startPoint y: 294, endPoint x: 923, endPoint y: 170, distance: 136.4
click at [980, 289] on html "On2Cook India Pvt. Ltd. Contacts People Marketing Workflows Campaigns Sales Pip…" at bounding box center [776, 359] width 1553 height 719
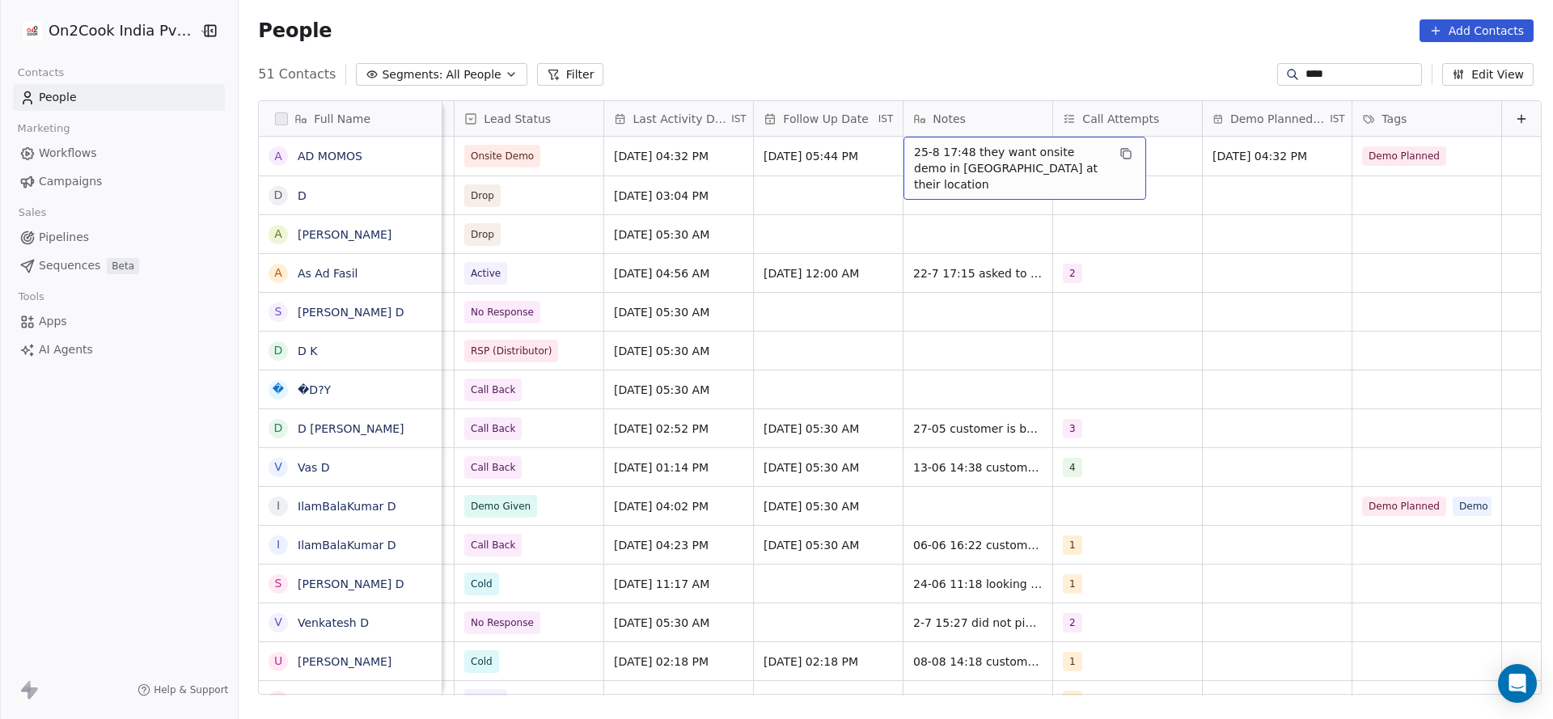
click at [920, 163] on span "25-8 17:48 they want onsite demo in gota ahmedabad at their location" at bounding box center [1010, 168] width 193 height 49
click at [882, 153] on textarea "**********" at bounding box center [998, 163] width 241 height 50
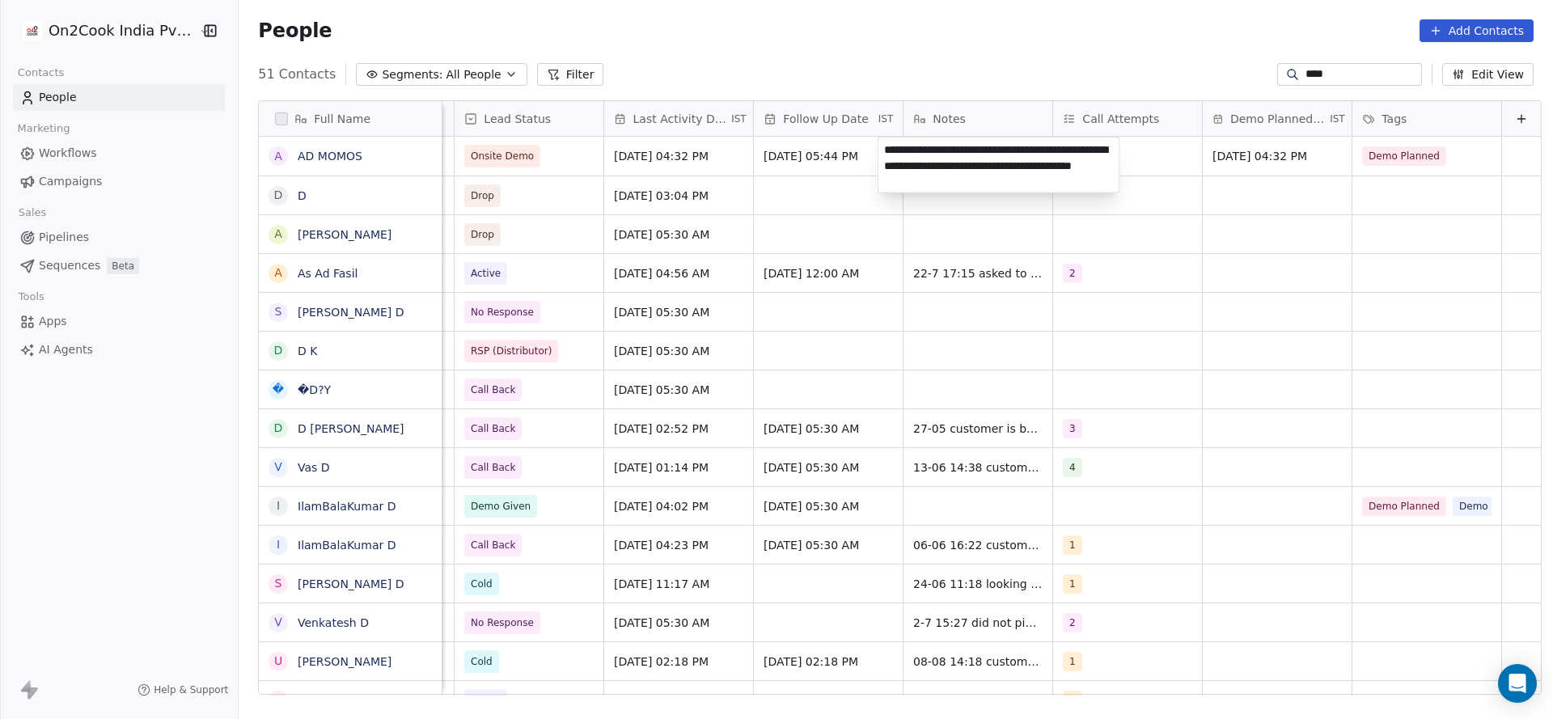
type textarea "**********"
click at [696, 264] on html "On2Cook India Pvt. Ltd. Contacts People Marketing Workflows Campaigns Sales Pip…" at bounding box center [776, 359] width 1553 height 719
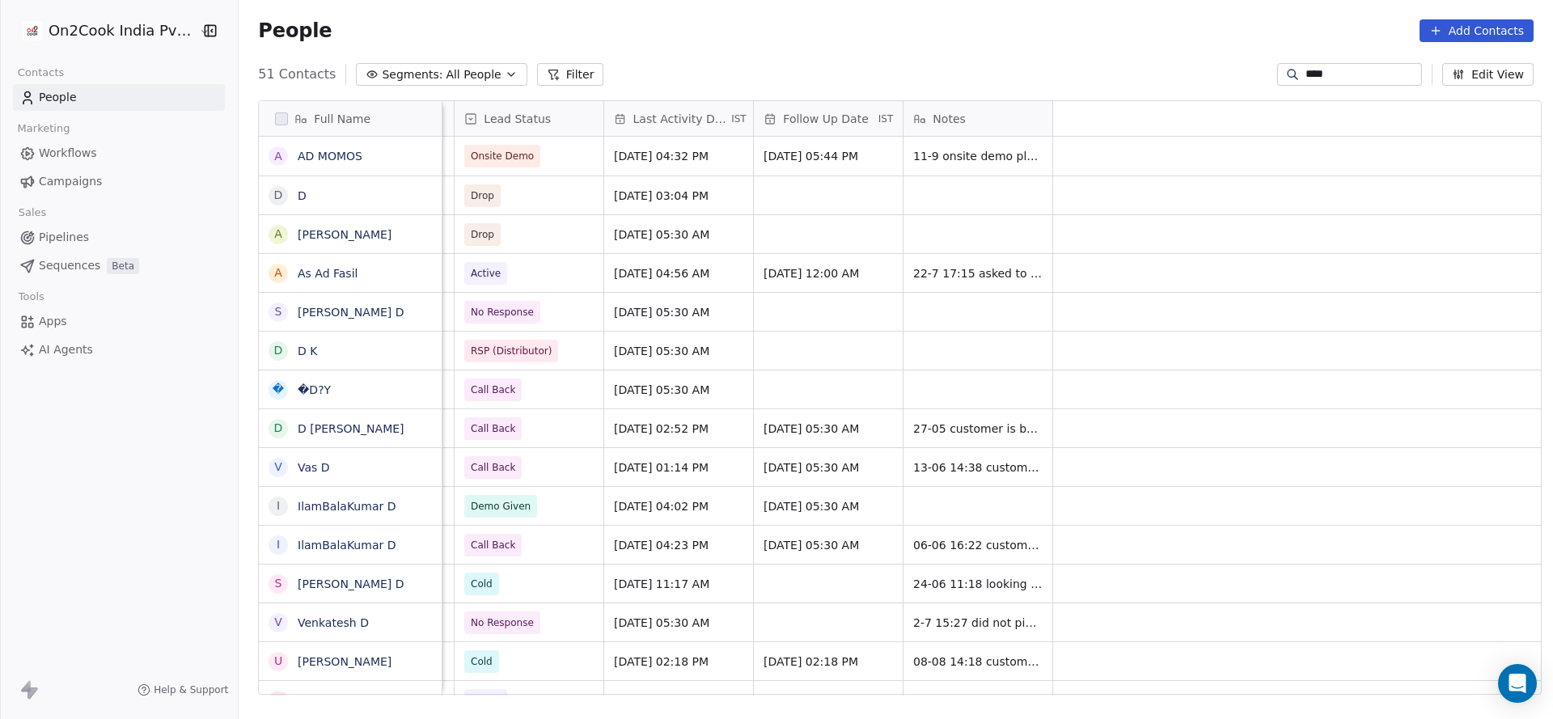
scroll to position [0, 1102]
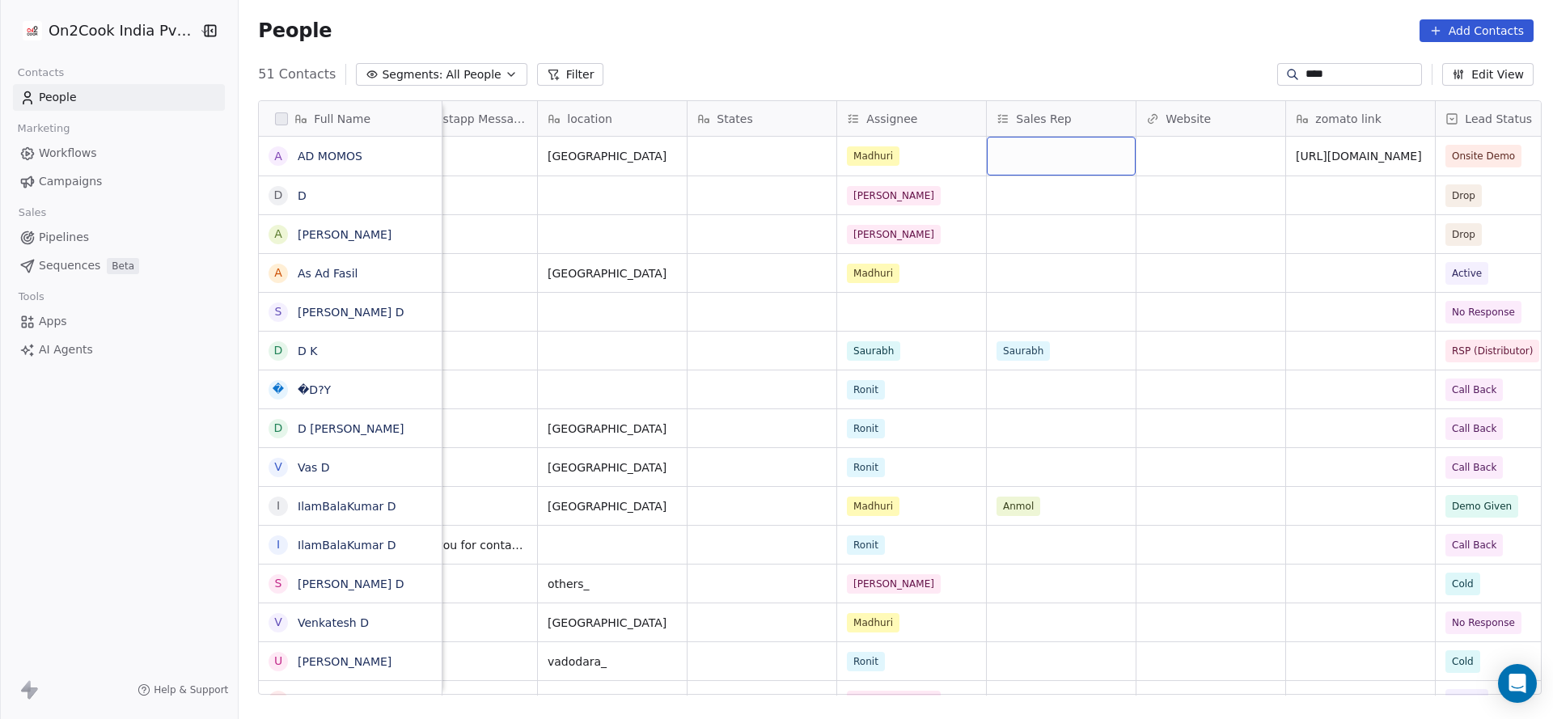
click at [1056, 162] on div "grid" at bounding box center [1061, 156] width 149 height 39
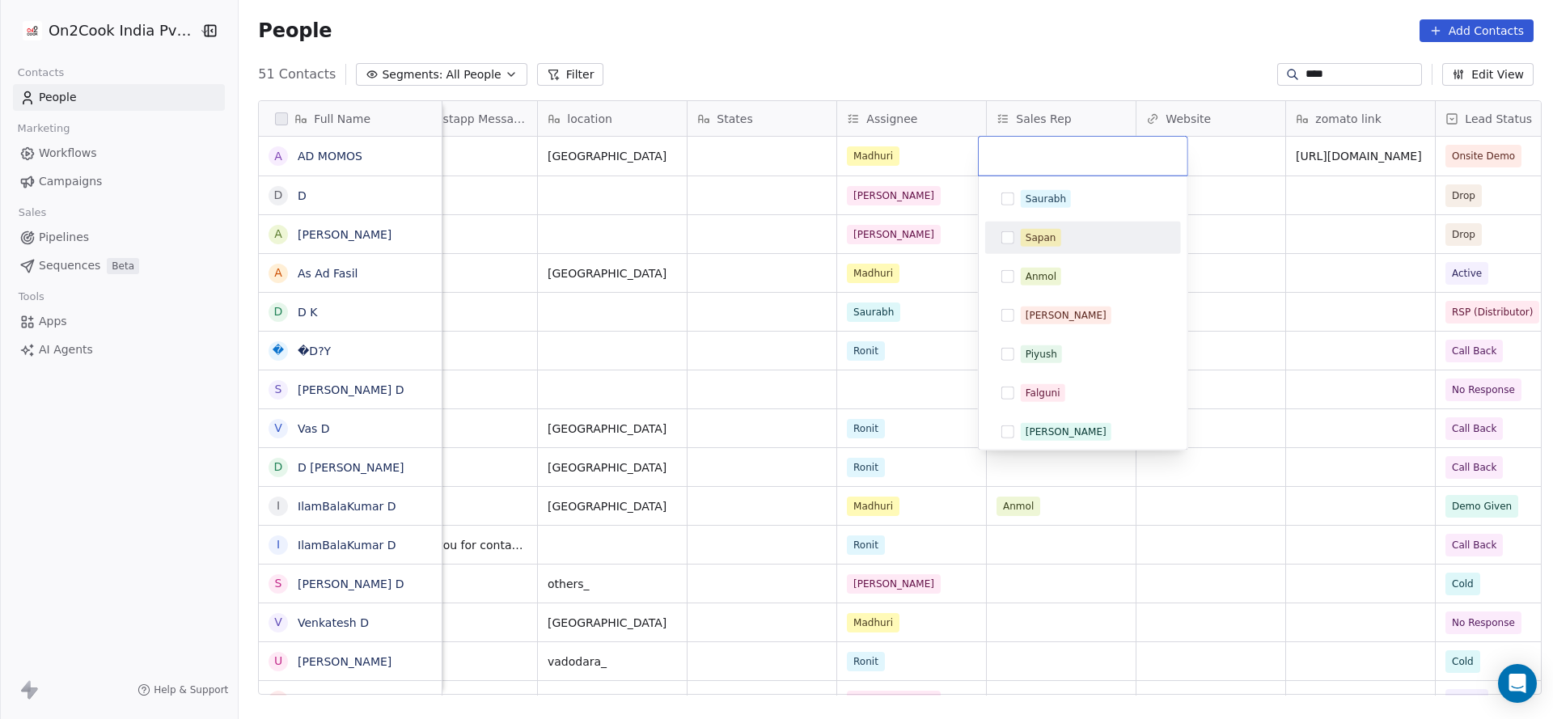
click at [1058, 241] on div "Sapan" at bounding box center [1093, 238] width 144 height 18
click at [803, 257] on html "On2Cook India Pvt. Ltd. Contacts People Marketing Workflows Campaigns Sales Pip…" at bounding box center [776, 359] width 1553 height 719
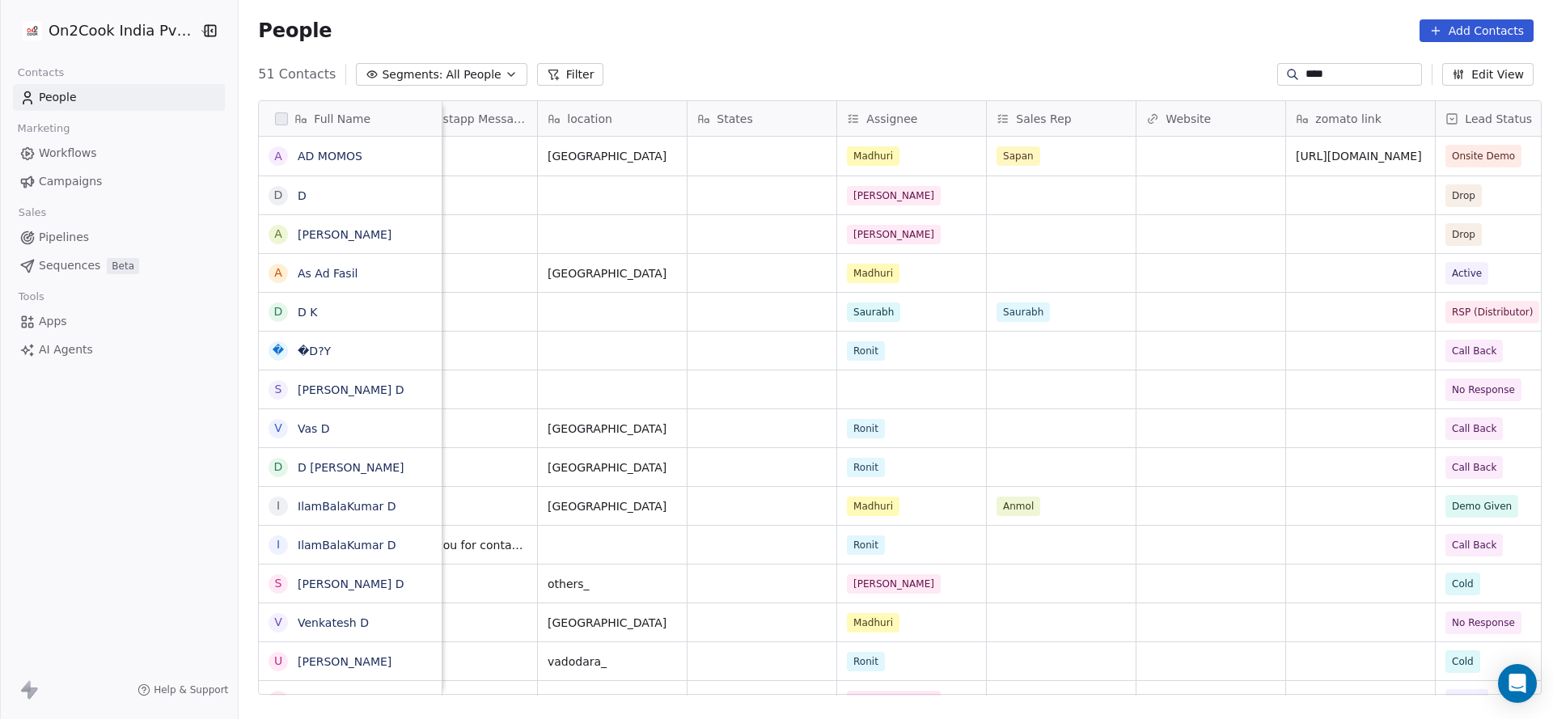
click at [1330, 78] on input "****" at bounding box center [1362, 74] width 113 height 16
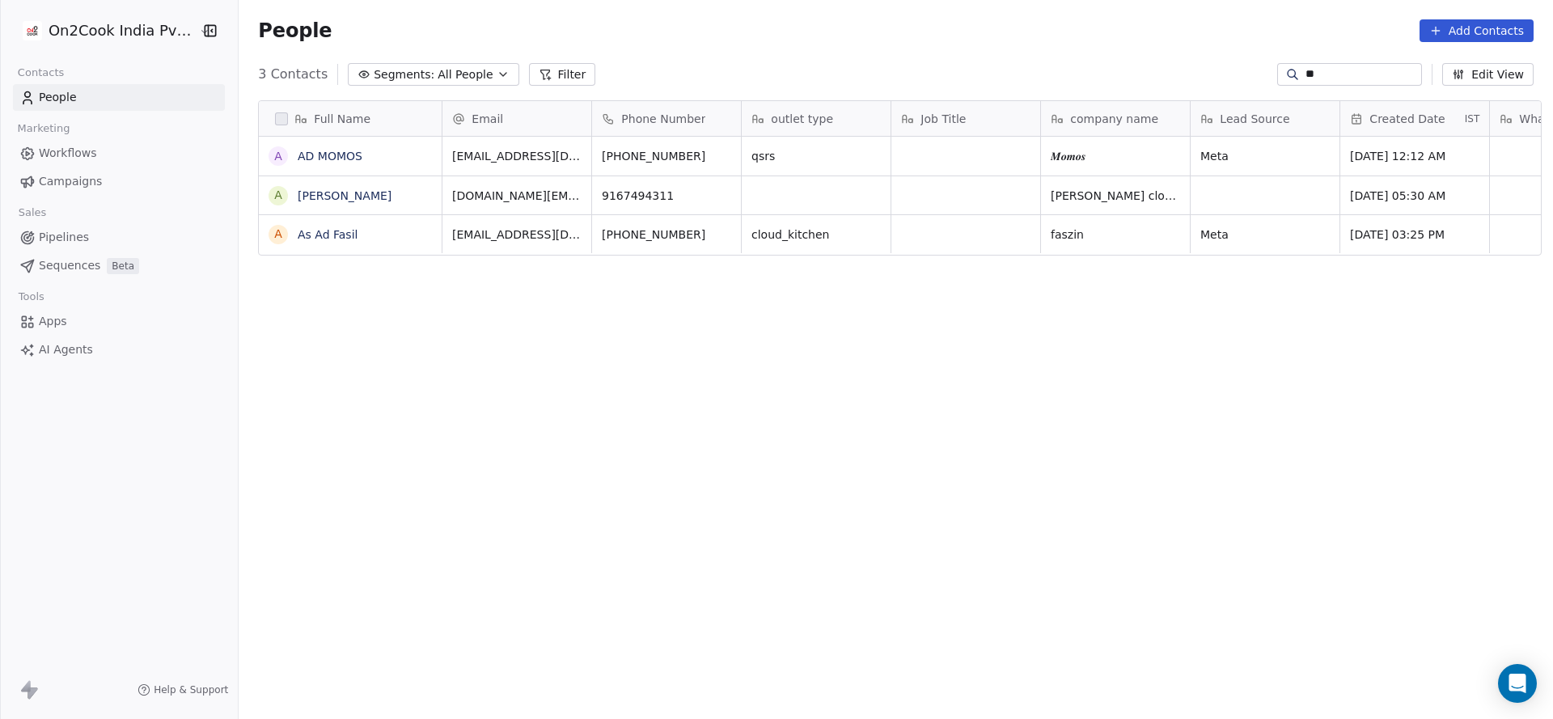
scroll to position [614, 1303]
type input "**"
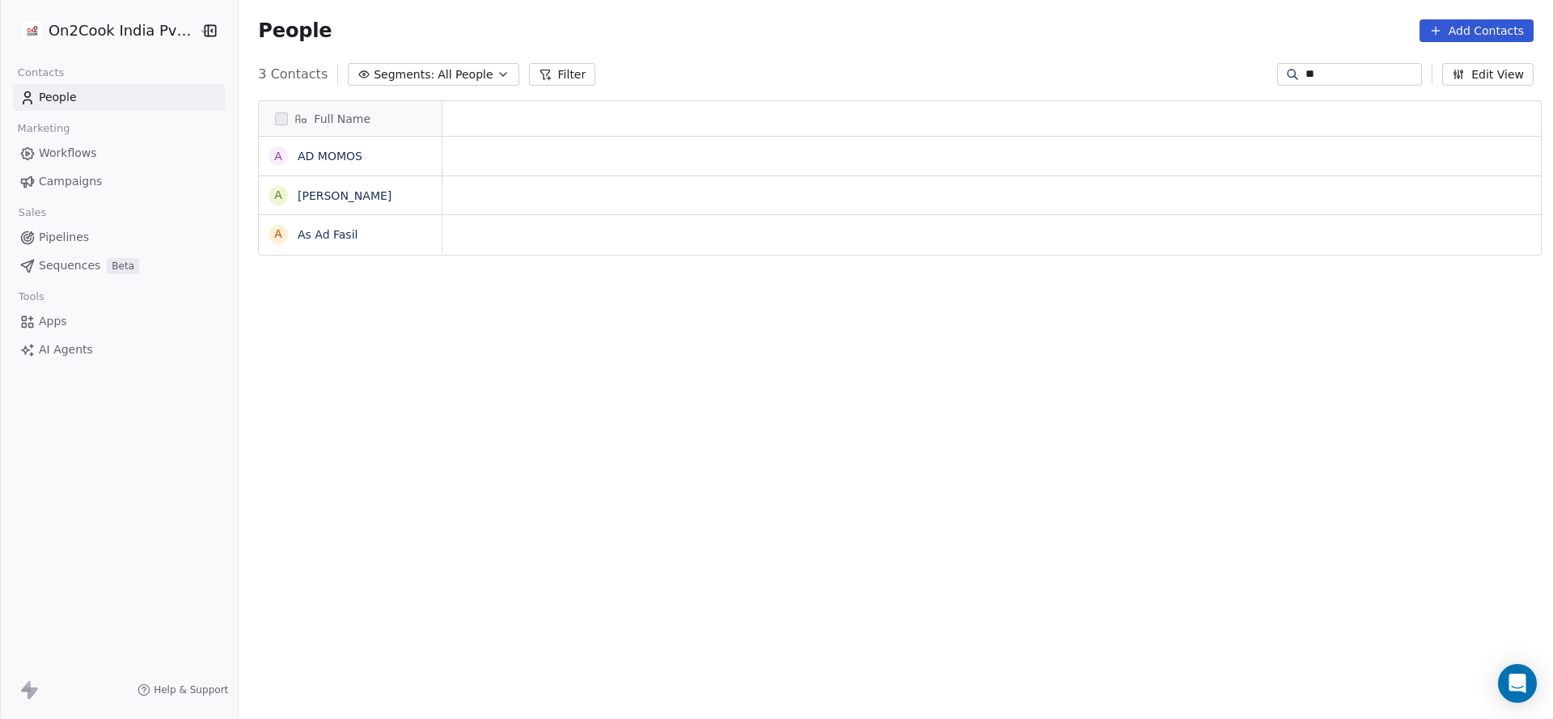
scroll to position [0, 0]
